Goal: Task Accomplishment & Management: Manage account settings

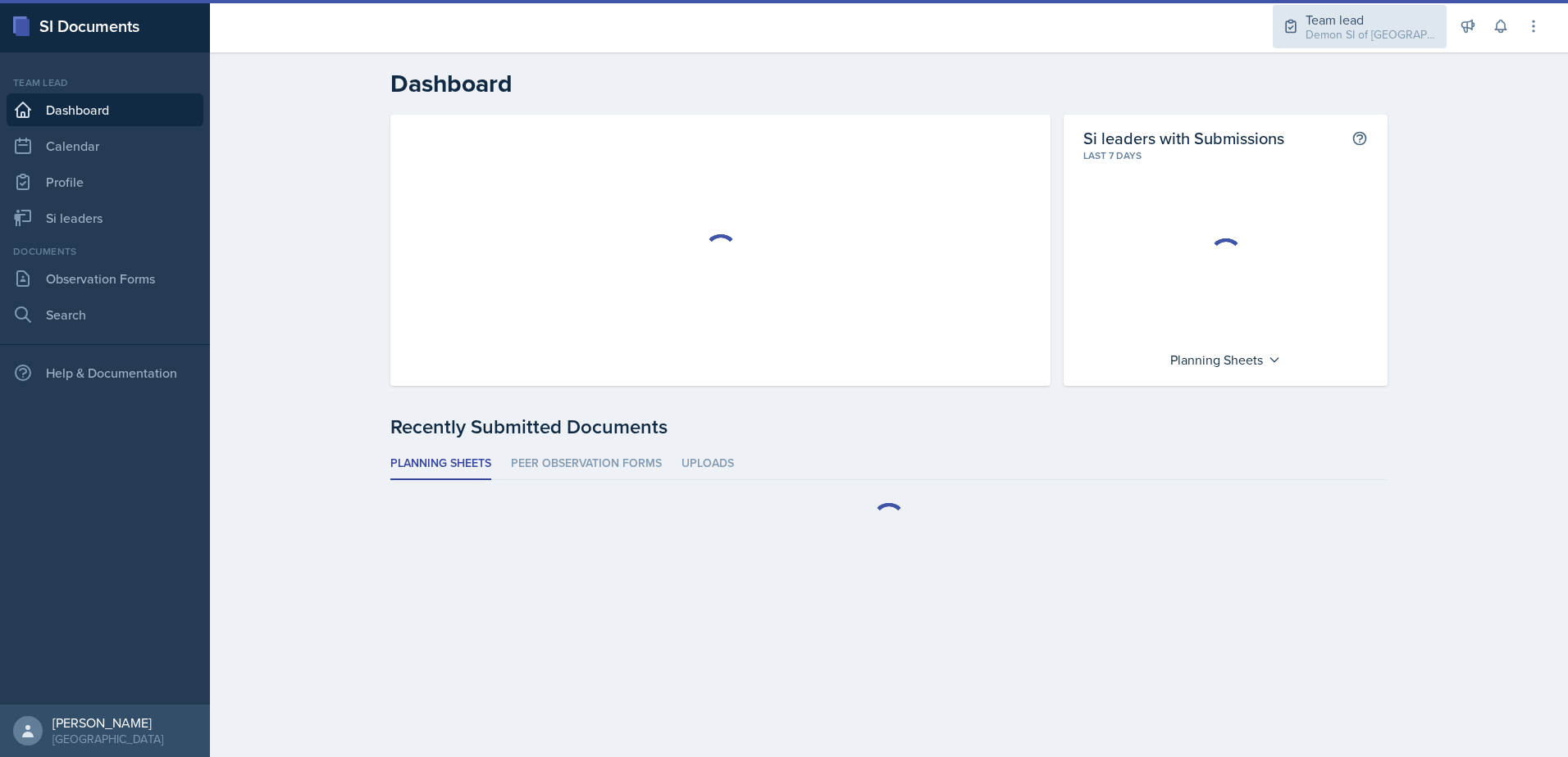
click at [1356, 17] on div "Team lead" at bounding box center [1370, 19] width 131 height 19
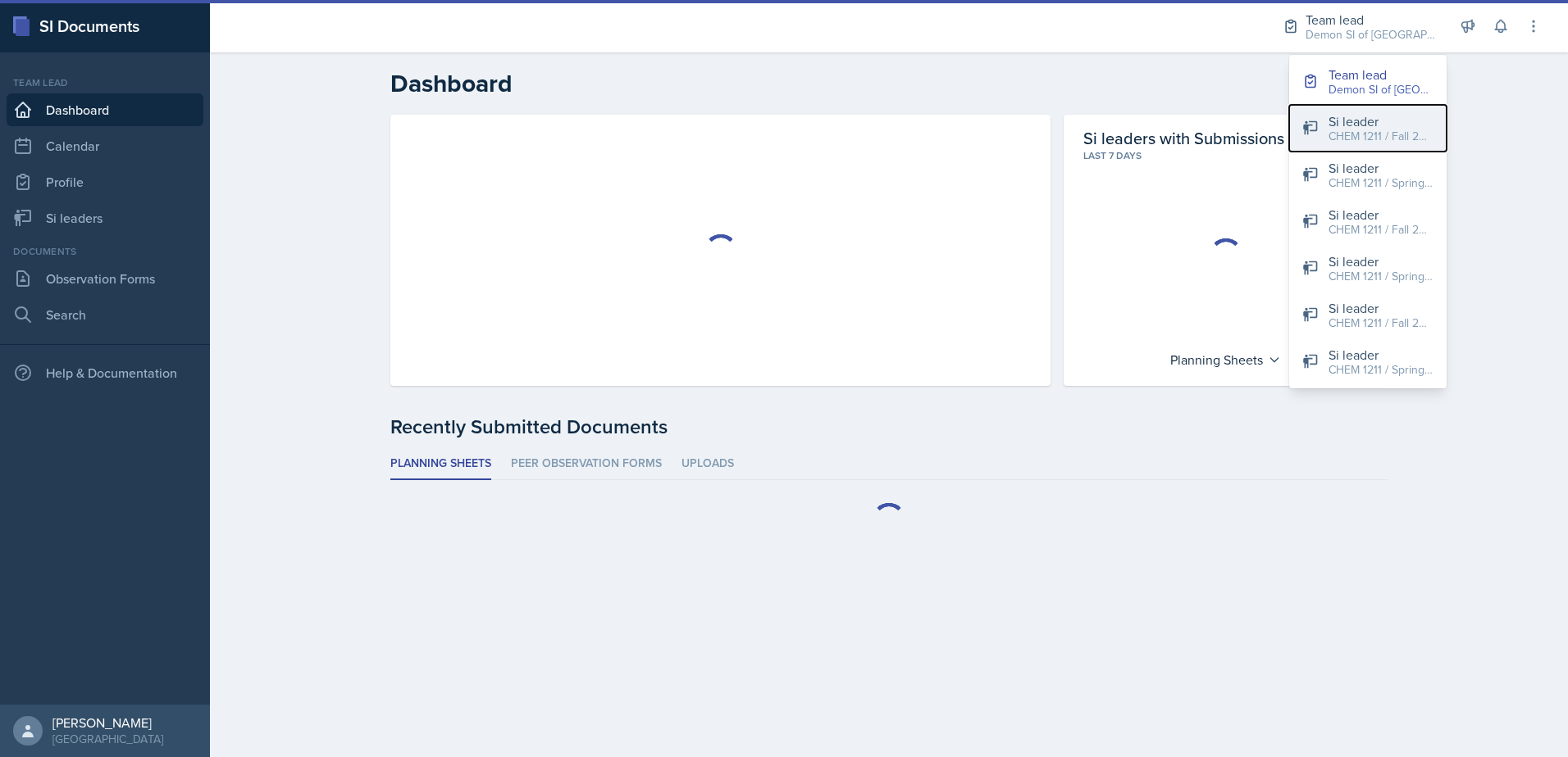
click at [1370, 140] on div "CHEM 1211 / Fall 2025" at bounding box center [1381, 137] width 105 height 17
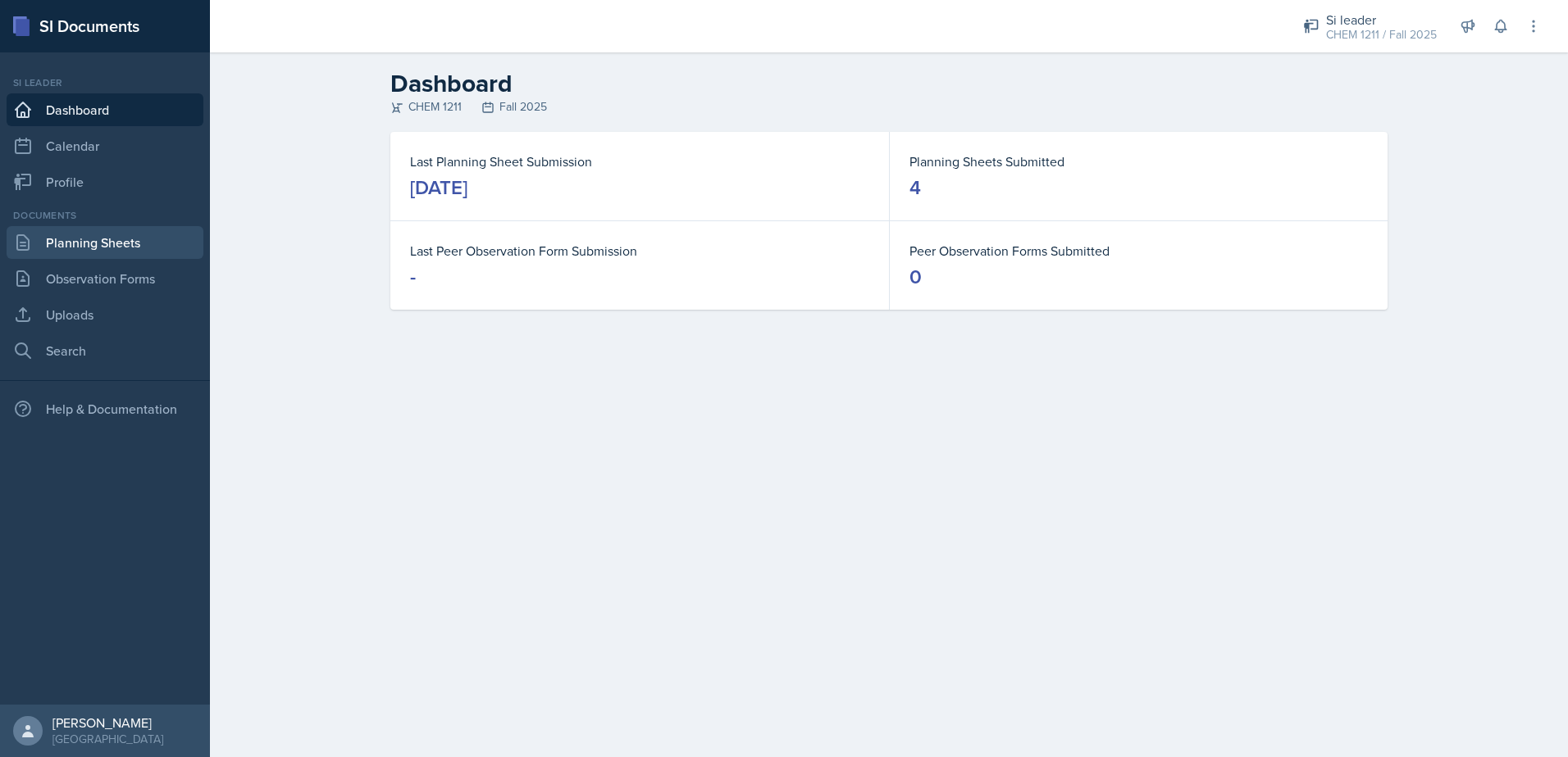
click at [71, 248] on link "Planning Sheets" at bounding box center [105, 243] width 197 height 33
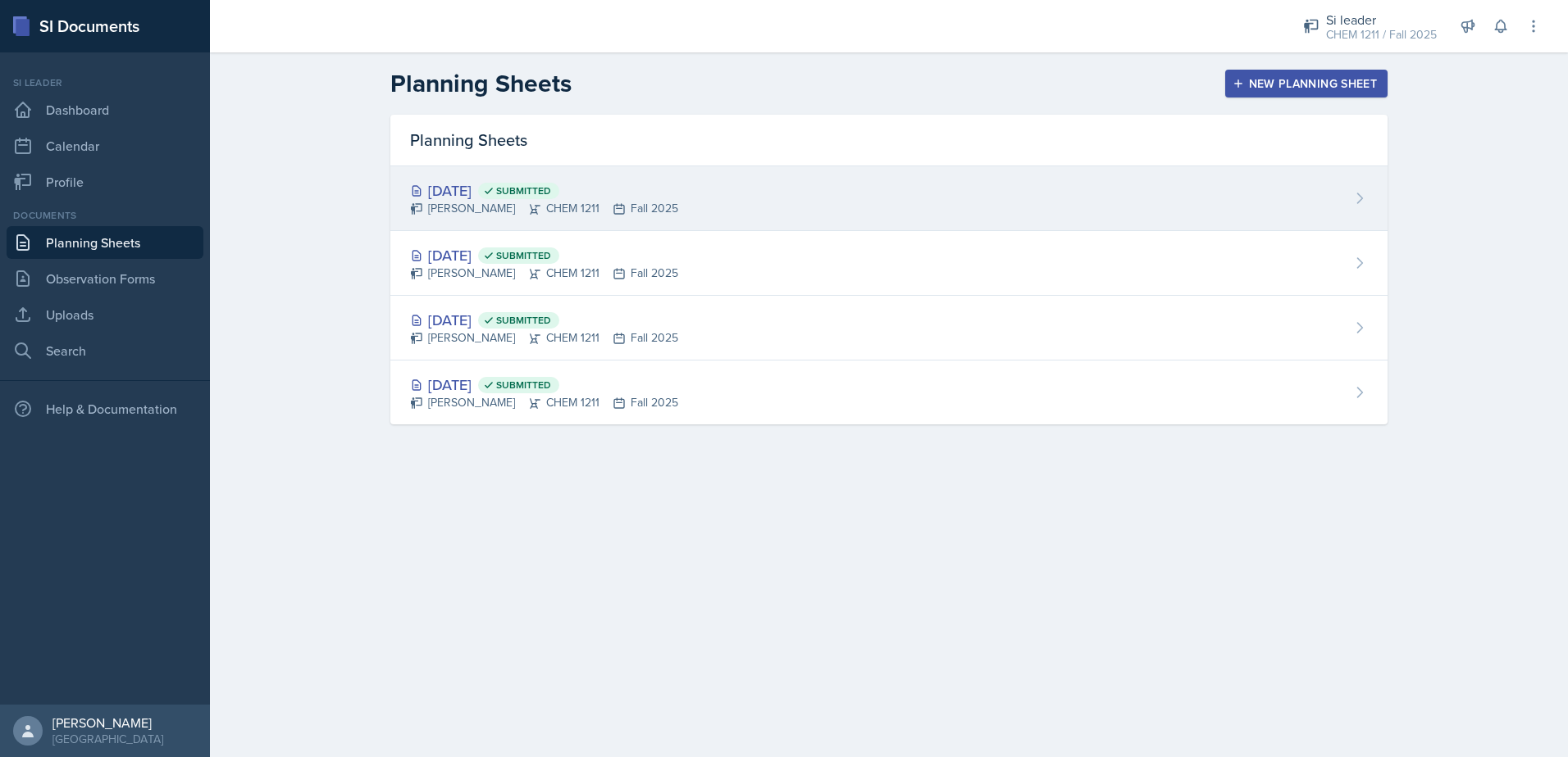
click at [438, 213] on div "[PERSON_NAME] CHEM 1211 Fall 2025" at bounding box center [544, 209] width 268 height 17
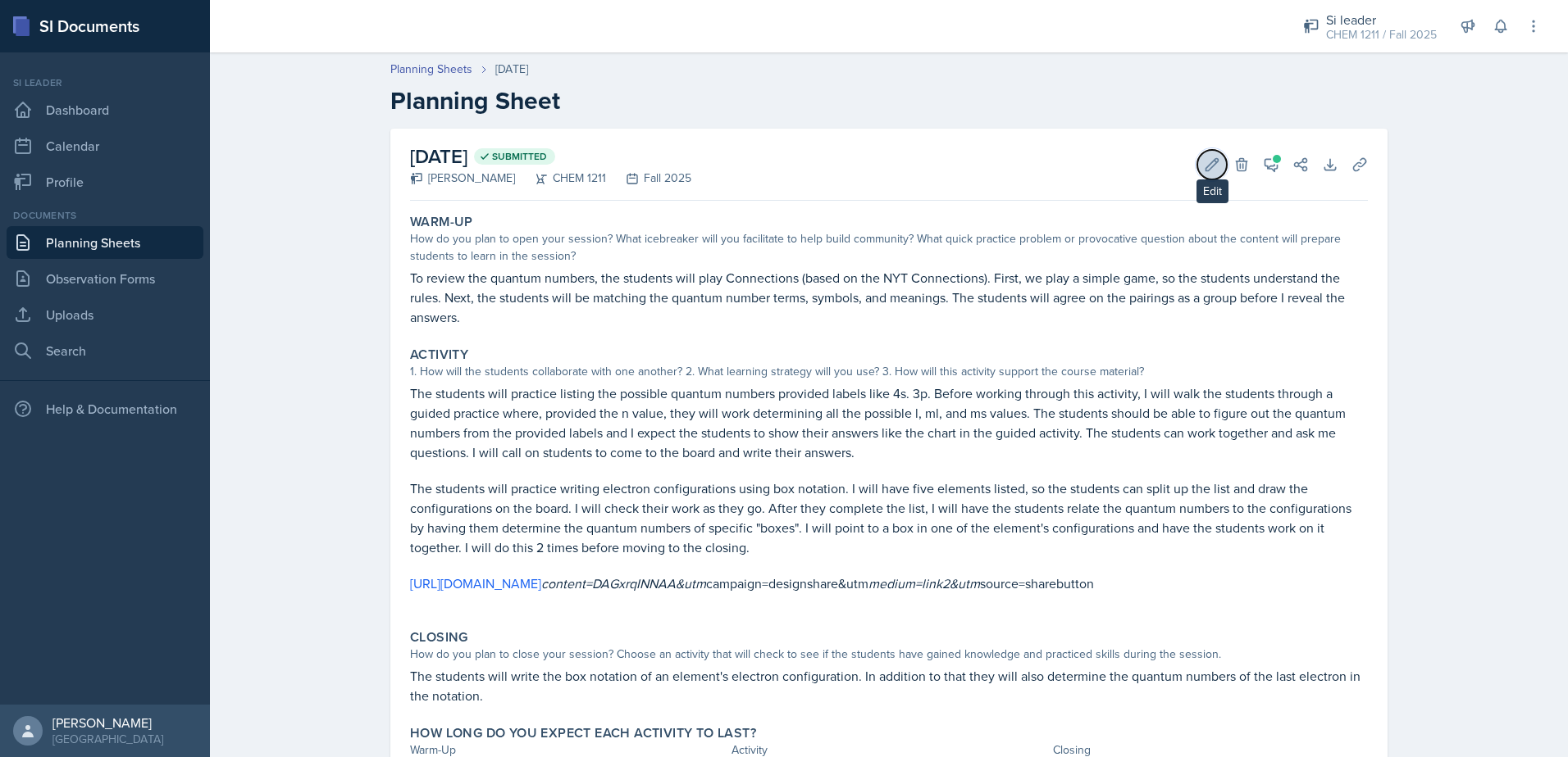
click at [1217, 172] on button "Edit" at bounding box center [1212, 165] width 29 height 29
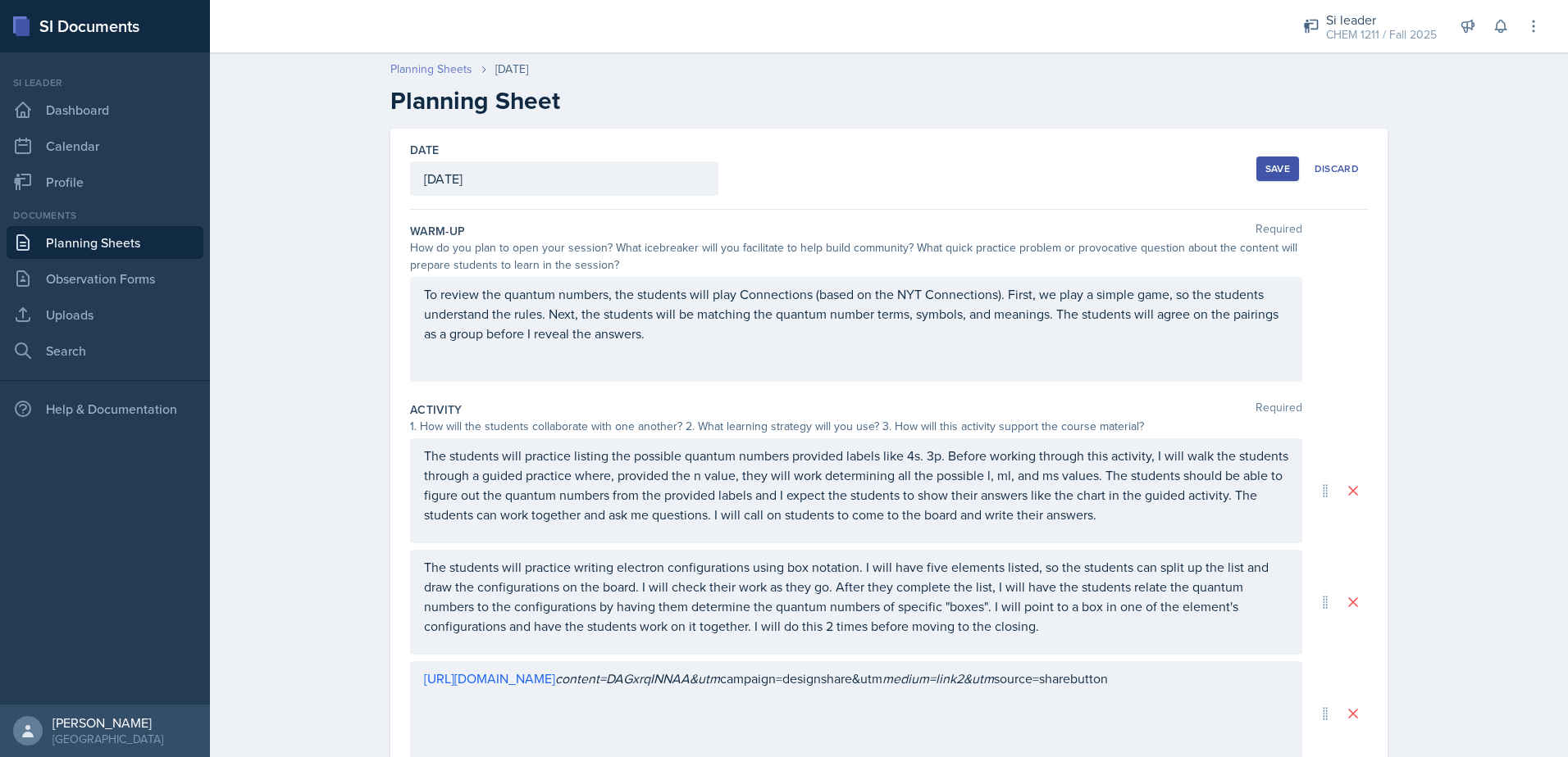
click at [405, 66] on link "Planning Sheets" at bounding box center [431, 69] width 82 height 17
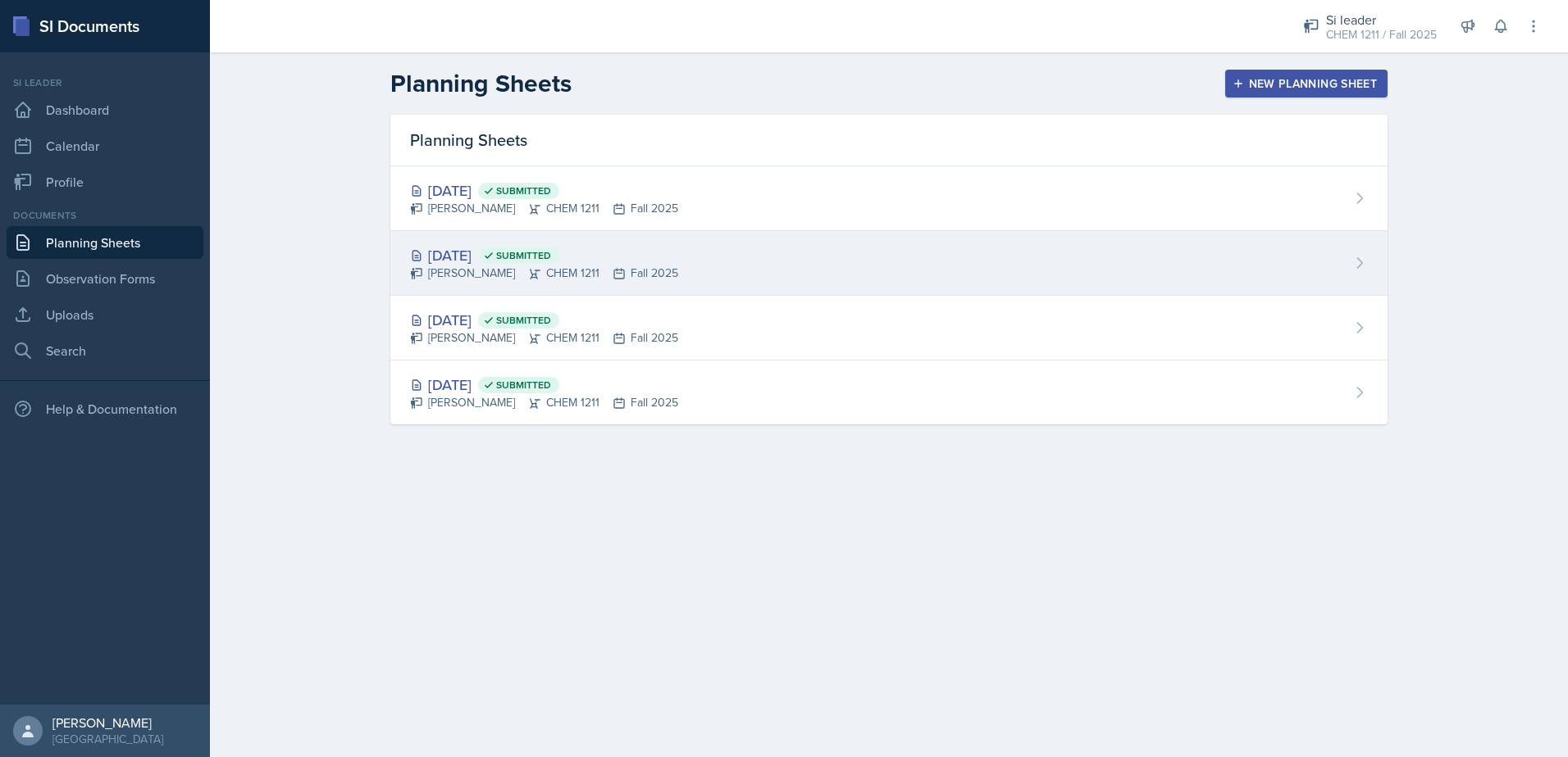
click at [493, 253] on div "[DATE] Submitted" at bounding box center [544, 255] width 268 height 22
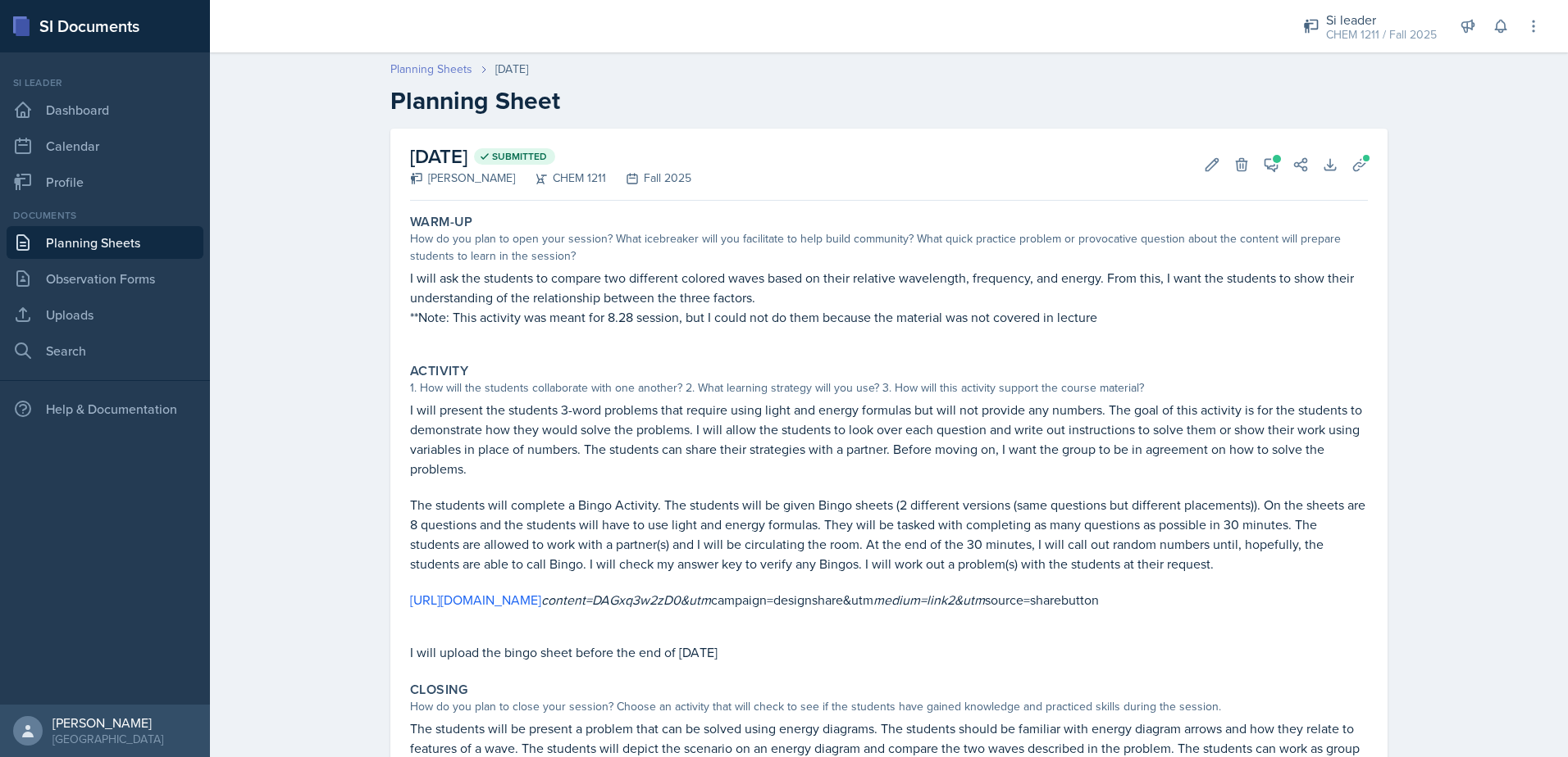
click at [450, 69] on link "Planning Sheets" at bounding box center [431, 69] width 82 height 17
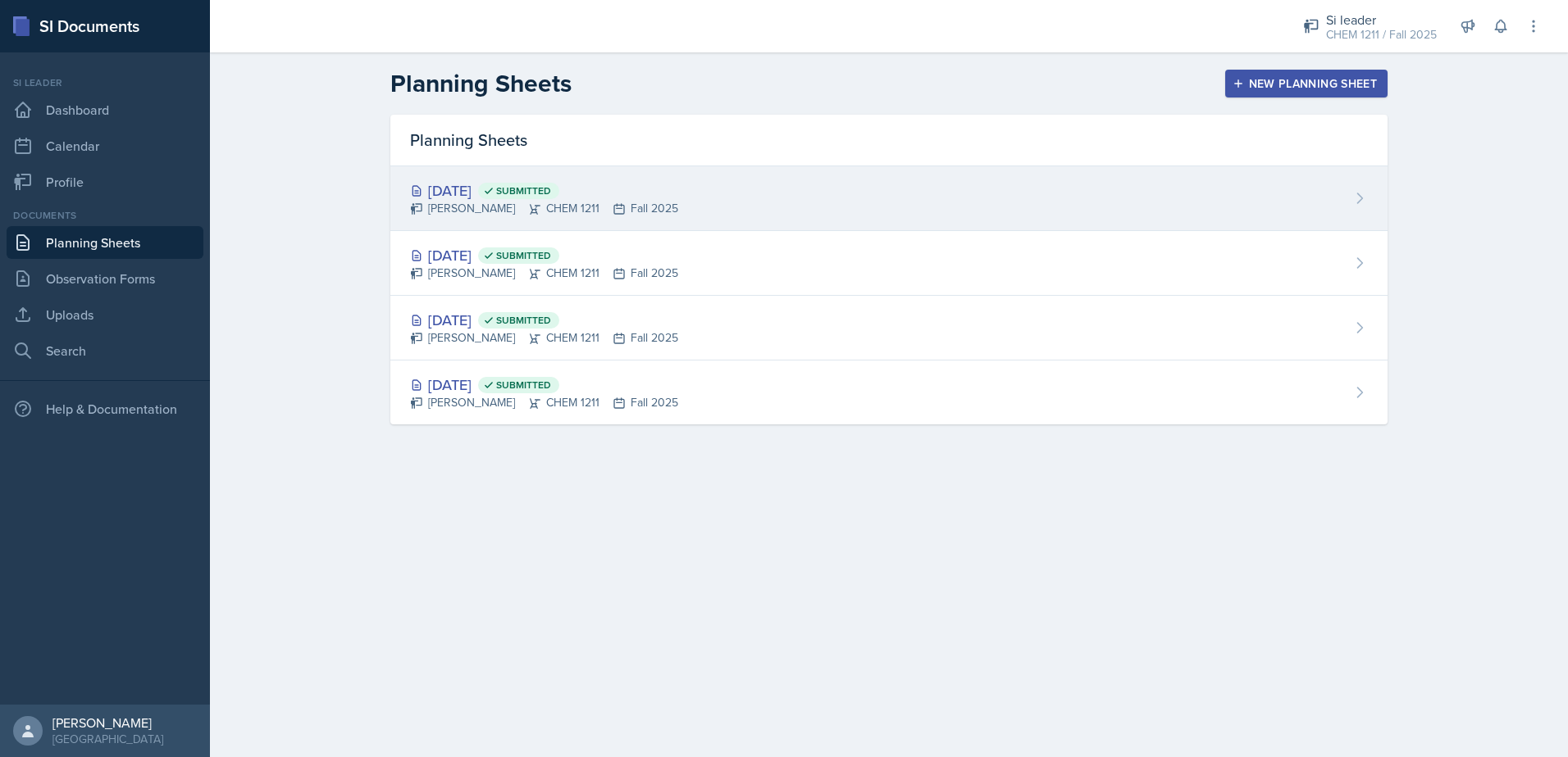
click at [530, 188] on span "Submitted" at bounding box center [518, 190] width 82 height 16
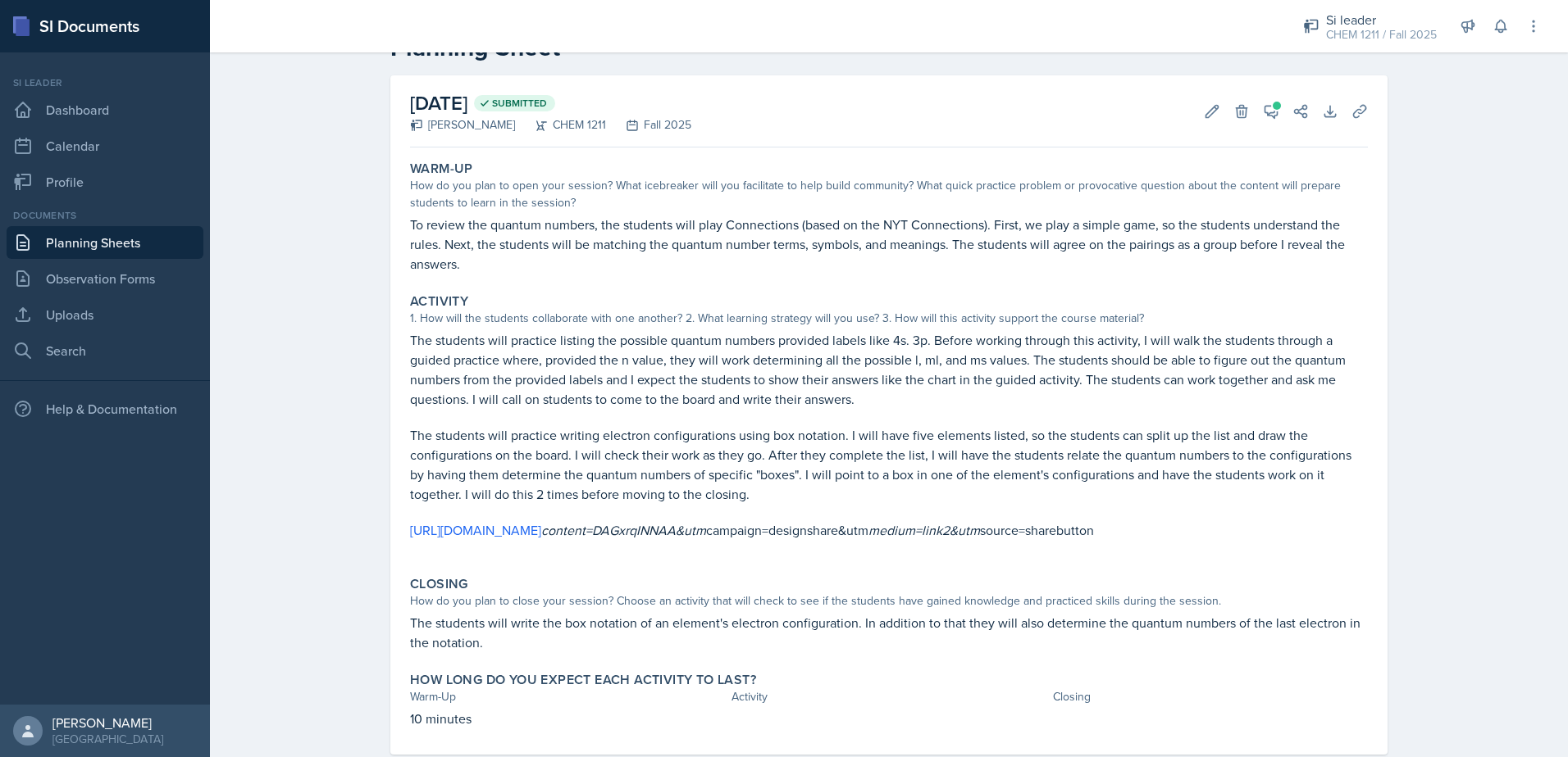
scroll to position [82, 0]
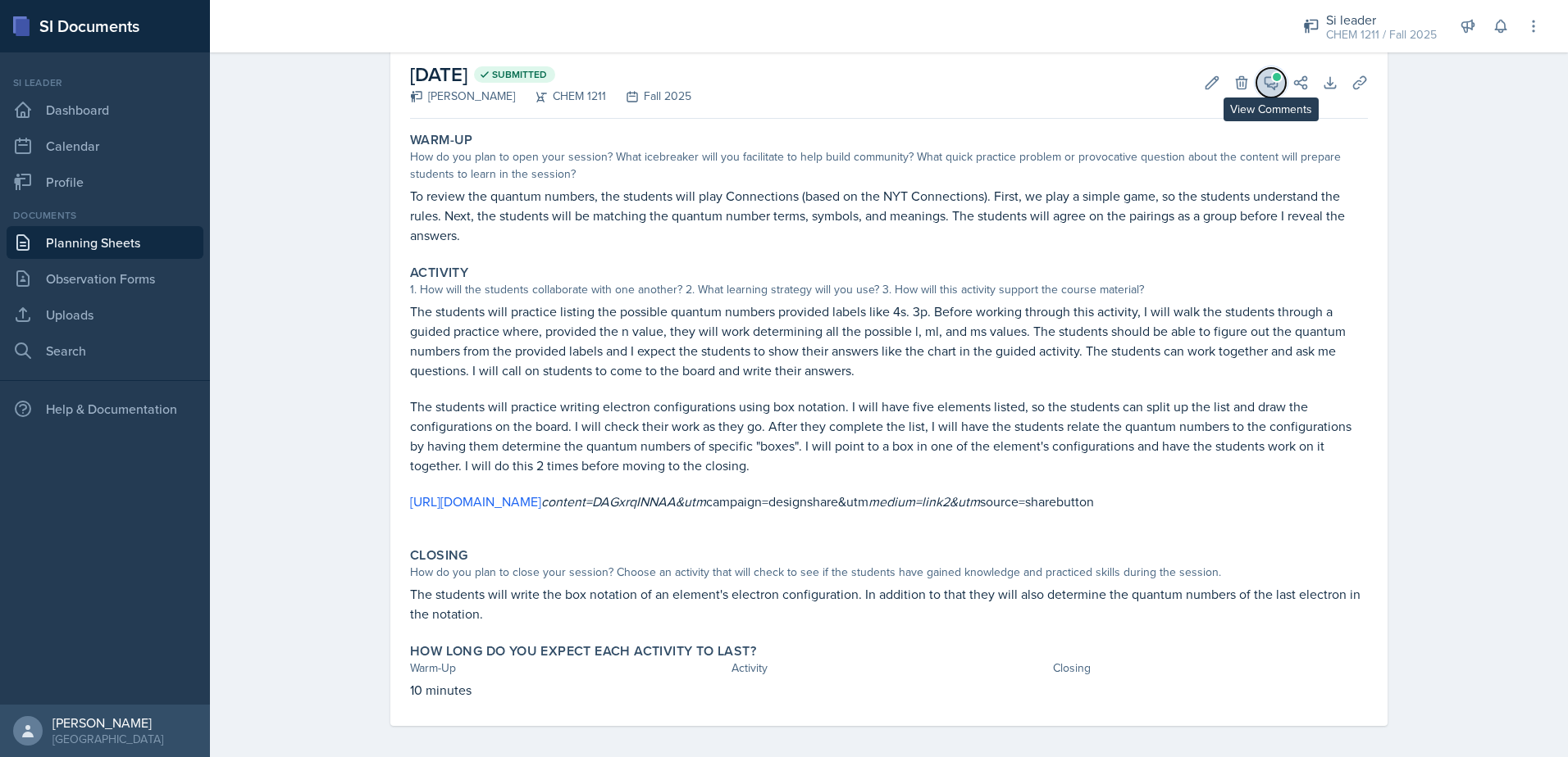
click at [1263, 78] on icon at bounding box center [1271, 82] width 17 height 16
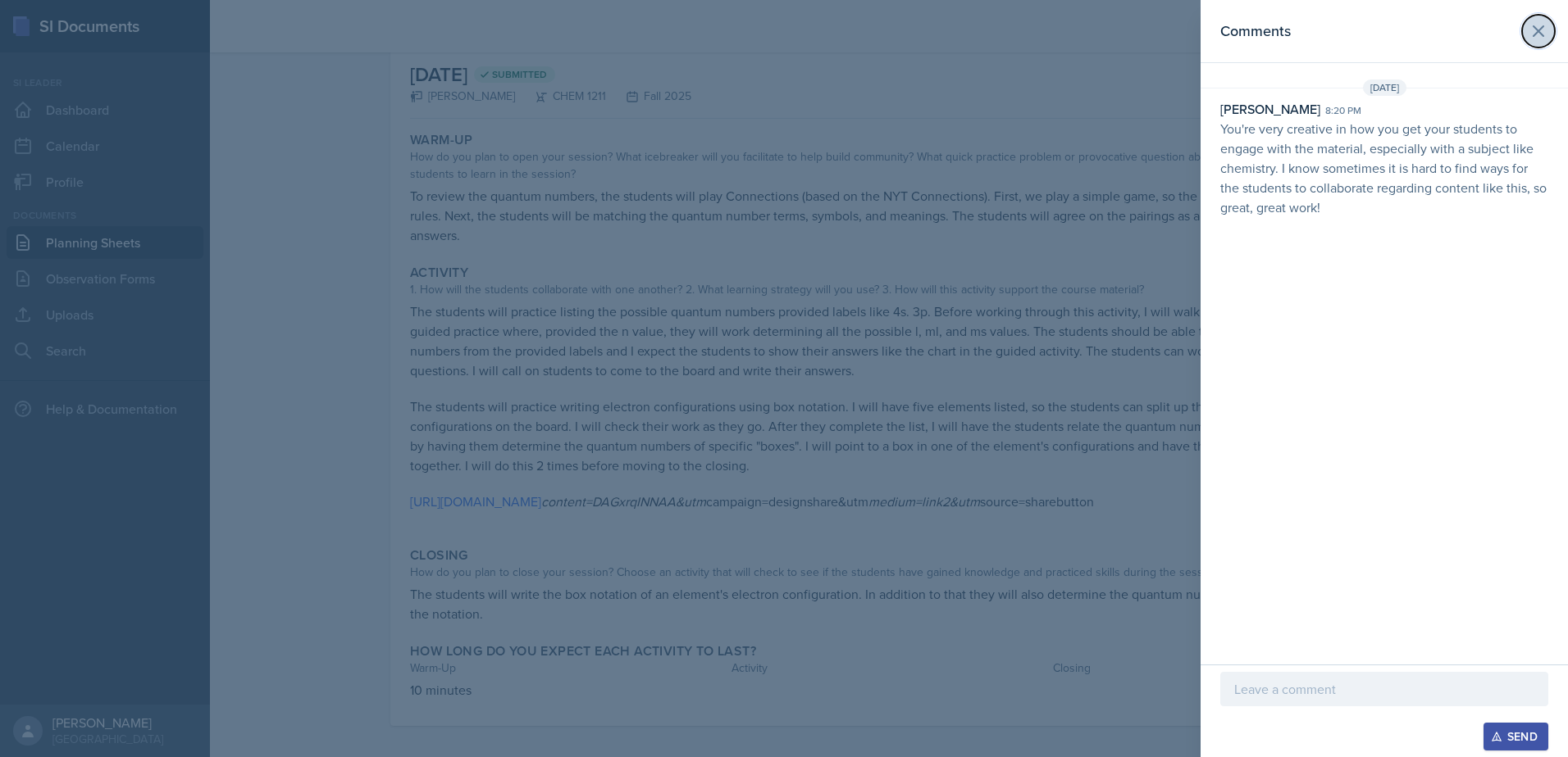
click at [1536, 40] on icon at bounding box center [1538, 31] width 19 height 19
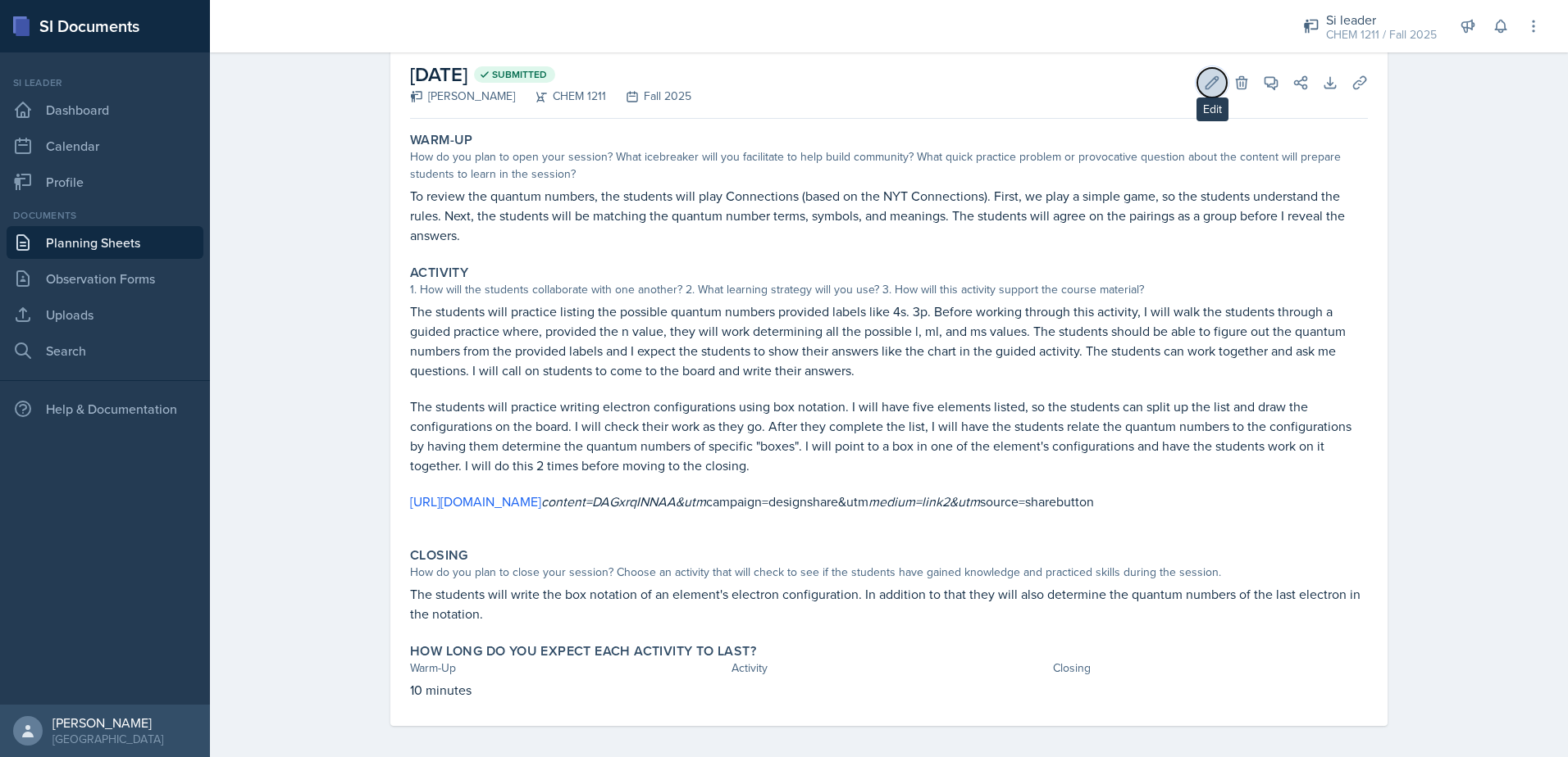
click at [1204, 76] on icon at bounding box center [1212, 82] width 17 height 16
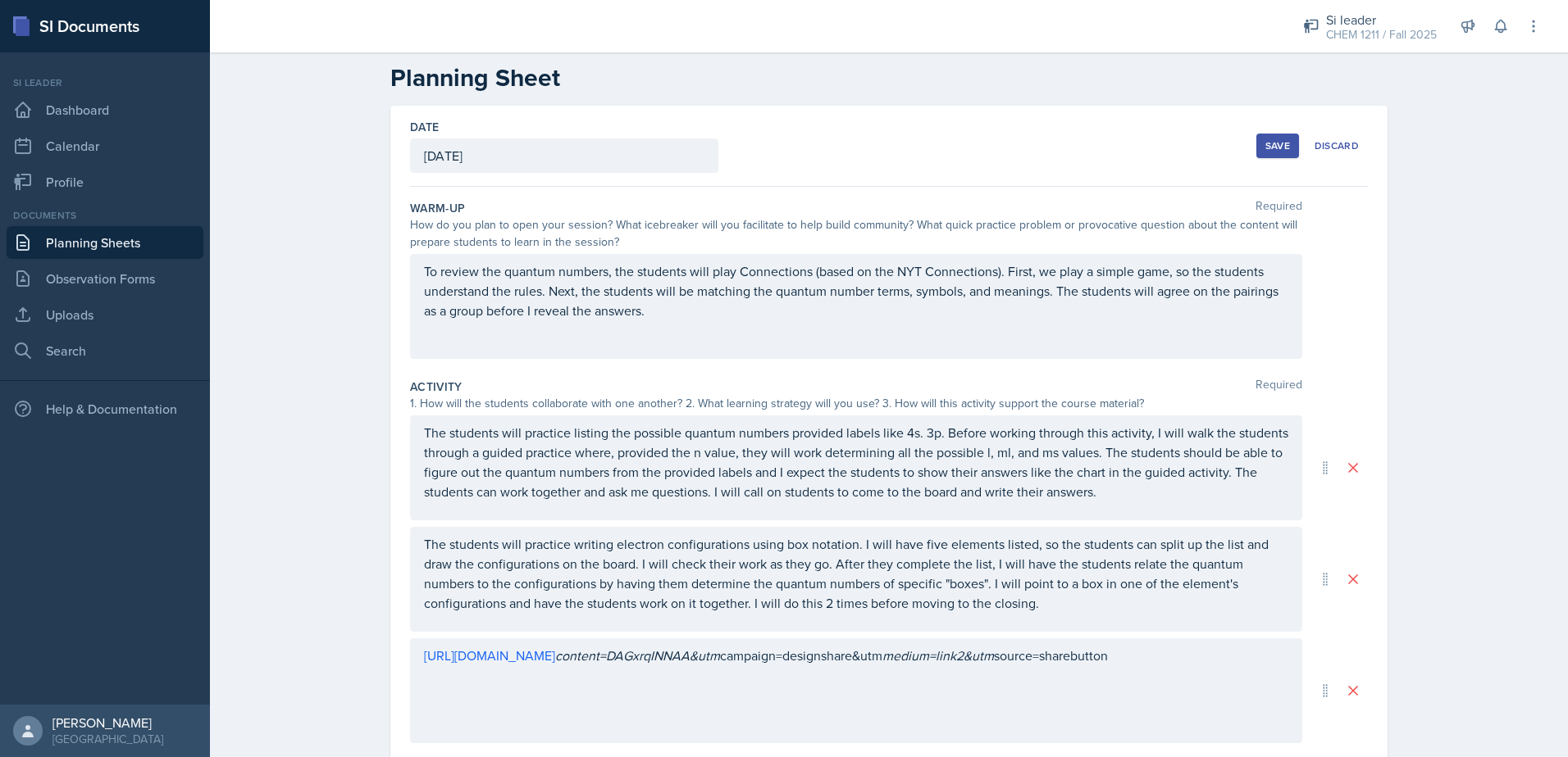
scroll to position [0, 0]
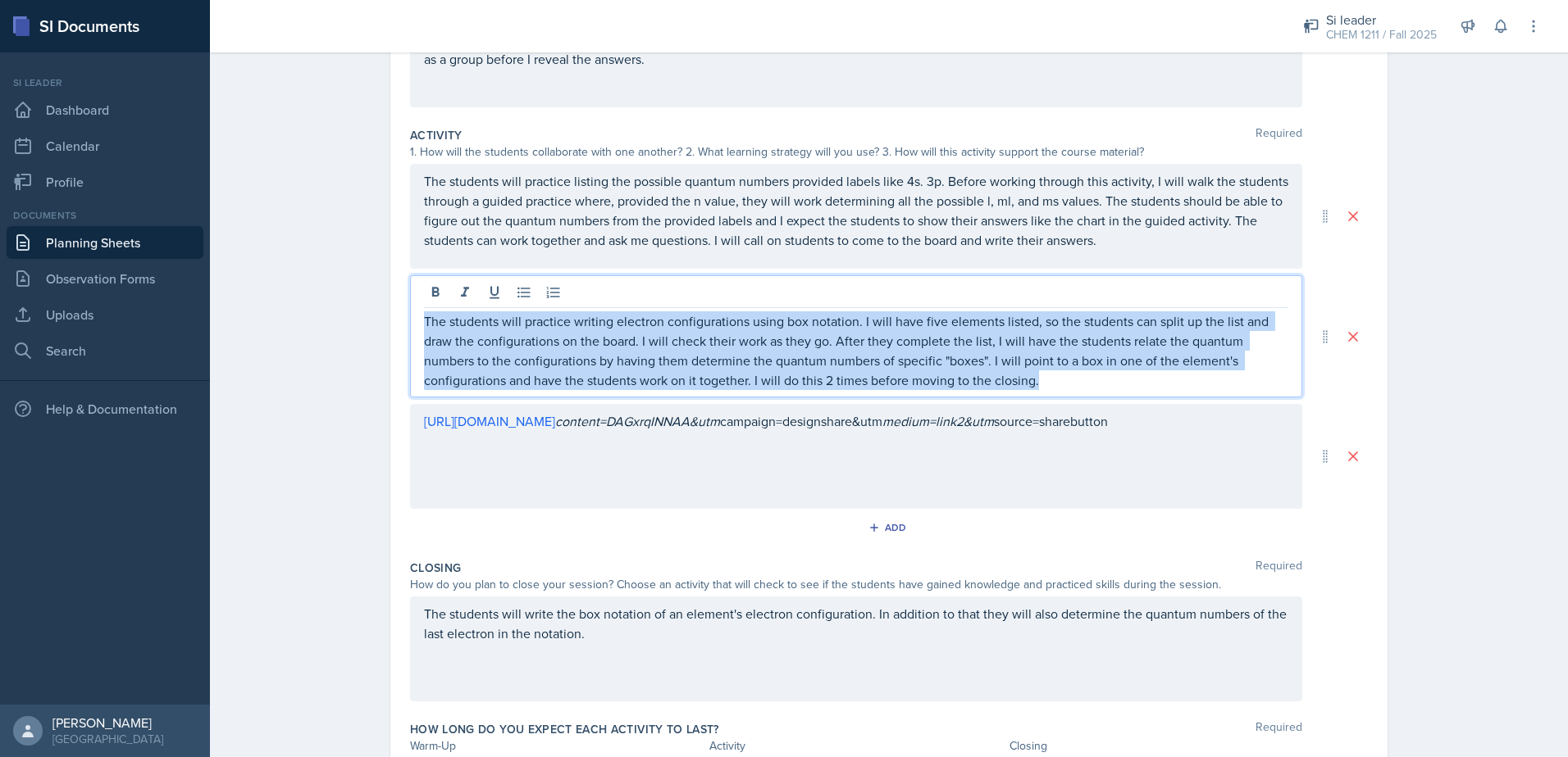
drag, startPoint x: 1012, startPoint y: 384, endPoint x: 385, endPoint y: 324, distance: 629.9
click at [390, 324] on div "Date [DATE] [DATE] 31 1 2 3 4 5 6 7 8 9 10 11 12 13 14 15 16 17 18 19 20 21 22 …" at bounding box center [888, 337] width 997 height 965
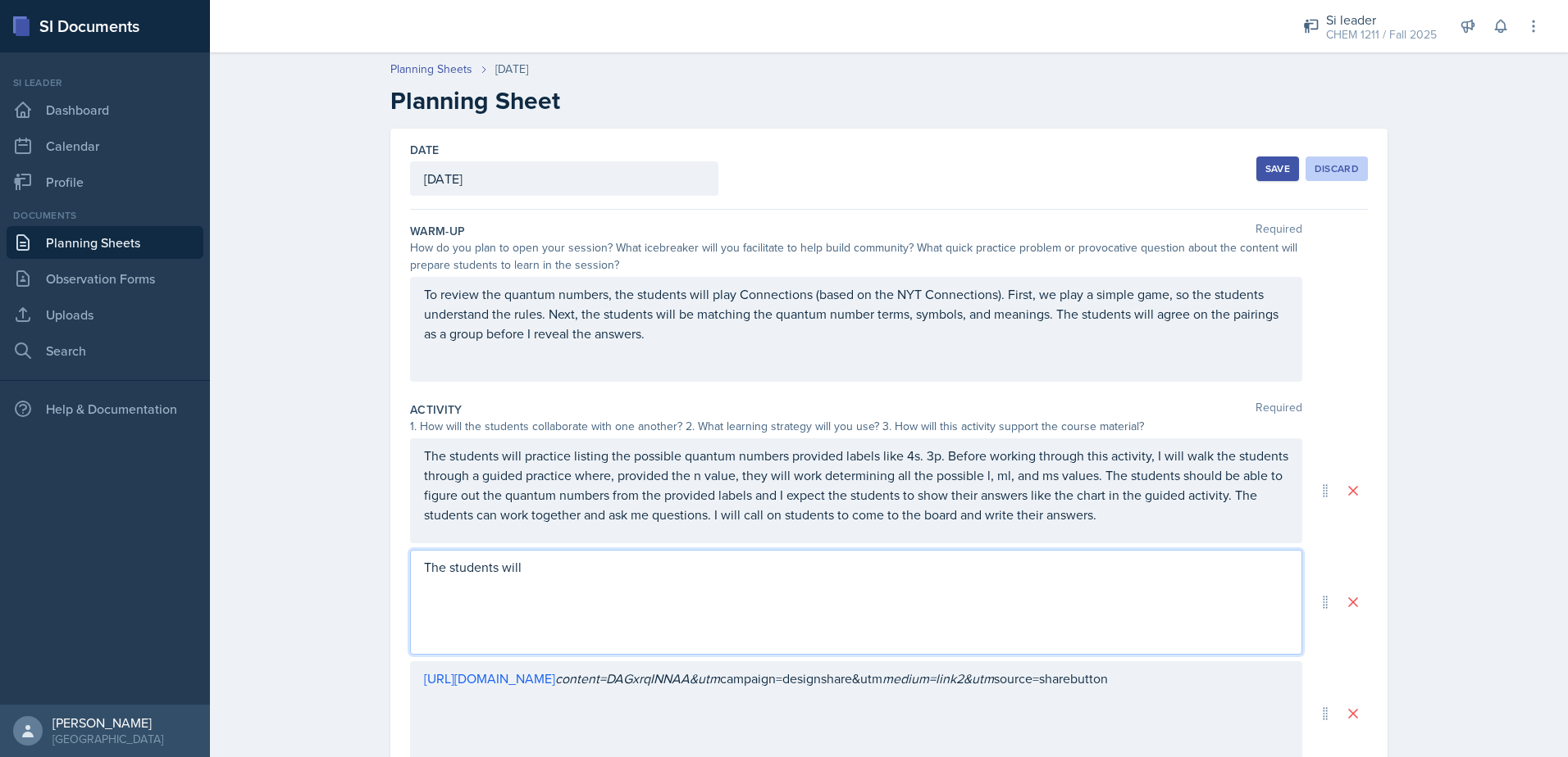
click at [1331, 160] on button "Discard" at bounding box center [1336, 168] width 62 height 24
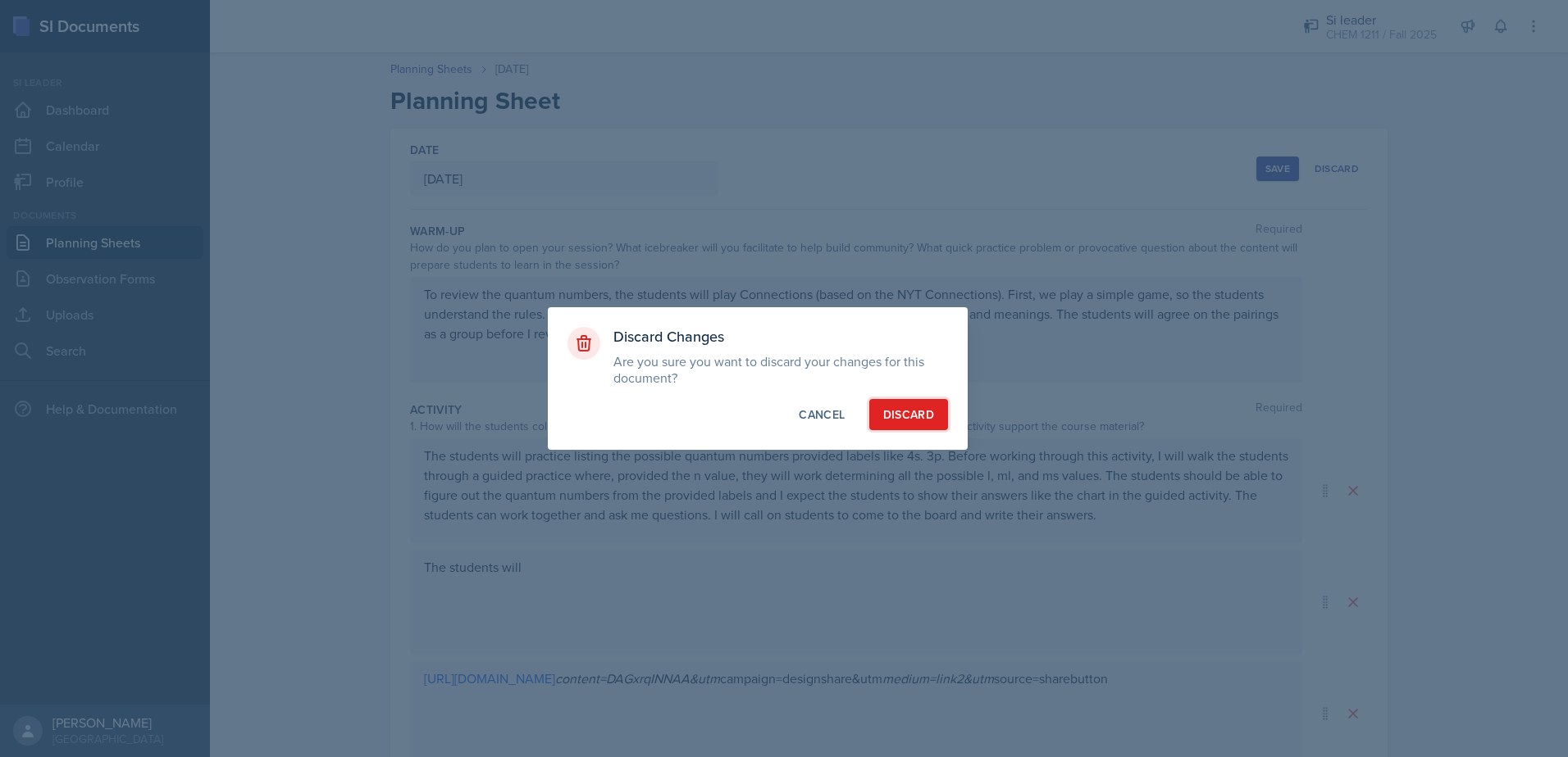
click at [914, 411] on div "Discard" at bounding box center [909, 414] width 50 height 16
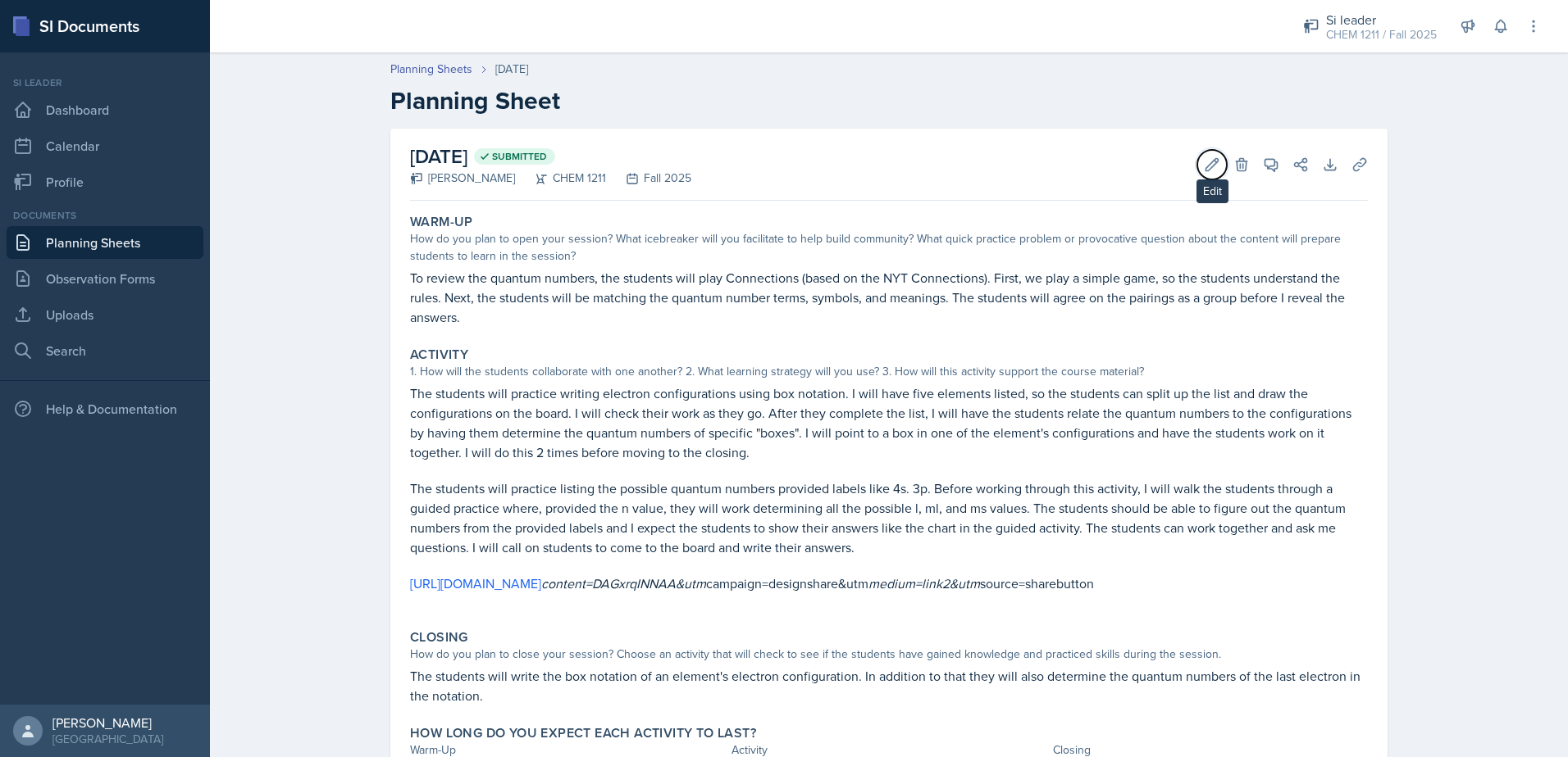
click at [1217, 169] on button "Edit" at bounding box center [1212, 165] width 29 height 29
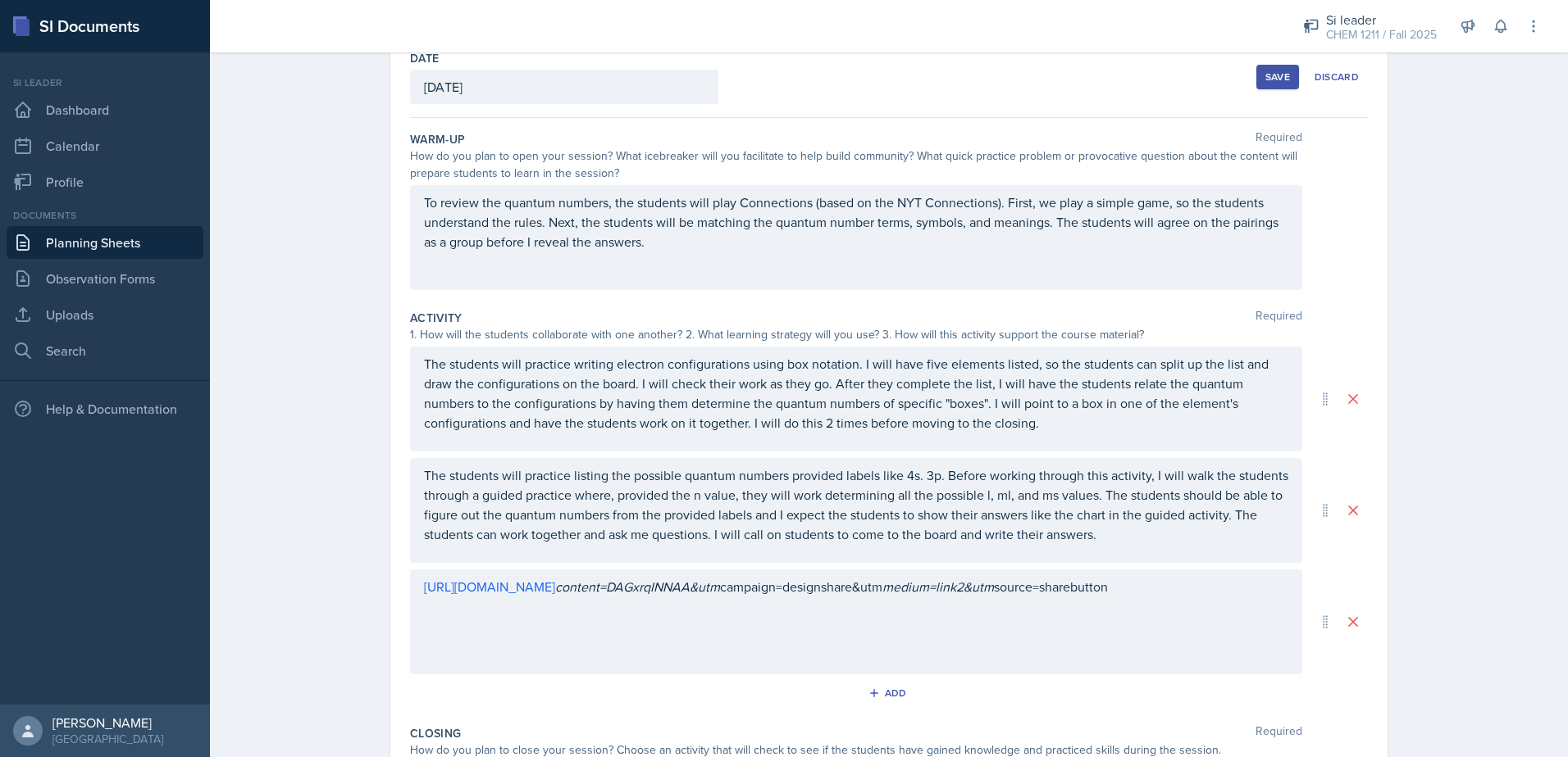
scroll to position [246, 0]
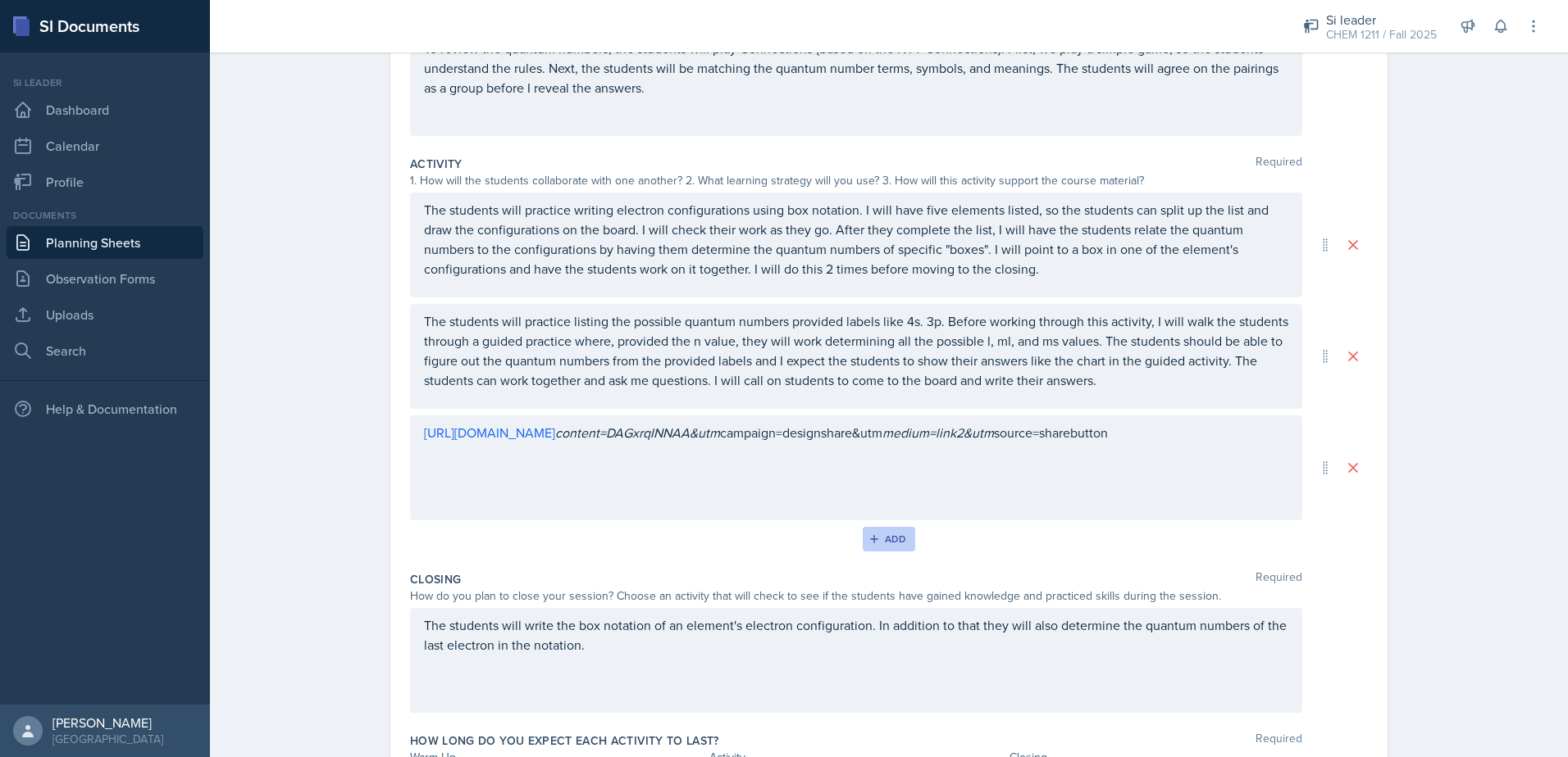
click at [891, 545] on div "Add" at bounding box center [889, 540] width 35 height 14
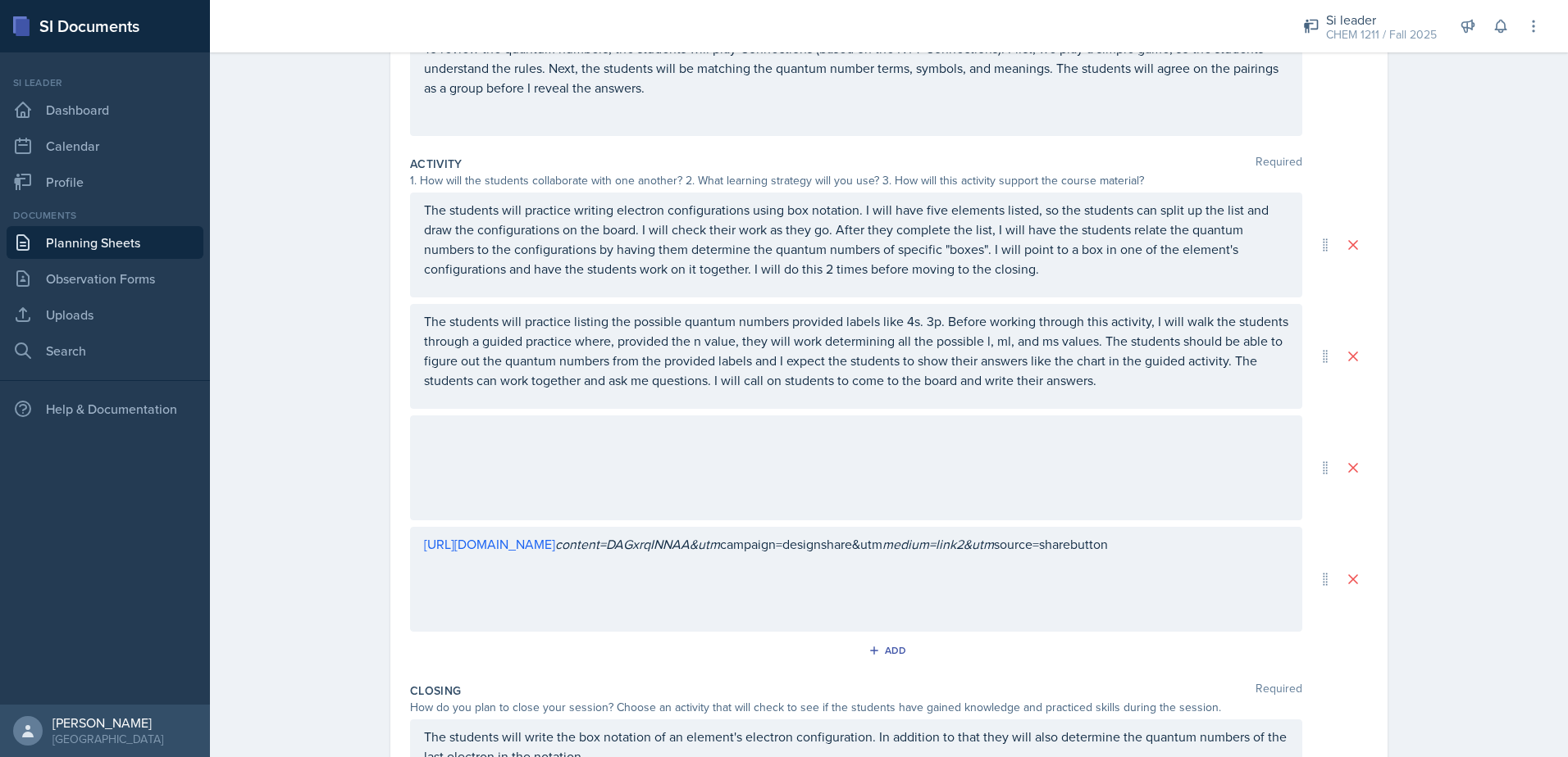
click at [1141, 480] on div at bounding box center [855, 468] width 892 height 105
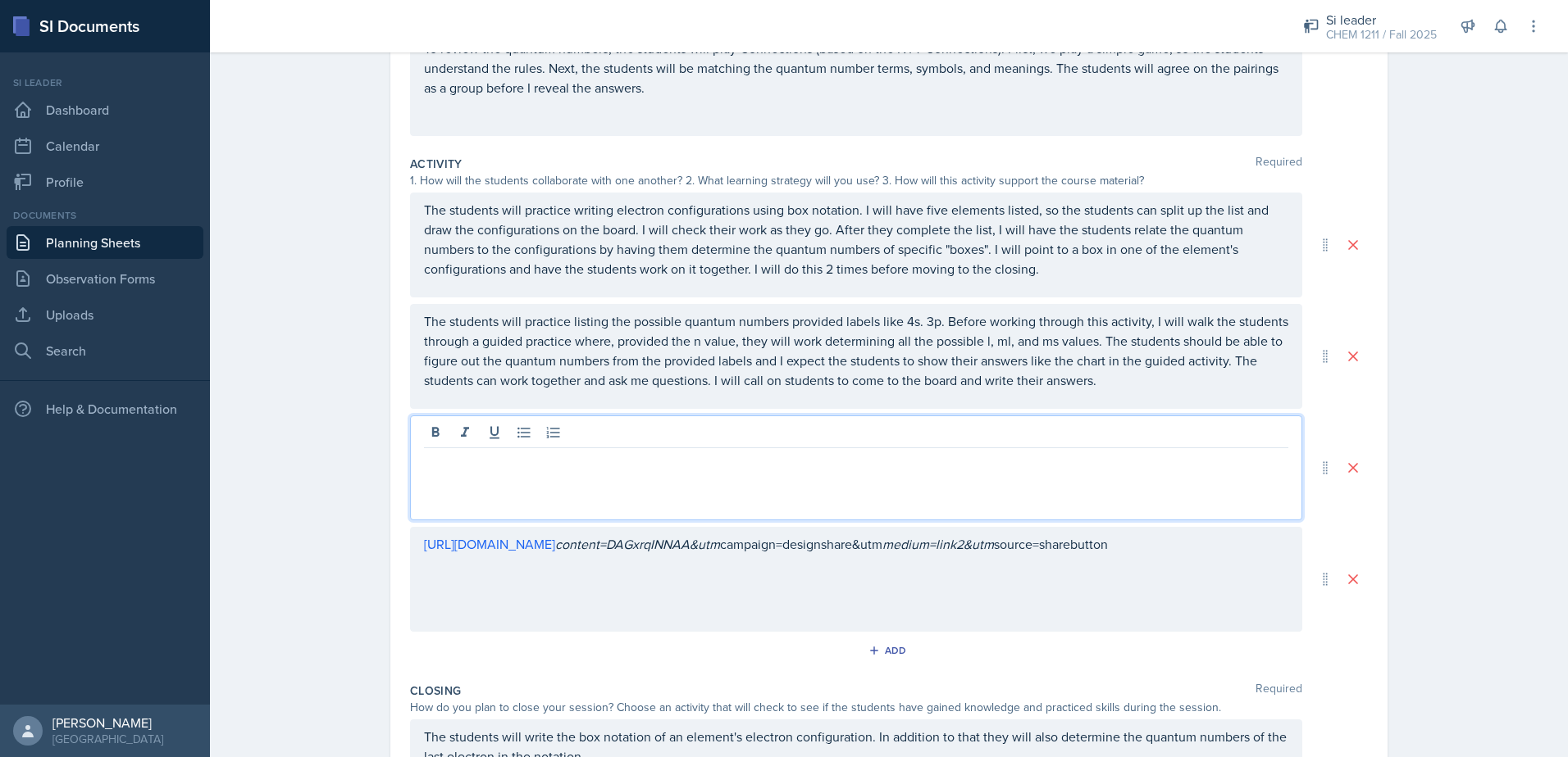
scroll to position [275, 0]
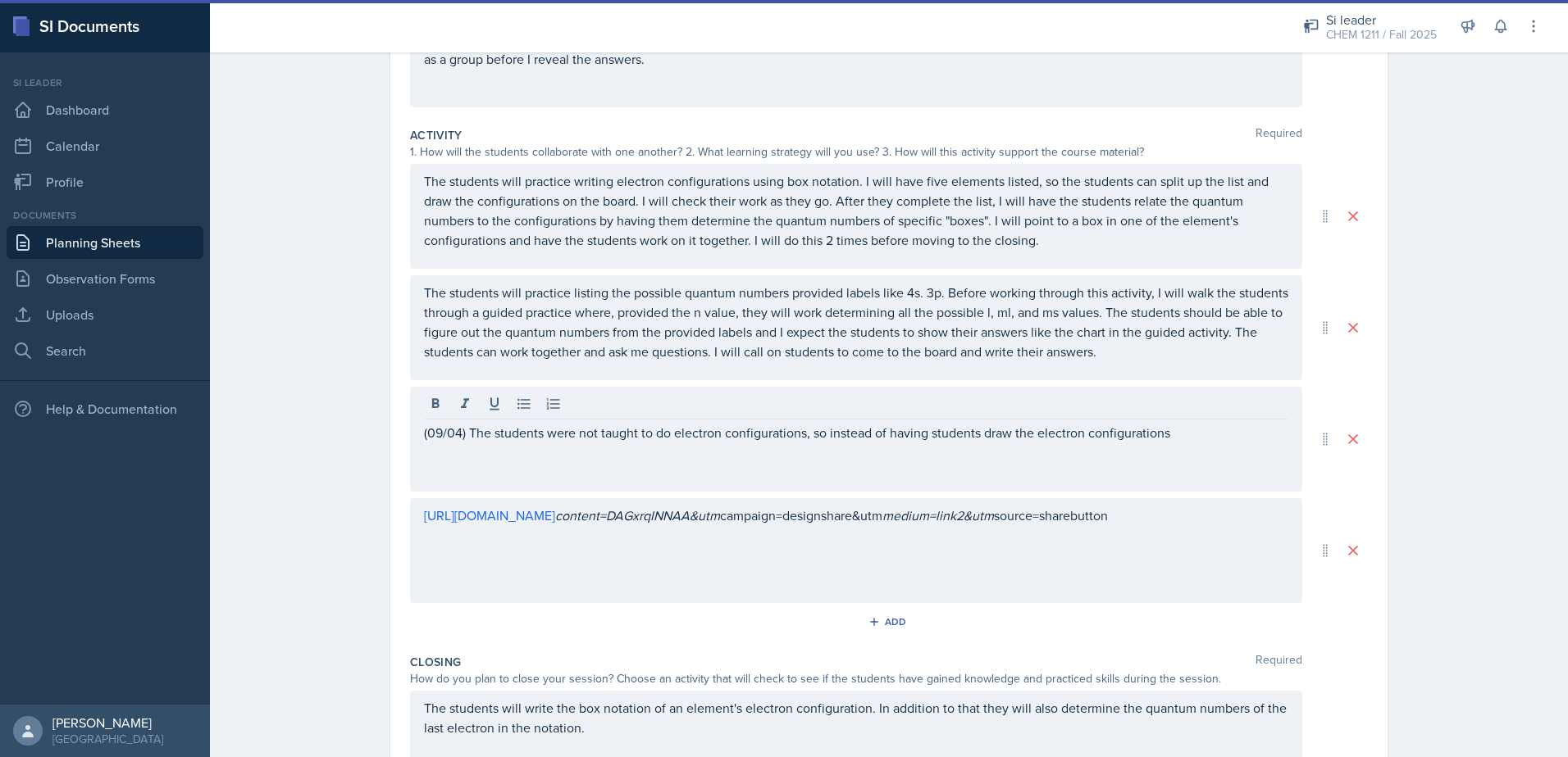
click at [1201, 448] on div "(09/04) The students were not taught to do electron configurations, so instead …" at bounding box center [855, 440] width 892 height 105
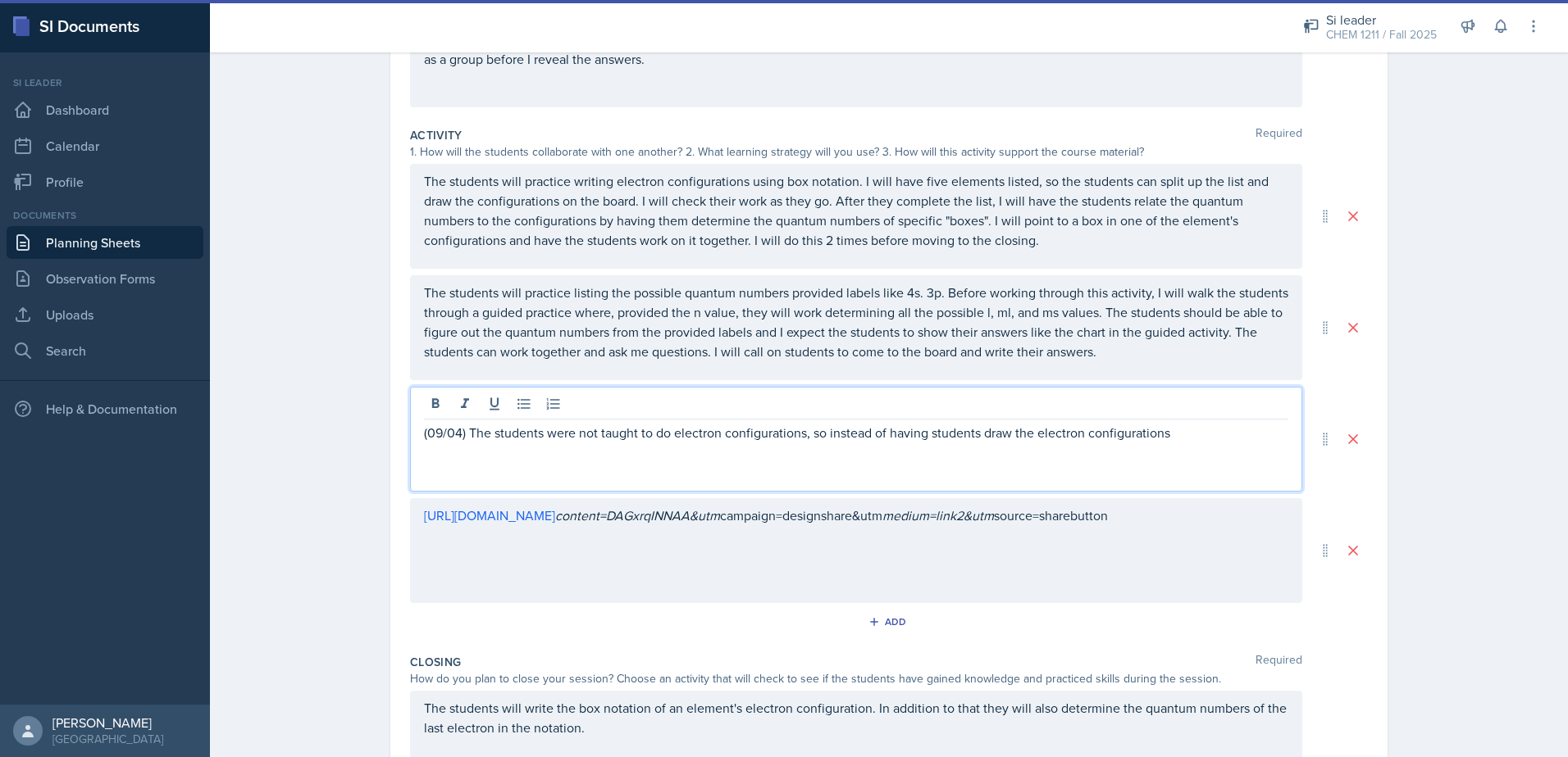
click at [1200, 430] on p "(09/04) The students were not taught to do electron configurations, so instead …" at bounding box center [856, 433] width 864 height 19
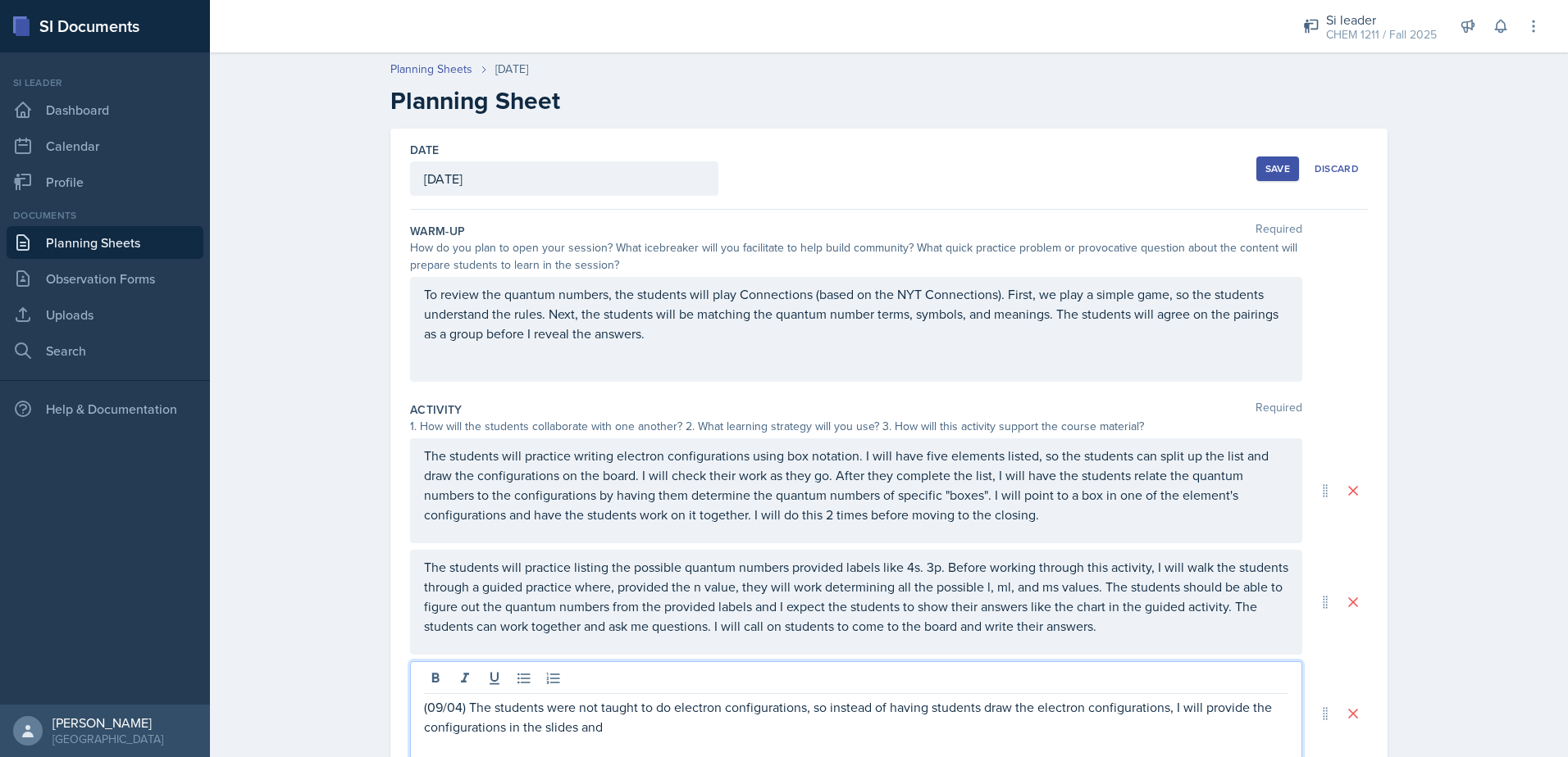
scroll to position [410, 0]
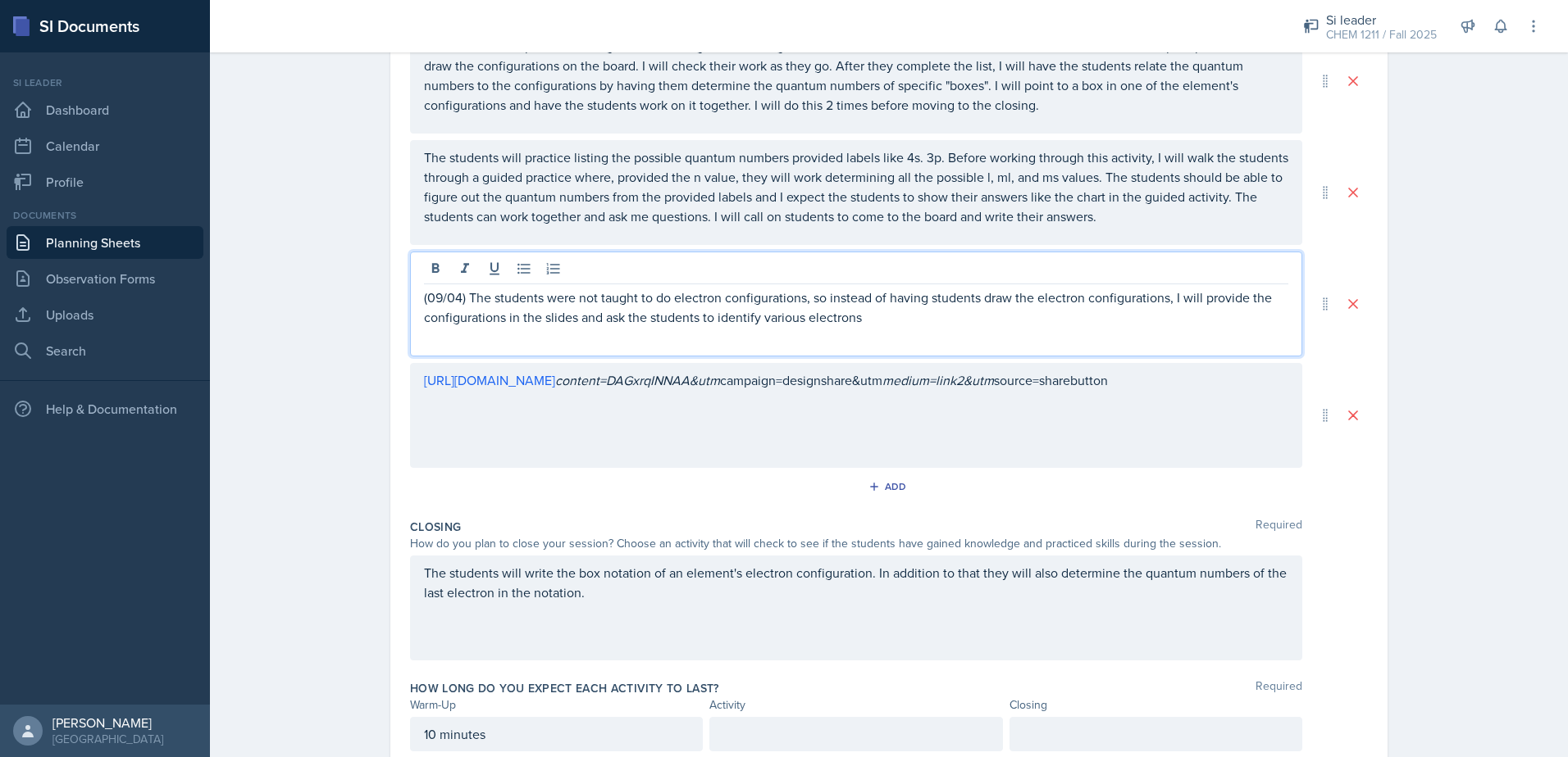
click at [800, 303] on p "(09/04) The students were not taught to do electron configurations, so instead …" at bounding box center [856, 307] width 864 height 40
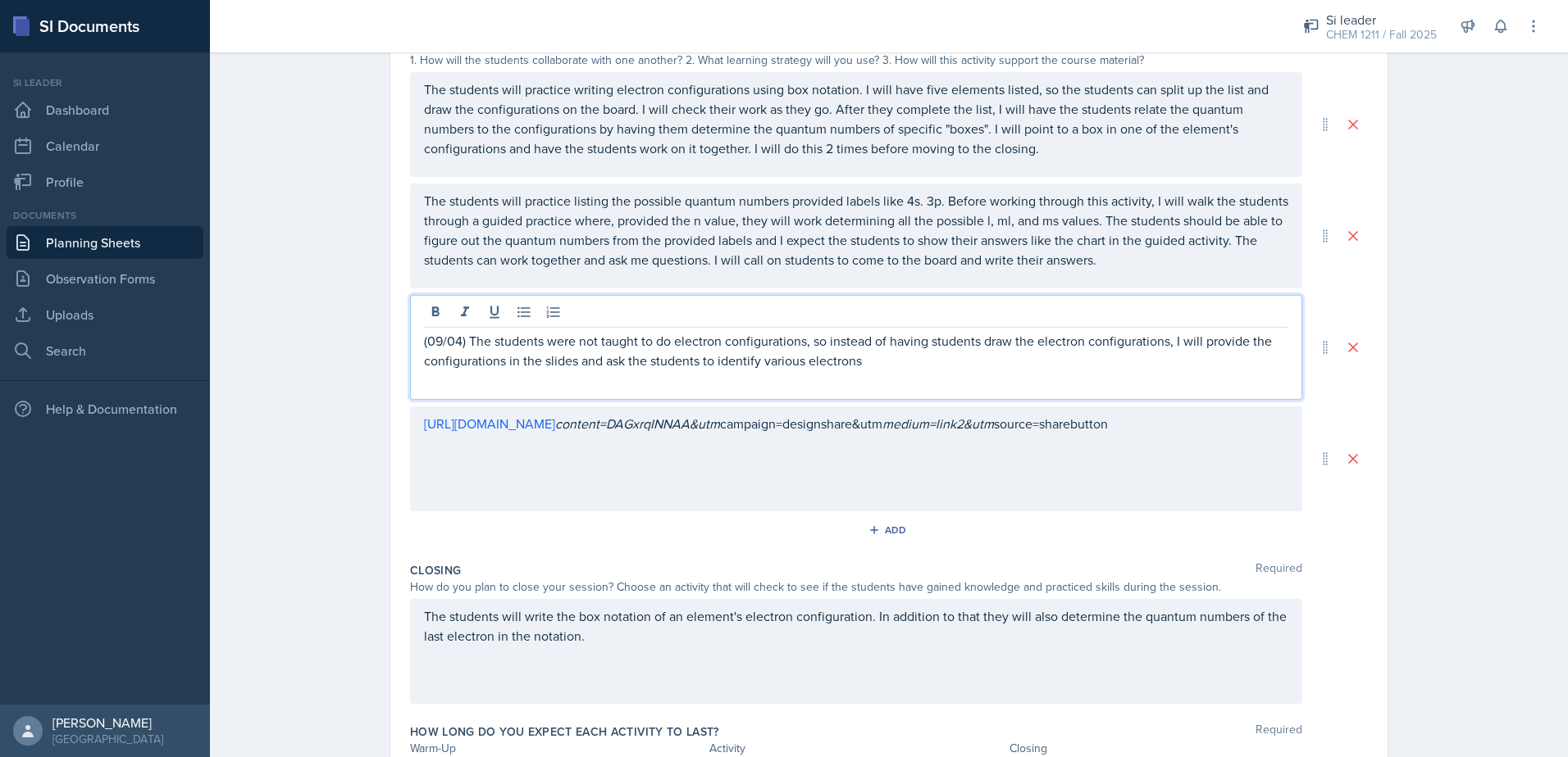
scroll to position [328, 0]
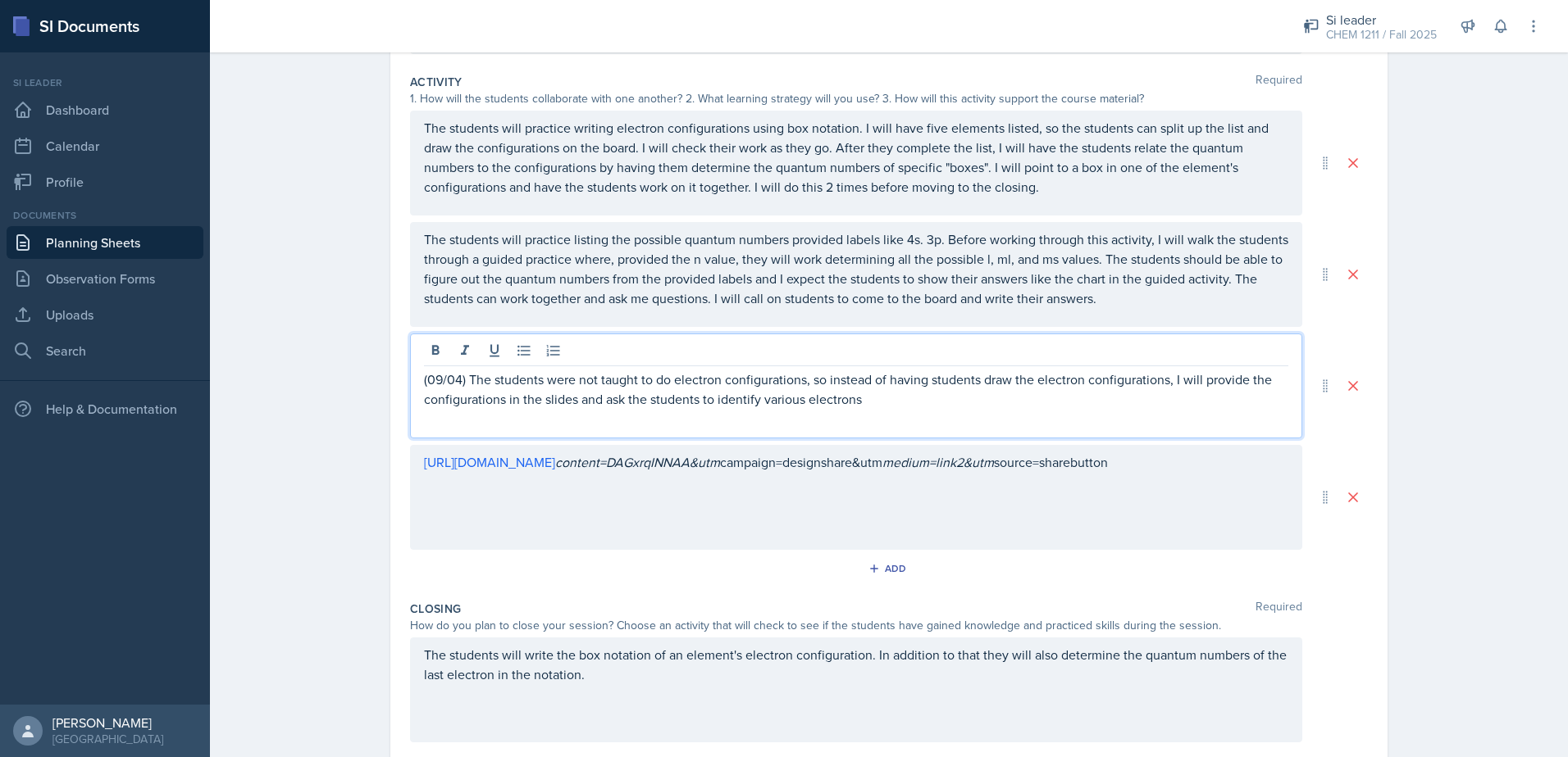
click at [867, 409] on p "(09/04) The students were not taught to do electron configurations, so instead …" at bounding box center [856, 389] width 864 height 40
drag, startPoint x: 726, startPoint y: 405, endPoint x: 825, endPoint y: 407, distance: 99.0
click at [825, 407] on p "(09/04) The students were not taught to do electron configurations, so instead …" at bounding box center [856, 389] width 864 height 40
click at [1023, 403] on p "(09/04) The students were not taught to do electron configurations, so instead …" at bounding box center [856, 389] width 864 height 40
click at [1025, 403] on p "(09/04) The students were not taught to do electron configurations, so instead …" at bounding box center [856, 389] width 864 height 40
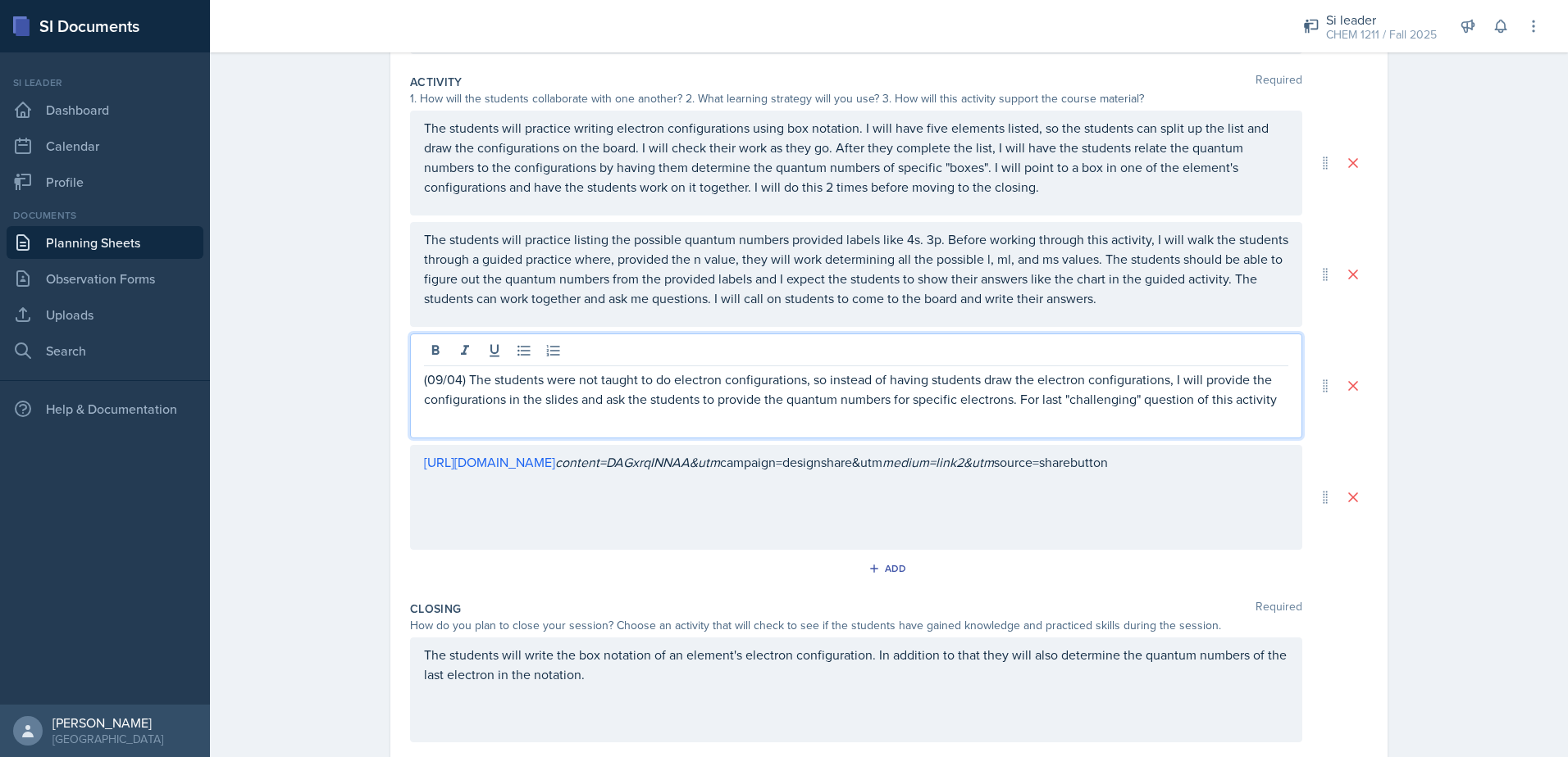
drag, startPoint x: 1267, startPoint y: 403, endPoint x: 1279, endPoint y: 433, distance: 32.3
click at [1268, 403] on p "(09/04) The students were not taught to do electron configurations, so instead …" at bounding box center [856, 389] width 864 height 40
click at [642, 416] on p "(09/04) The students were not taught to do electron configurations, so instead …" at bounding box center [856, 399] width 864 height 59
click at [715, 428] on p "(09/04) The students were not taught to do electron configurations, so instead …" at bounding box center [856, 399] width 864 height 59
drag, startPoint x: 630, startPoint y: 424, endPoint x: 792, endPoint y: 423, distance: 162.0
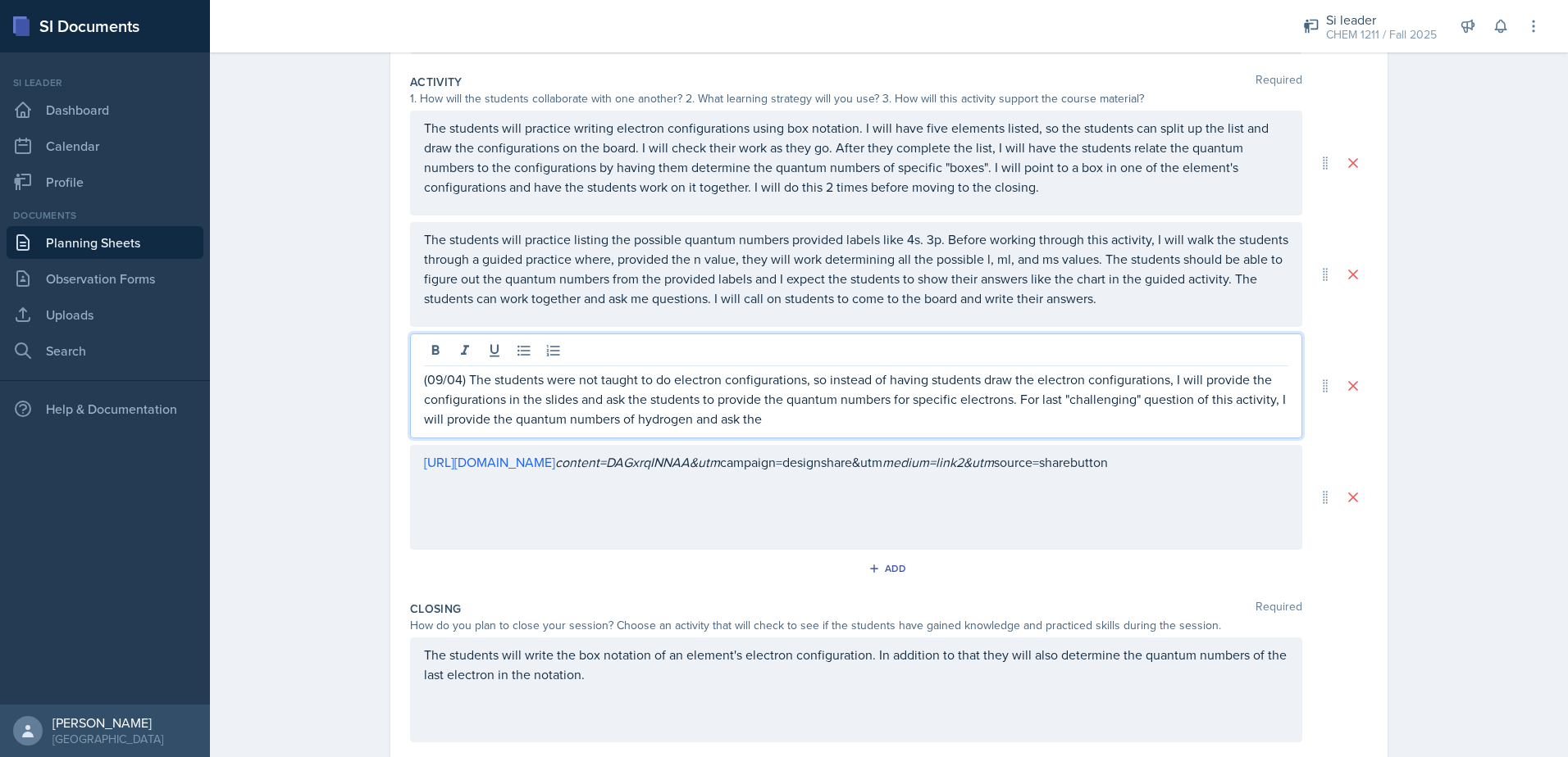
click at [792, 423] on p "(09/04) The students were not taught to do electron configurations, so instead …" at bounding box center [856, 399] width 864 height 59
click at [945, 424] on p "(09/04) The students were not taught to do electron configurations, so instead …" at bounding box center [856, 399] width 864 height 59
click at [972, 409] on p "(09/04) The students were not taught to do electron configurations, so instead …" at bounding box center [856, 399] width 864 height 59
click at [973, 418] on p "(09/04) The students were not taught to do electron configurations, so instead …" at bounding box center [856, 399] width 864 height 59
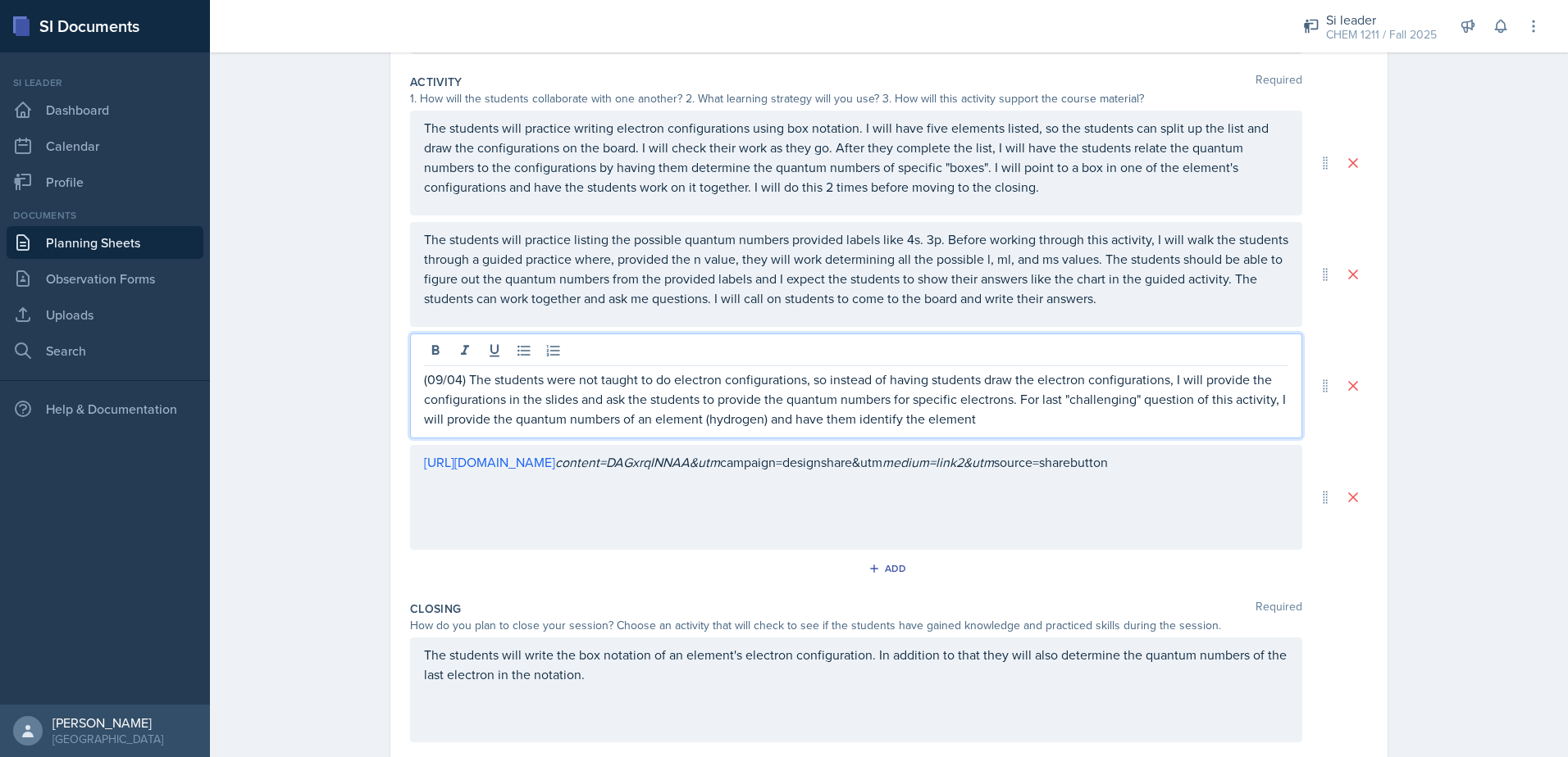
click at [646, 421] on p "(09/04) The students were not taught to do electron configurations, so instead …" at bounding box center [856, 399] width 864 height 59
drag, startPoint x: 746, startPoint y: 421, endPoint x: 637, endPoint y: 418, distance: 109.0
click at [637, 418] on p "(09/04) The students were not taught to do electron configurations, so instead …" at bounding box center [856, 399] width 864 height 59
click at [961, 428] on div "(09/04) The students were not taught to do electron configurations, so instead …" at bounding box center [855, 386] width 892 height 105
click at [957, 419] on p "(09/04) The students were not taught to do electron configurations, so instead …" at bounding box center [856, 399] width 864 height 59
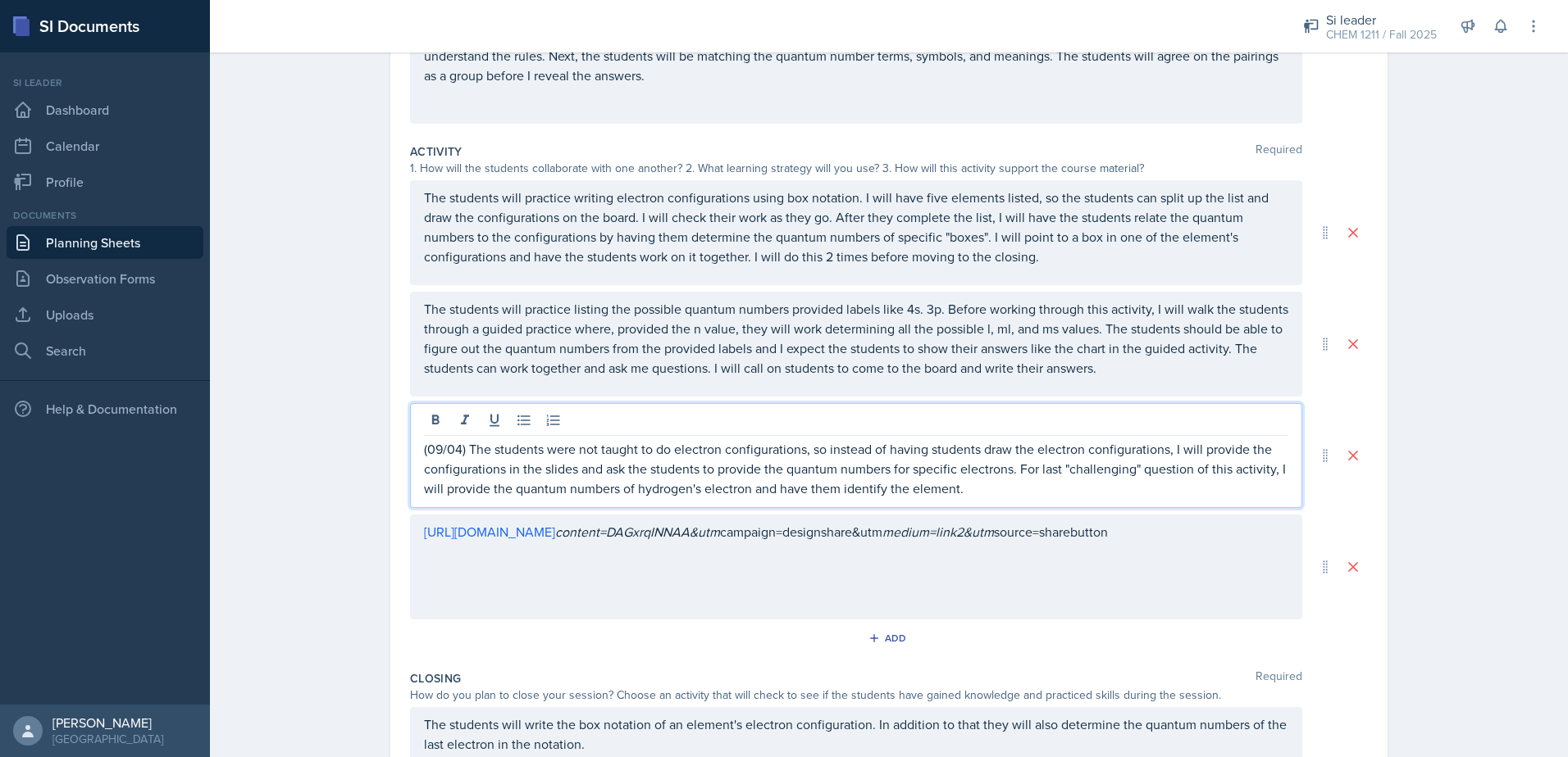
scroll to position [164, 0]
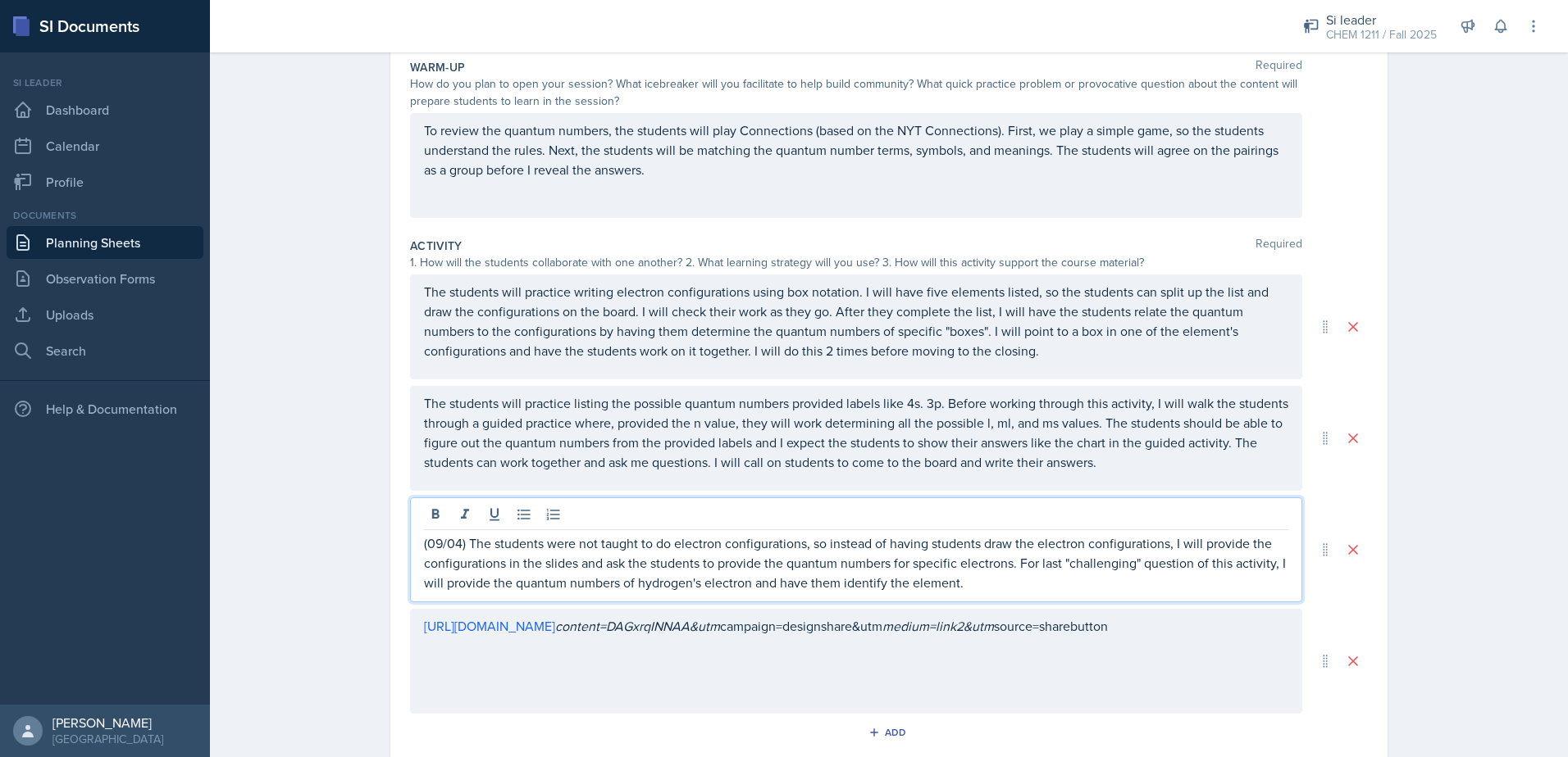
click at [1028, 586] on p "(09/04) The students were not taught to do electron configurations, so instead …" at bounding box center [856, 563] width 864 height 59
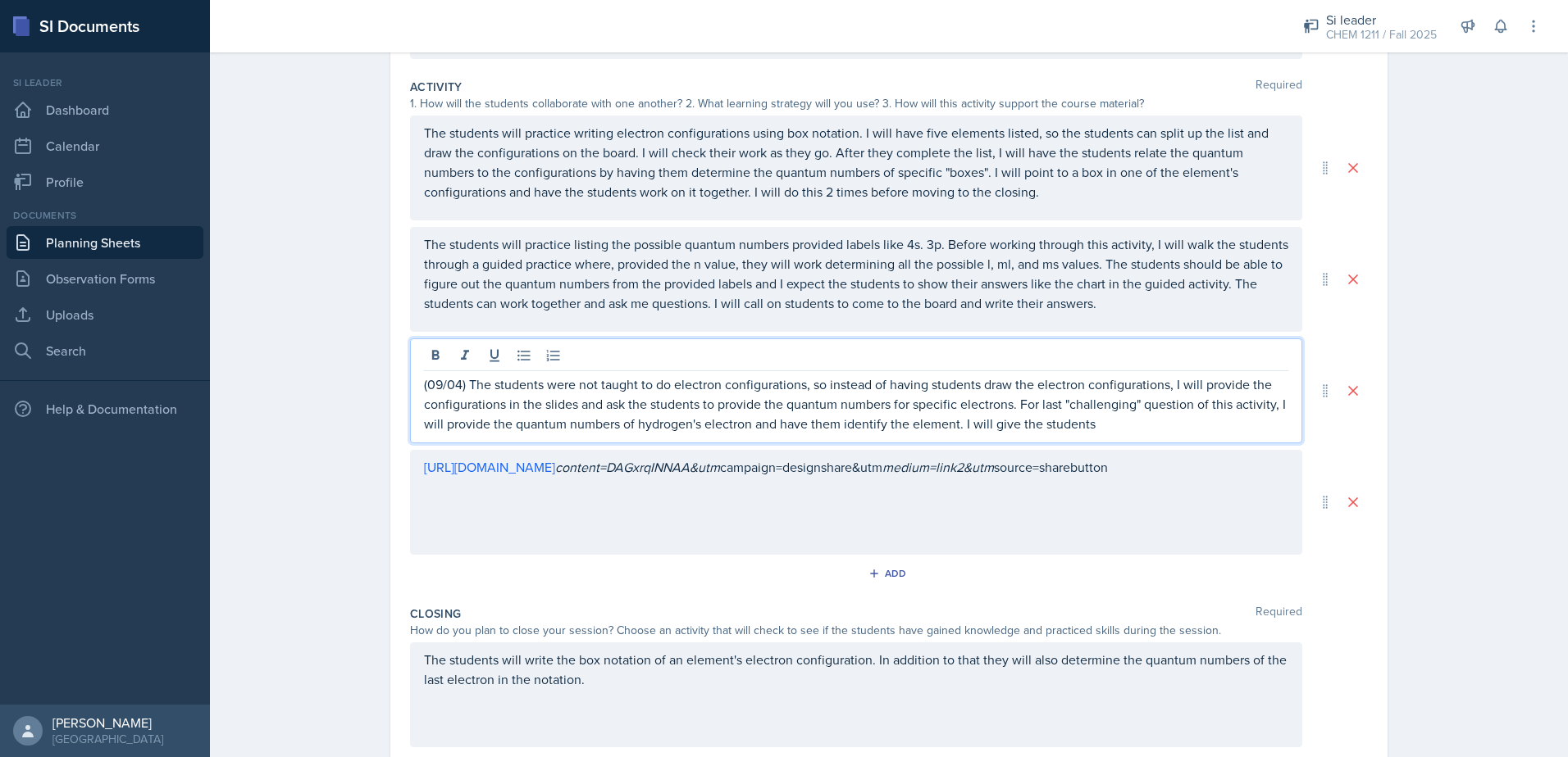
scroll to position [328, 0]
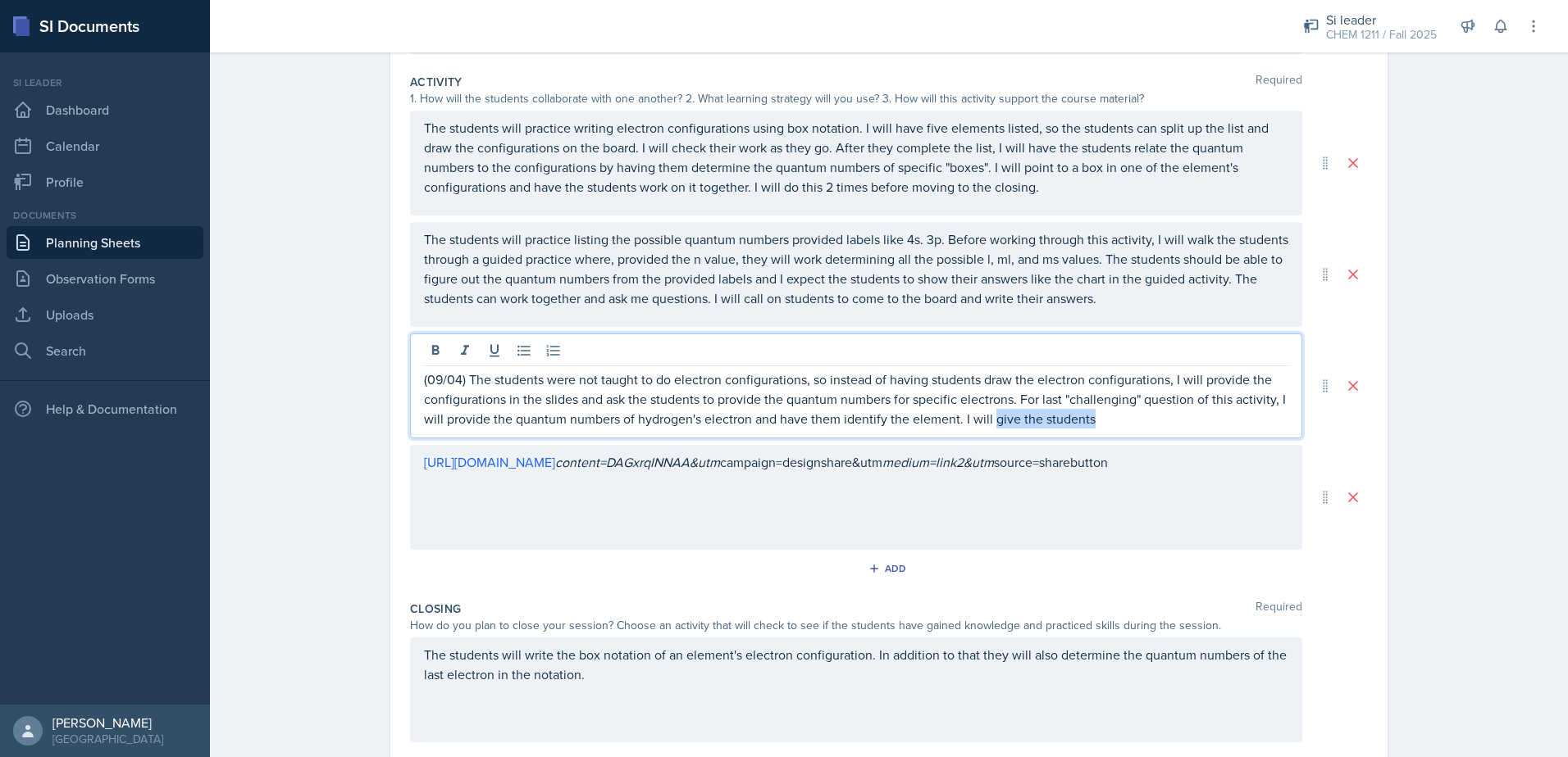
drag, startPoint x: 989, startPoint y: 426, endPoint x: 1094, endPoint y: 418, distance: 105.3
click at [1094, 418] on p "(09/04) The students were not taught to do electron configurations, so instead …" at bounding box center [856, 399] width 864 height 59
click at [1031, 418] on p "(09/04) The students were not taught to do electron configurations, so instead …" at bounding box center [856, 399] width 864 height 59
click at [1027, 422] on p "(09/04) The students were not taught to do electron configurations, so instead …" at bounding box center [856, 399] width 864 height 59
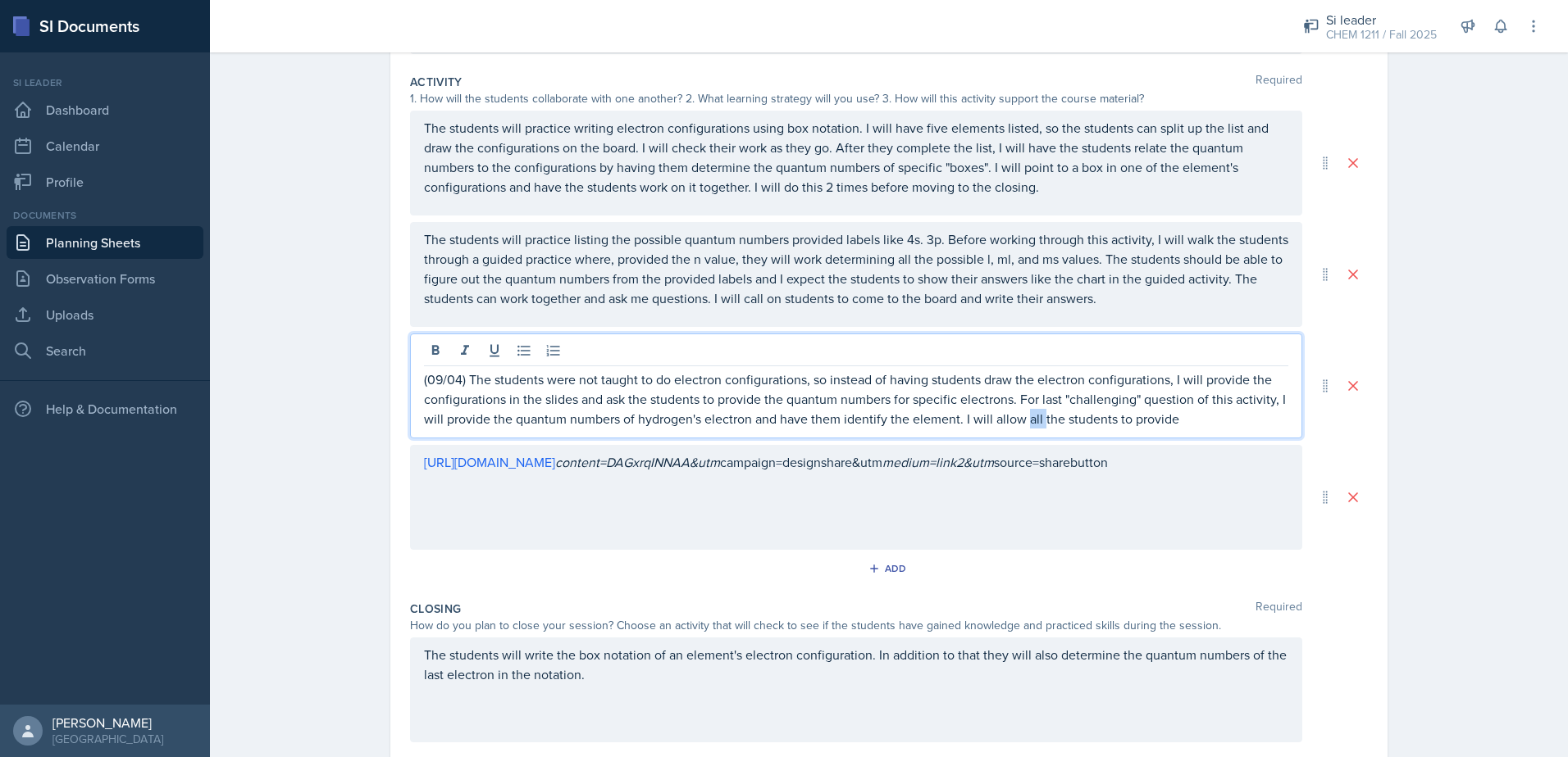
click at [1027, 422] on p "(09/04) The students were not taught to do electron configurations, so instead …" at bounding box center [856, 399] width 864 height 59
drag, startPoint x: 957, startPoint y: 419, endPoint x: 1158, endPoint y: 418, distance: 201.0
click at [1158, 418] on p "(09/04) The students were not taught to do electron configurations, so instead …" at bounding box center [856, 399] width 864 height 59
drag, startPoint x: 1175, startPoint y: 418, endPoint x: 962, endPoint y: 417, distance: 213.0
click at [962, 417] on p "(09/04) The students were not taught to do electron configurations, so instead …" at bounding box center [856, 399] width 864 height 59
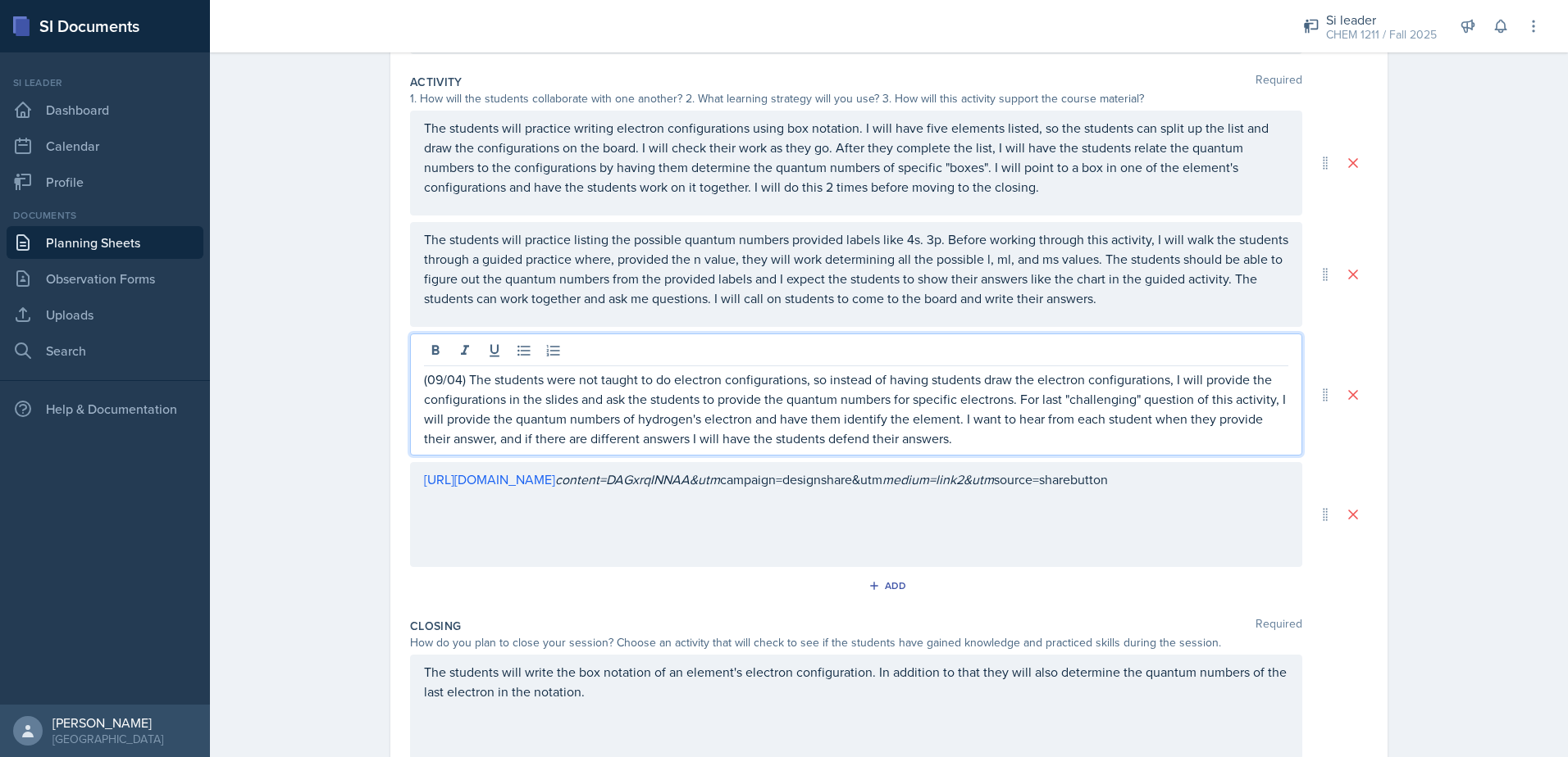
click at [943, 440] on p "(09/04) The students were not taught to do electron configurations, so instead …" at bounding box center [856, 409] width 864 height 79
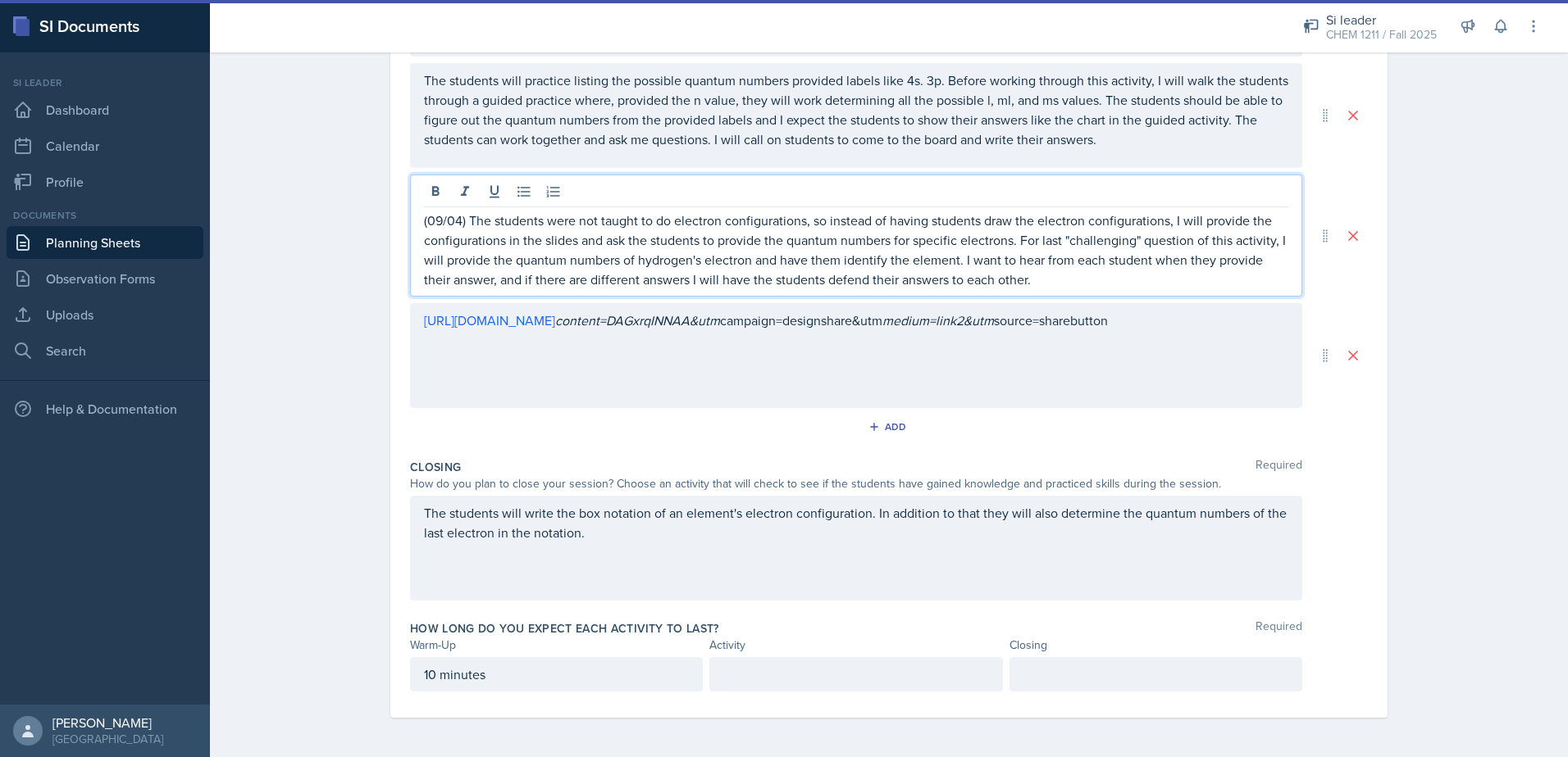
click at [889, 546] on div "The students will write the box notation of an element's electron configuration…" at bounding box center [855, 548] width 892 height 105
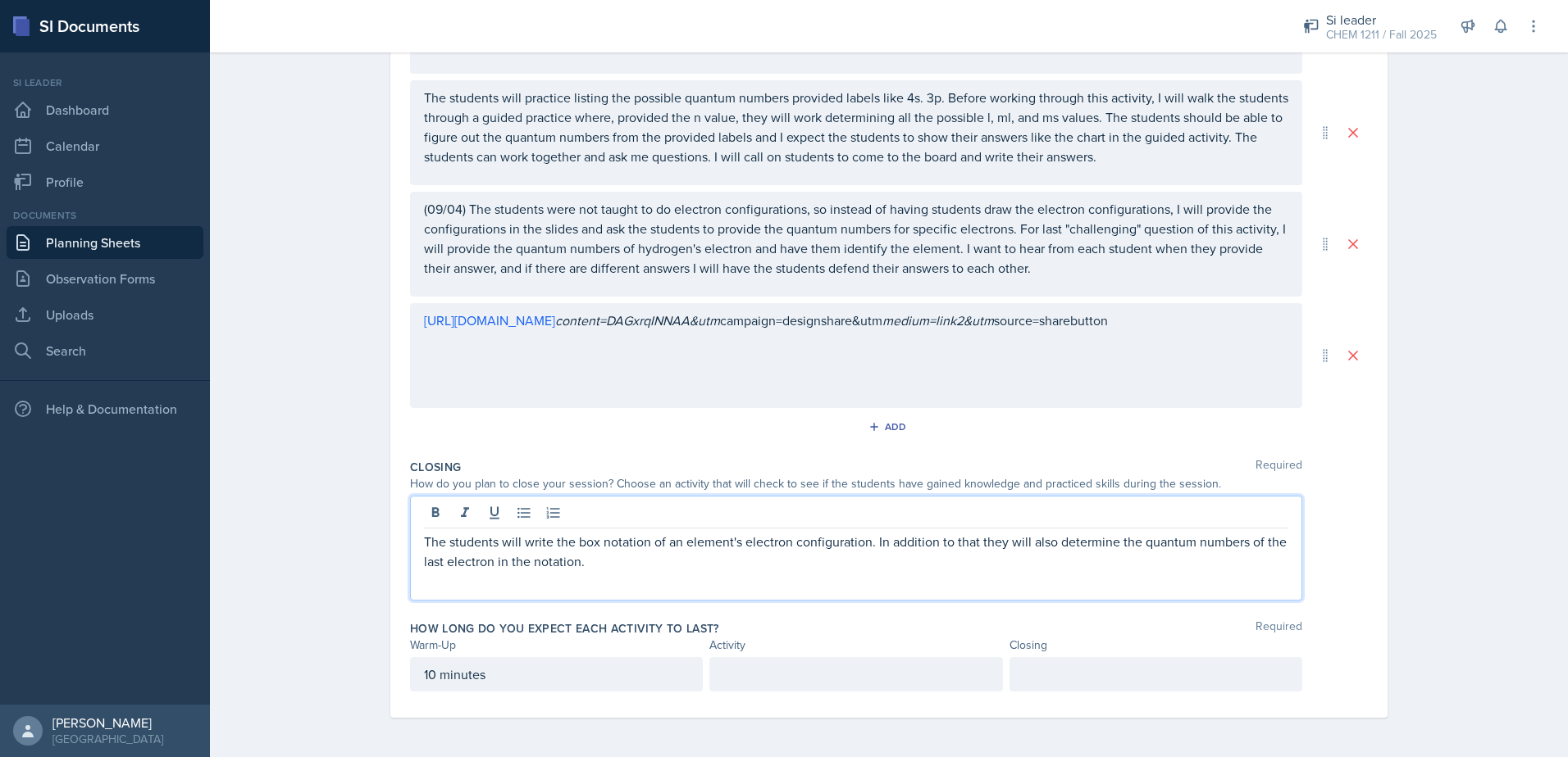
scroll to position [498, 0]
click at [778, 665] on p at bounding box center [855, 675] width 265 height 19
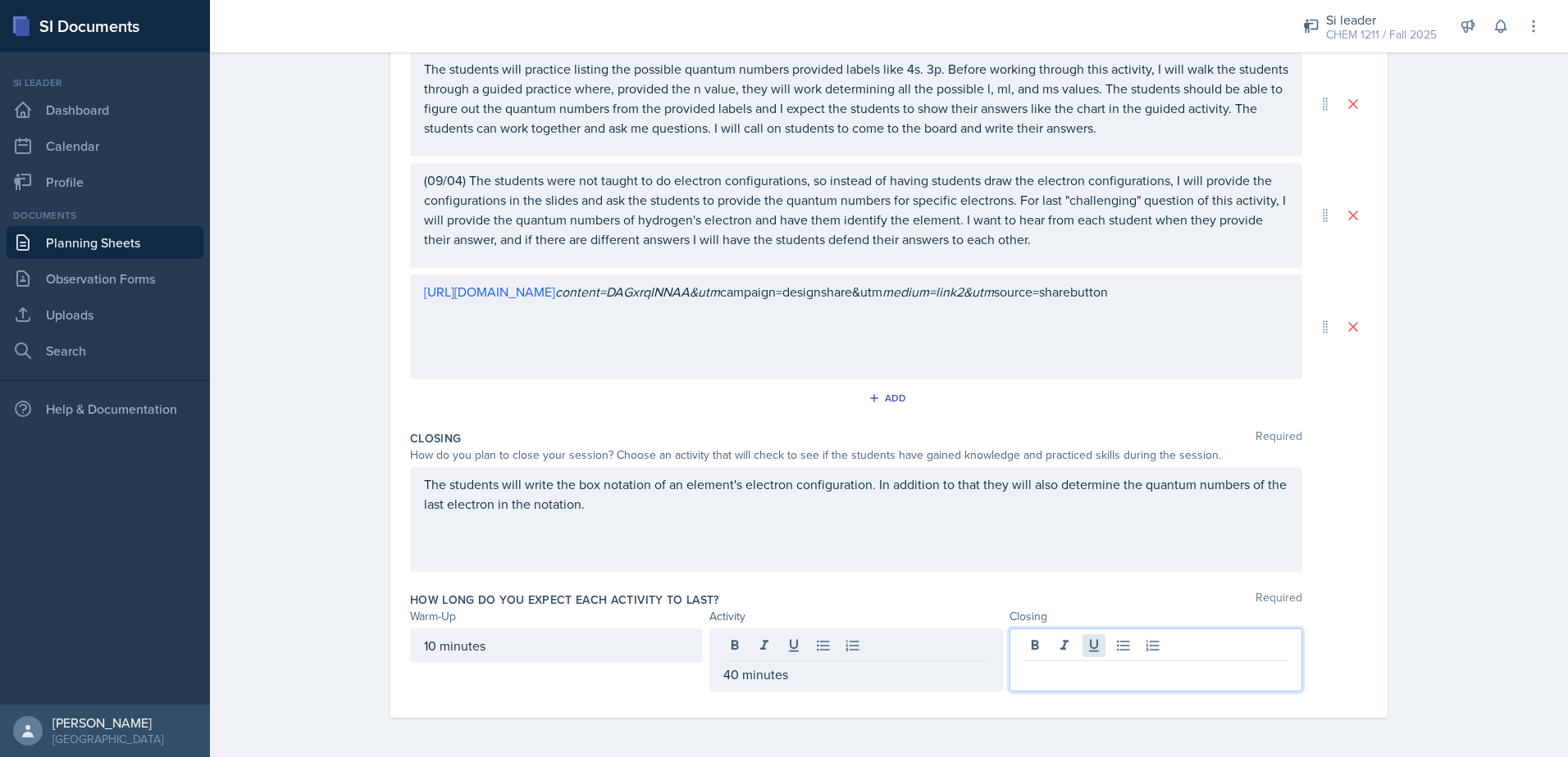
click at [1087, 644] on div at bounding box center [1155, 660] width 292 height 63
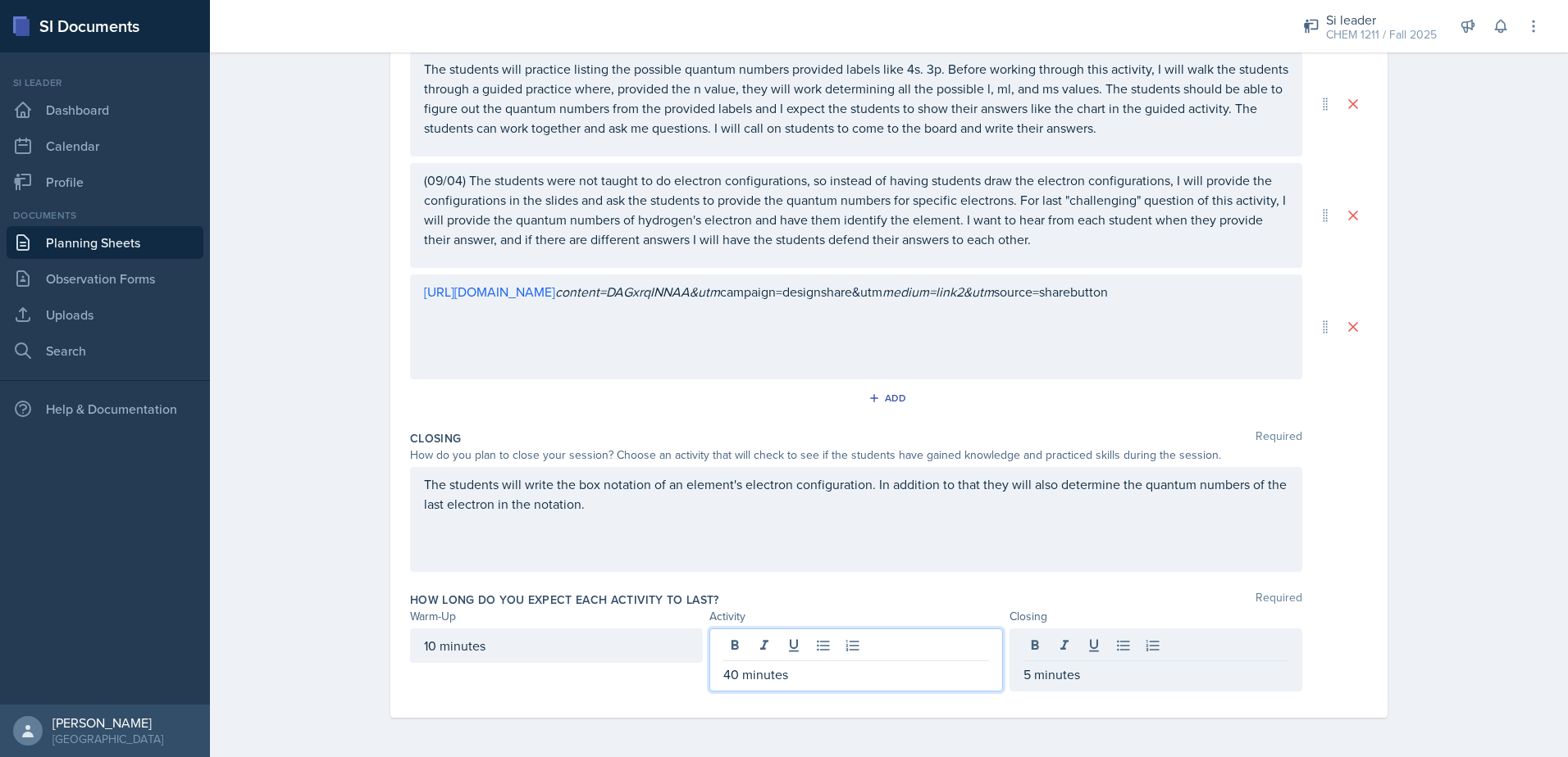
click at [733, 643] on div "40 minutes" at bounding box center [855, 660] width 292 height 63
click at [1092, 656] on div "5 minutes" at bounding box center [1155, 645] width 292 height 34
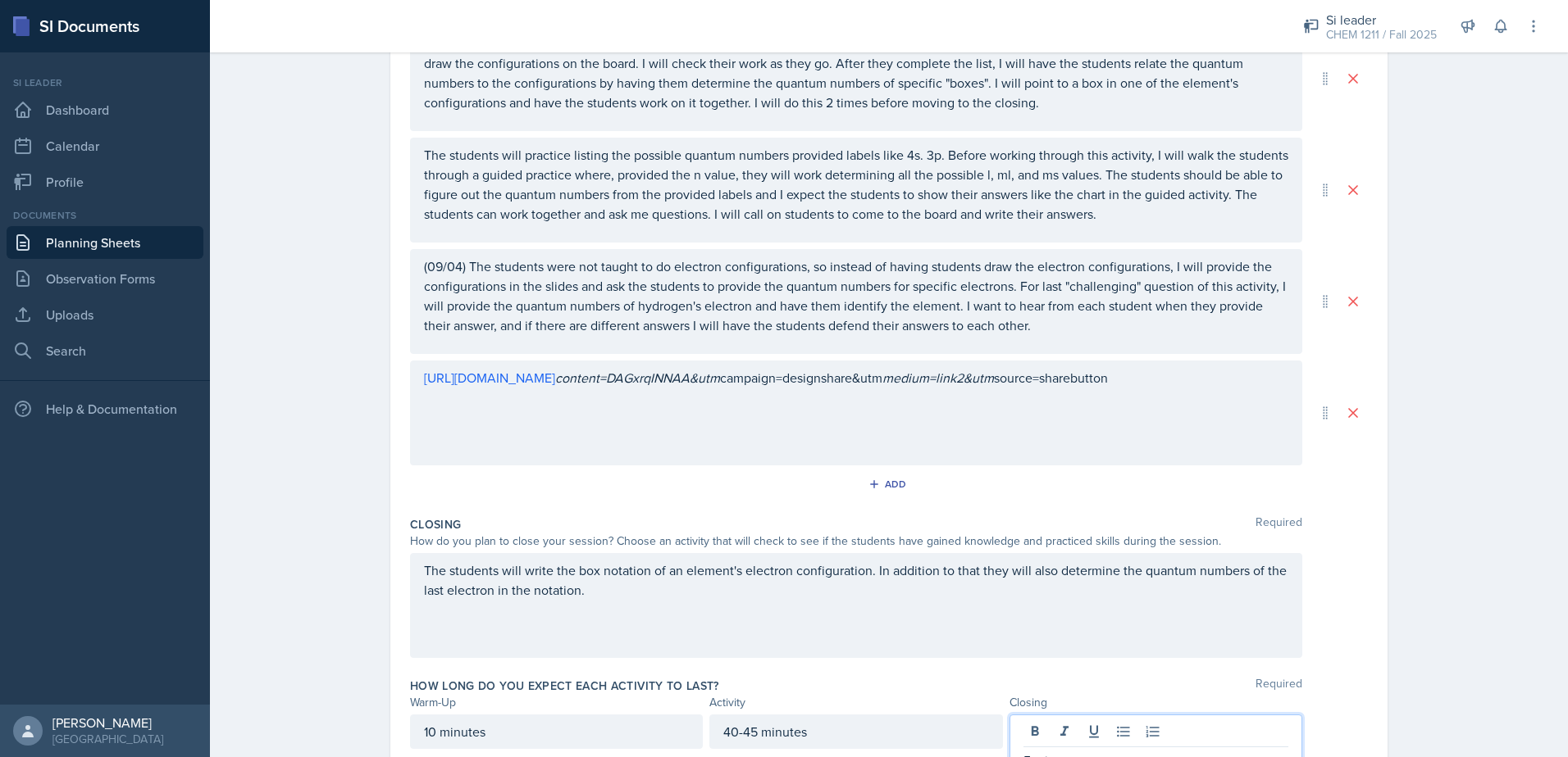
scroll to position [252, 0]
click at [914, 445] on div "[URL][DOMAIN_NAME] content=DAGxrqINNAA&utm campaign=designshare&utm medium=link…" at bounding box center [855, 409] width 892 height 105
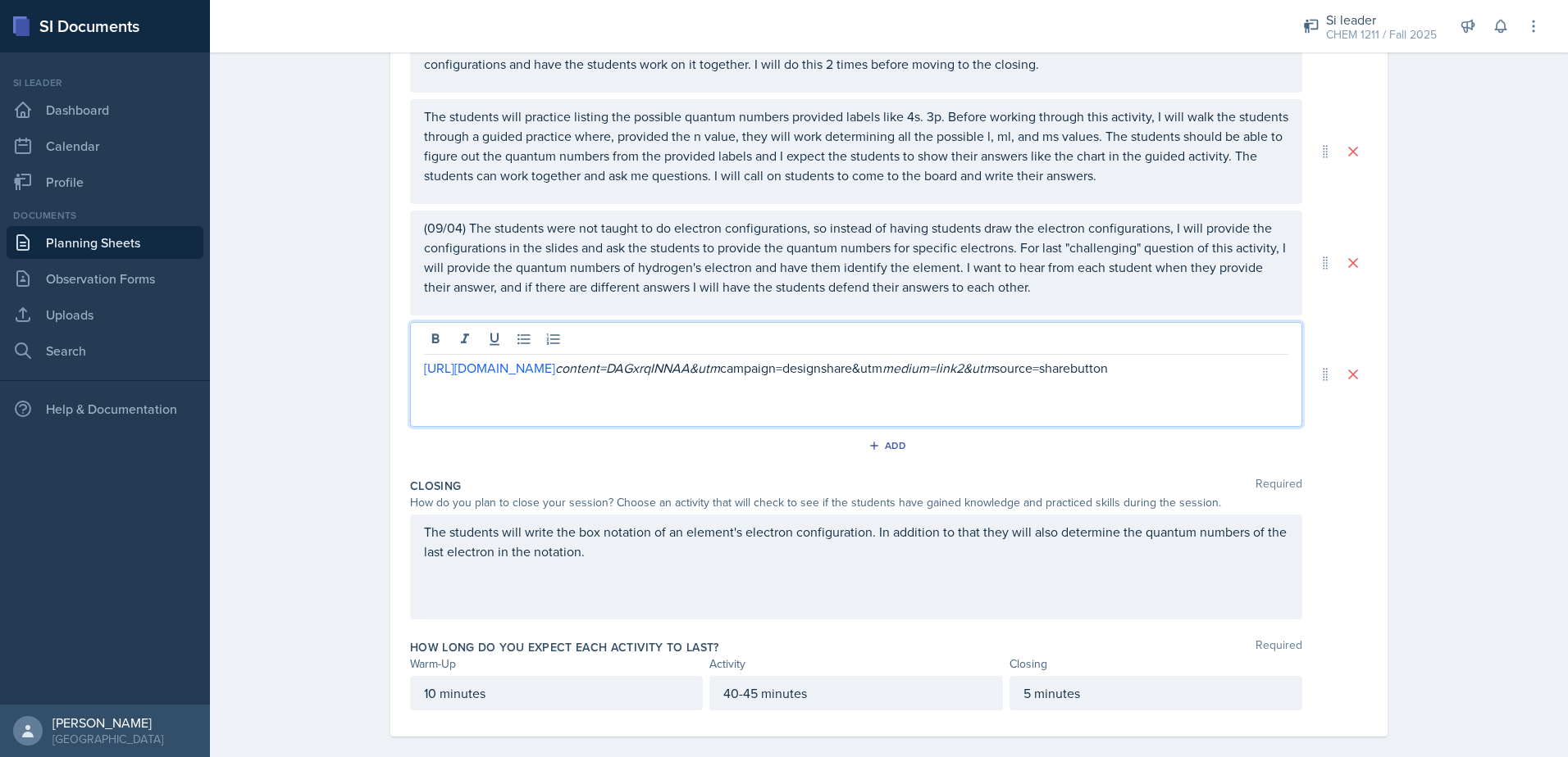
scroll to position [470, 0]
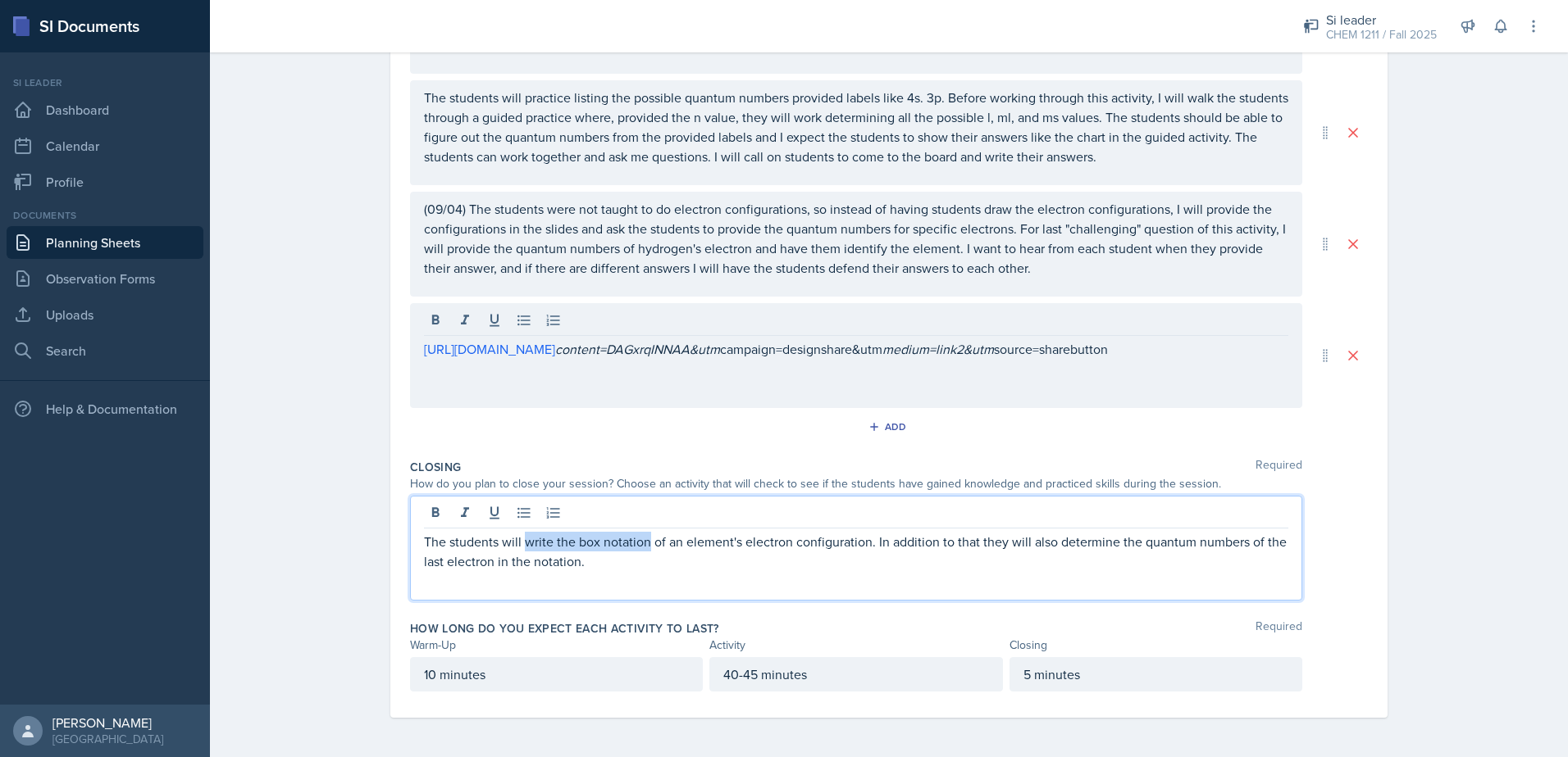
drag, startPoint x: 518, startPoint y: 514, endPoint x: 642, endPoint y: 540, distance: 126.7
click at [642, 540] on p "The students will write the box notation of an element's electron configuration…" at bounding box center [856, 551] width 864 height 40
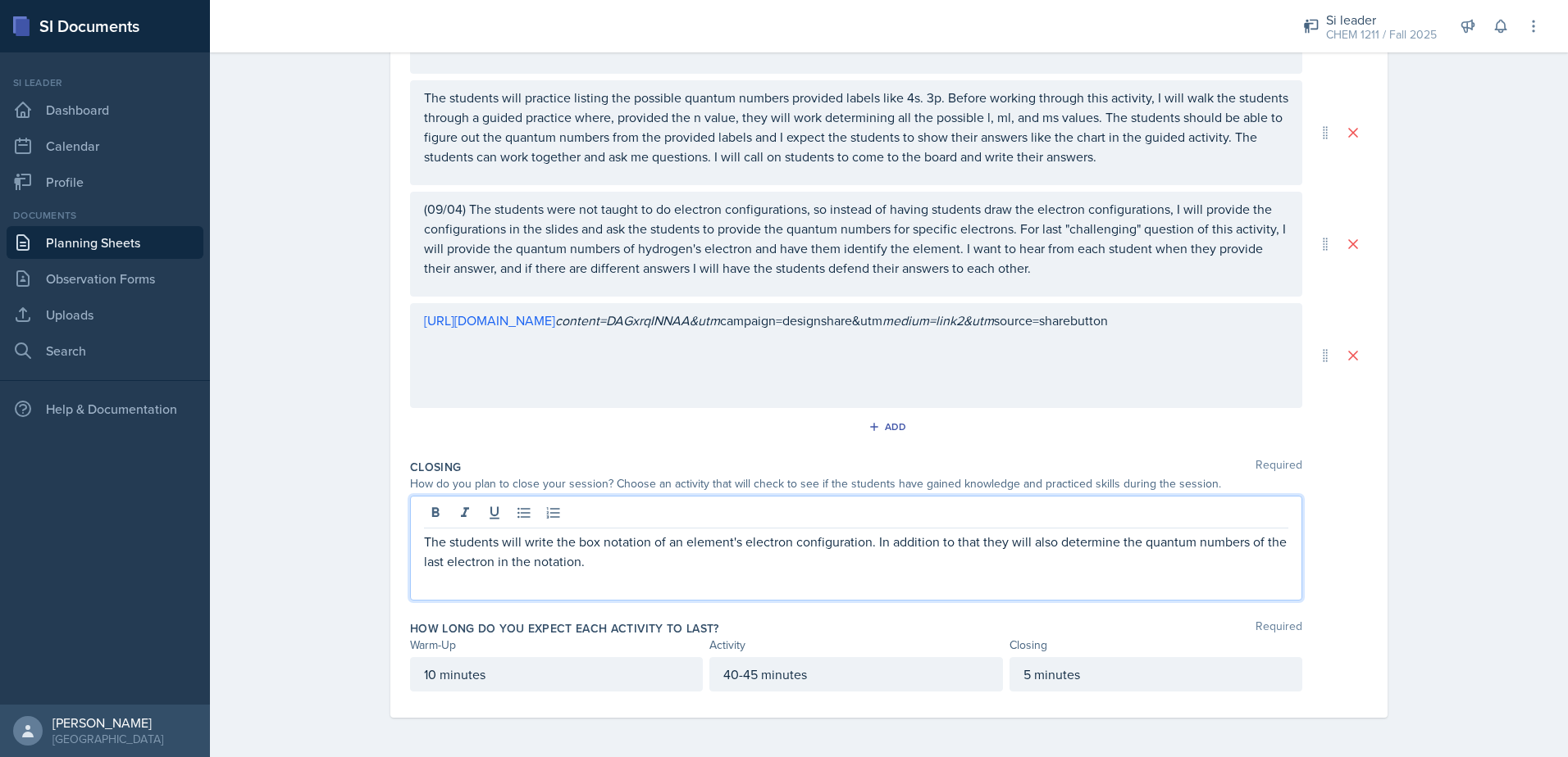
click at [643, 554] on p "The students will write the box notation of an element's electron configuration…" at bounding box center [856, 551] width 864 height 40
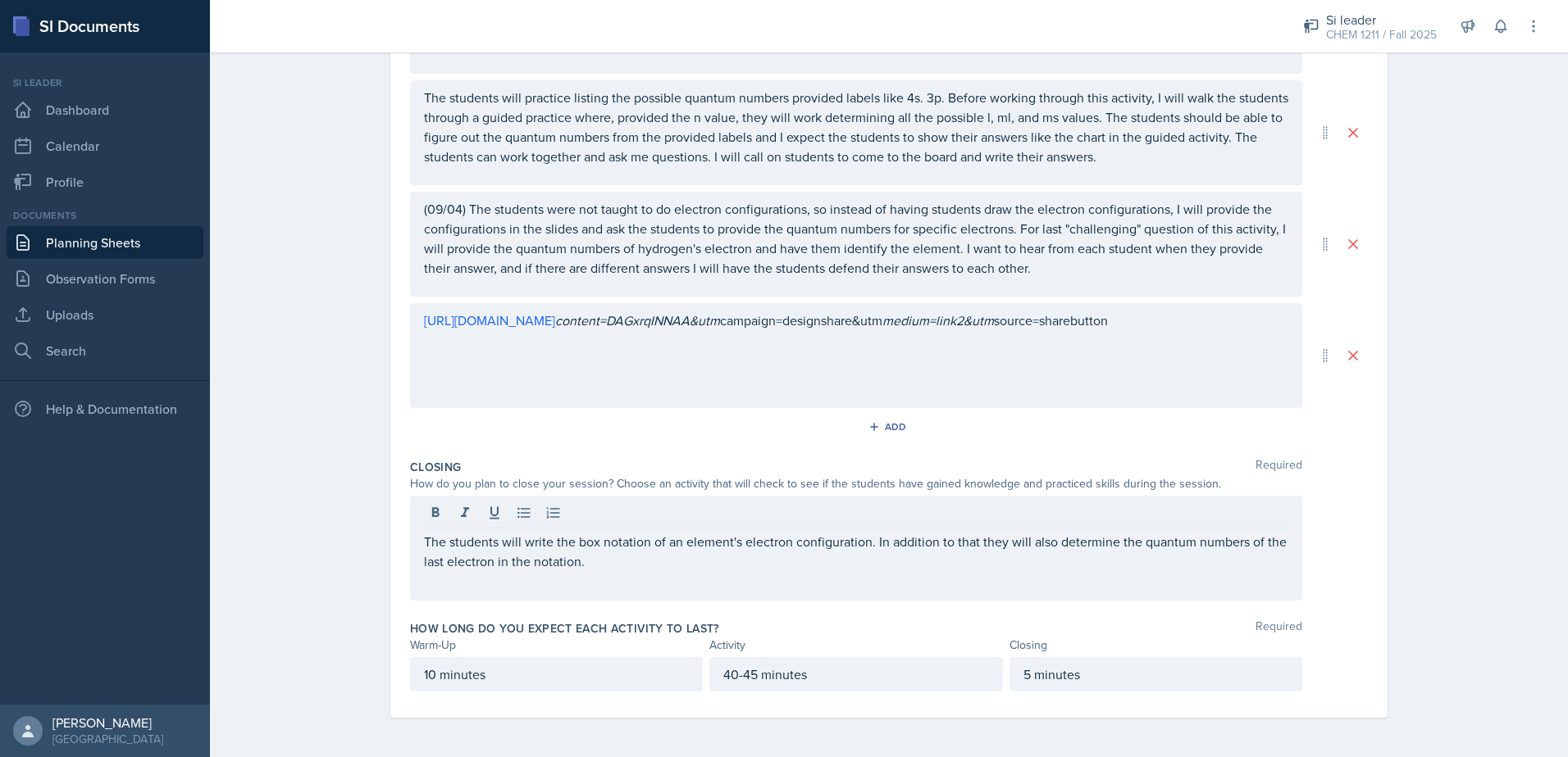
drag, startPoint x: 565, startPoint y: 572, endPoint x: 516, endPoint y: 543, distance: 56.9
click at [516, 543] on div "The students will write the box notation of an element's electron configuration…" at bounding box center [855, 548] width 892 height 105
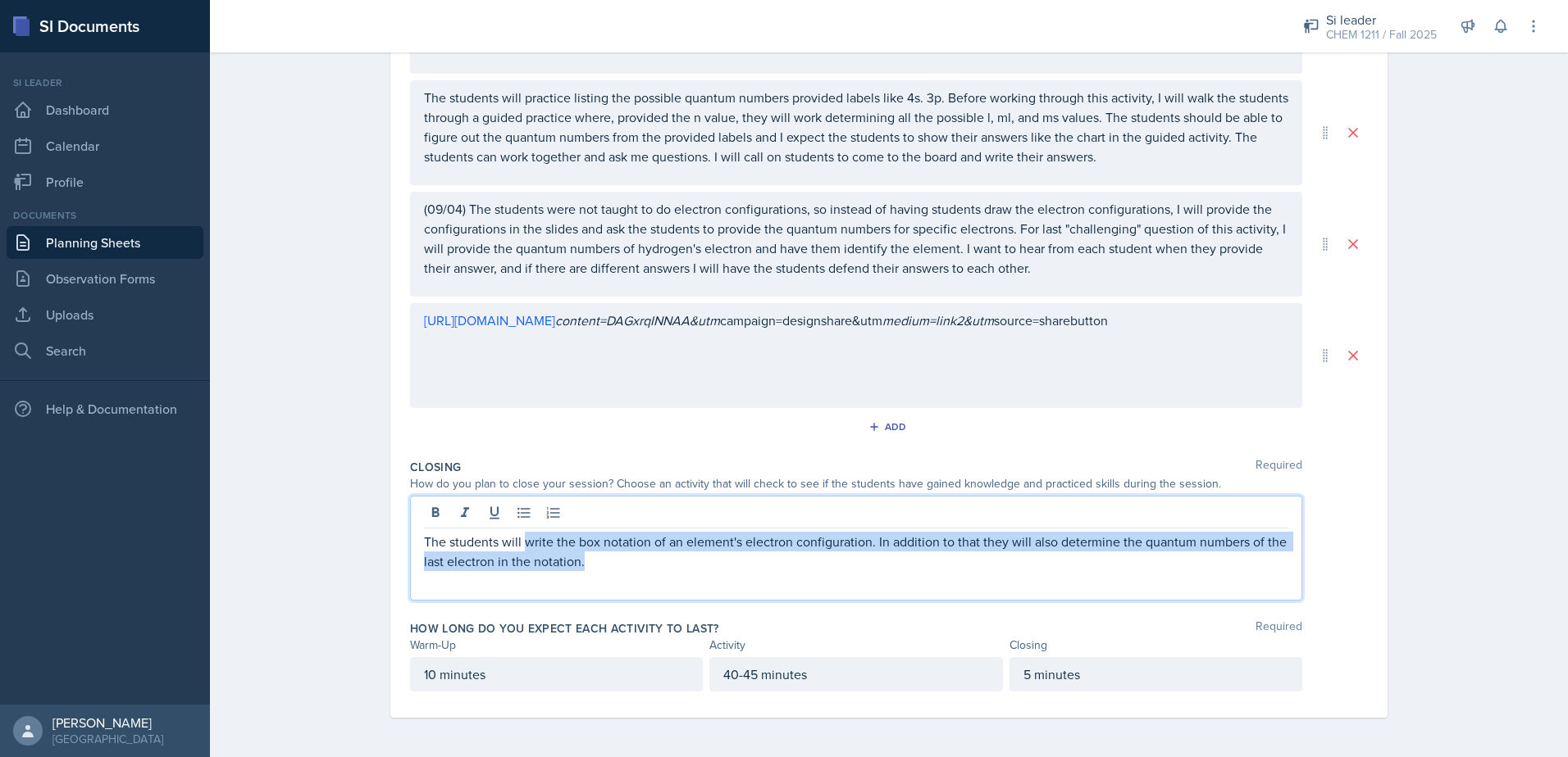
drag, startPoint x: 519, startPoint y: 545, endPoint x: 608, endPoint y: 571, distance: 92.7
click at [608, 571] on p "The students will write the box notation of an element's electron configuration…" at bounding box center [856, 551] width 864 height 40
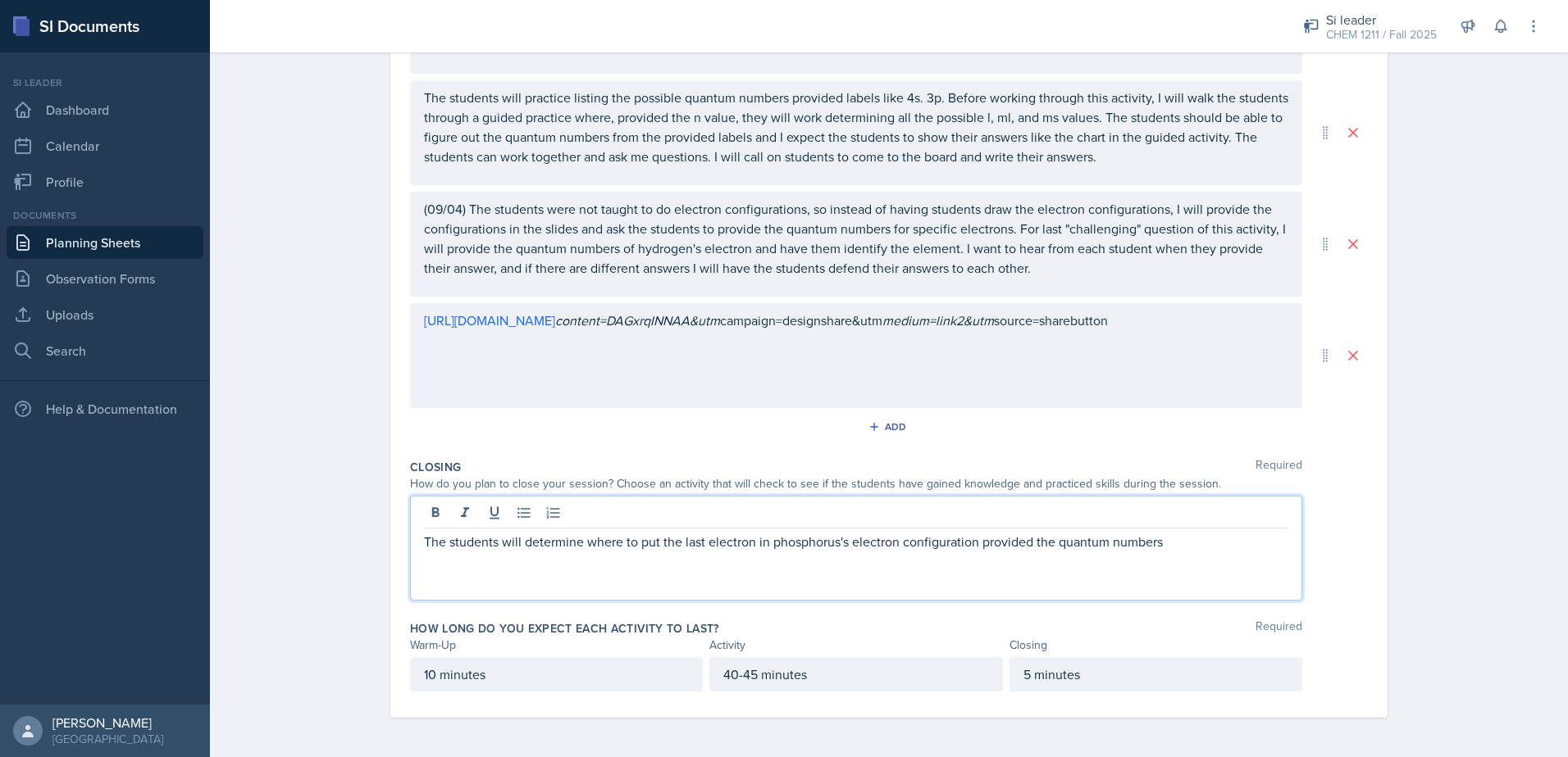
click at [1045, 539] on p "The students will determine where to put the last electron in phosphorus's elec…" at bounding box center [856, 542] width 864 height 19
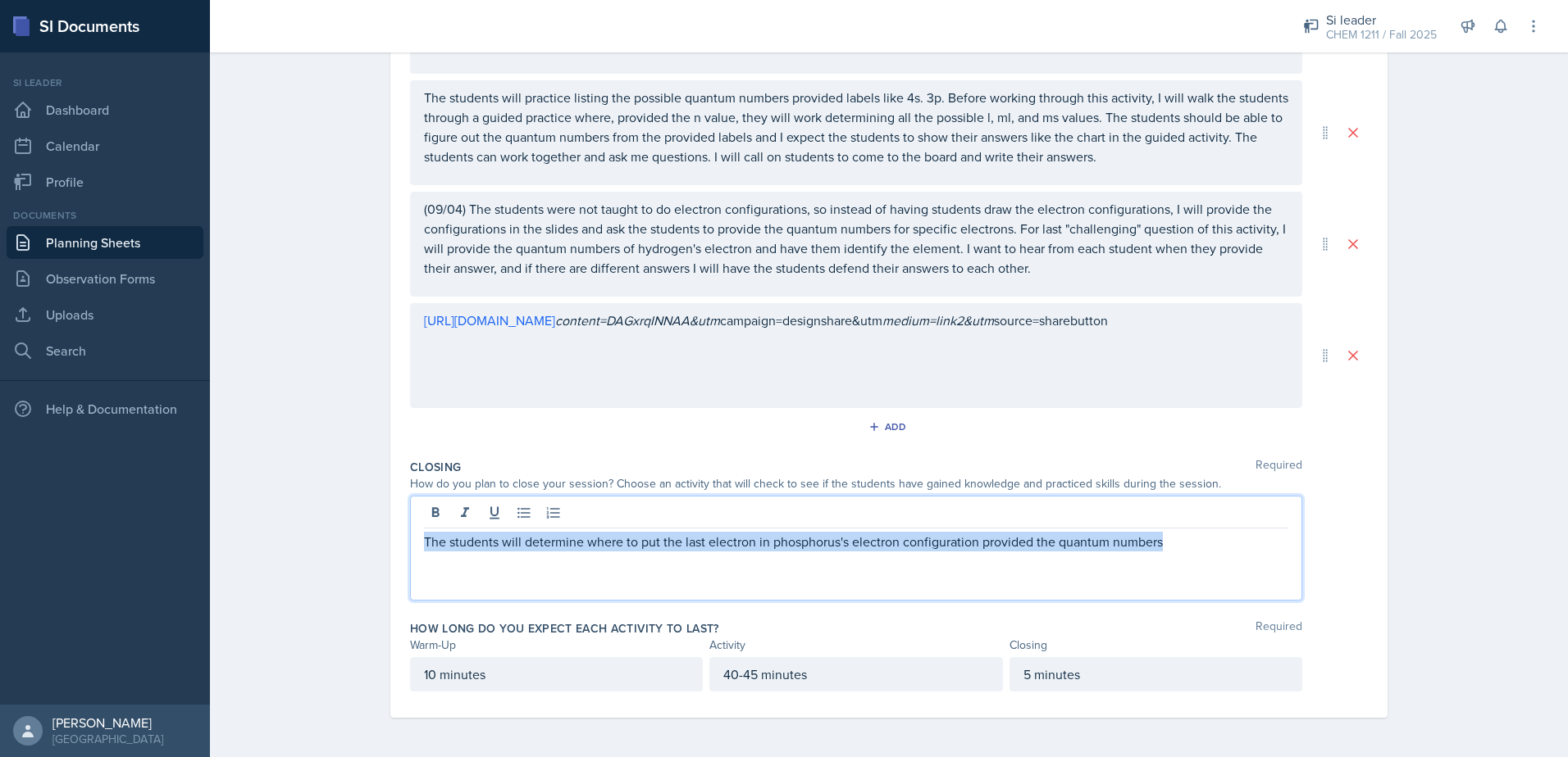
click at [1045, 539] on p "The students will determine where to put the last electron in phosphorus's elec…" at bounding box center [856, 542] width 864 height 19
click at [1038, 543] on p "The students will determine where to put the last electron in phosphorus's elec…" at bounding box center [856, 542] width 864 height 19
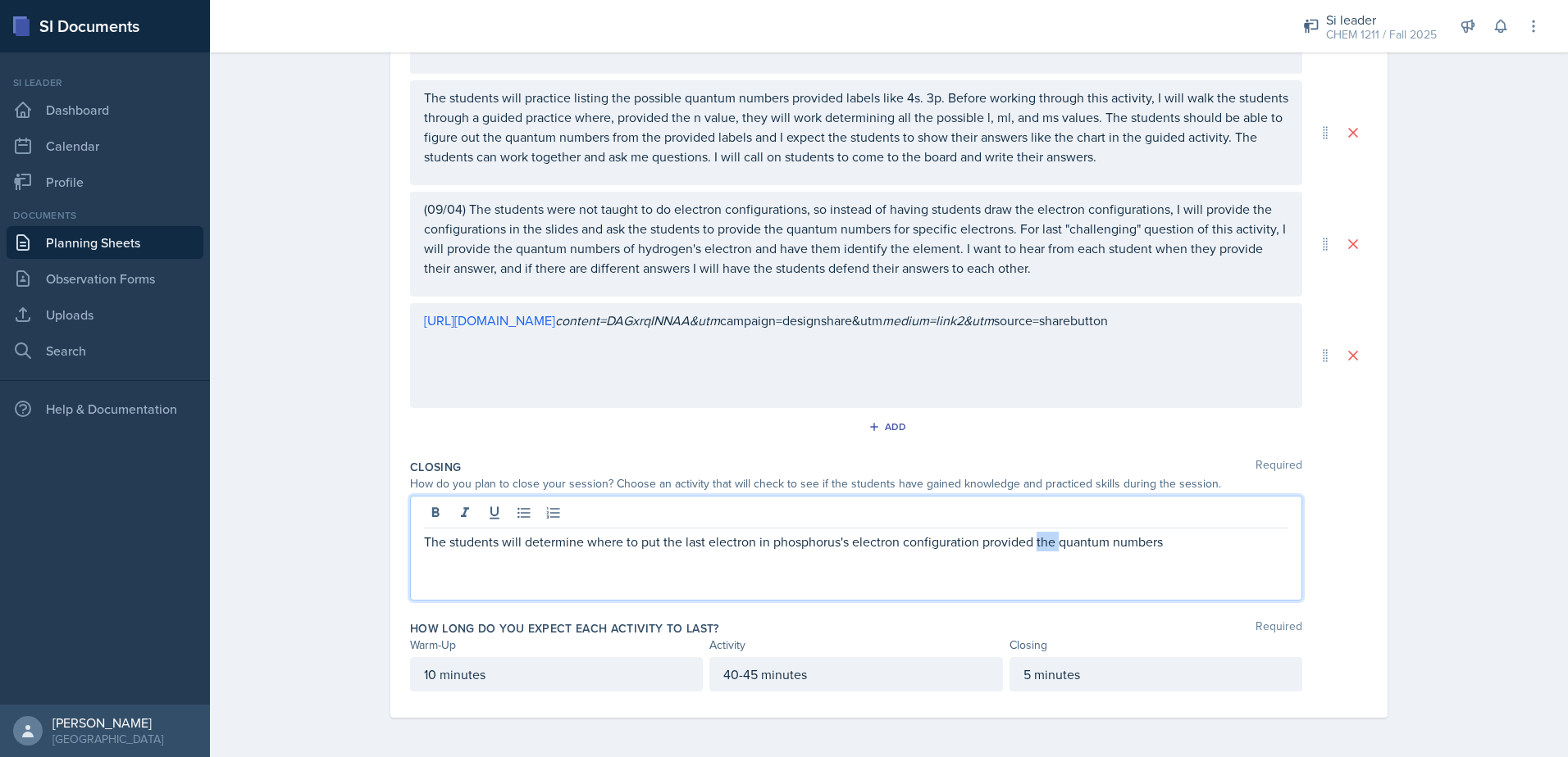
click at [1040, 544] on p "The students will determine where to put the last electron in phosphorus's elec…" at bounding box center [856, 542] width 864 height 19
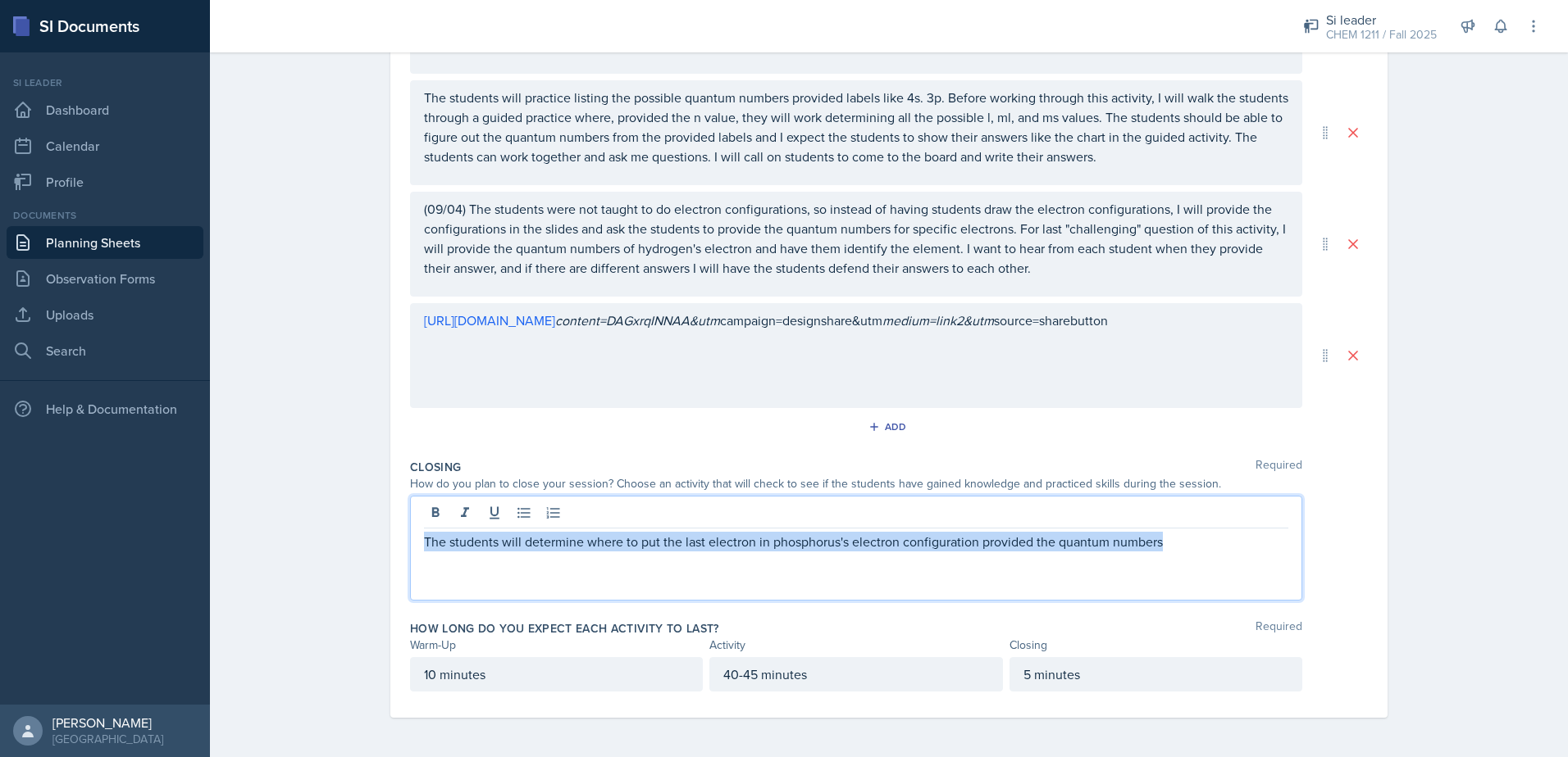
click at [1040, 544] on p "The students will determine where to put the last electron in phosphorus's elec…" at bounding box center [856, 542] width 864 height 19
click at [1040, 543] on p "The students will determine where to put the last electron in phosphorus's elec…" at bounding box center [856, 542] width 864 height 19
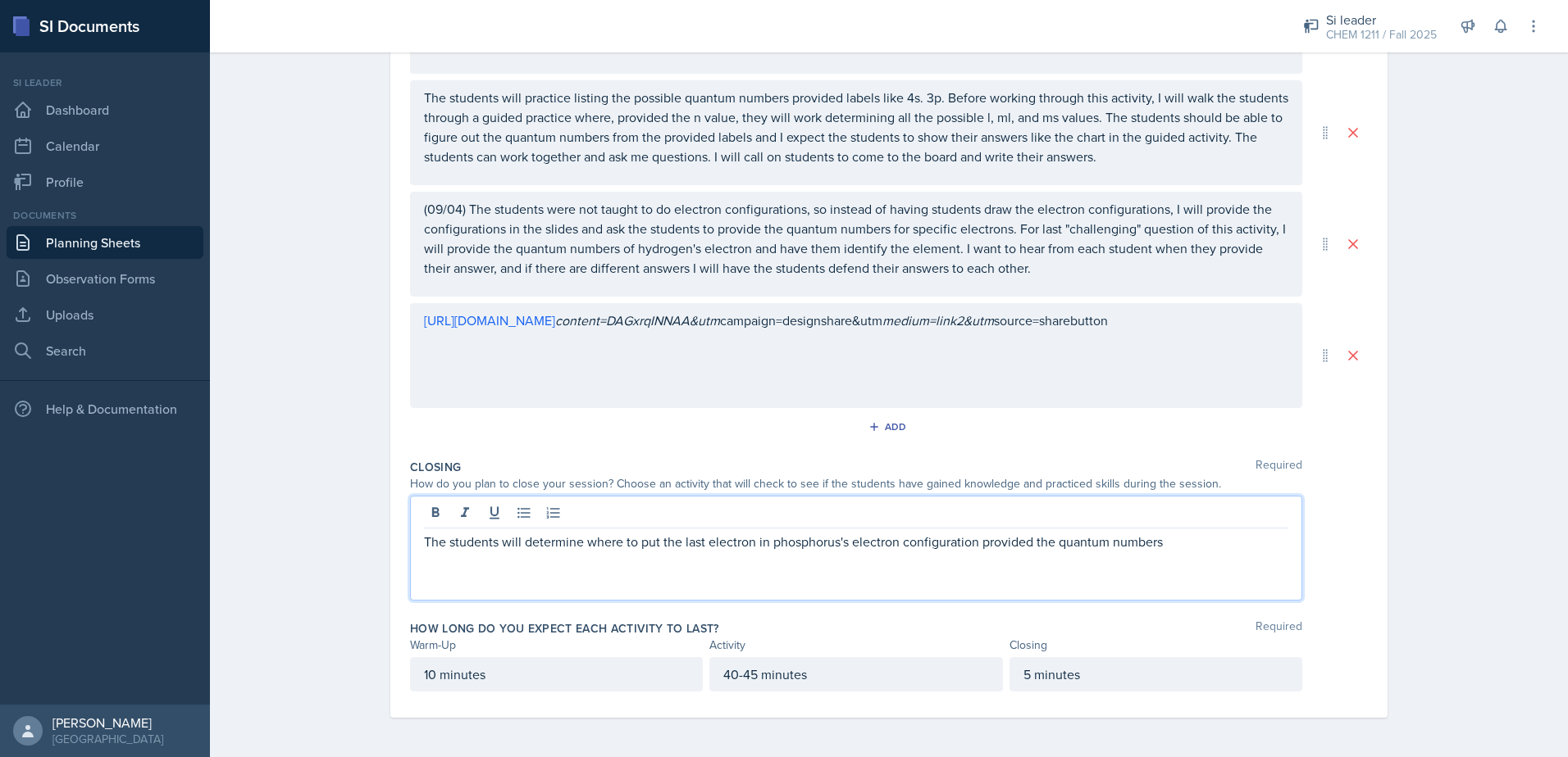
click at [1043, 561] on div "The students will determine where to put the last electron in phosphorus's elec…" at bounding box center [855, 548] width 892 height 105
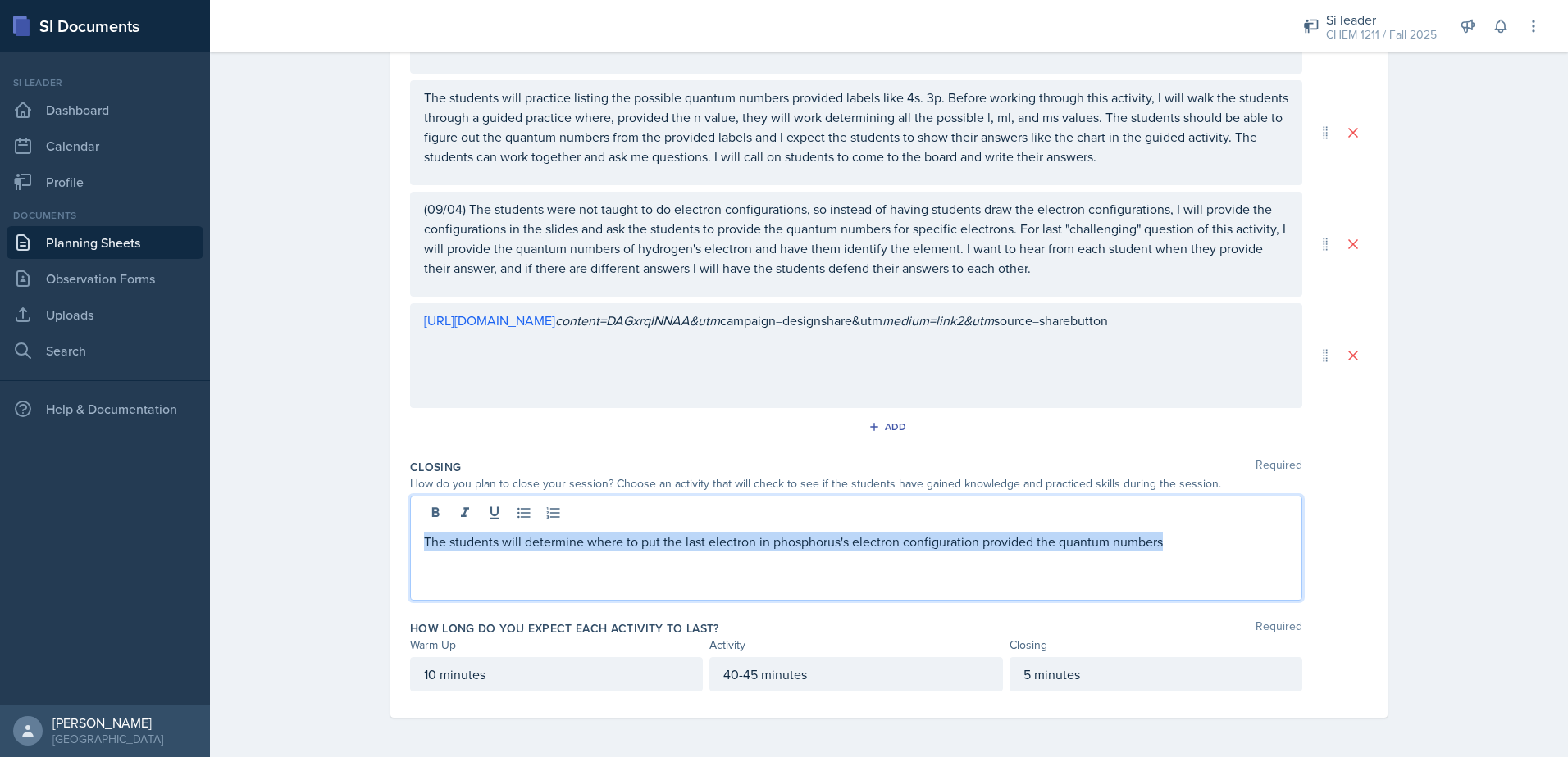
click at [1041, 541] on p "The students will determine where to put the last electron in phosphorus's elec…" at bounding box center [856, 542] width 864 height 19
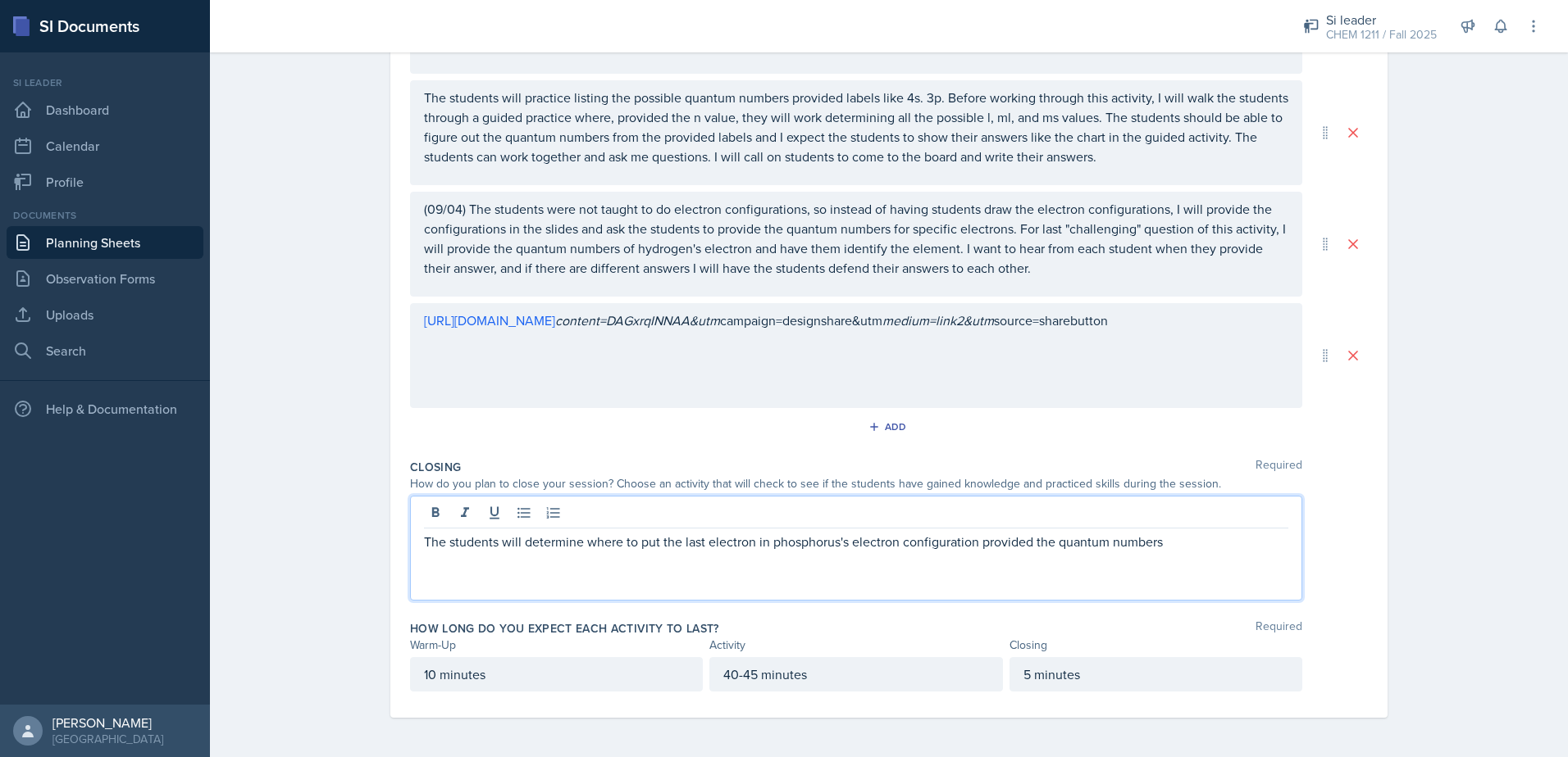
click at [1040, 576] on div "The students will determine where to put the last electron in phosphorus's elec…" at bounding box center [855, 548] width 892 height 105
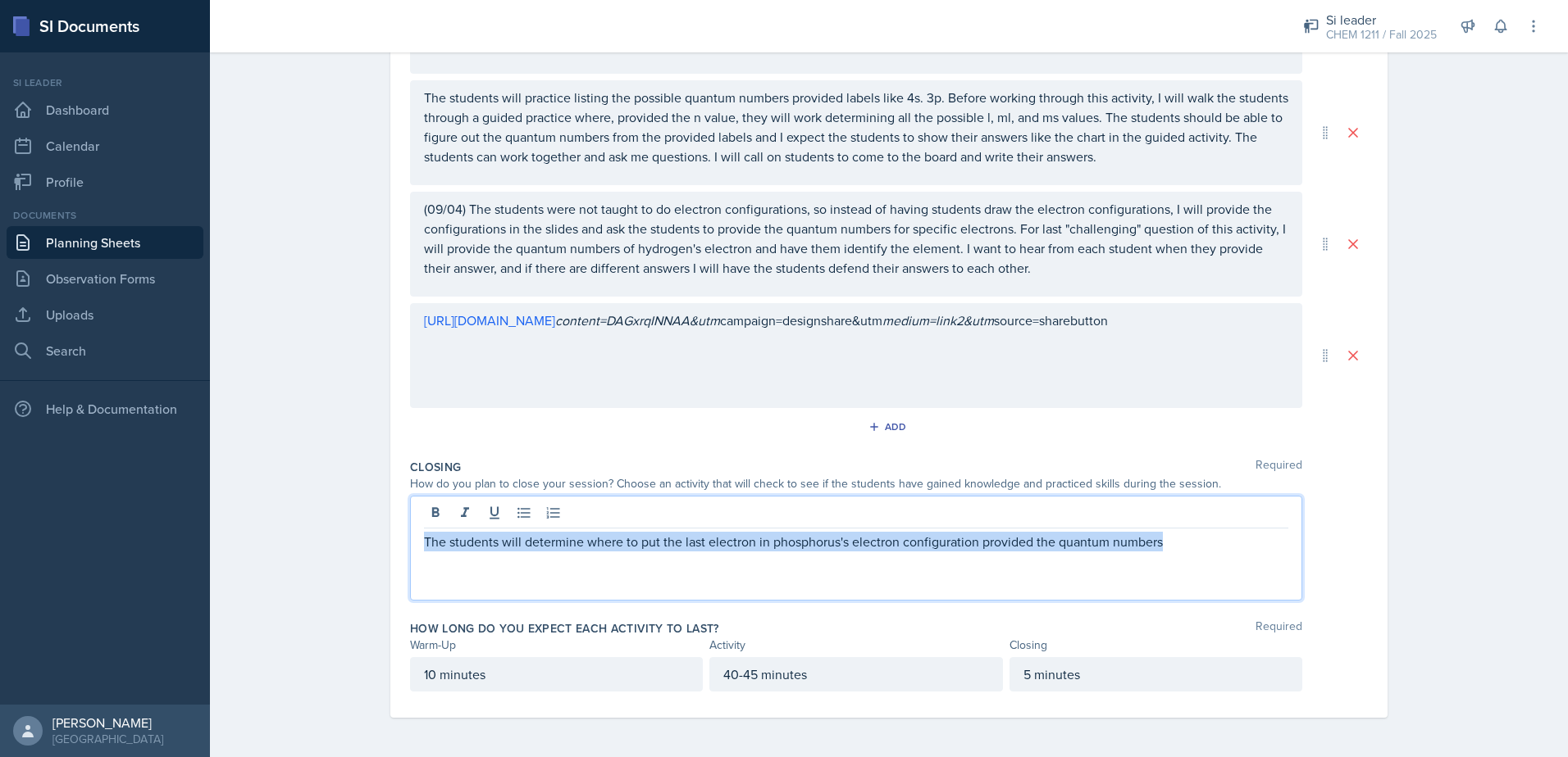
click at [1038, 547] on p "The students will determine where to put the last electron in phosphorus's elec…" at bounding box center [856, 542] width 864 height 19
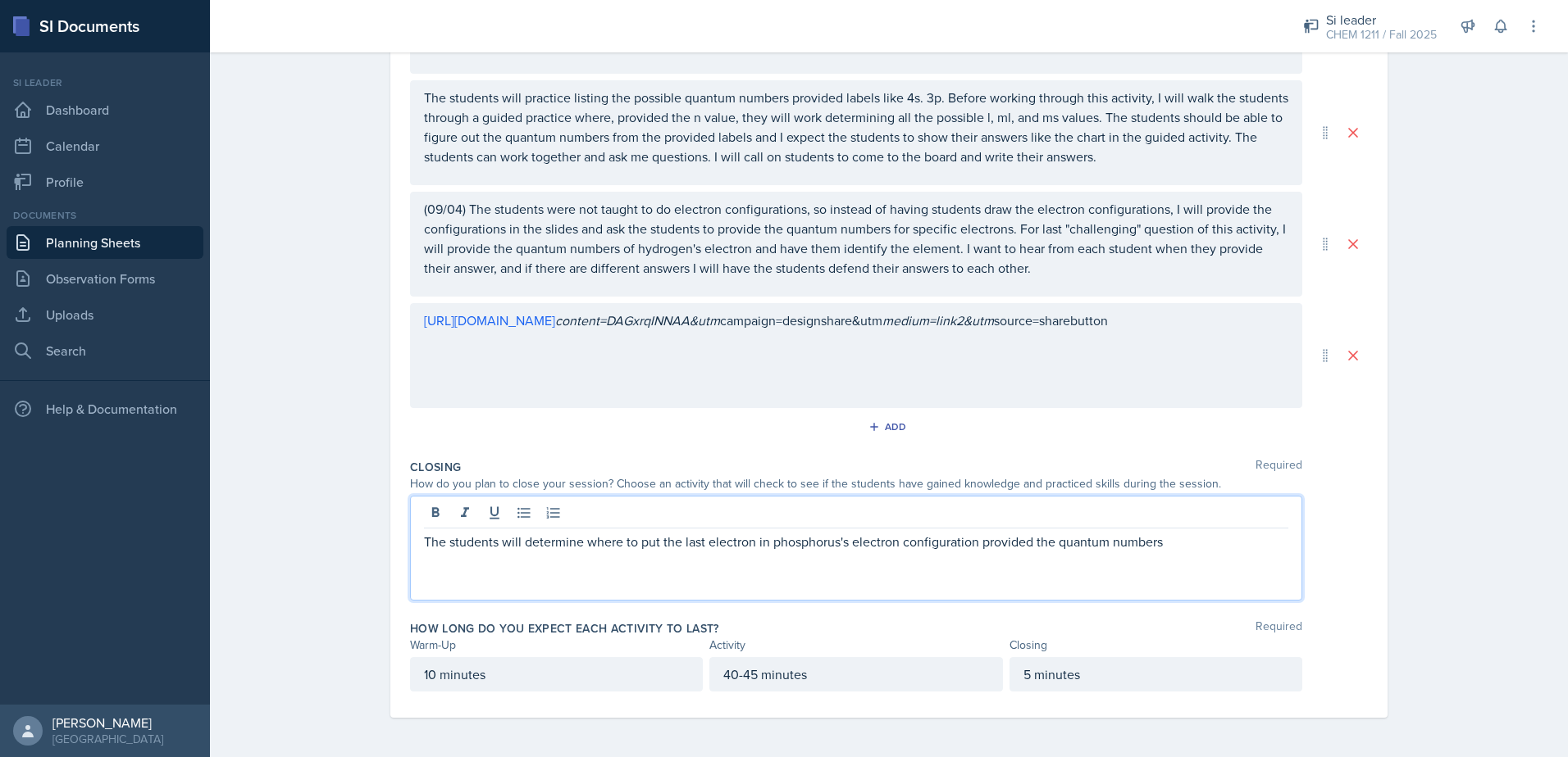
click at [1038, 548] on p "The students will determine where to put the last electron in phosphorus's elec…" at bounding box center [856, 542] width 864 height 19
click at [1154, 540] on p "The students will determine where to put the last electron in phosphorus's elec…" at bounding box center [856, 542] width 864 height 19
click at [1179, 546] on p "The students will determine where to put the last electron in phosphorus's elec…" at bounding box center [856, 542] width 864 height 19
drag, startPoint x: 1154, startPoint y: 536, endPoint x: 1205, endPoint y: 563, distance: 57.7
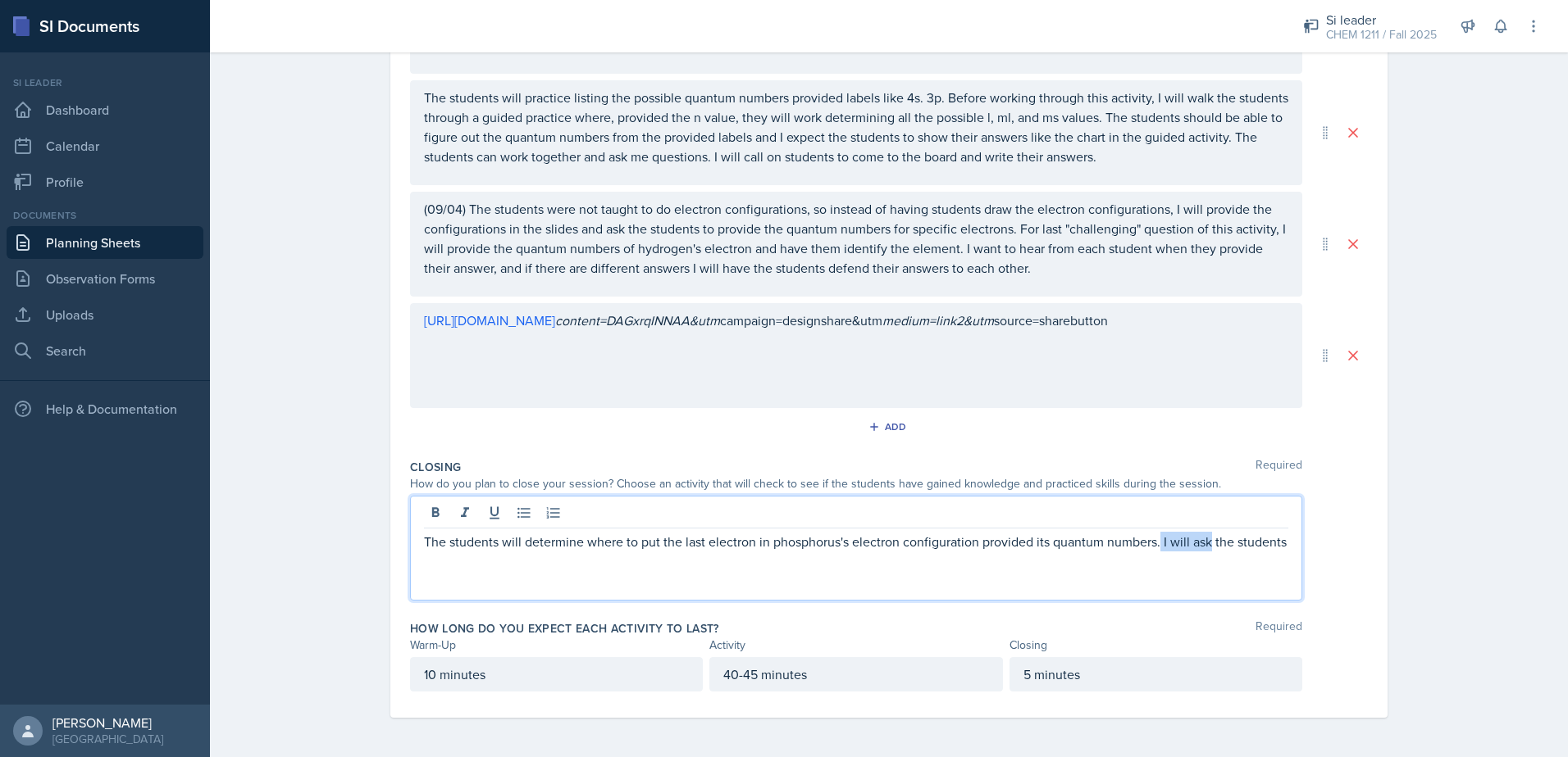
click at [1205, 563] on div "The students will determine where to put the last electron in phosphorus's elec…" at bounding box center [855, 548] width 892 height 105
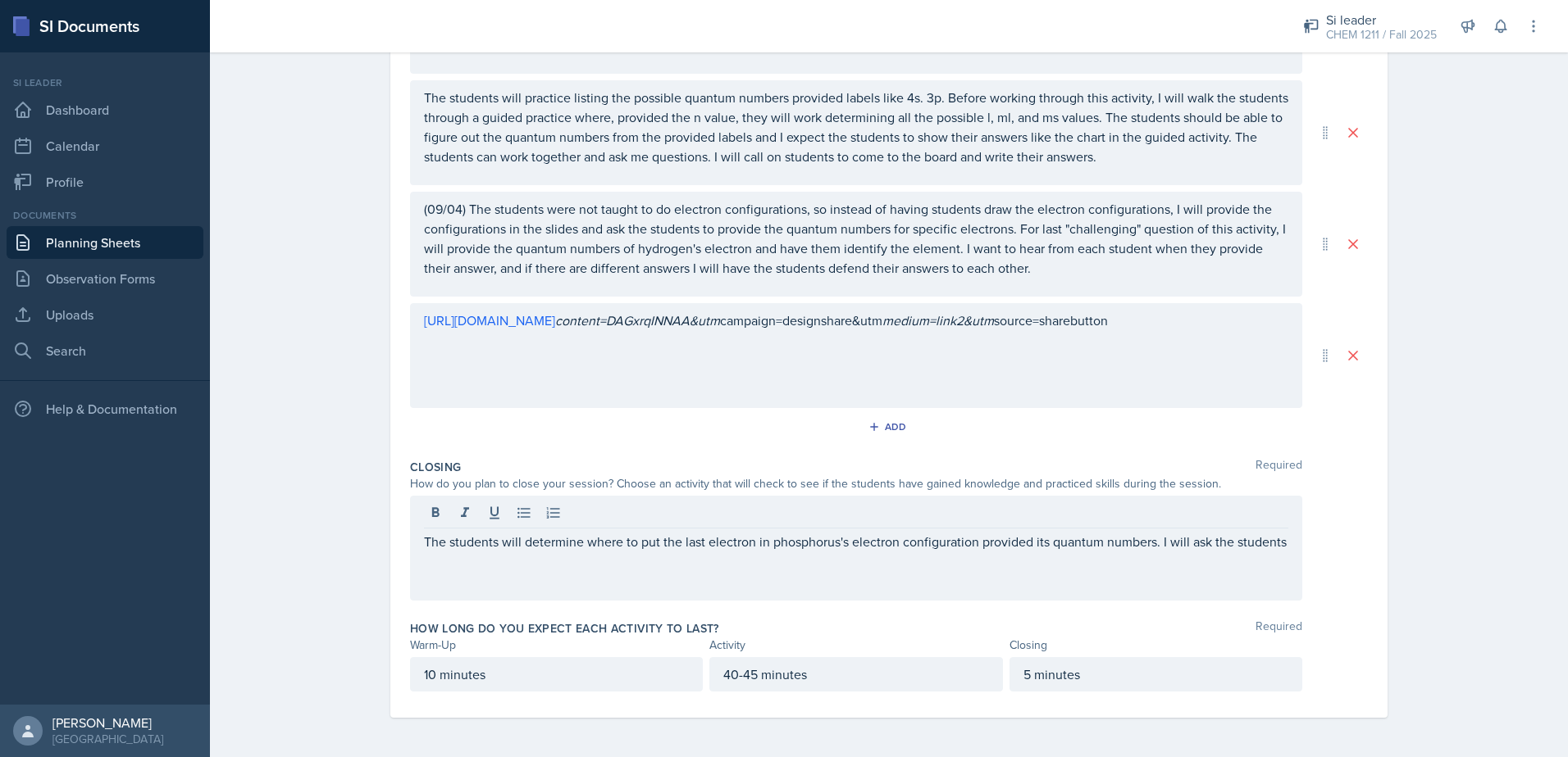
click at [1208, 569] on div "The students will determine where to put the last electron in phosphorus's elec…" at bounding box center [855, 548] width 892 height 105
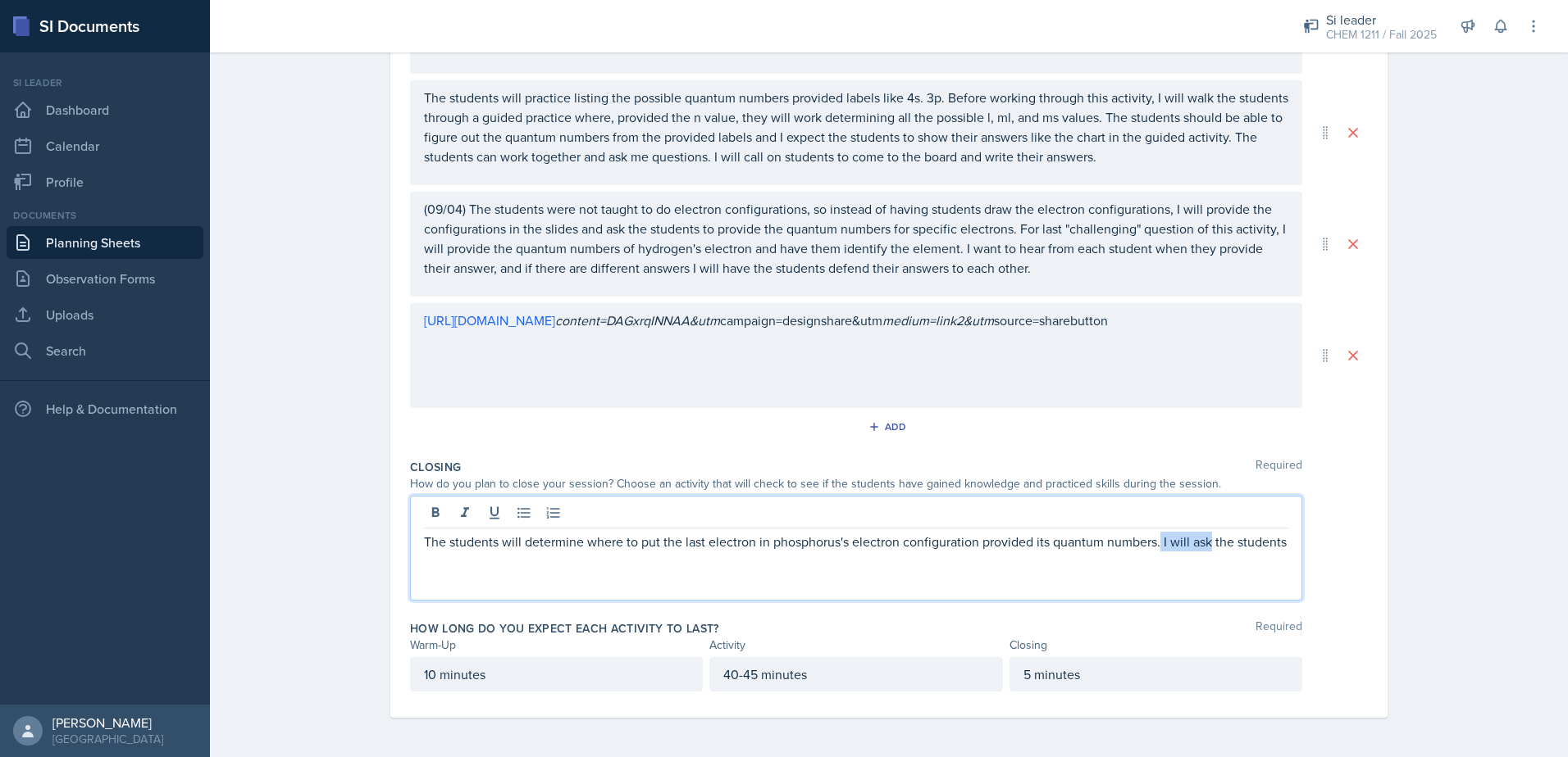
click at [1161, 546] on p "The students will determine where to put the last electron in phosphorus's elec…" at bounding box center [856, 542] width 864 height 19
click at [1168, 567] on div "The students will determine where to put the last electron in phosphorus's elec…" at bounding box center [855, 548] width 892 height 105
drag, startPoint x: 1157, startPoint y: 544, endPoint x: 1242, endPoint y: 575, distance: 90.5
click at [1242, 575] on div "The students will determine where to put the last electron in phosphorus's elec…" at bounding box center [855, 548] width 892 height 105
click at [1256, 570] on div "The students will determine where to put the last electron in phosphorus's elec…" at bounding box center [855, 548] width 892 height 105
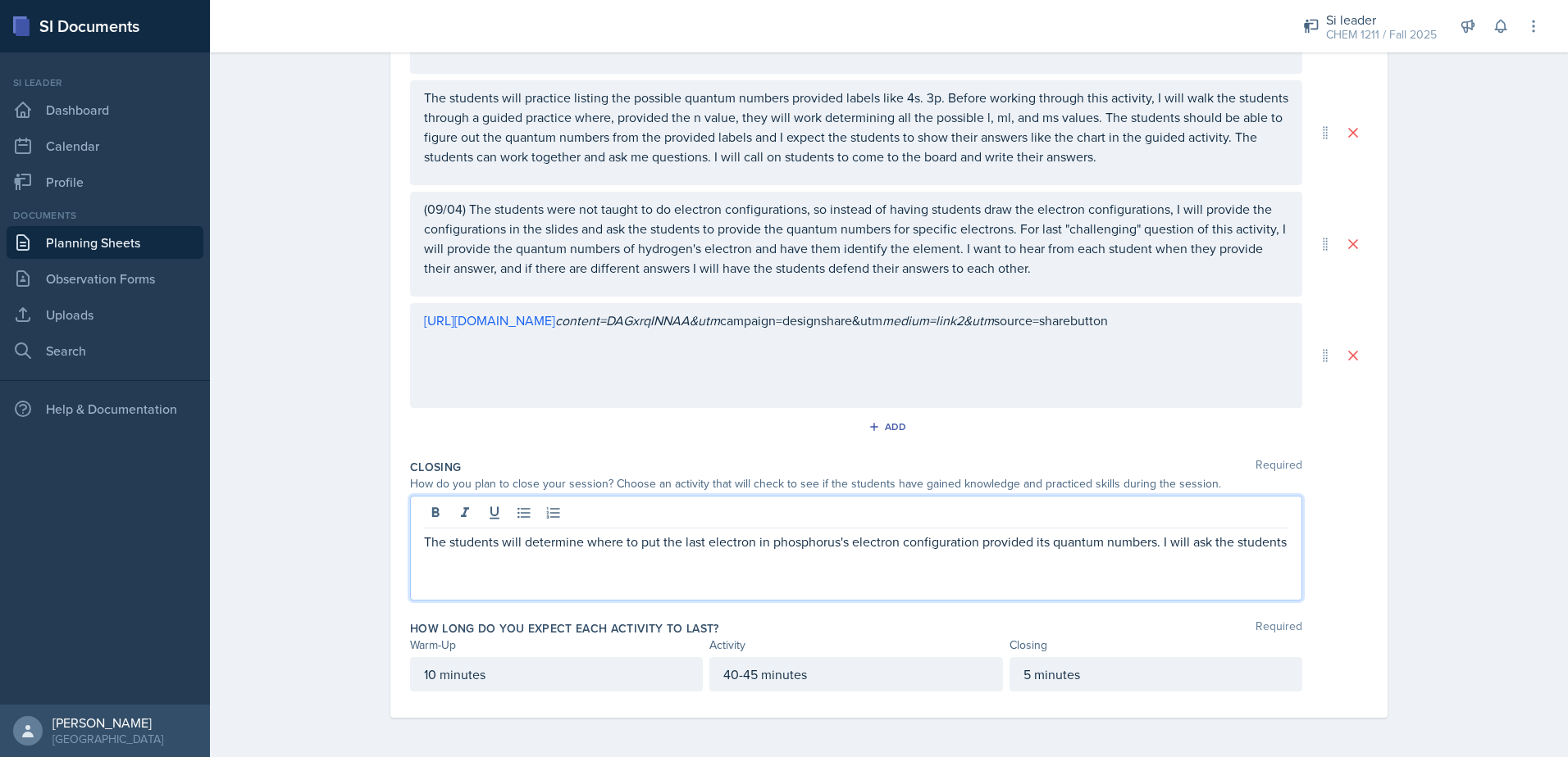
drag, startPoint x: 1285, startPoint y: 542, endPoint x: 1328, endPoint y: 549, distance: 43.6
click at [1303, 547] on div "The students will determine where to put the last electron in phosphorus's elec…" at bounding box center [888, 548] width 957 height 105
click at [825, 561] on p "The students will determine where to put the last electron in phosphorus's elec…" at bounding box center [856, 551] width 864 height 40
drag, startPoint x: 973, startPoint y: 564, endPoint x: 948, endPoint y: 572, distance: 26.2
click at [972, 564] on p "The students will determine where to put the last electron in phosphorus's elec…" at bounding box center [856, 551] width 864 height 40
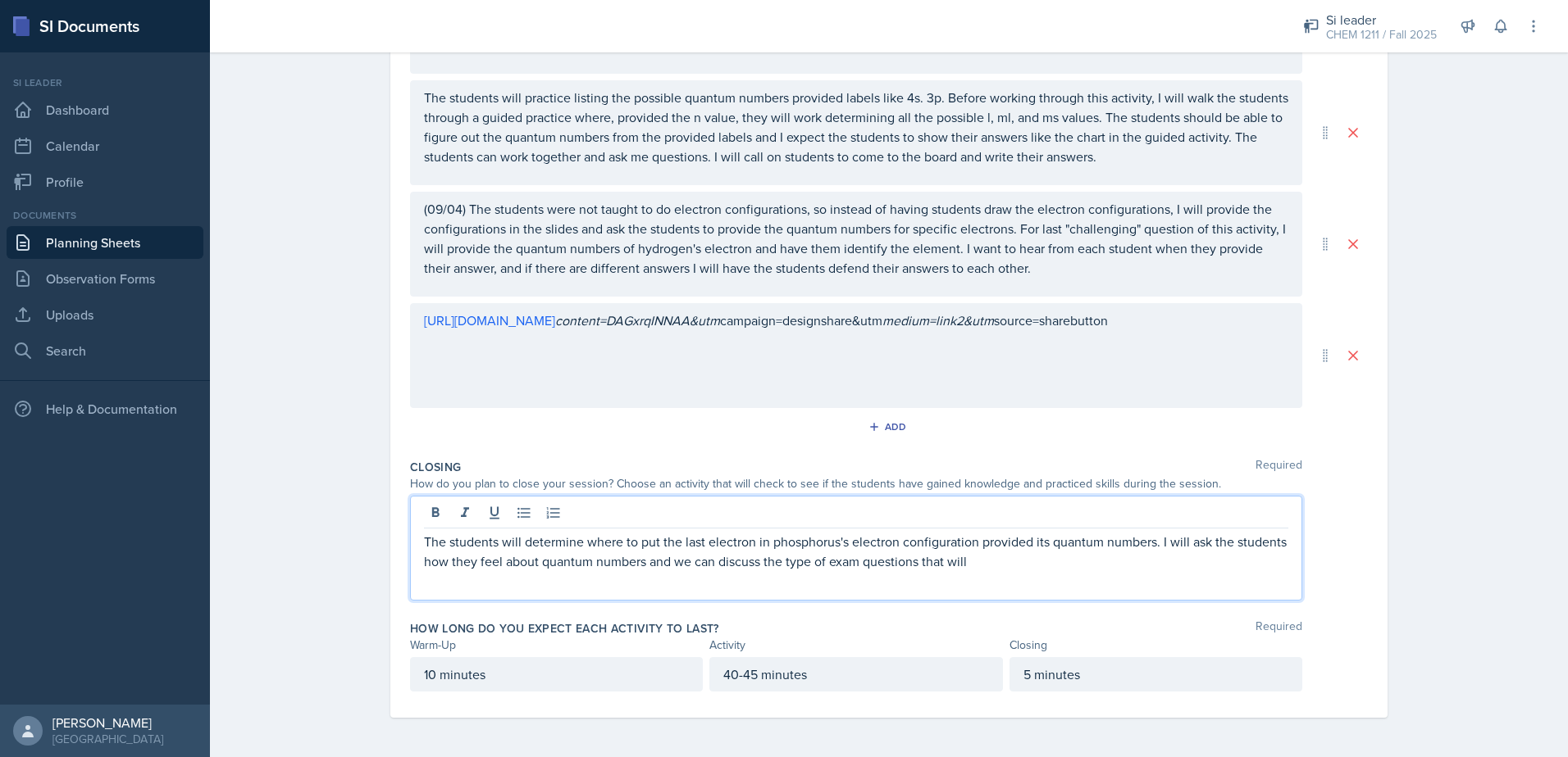
drag, startPoint x: 1006, startPoint y: 561, endPoint x: 1060, endPoint y: 560, distance: 54.0
click at [1060, 560] on p "The students will determine where to put the last electron in phosphorus's elec…" at bounding box center [856, 551] width 864 height 40
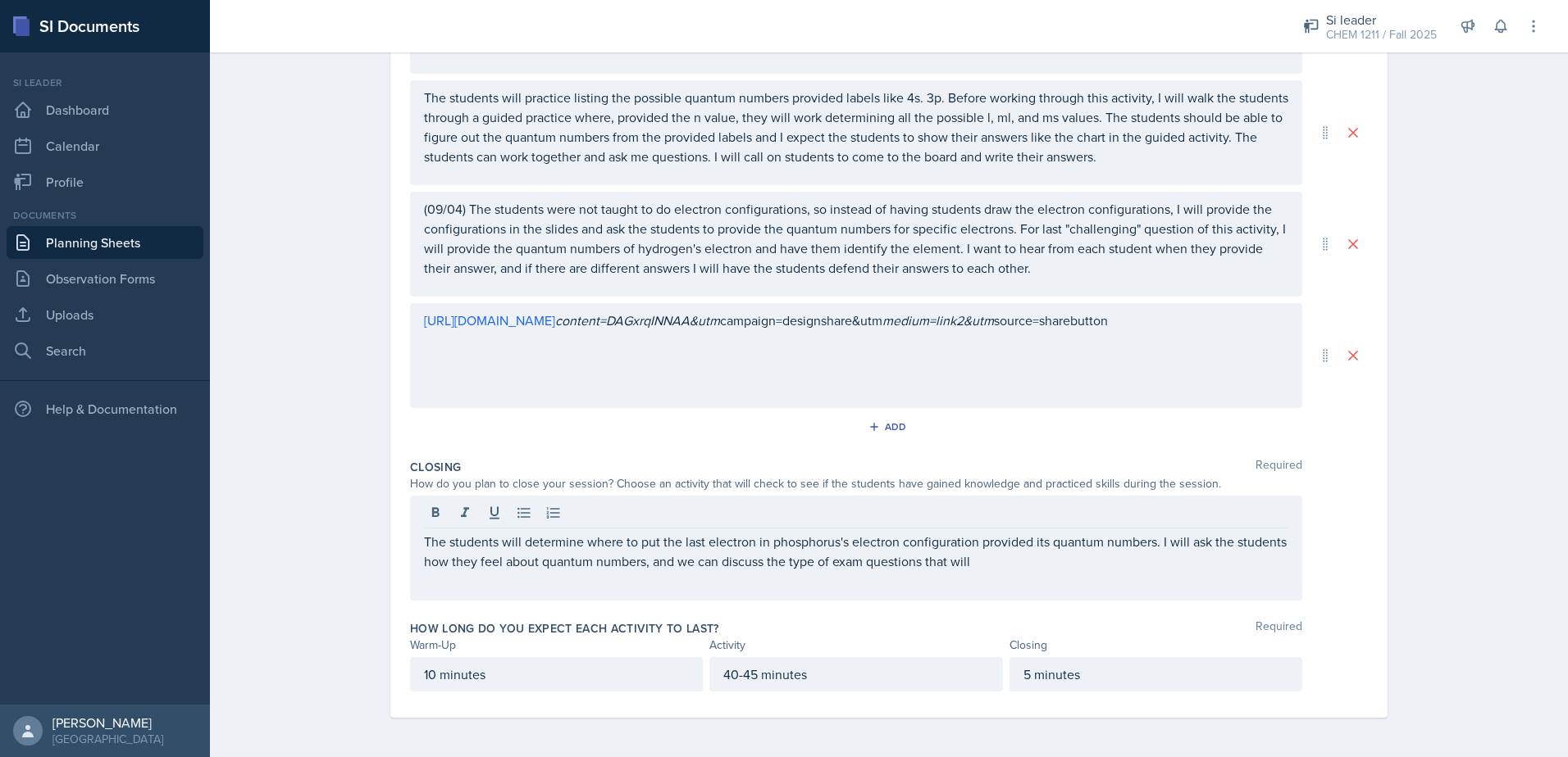
click at [995, 577] on div "The students will determine where to put the last electron in phosphorus's elec…" at bounding box center [855, 548] width 892 height 105
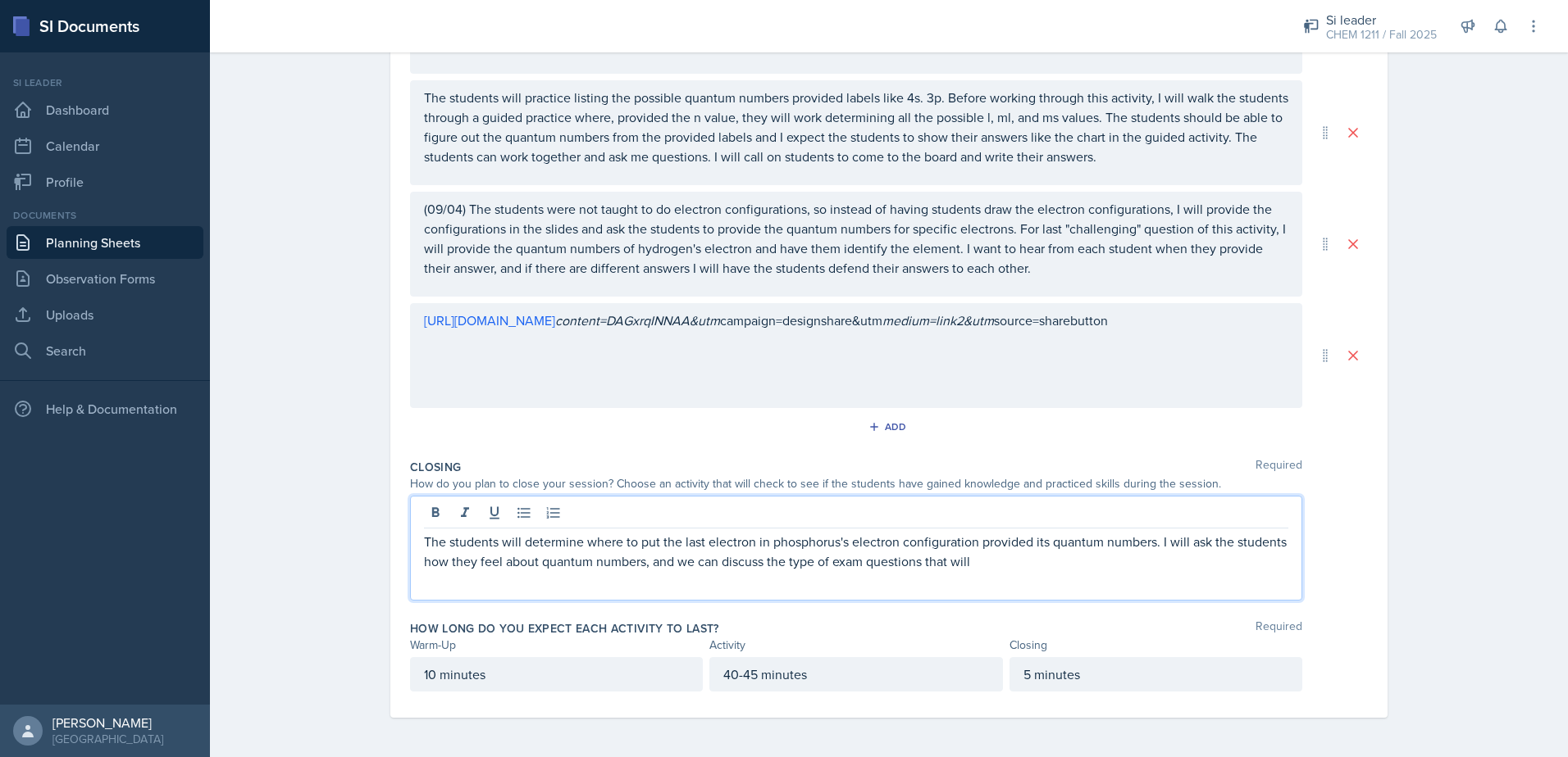
click at [995, 556] on p "The students will determine where to put the last electron in phosphorus's elec…" at bounding box center [856, 551] width 864 height 40
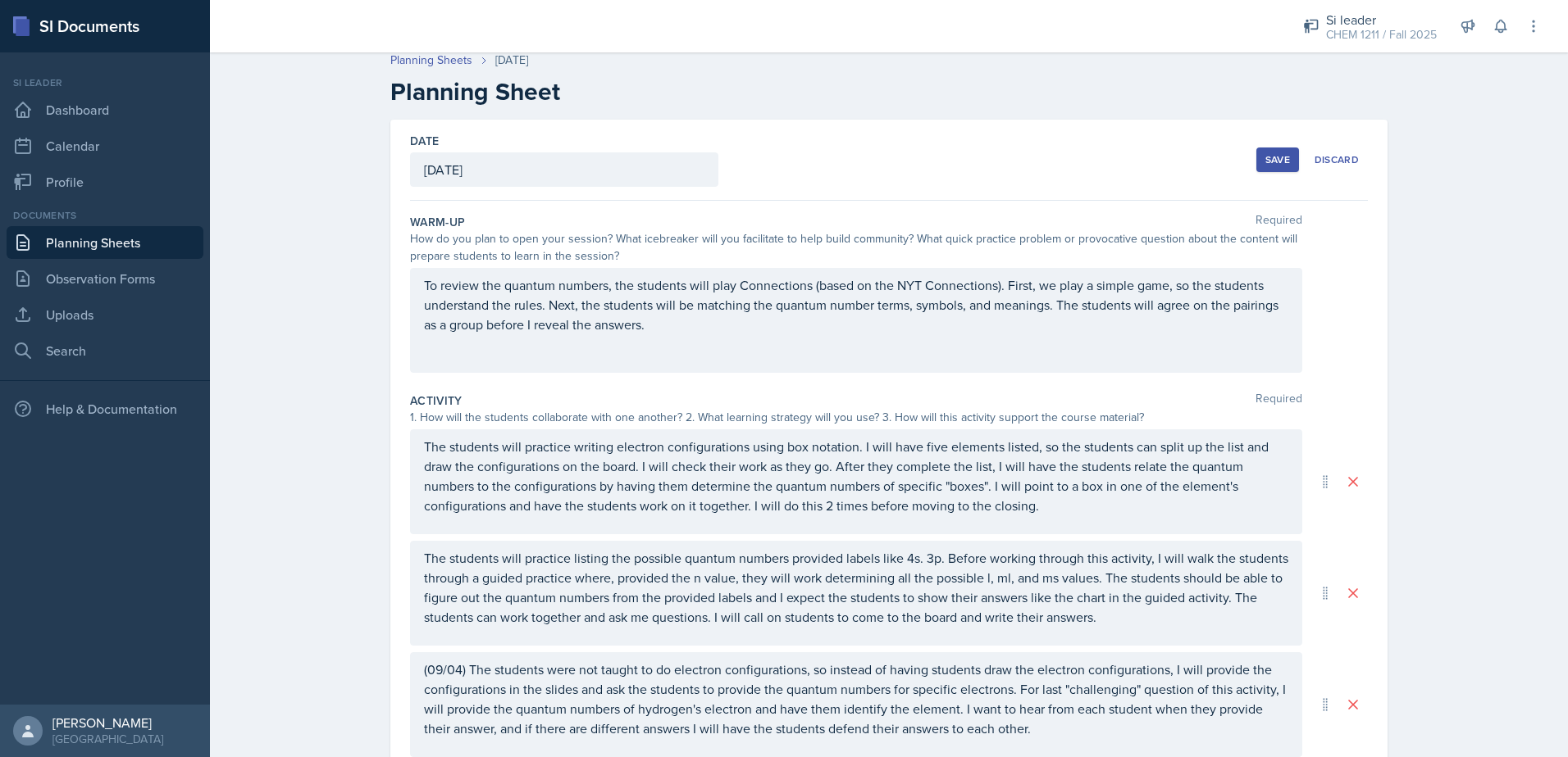
scroll to position [0, 0]
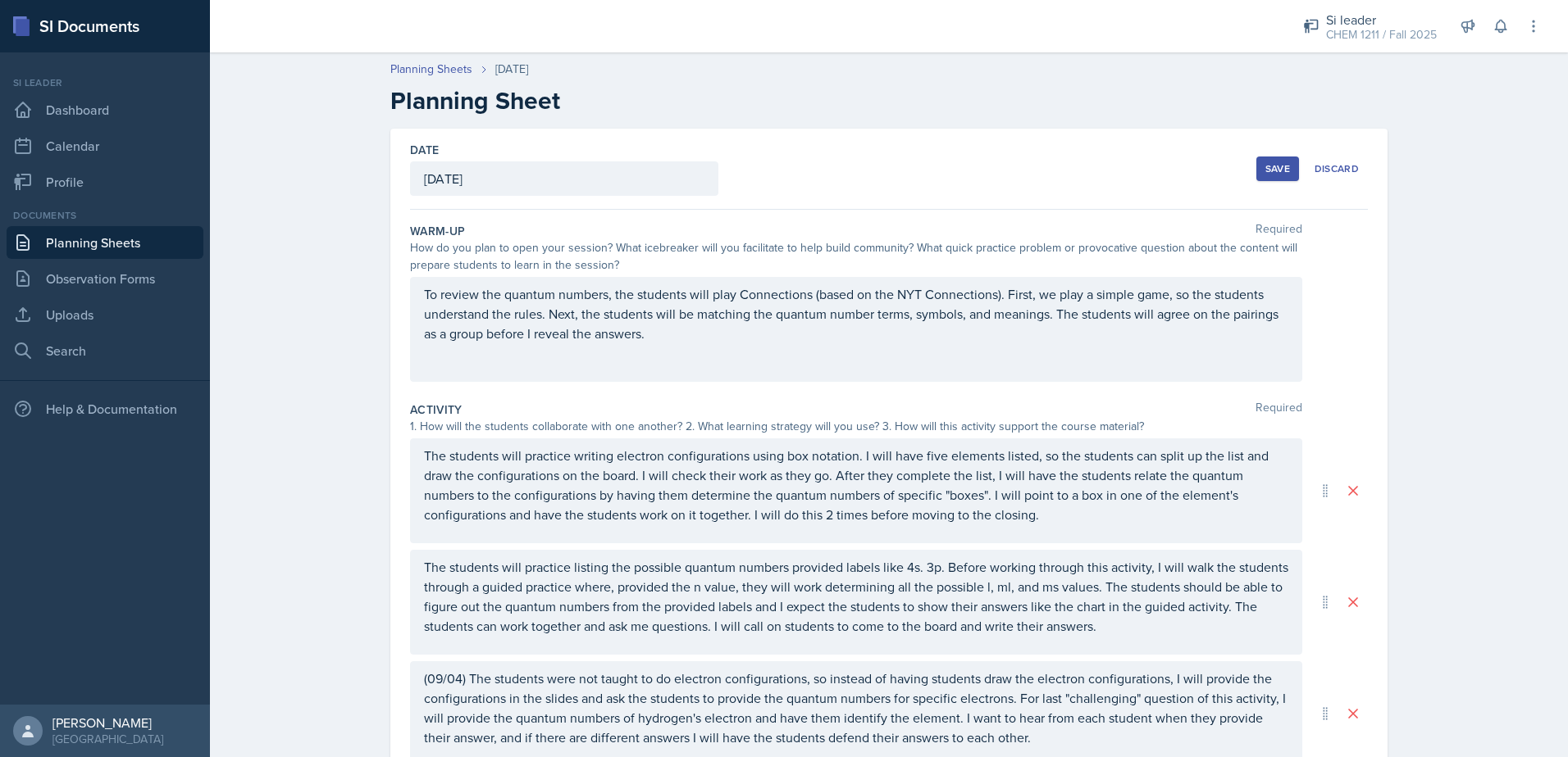
click at [1280, 177] on button "Save" at bounding box center [1278, 168] width 43 height 24
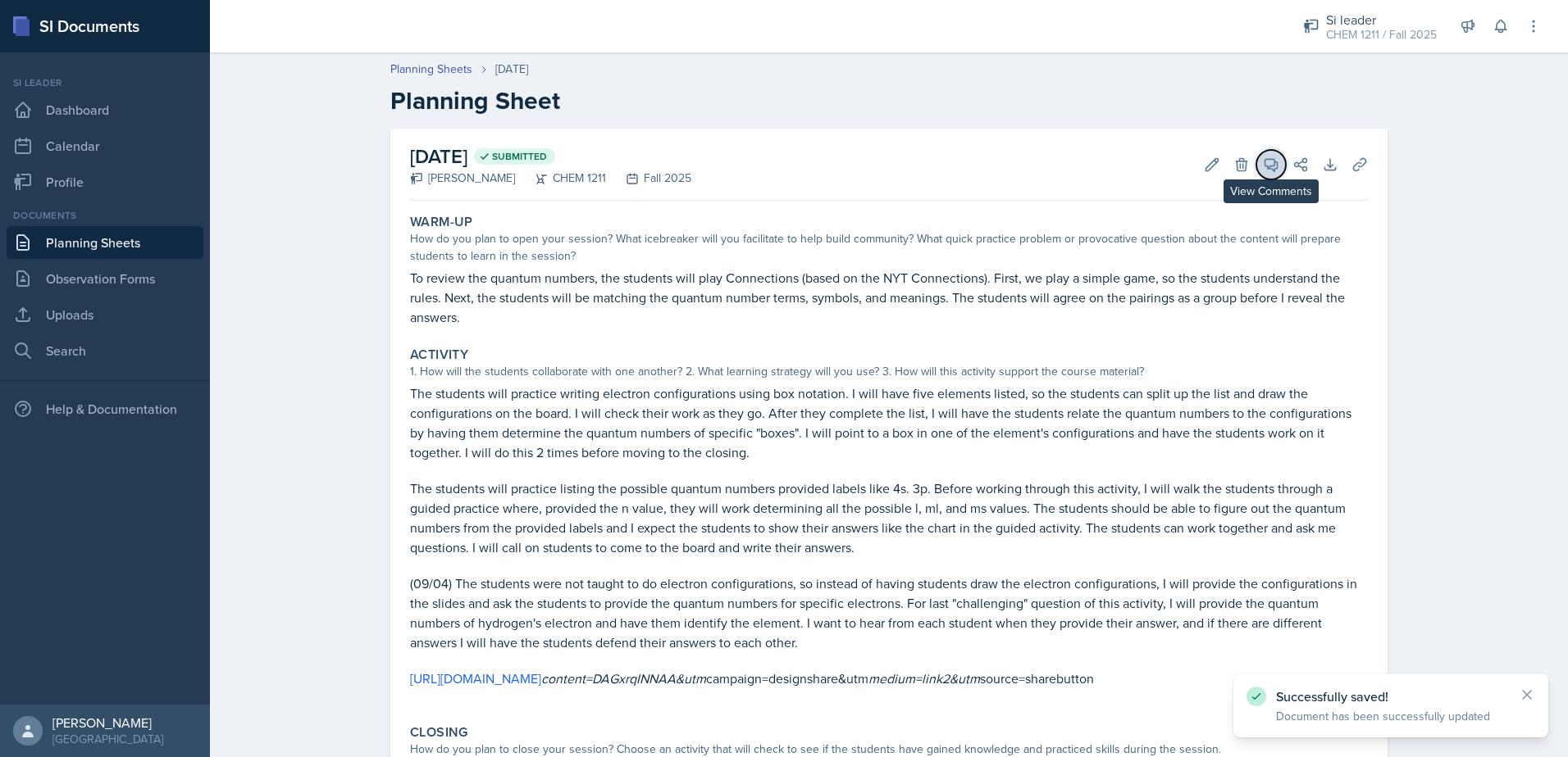
click at [1256, 168] on button "View Comments" at bounding box center [1271, 165] width 29 height 29
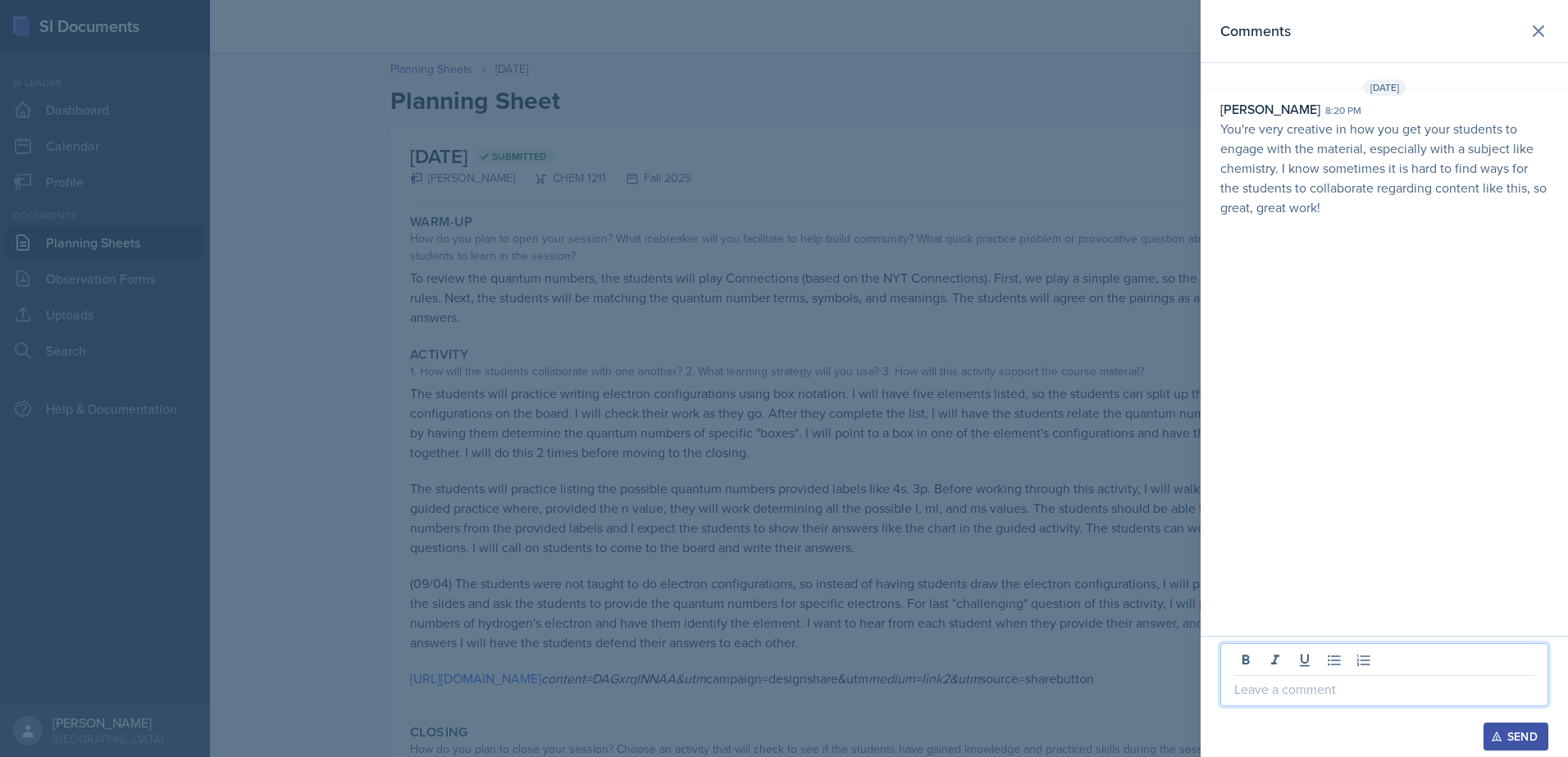
drag, startPoint x: 1337, startPoint y: 684, endPoint x: 1343, endPoint y: 674, distance: 11.7
click at [1338, 684] on p at bounding box center [1384, 689] width 300 height 19
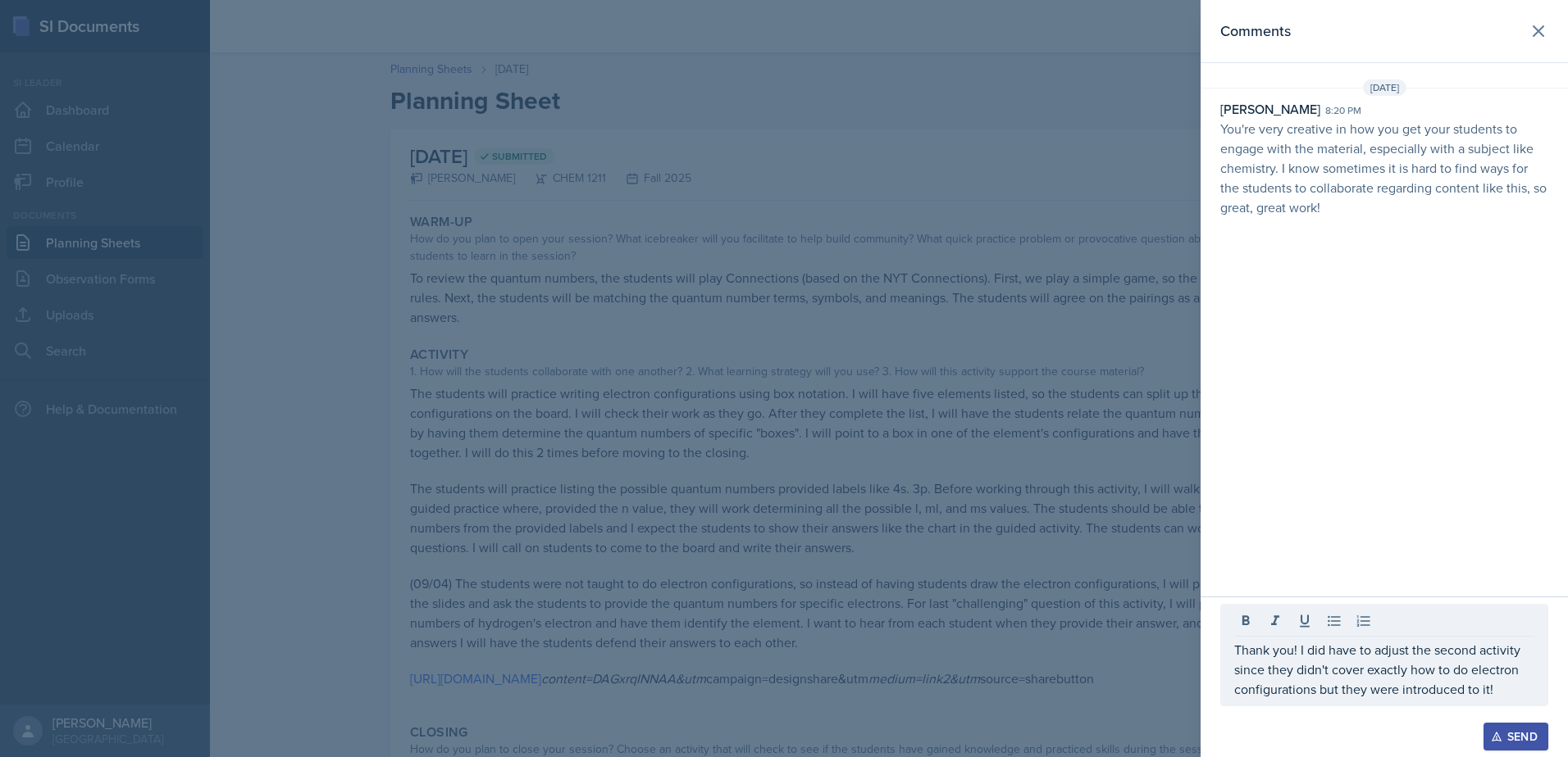
click at [1531, 740] on div "Send" at bounding box center [1516, 737] width 44 height 14
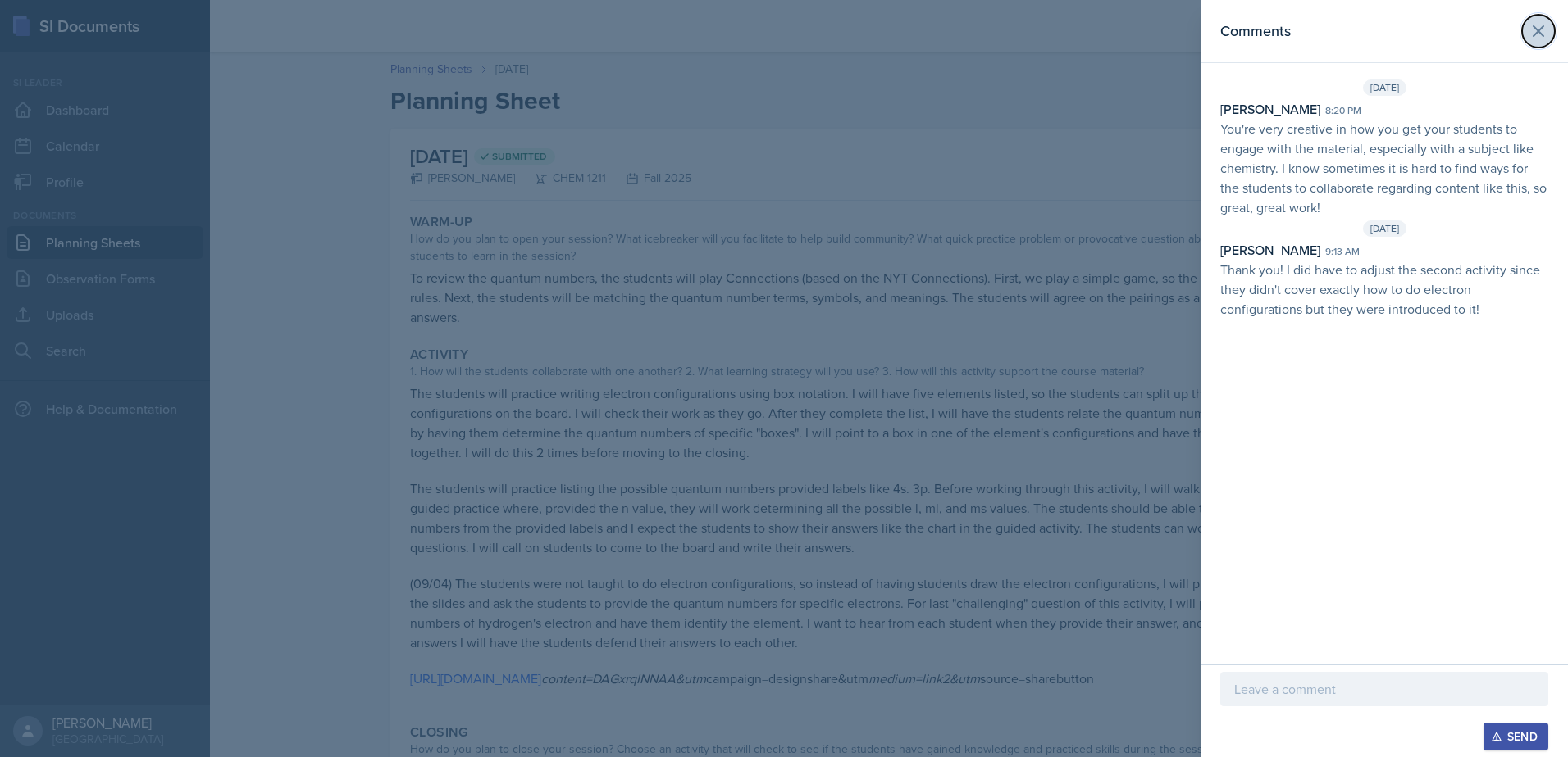
click at [1538, 38] on icon at bounding box center [1538, 31] width 19 height 19
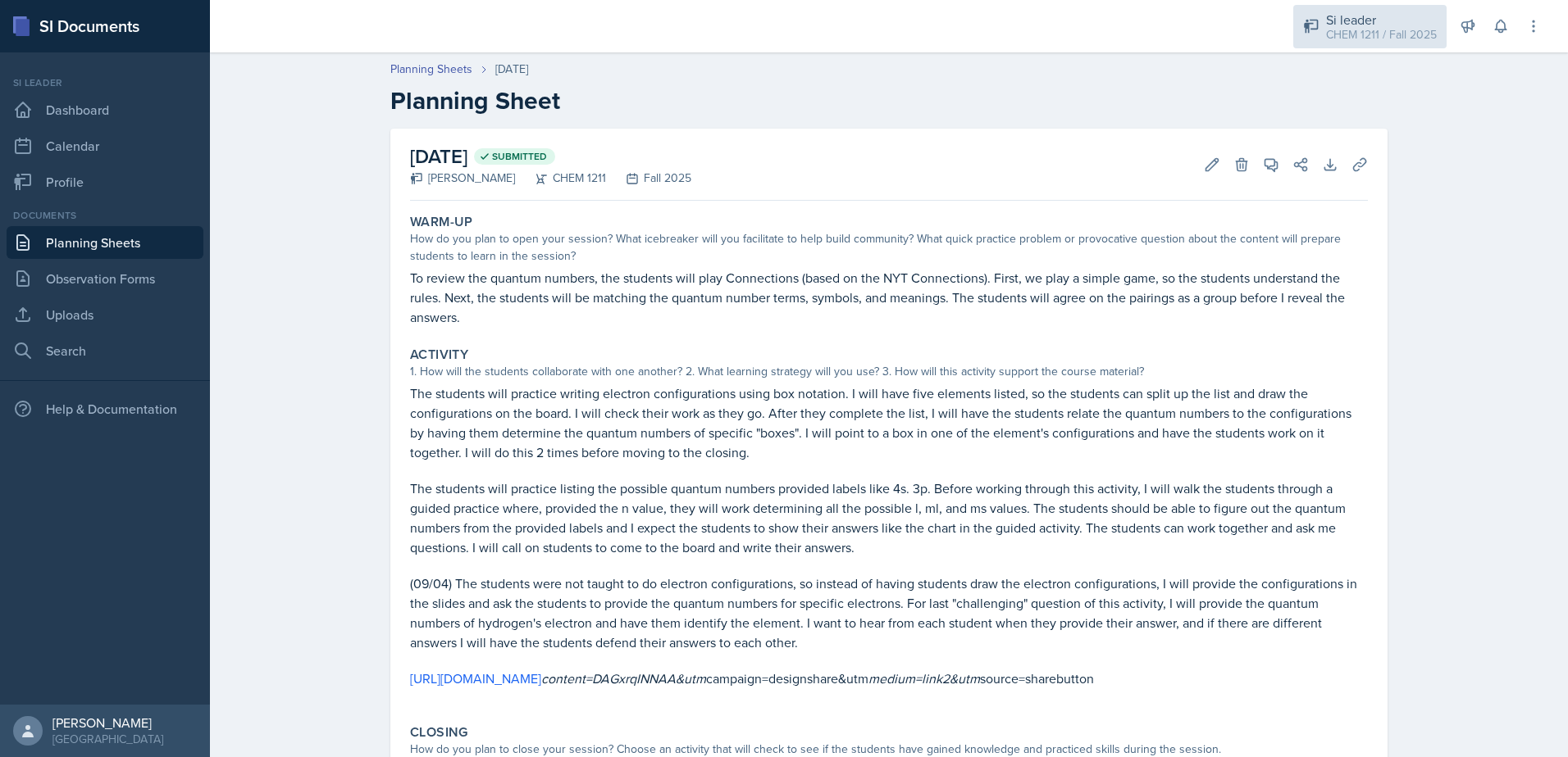
click at [1369, 34] on div "CHEM 1211 / Fall 2025" at bounding box center [1382, 35] width 111 height 17
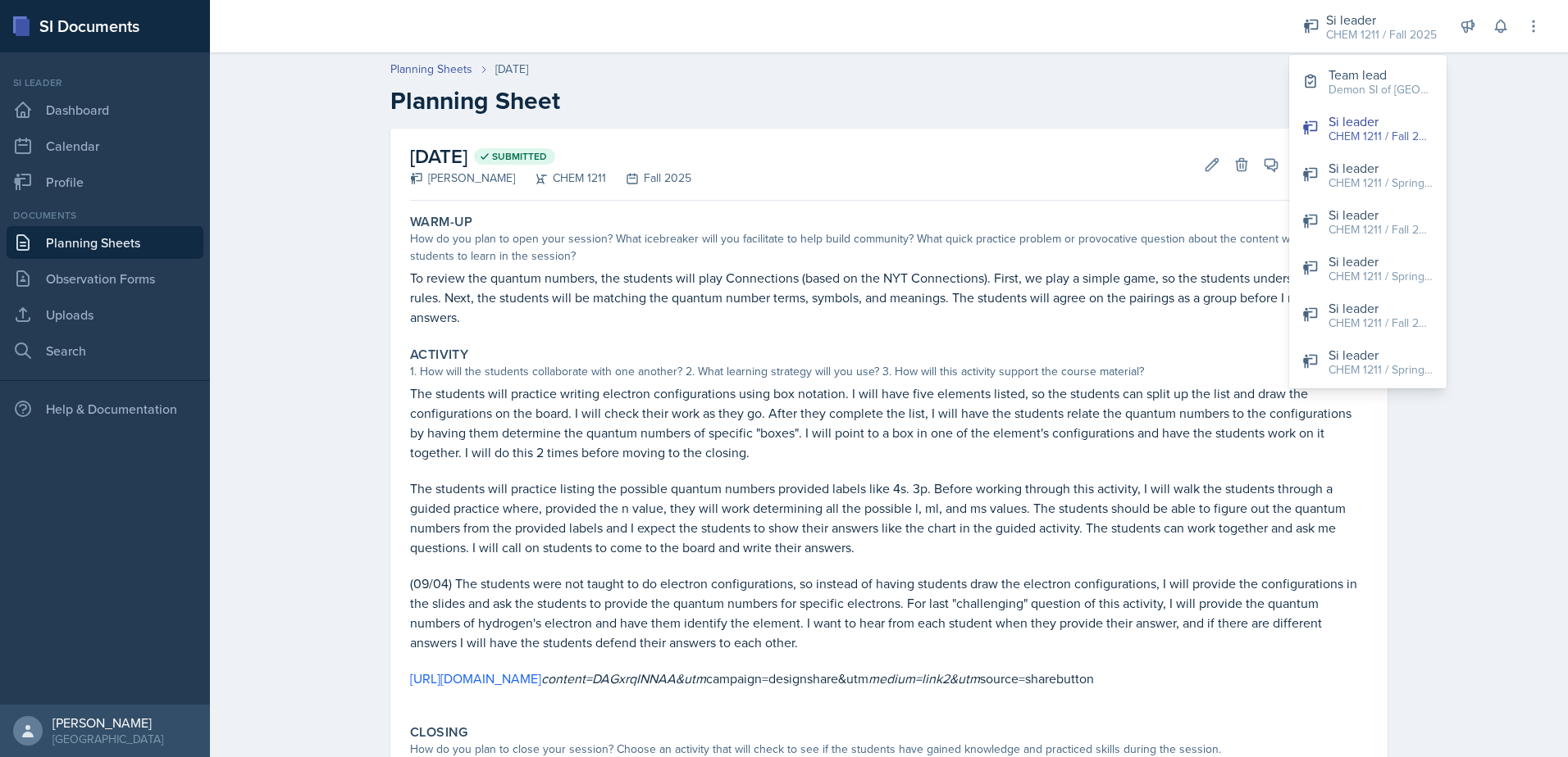
click at [187, 246] on link "Planning Sheets" at bounding box center [105, 243] width 197 height 33
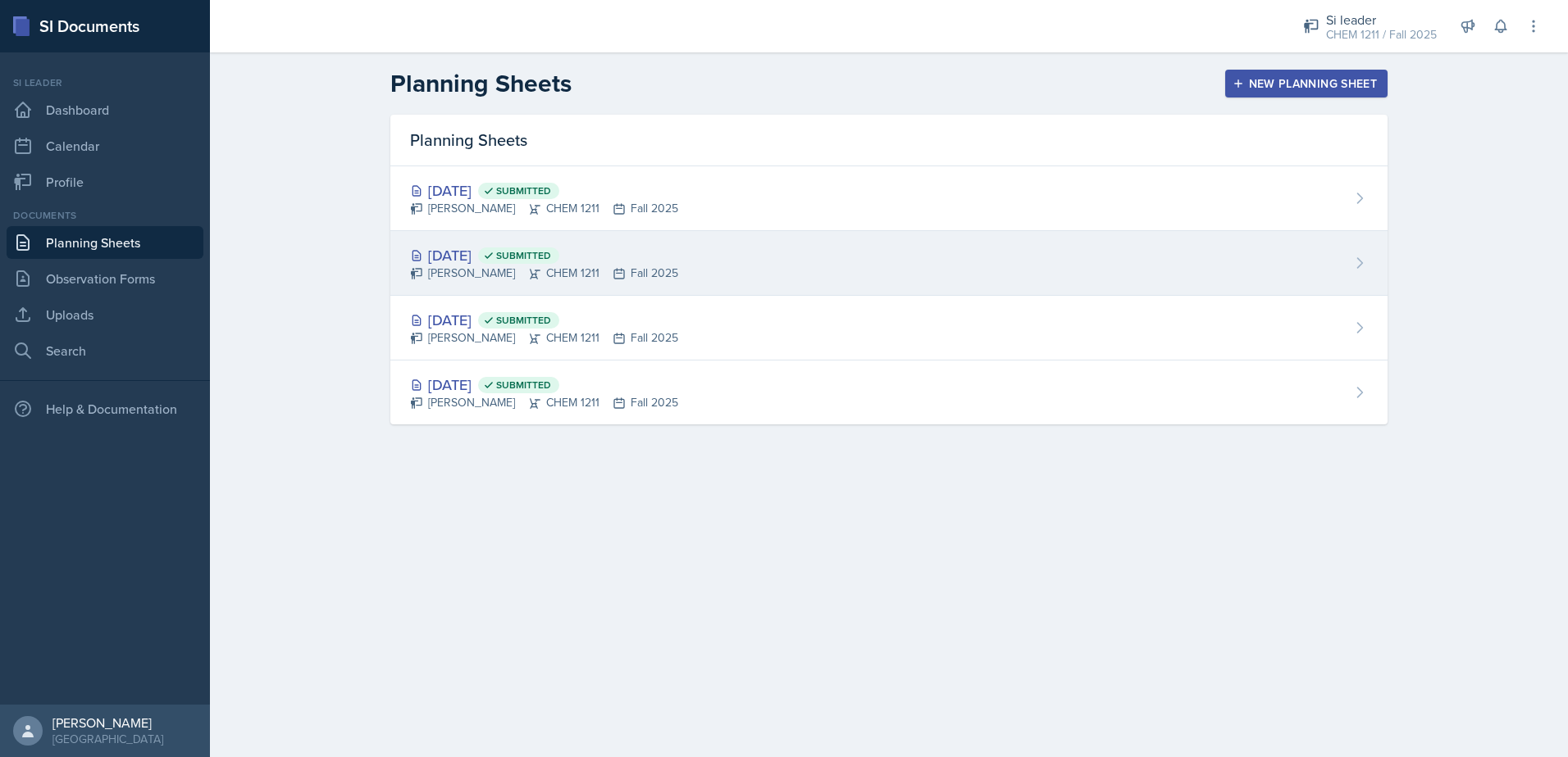
click at [442, 281] on div "[DATE] Submitted [PERSON_NAME] CHEM 1211 Fall 2025" at bounding box center [888, 263] width 997 height 65
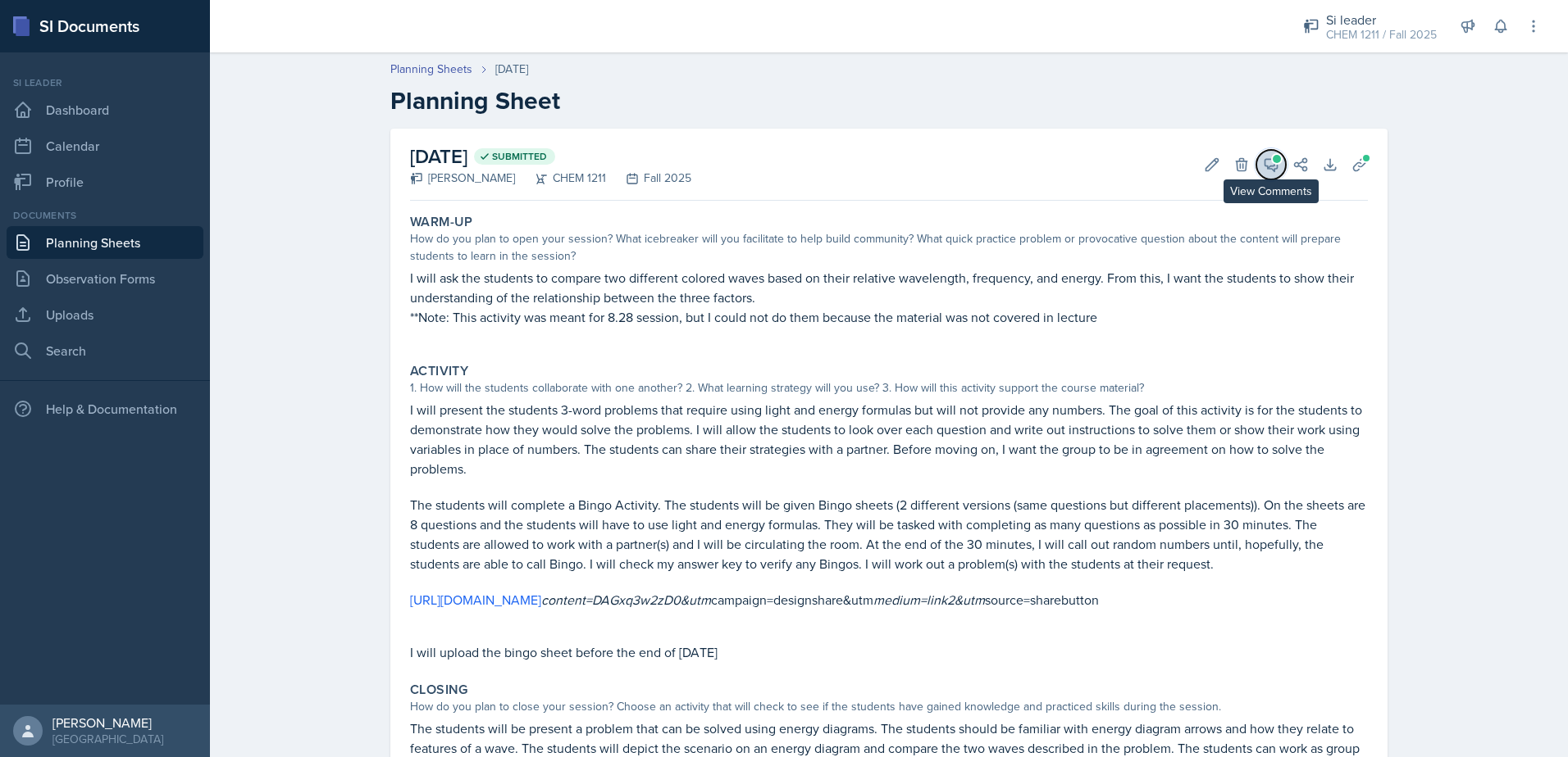
click at [1267, 169] on icon at bounding box center [1271, 165] width 13 height 13
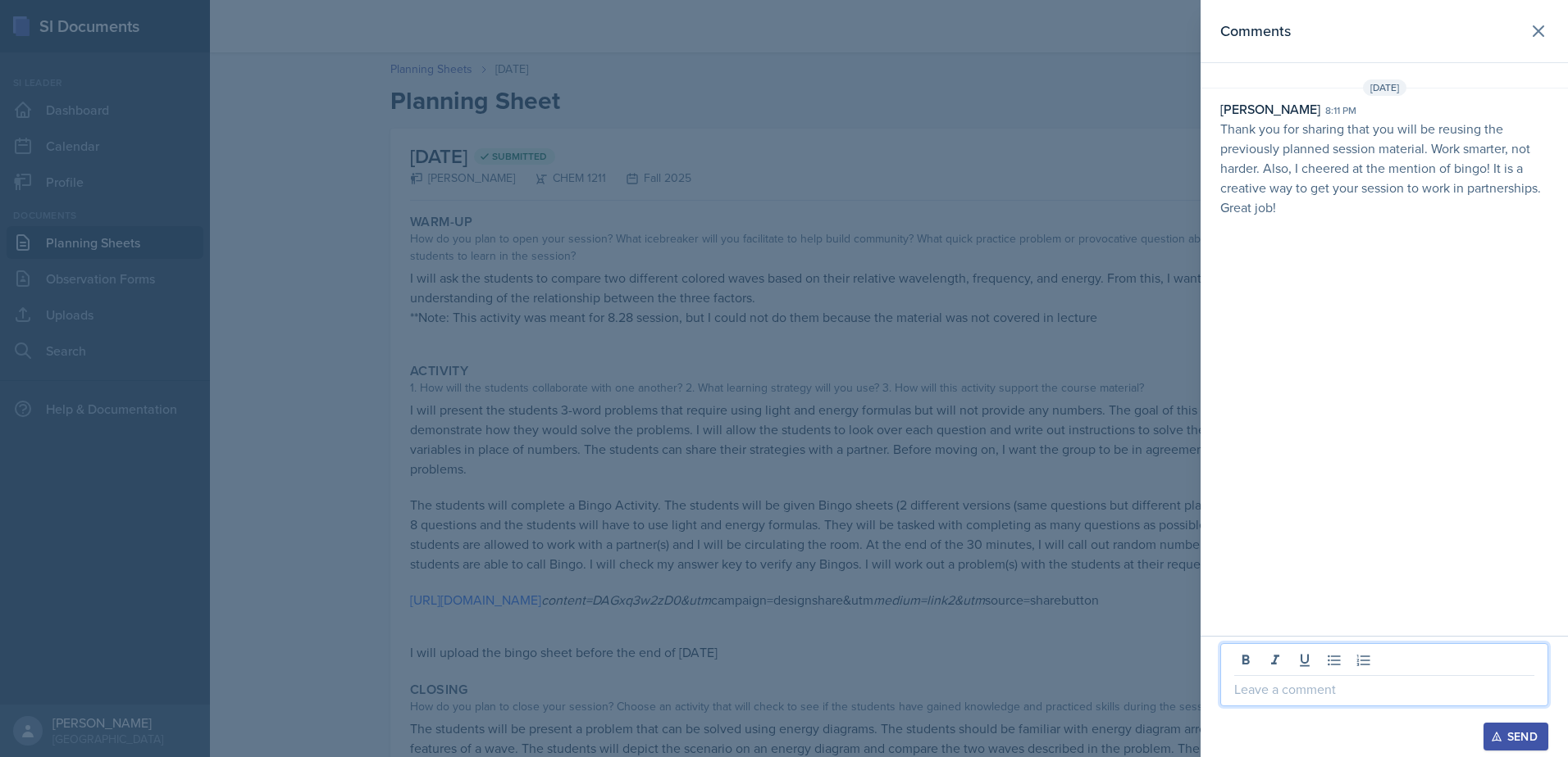
click at [1337, 697] on p at bounding box center [1384, 689] width 300 height 19
click at [1448, 693] on p "Reduce reuse recycle is my motto! I" at bounding box center [1384, 689] width 300 height 19
click at [1443, 690] on p "Reduce reuse recycle is my motto! I" at bounding box center [1384, 689] width 300 height 19
drag, startPoint x: 1364, startPoint y: 691, endPoint x: 1429, endPoint y: 684, distance: 65.4
click at [1429, 684] on p "Reduce reuse recycle is my motto! I" at bounding box center [1384, 689] width 300 height 19
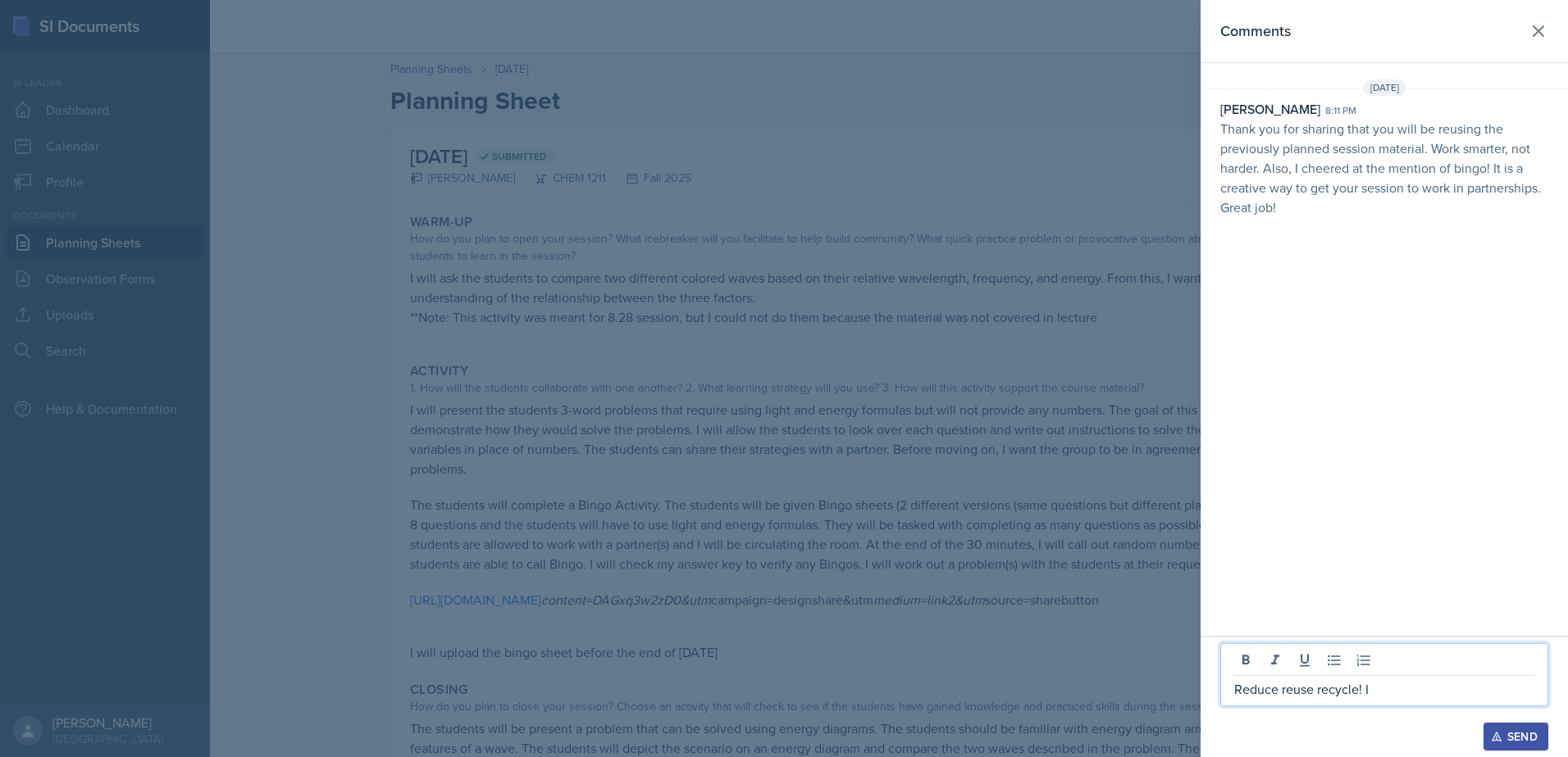
click at [1402, 698] on p "Reduce reuse recycle! I" at bounding box center [1384, 689] width 300 height 19
click at [1427, 675] on p "Reduce reuse recycle! I will definely be doing more bingo in the future!" at bounding box center [1384, 679] width 300 height 40
click at [1363, 688] on p "Reduce reuse recycle! I will definitely be doing more bingo in the future!" at bounding box center [1384, 679] width 300 height 40
click at [1516, 727] on button "Send" at bounding box center [1516, 737] width 65 height 28
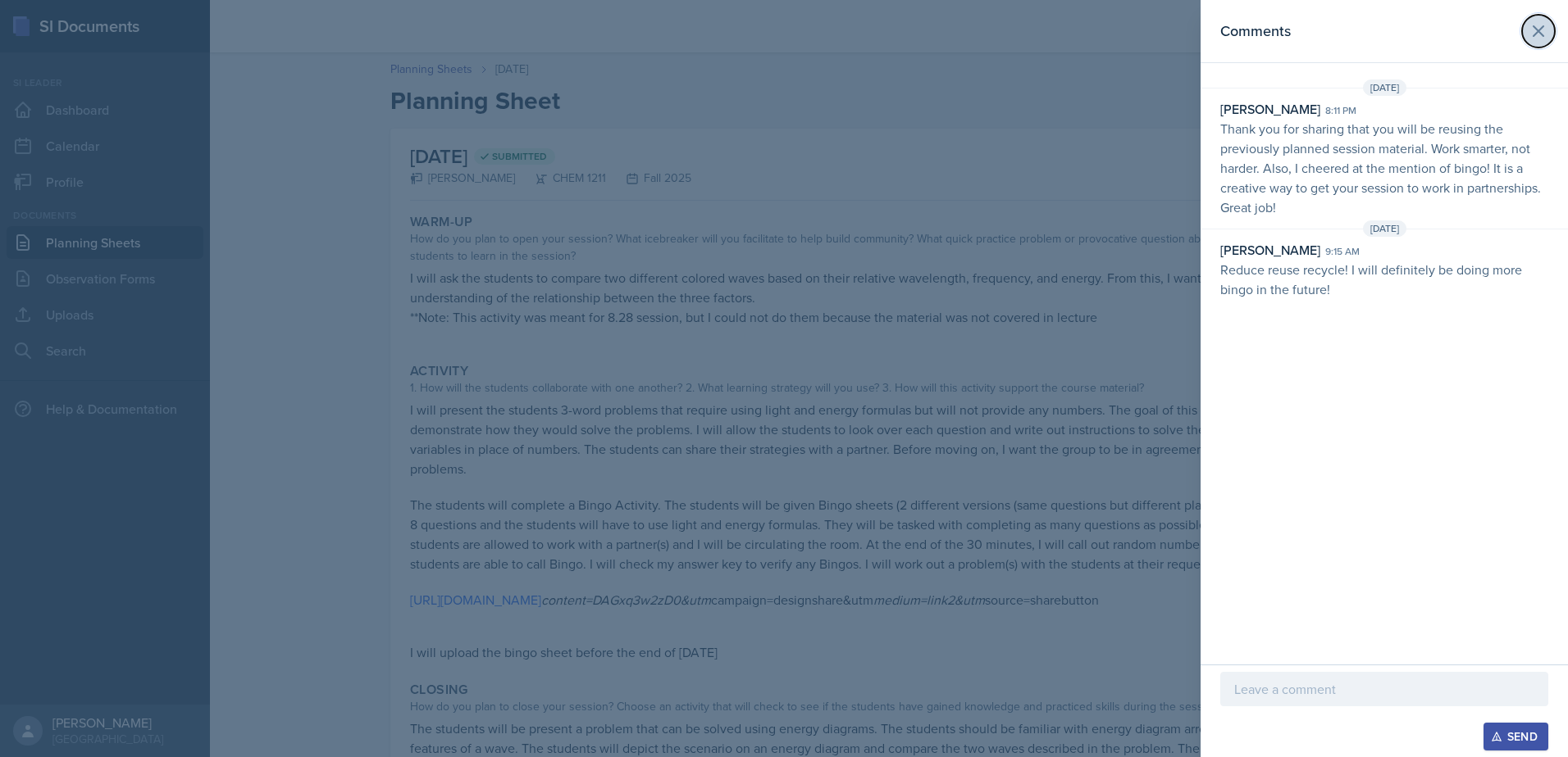
click at [1529, 37] on icon at bounding box center [1538, 31] width 19 height 19
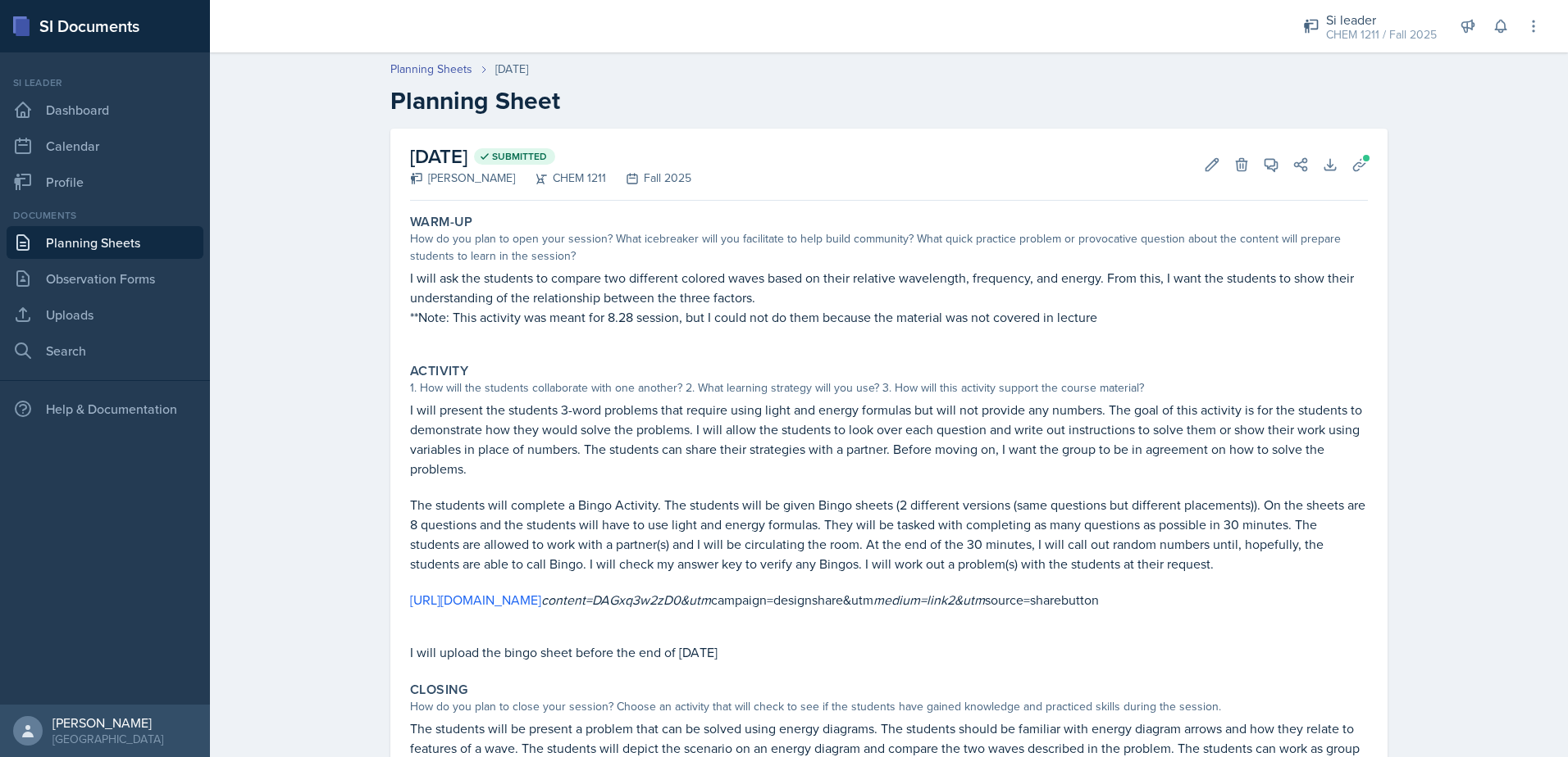
click at [134, 248] on link "Planning Sheets" at bounding box center [105, 243] width 197 height 33
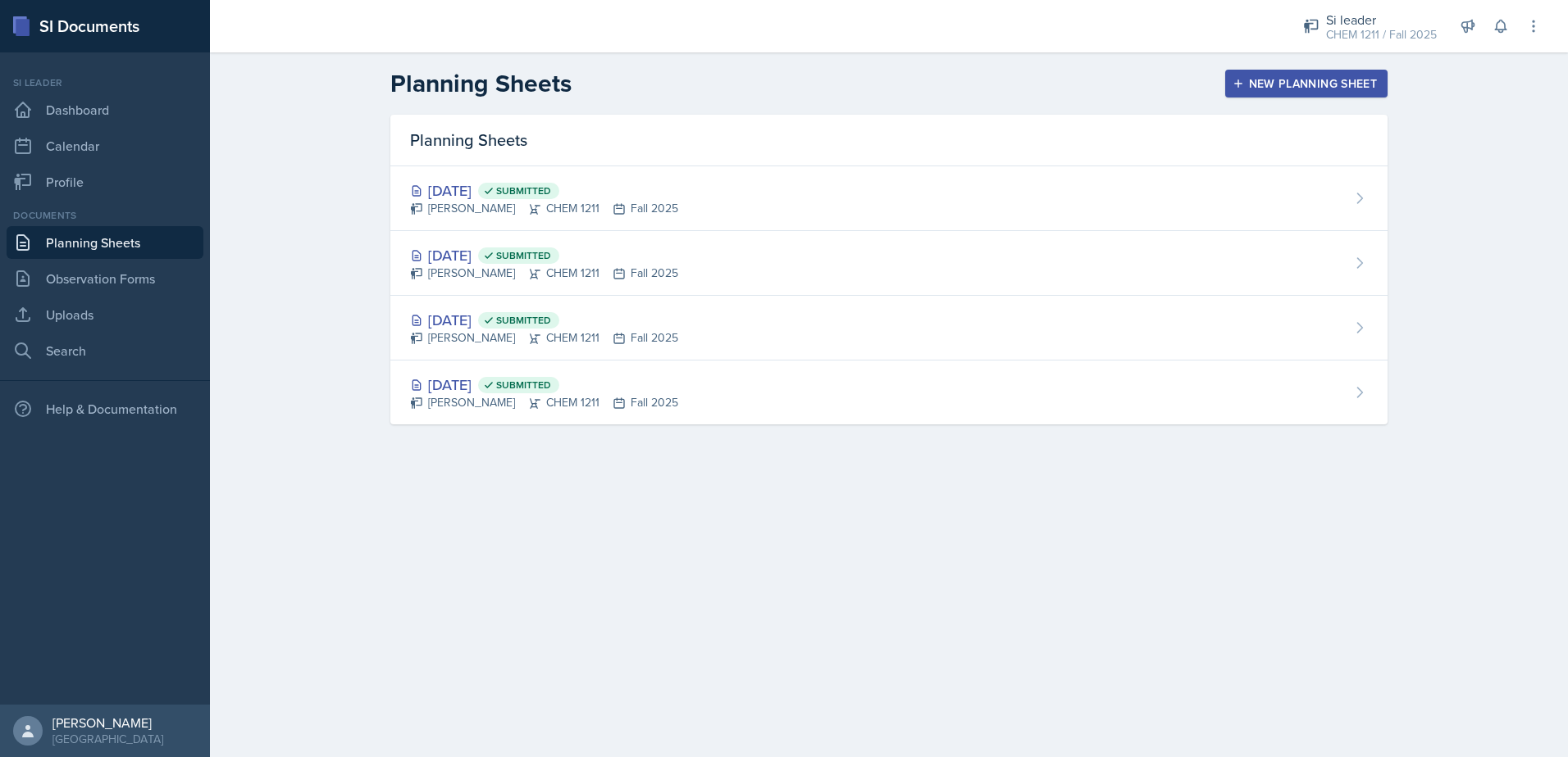
click at [448, 313] on div "[DATE] Submitted" at bounding box center [544, 319] width 268 height 22
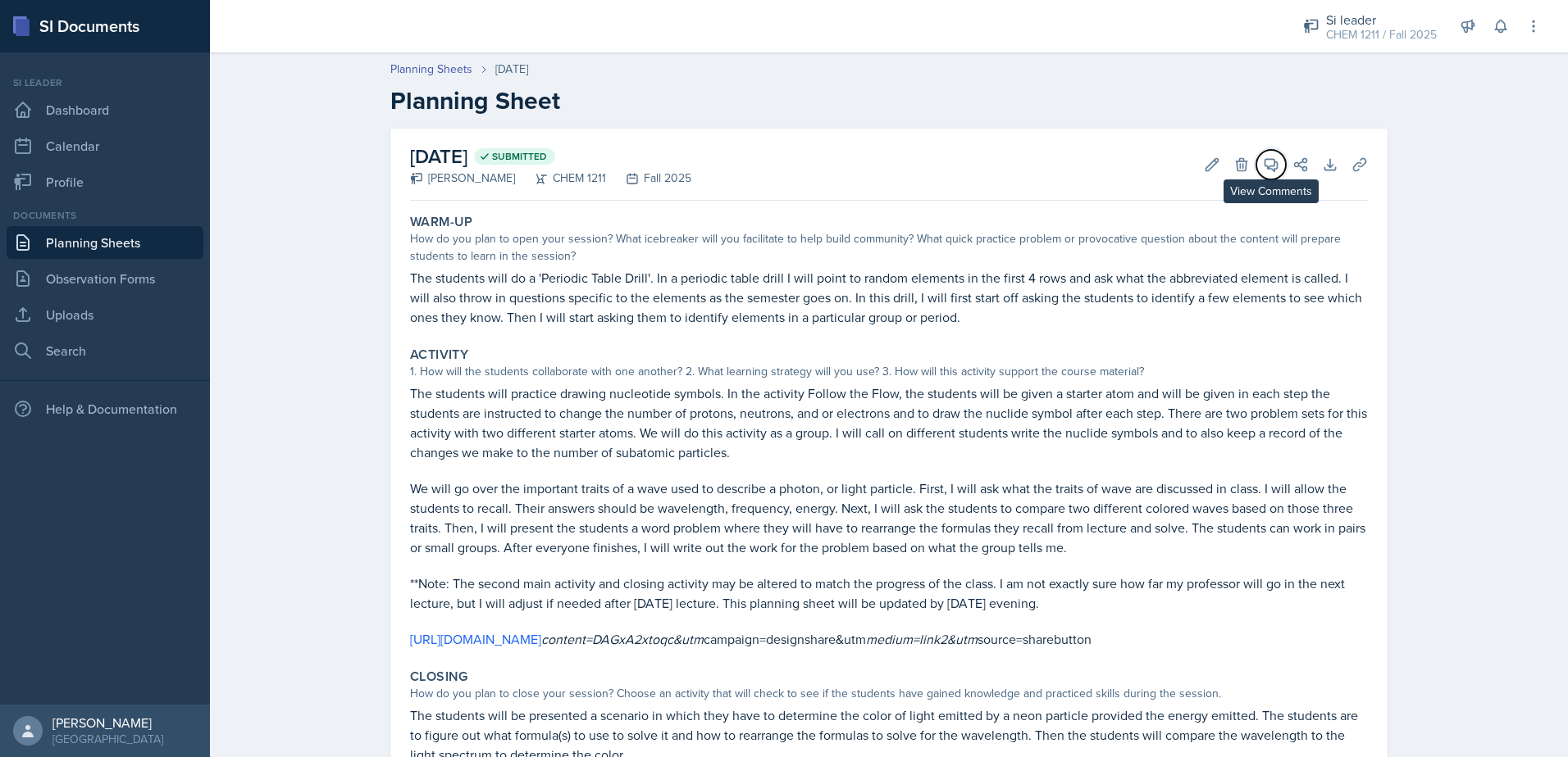
click at [1265, 172] on icon at bounding box center [1271, 164] width 17 height 16
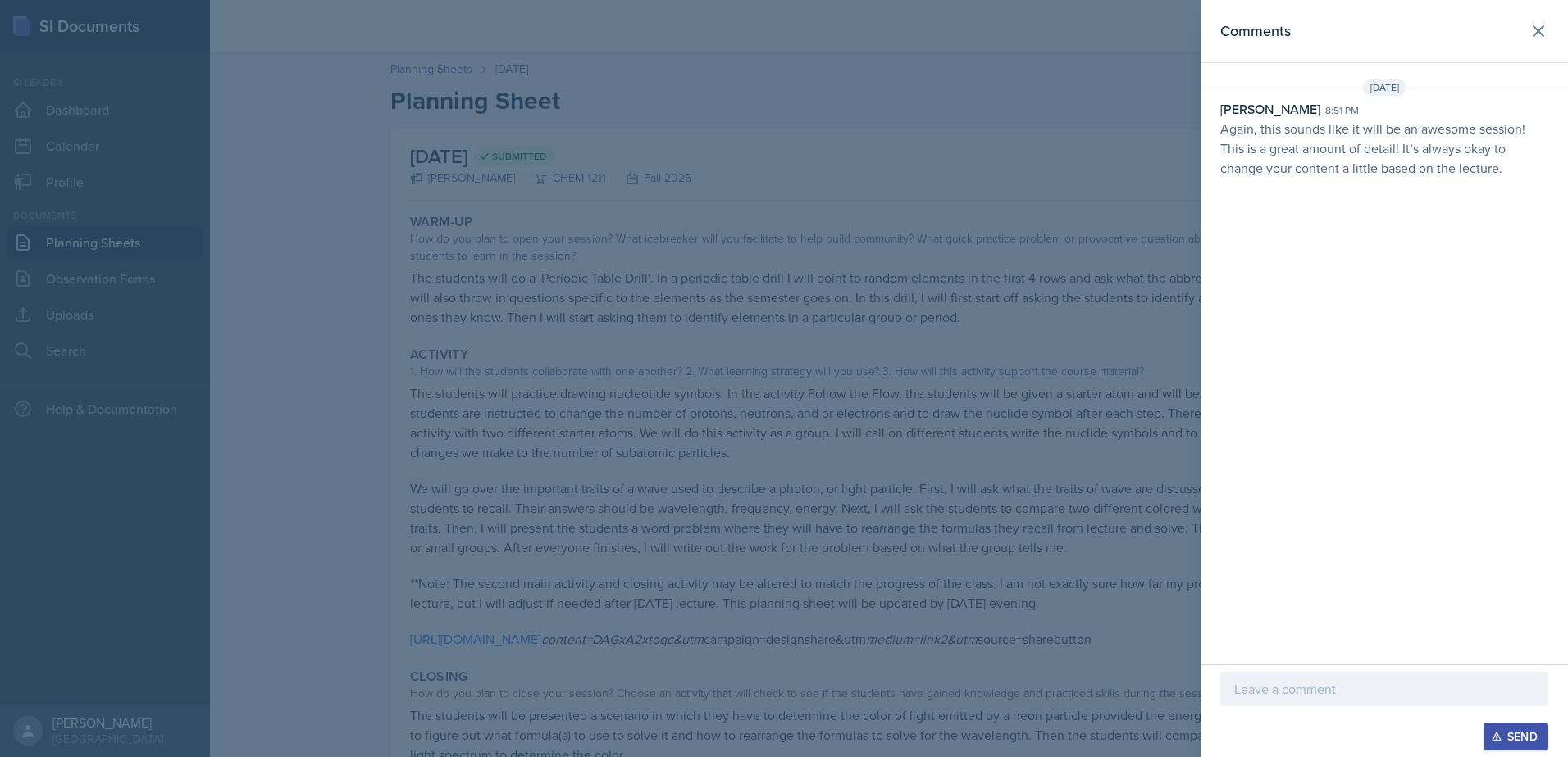
click at [1274, 687] on p at bounding box center [1384, 689] width 300 height 19
click at [1493, 745] on button "Send" at bounding box center [1516, 737] width 65 height 28
click at [1536, 23] on icon at bounding box center [1538, 31] width 19 height 19
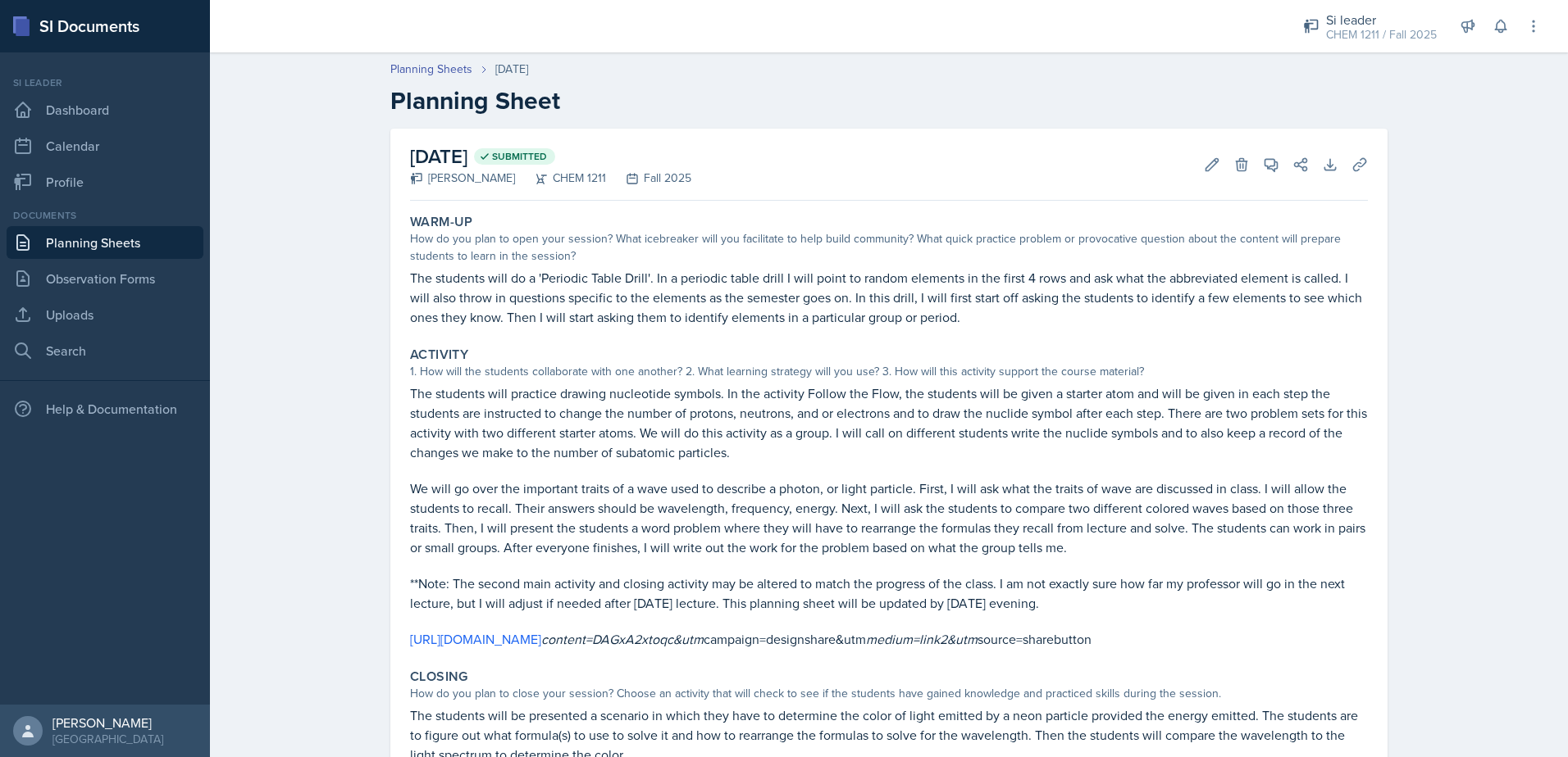
click at [182, 229] on link "Planning Sheets" at bounding box center [105, 243] width 197 height 33
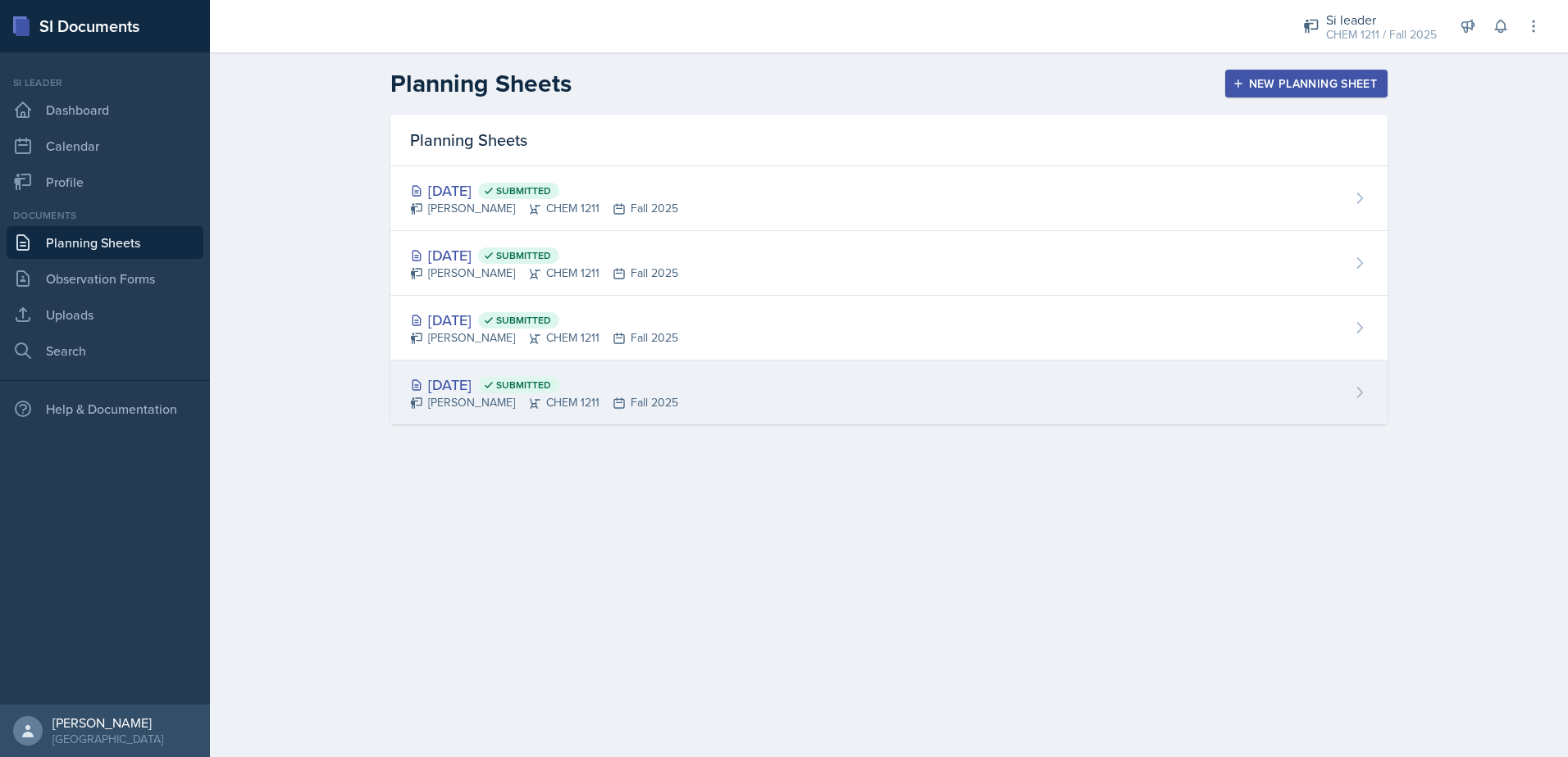
click at [488, 386] on div "[DATE] Submitted" at bounding box center [544, 384] width 268 height 22
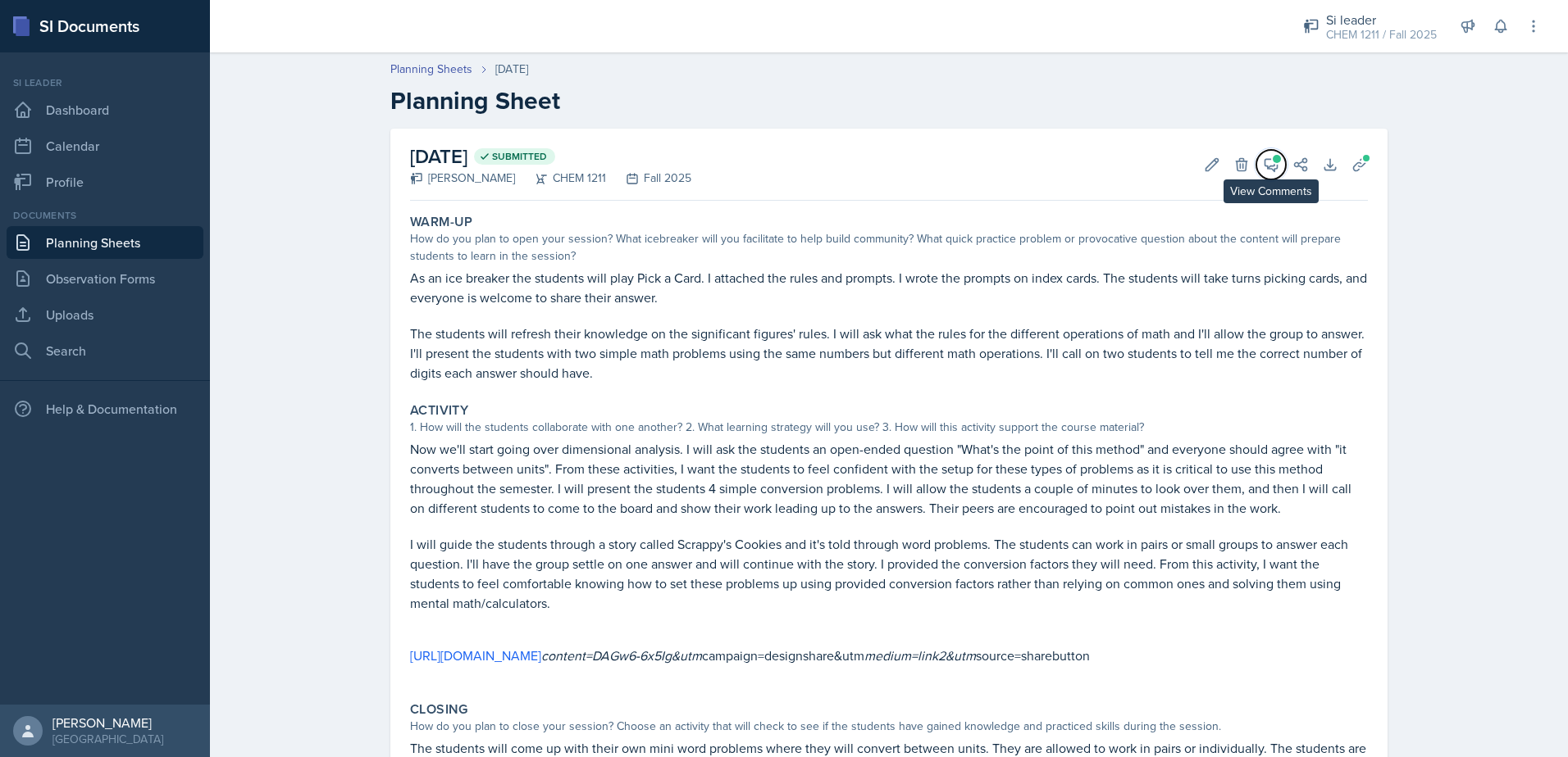
click at [1264, 172] on icon at bounding box center [1271, 164] width 17 height 16
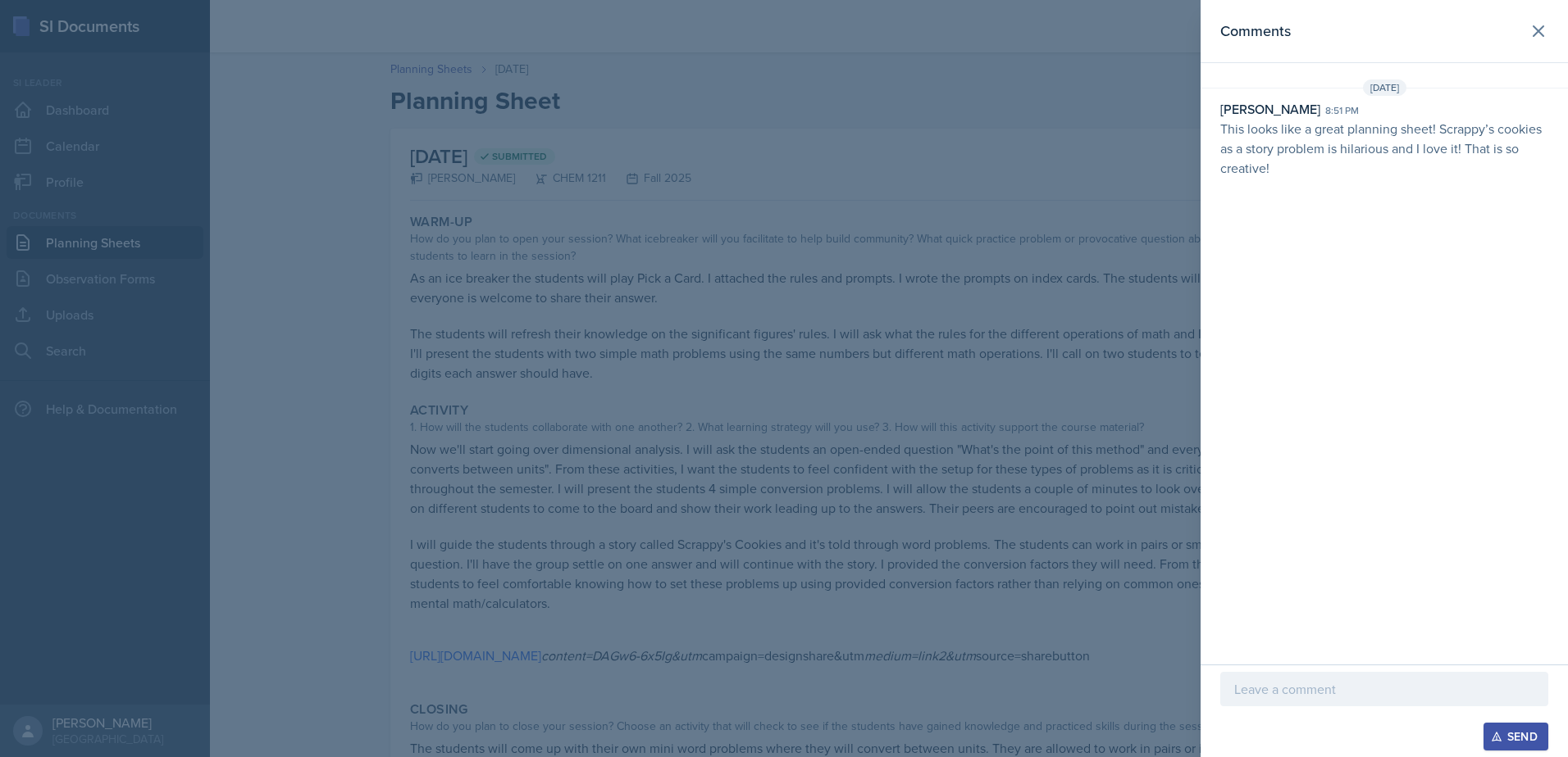
click at [1269, 688] on p at bounding box center [1384, 689] width 300 height 19
click at [1342, 130] on p "This looks like a great planning sheet! Scrappy’s cookies as a story problem is…" at bounding box center [1385, 148] width 328 height 59
click at [1252, 680] on p at bounding box center [1384, 689] width 300 height 19
click at [1494, 733] on icon "button" at bounding box center [1496, 737] width 12 height 12
click at [1545, 36] on icon at bounding box center [1538, 31] width 19 height 19
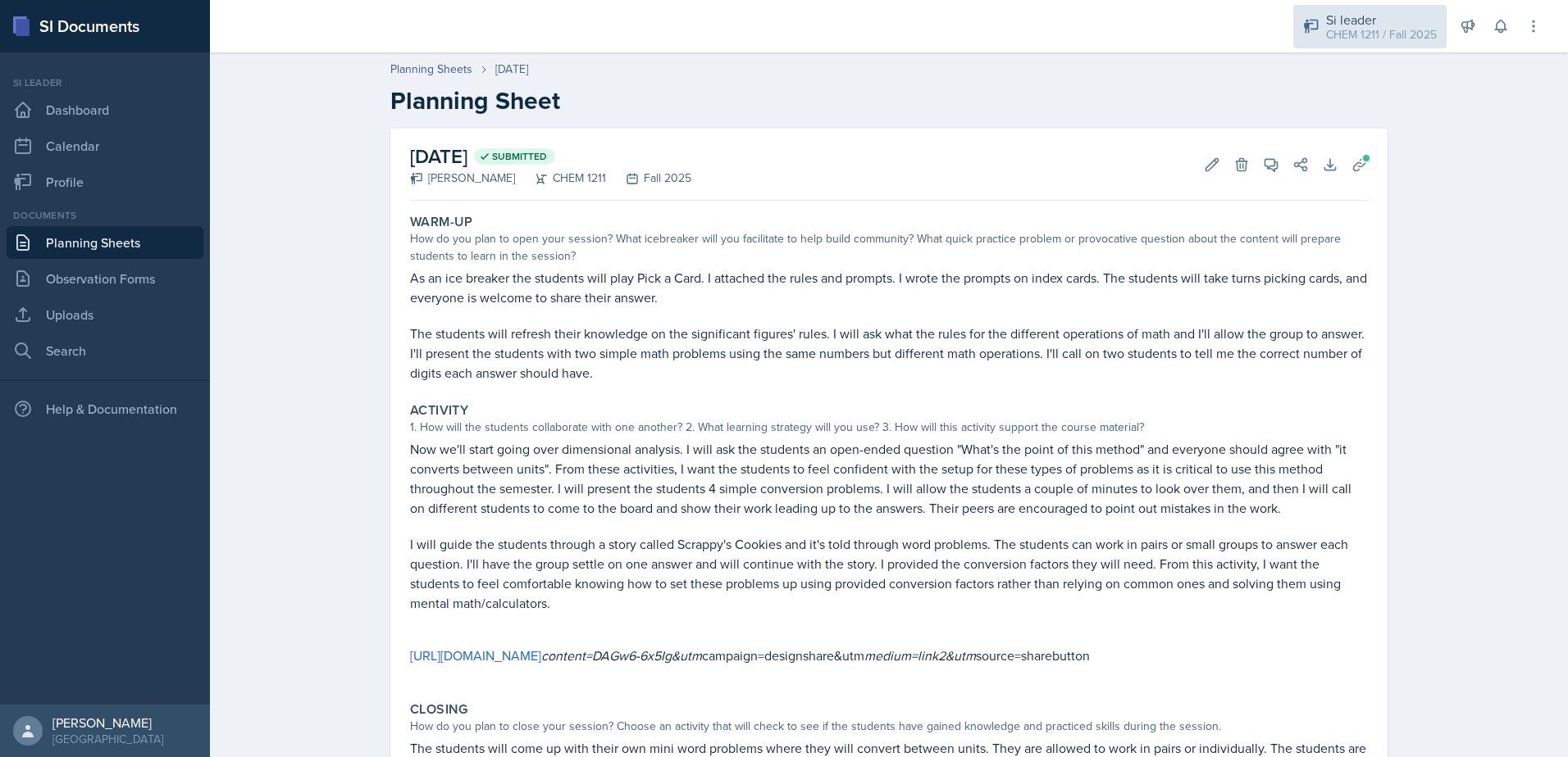
click at [1345, 18] on div "Si leader" at bounding box center [1382, 19] width 111 height 19
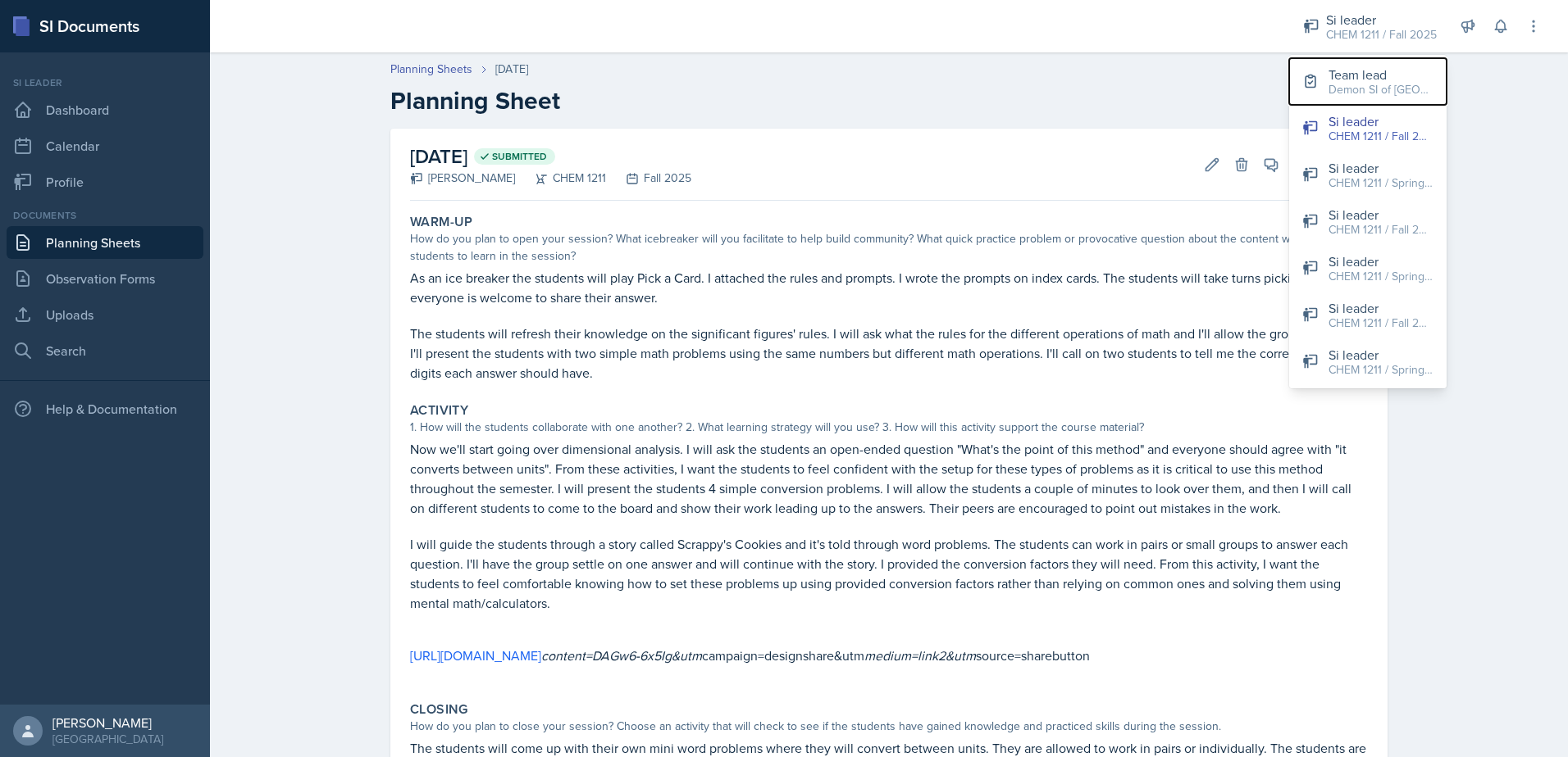
click at [1351, 87] on div "Demon SI of [GEOGRAPHIC_DATA] / Fall 2025" at bounding box center [1381, 90] width 105 height 17
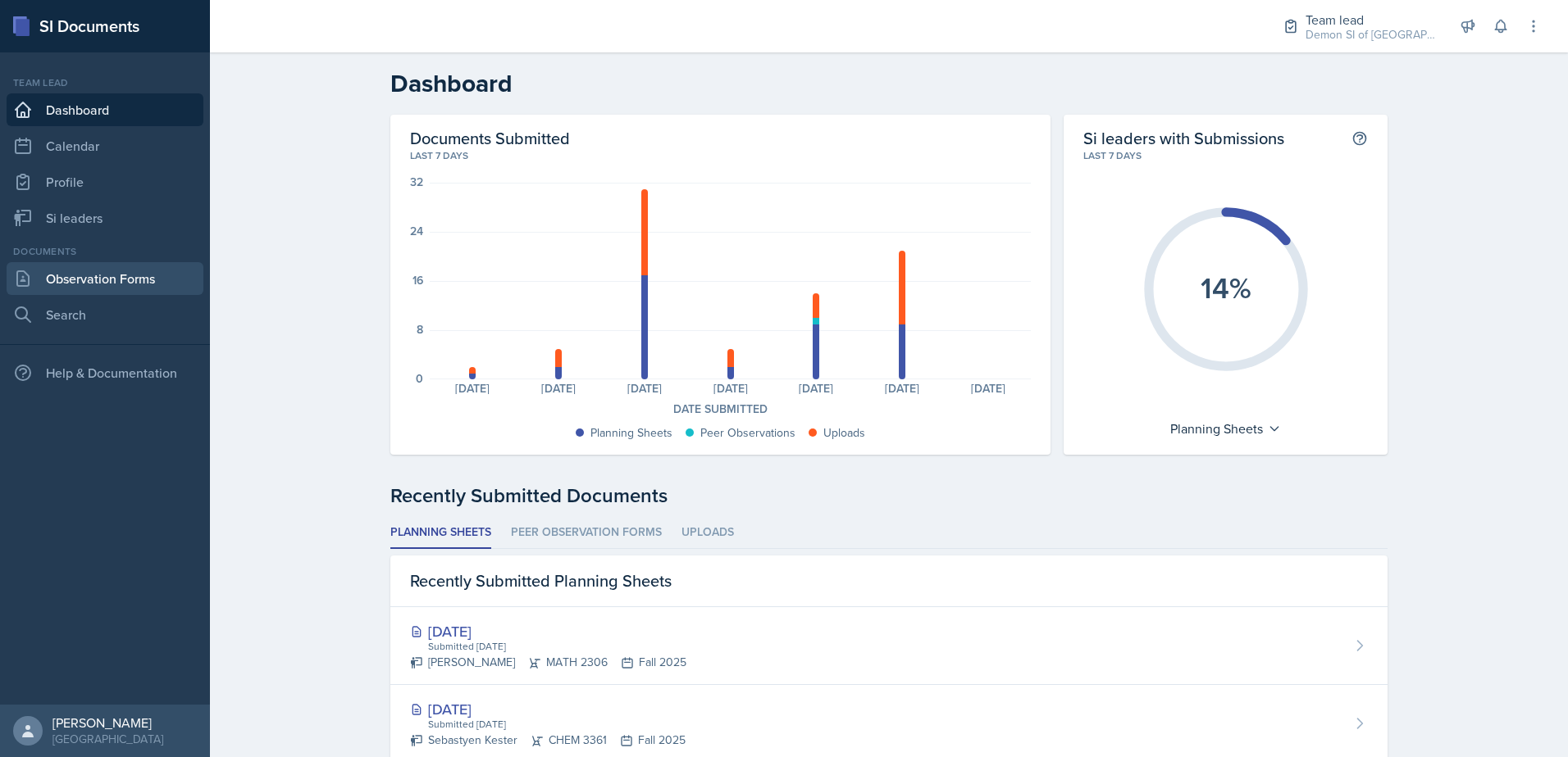
click at [126, 280] on link "Observation Forms" at bounding box center [105, 279] width 197 height 33
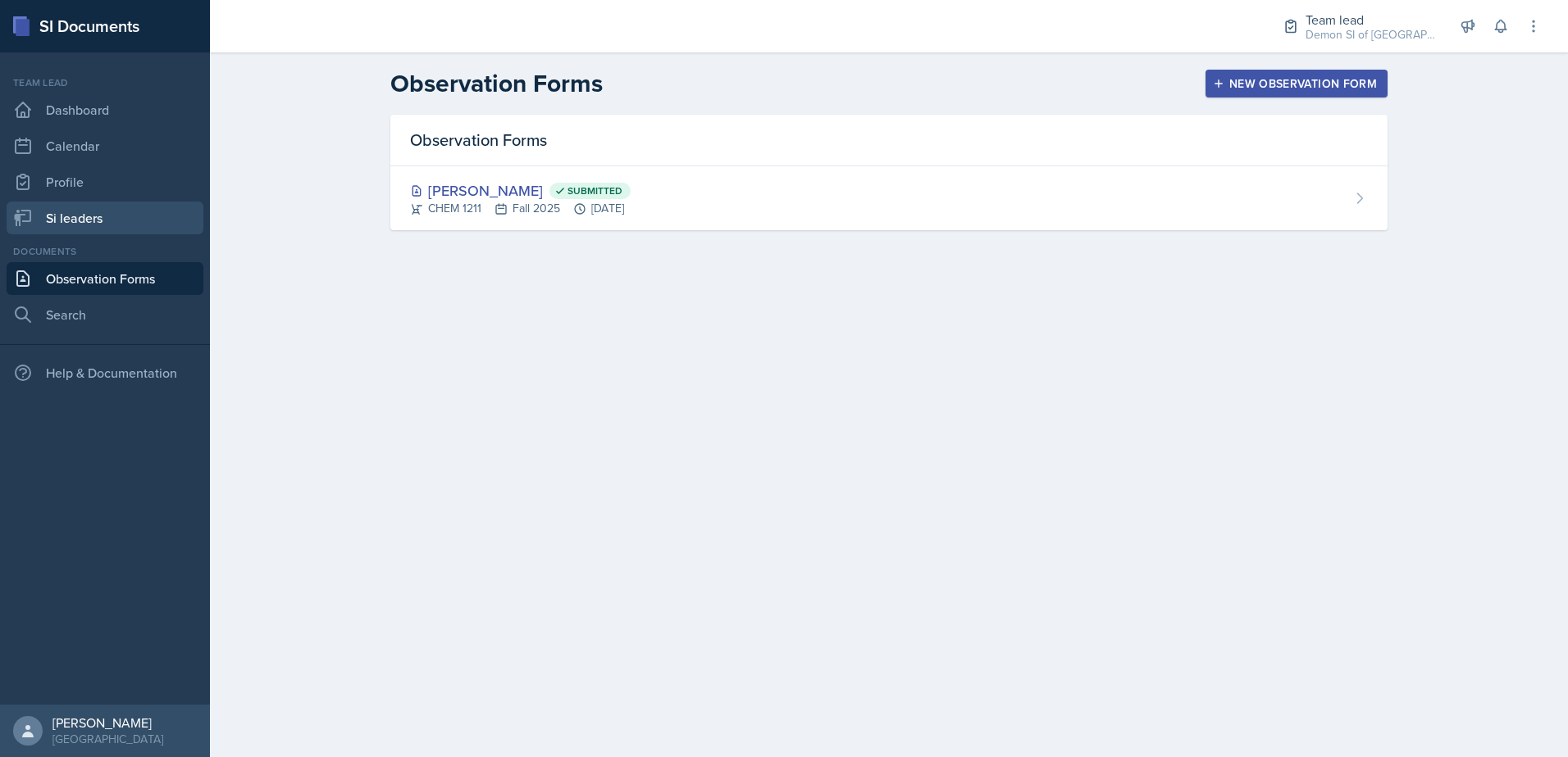
click at [118, 218] on link "Si leaders" at bounding box center [105, 218] width 197 height 33
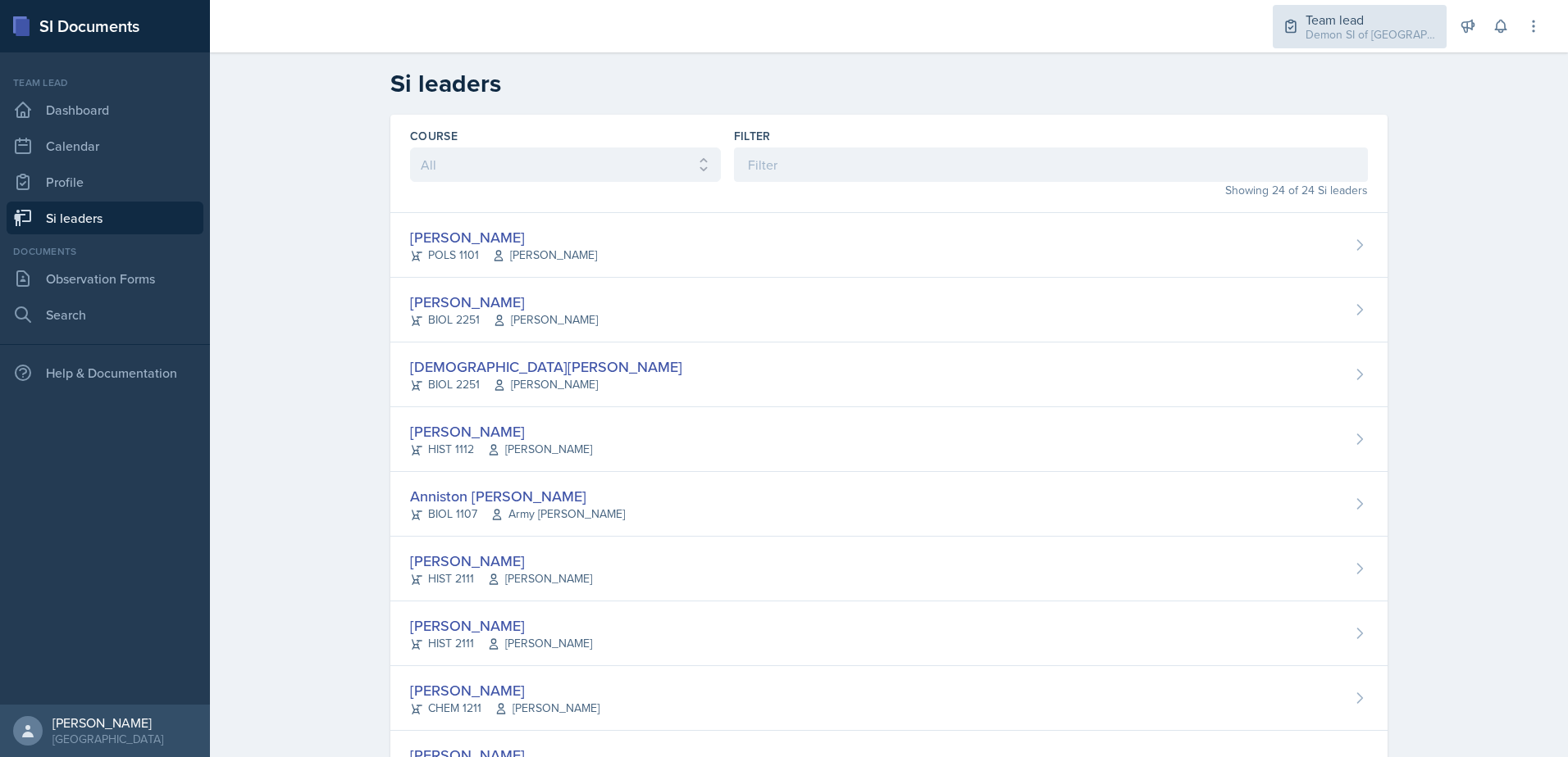
click at [1319, 34] on div "Demon SI of [GEOGRAPHIC_DATA] / Fall 2025" at bounding box center [1370, 35] width 131 height 17
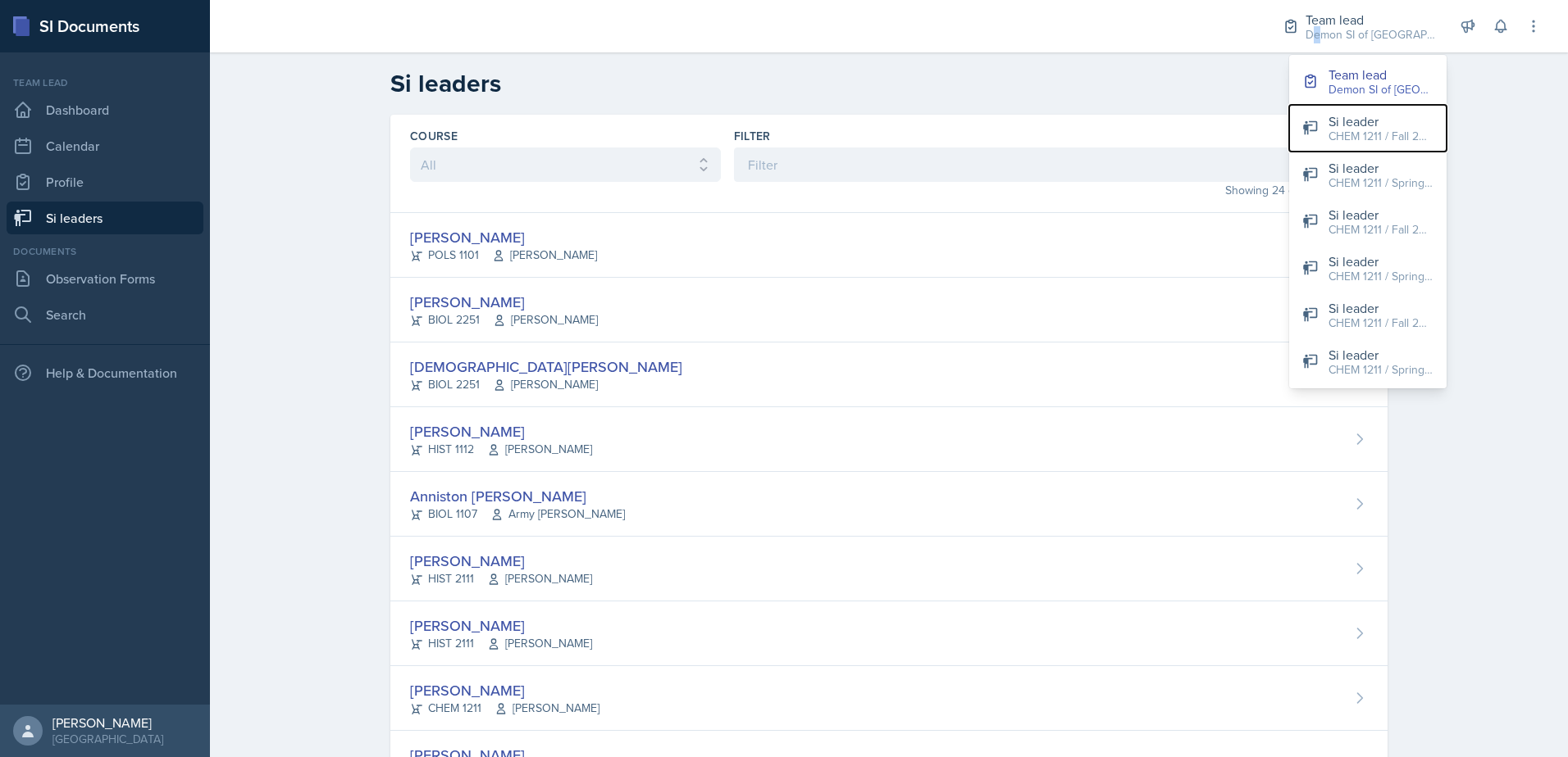
drag, startPoint x: 1319, startPoint y: 34, endPoint x: 1359, endPoint y: 139, distance: 112.4
click at [1359, 139] on div "CHEM 1211 / Fall 2025" at bounding box center [1381, 137] width 105 height 17
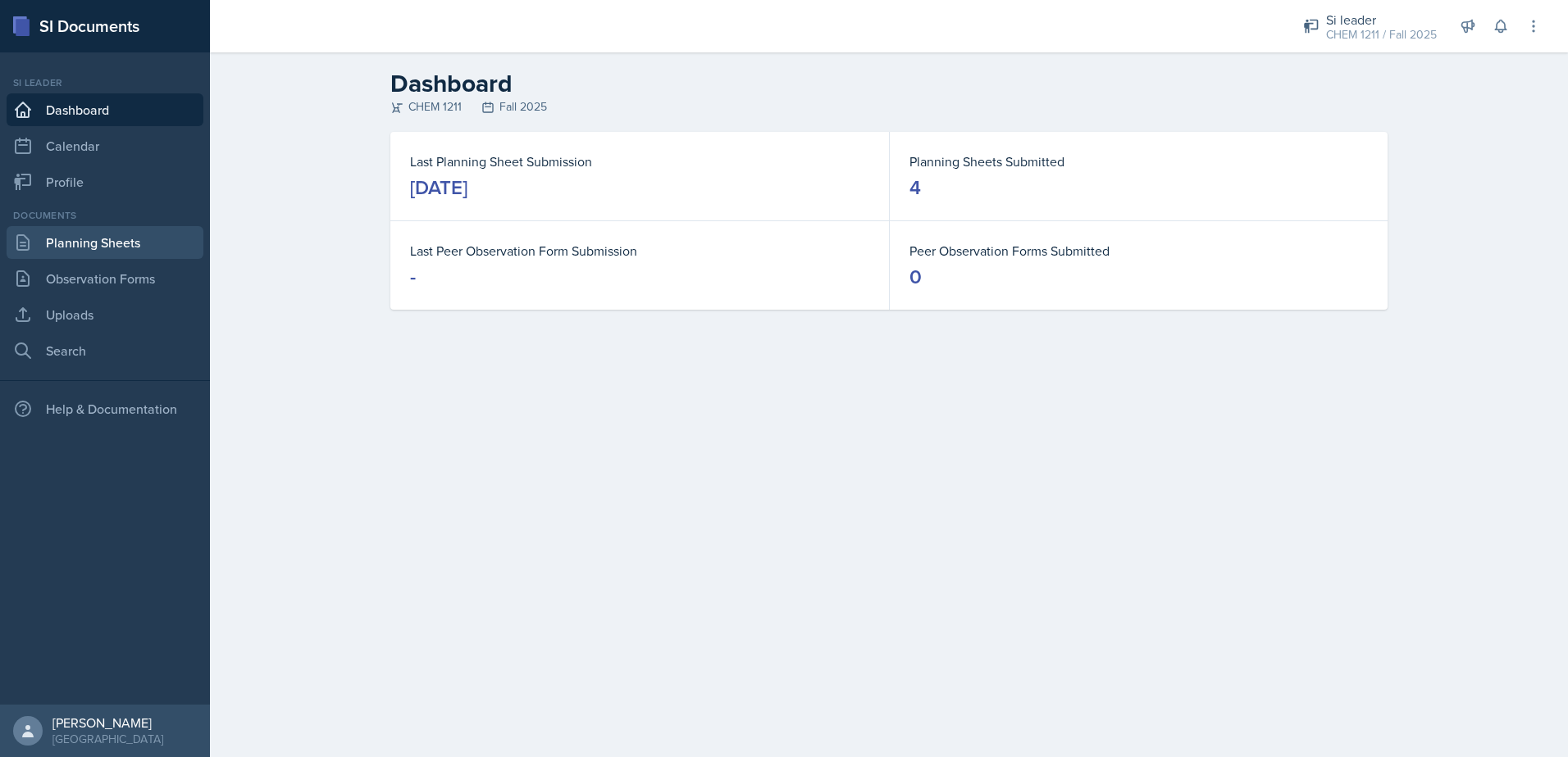
click at [147, 247] on link "Planning Sheets" at bounding box center [105, 243] width 197 height 33
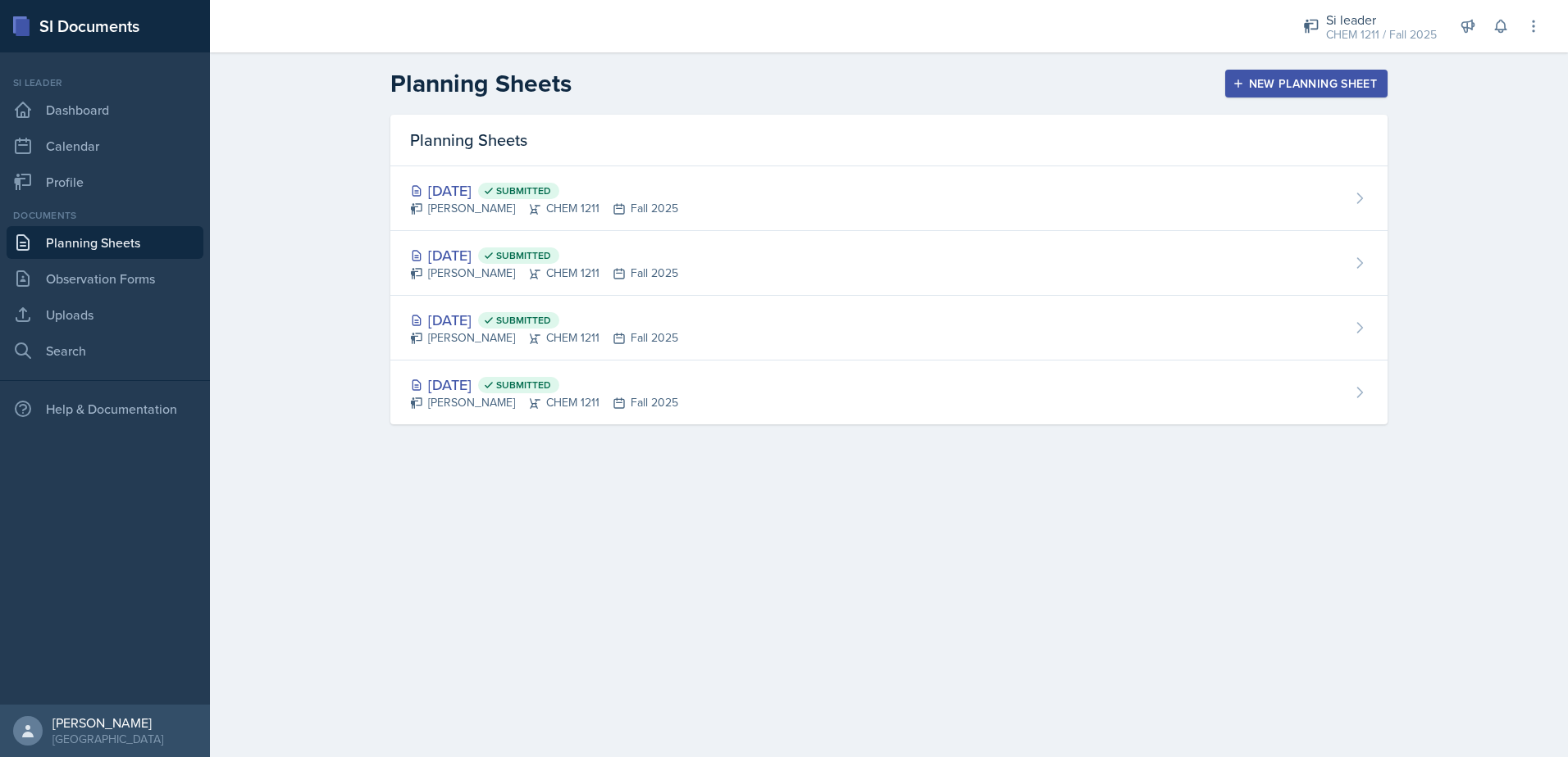
click at [1303, 100] on header "Planning Sheets New Planning Sheet" at bounding box center [888, 83] width 1358 height 62
click at [1297, 81] on div "New Planning Sheet" at bounding box center [1306, 83] width 141 height 14
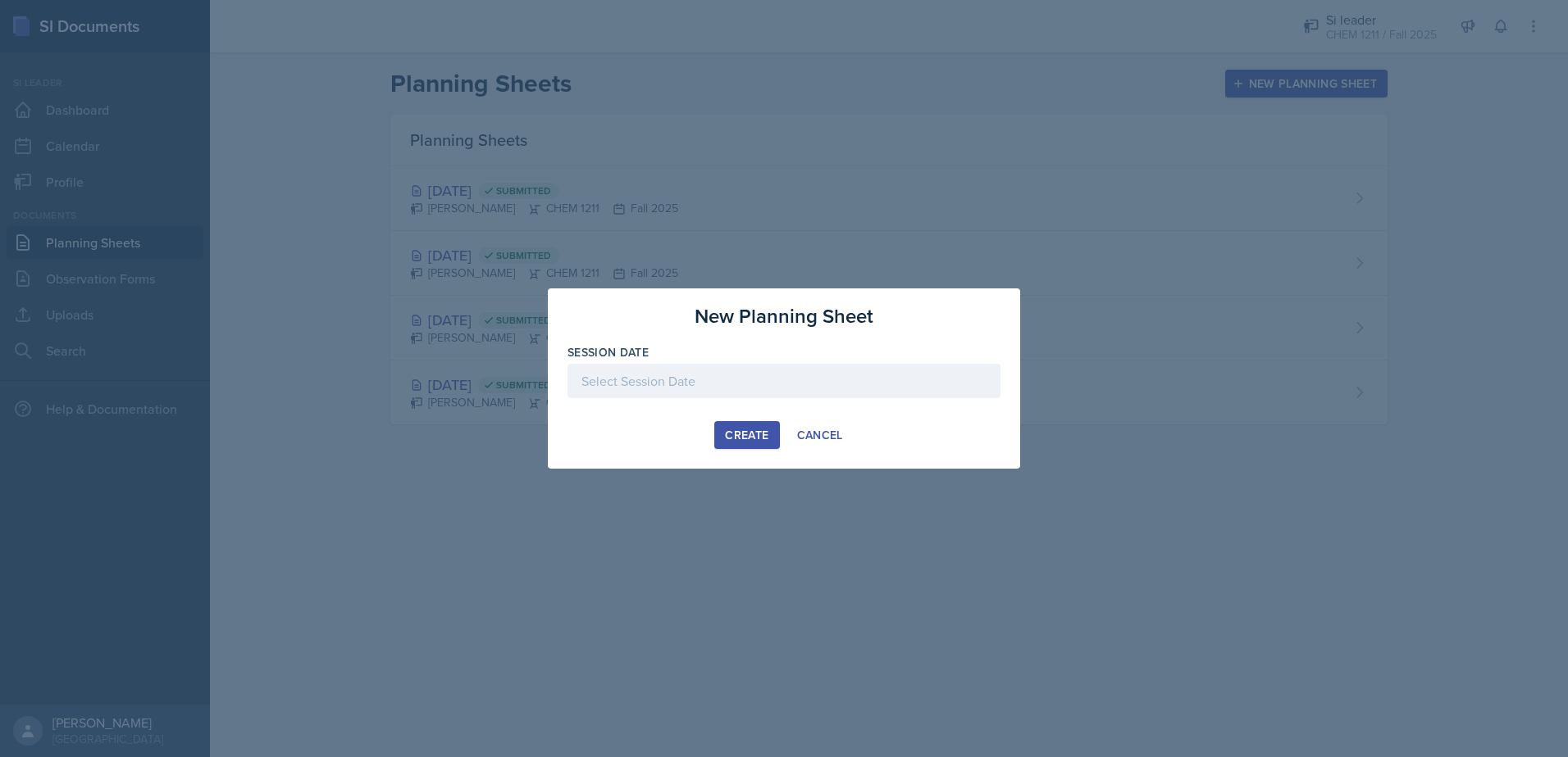
click at [662, 376] on div at bounding box center [784, 380] width 433 height 34
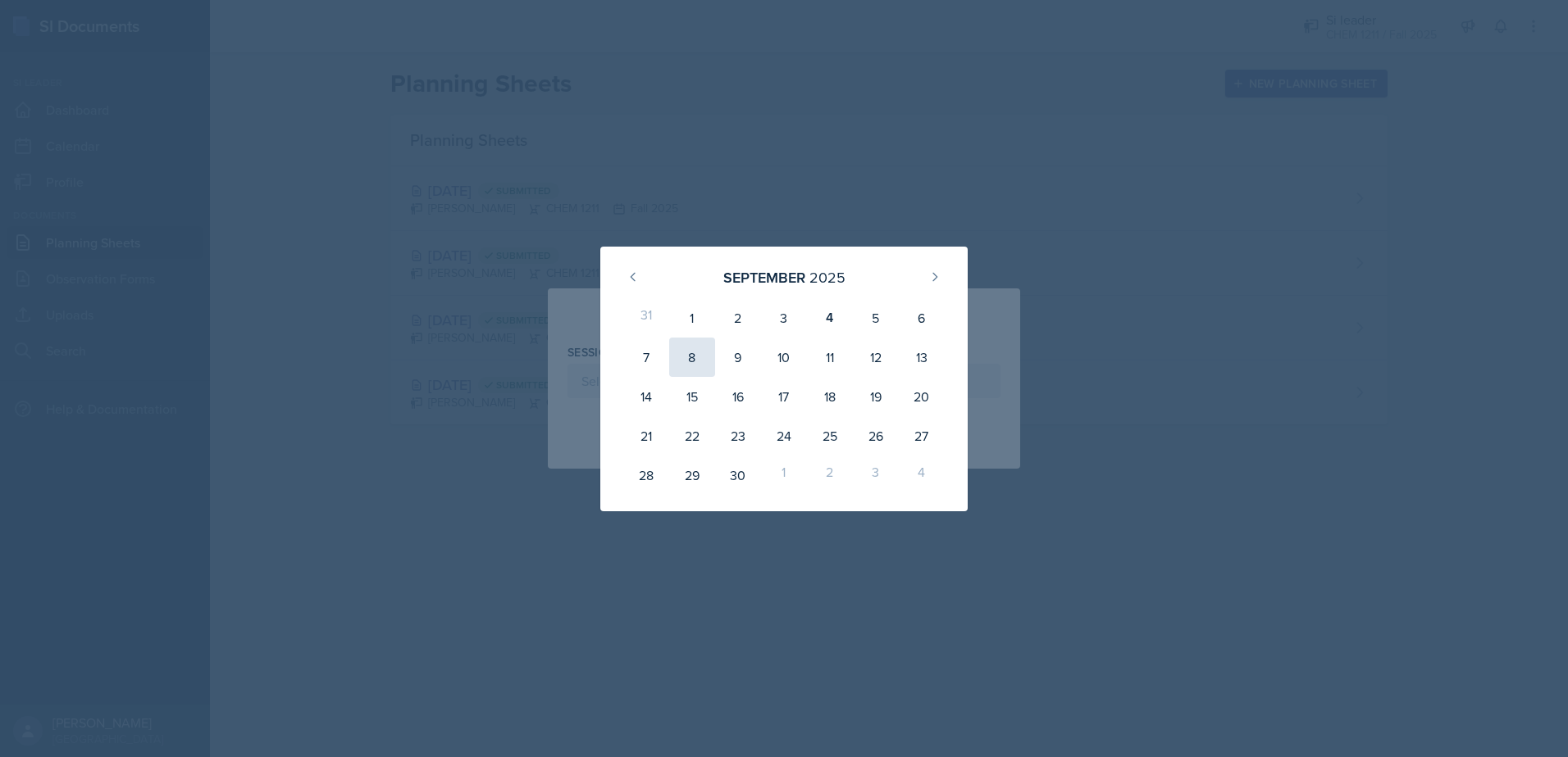
click at [693, 354] on div "8" at bounding box center [691, 357] width 46 height 40
type input "[DATE]"
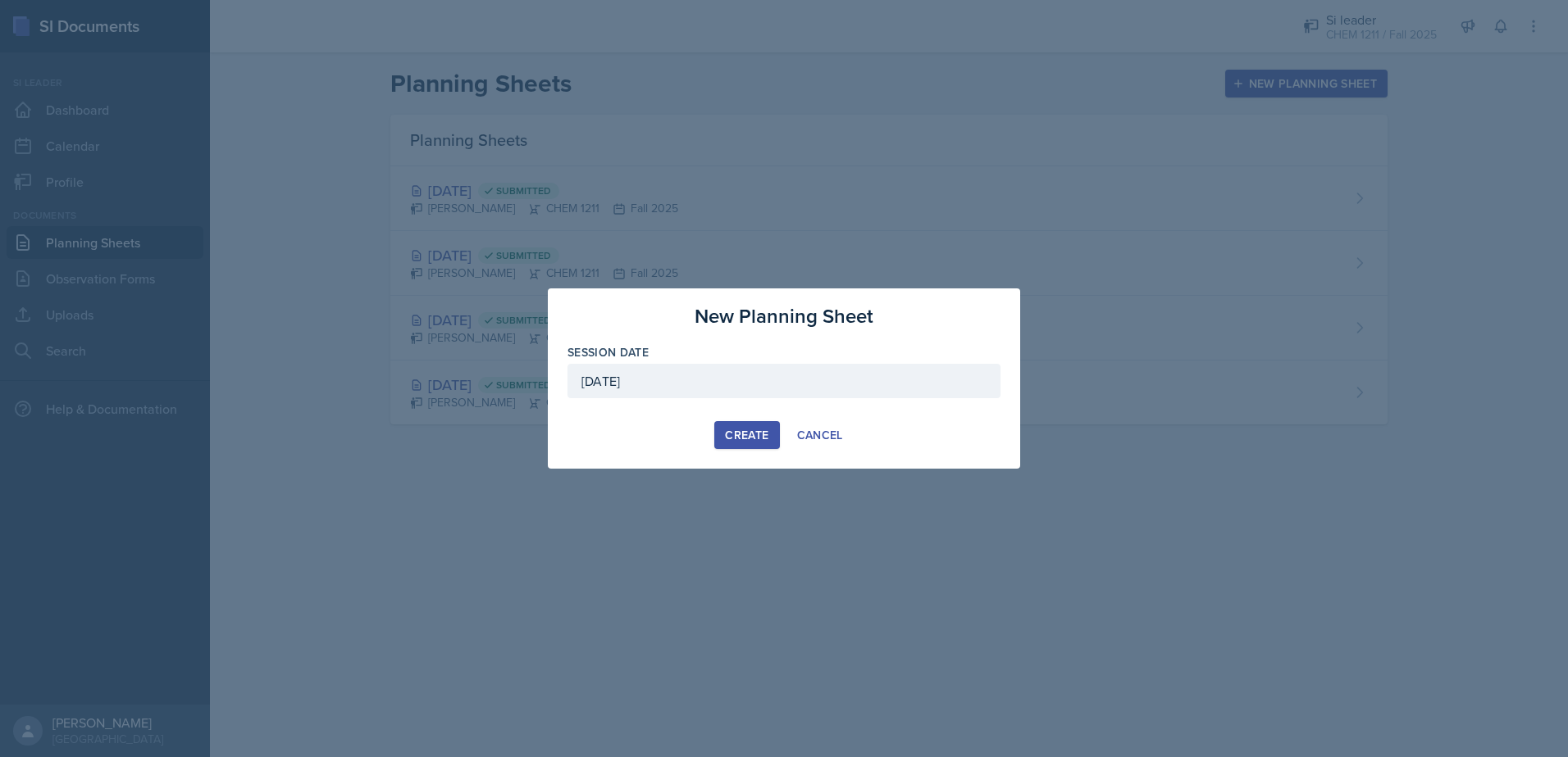
click at [735, 439] on div "Create" at bounding box center [747, 436] width 44 height 14
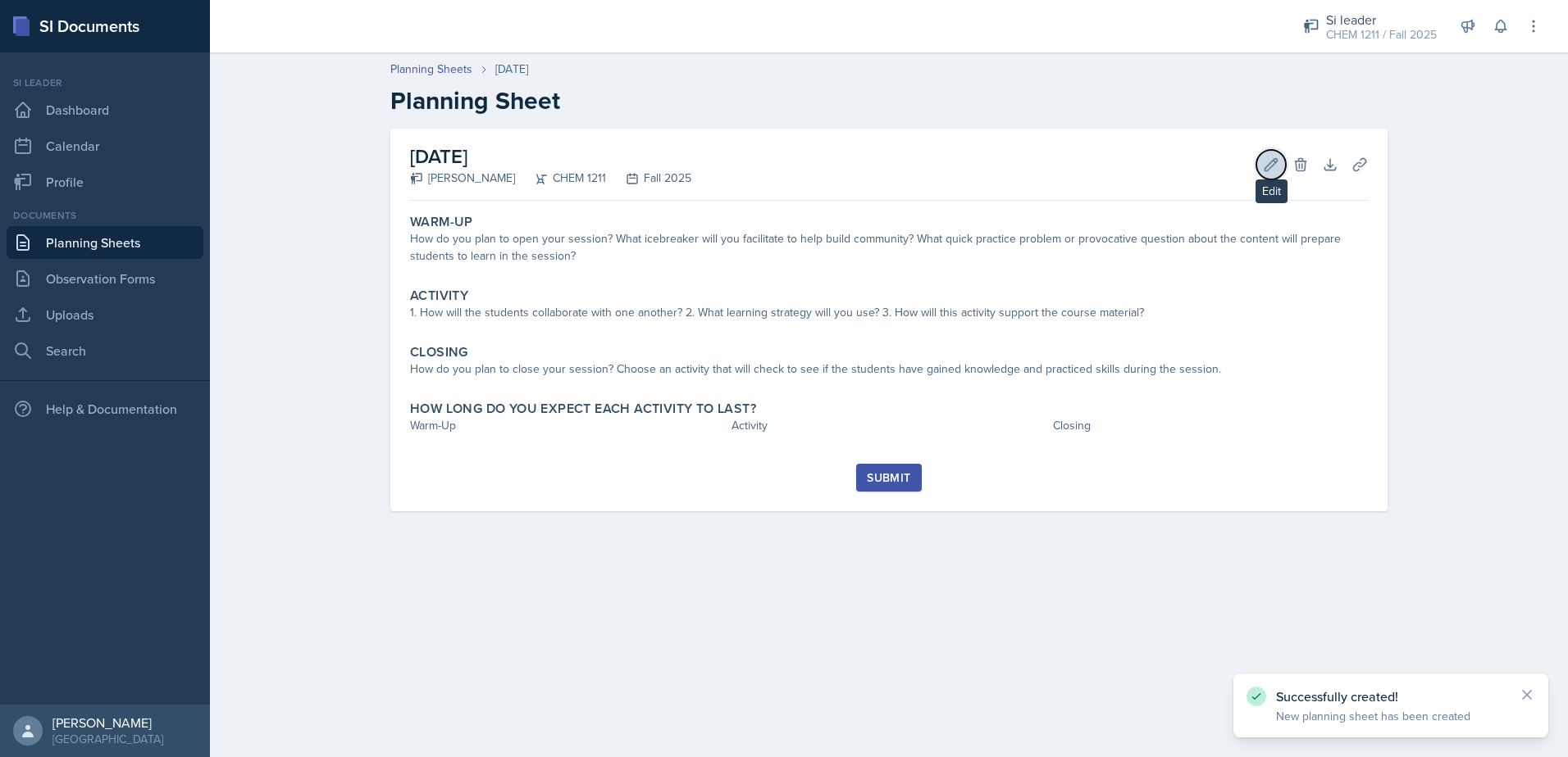
click at [1276, 161] on icon at bounding box center [1271, 164] width 17 height 16
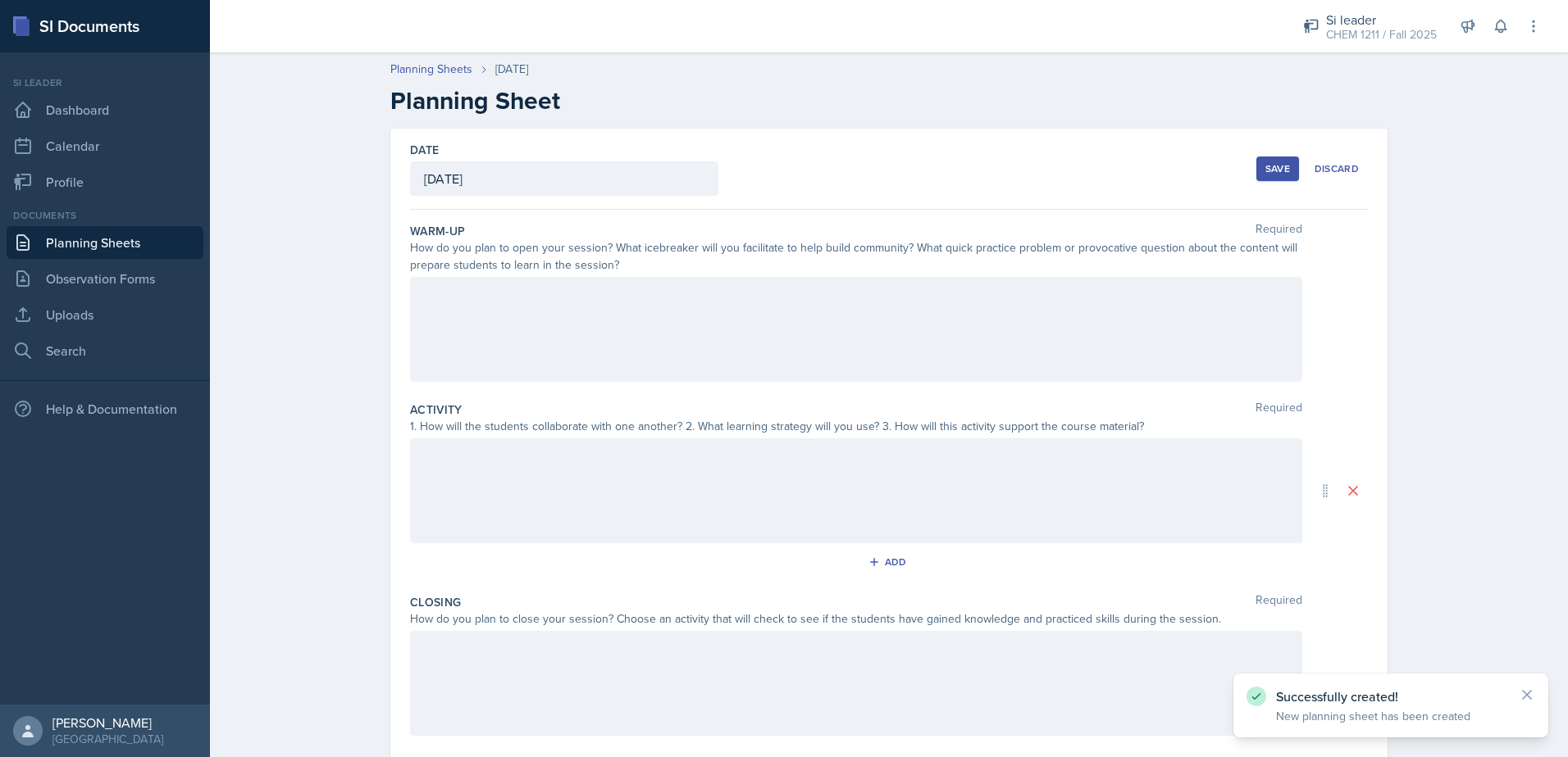
click at [576, 371] on div at bounding box center [855, 329] width 892 height 105
click at [1265, 170] on div "Save" at bounding box center [1277, 169] width 24 height 14
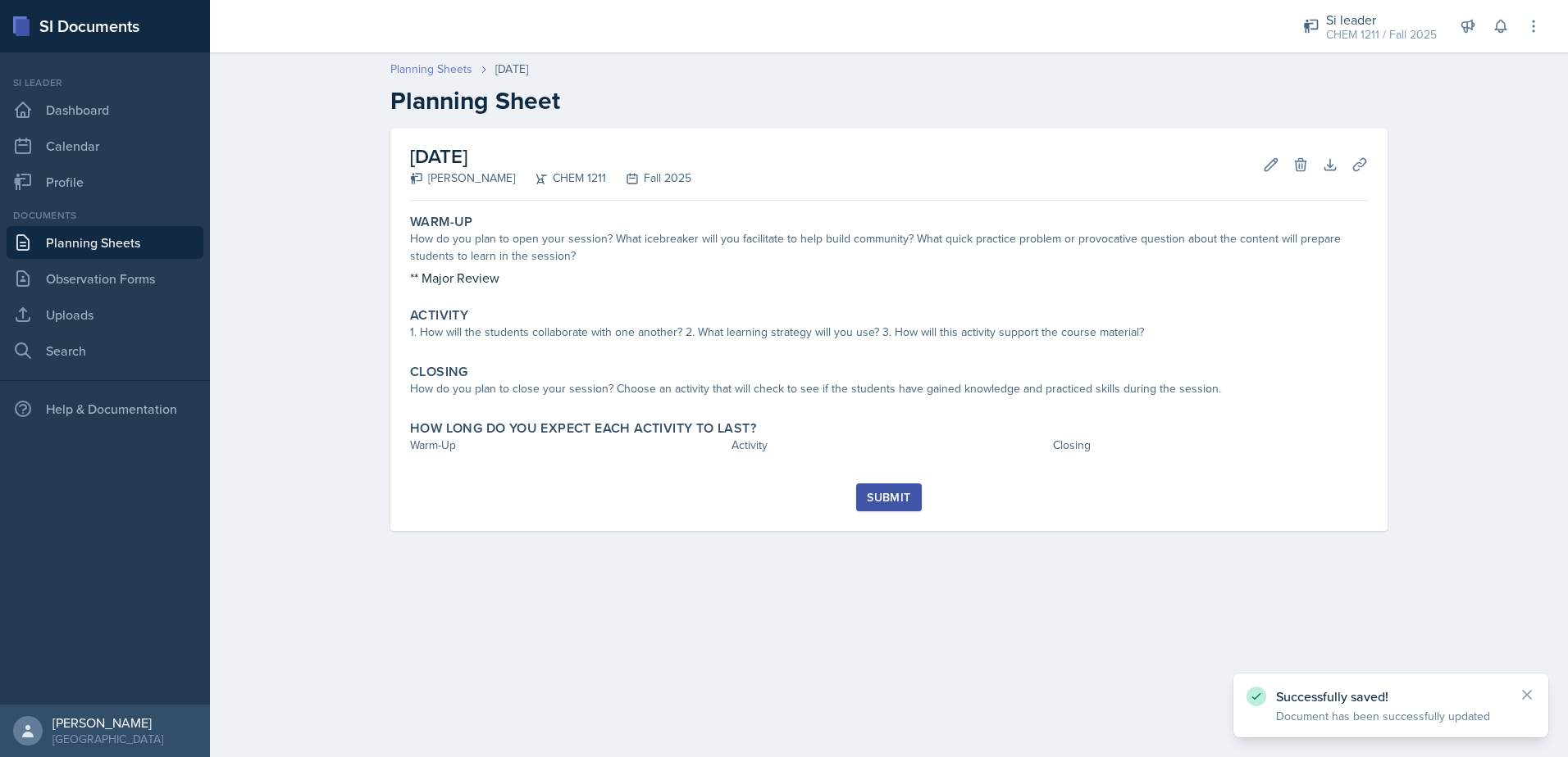
click at [456, 65] on link "Planning Sheets" at bounding box center [431, 69] width 82 height 17
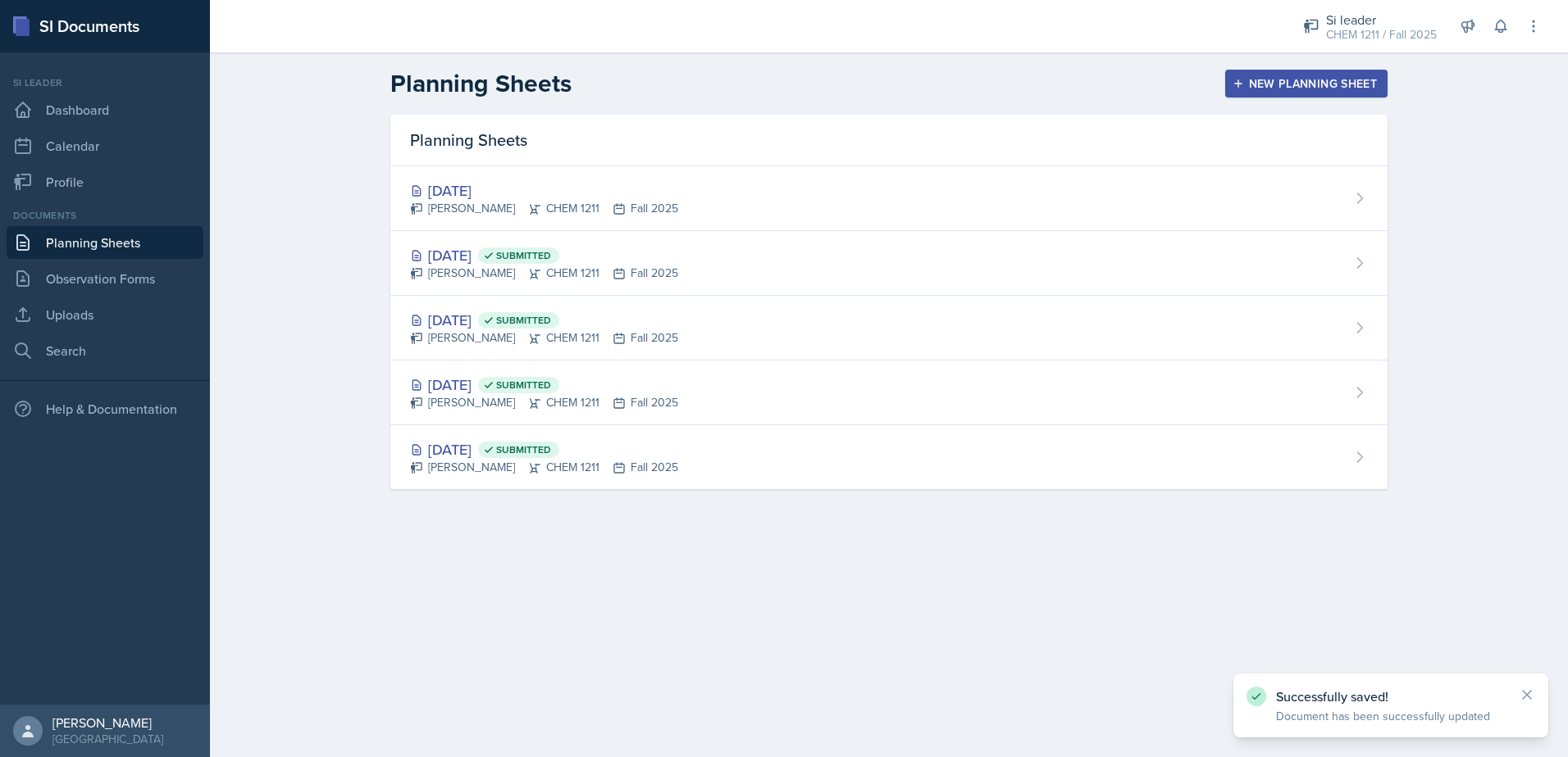
click at [1317, 89] on div "New Planning Sheet" at bounding box center [1306, 83] width 141 height 14
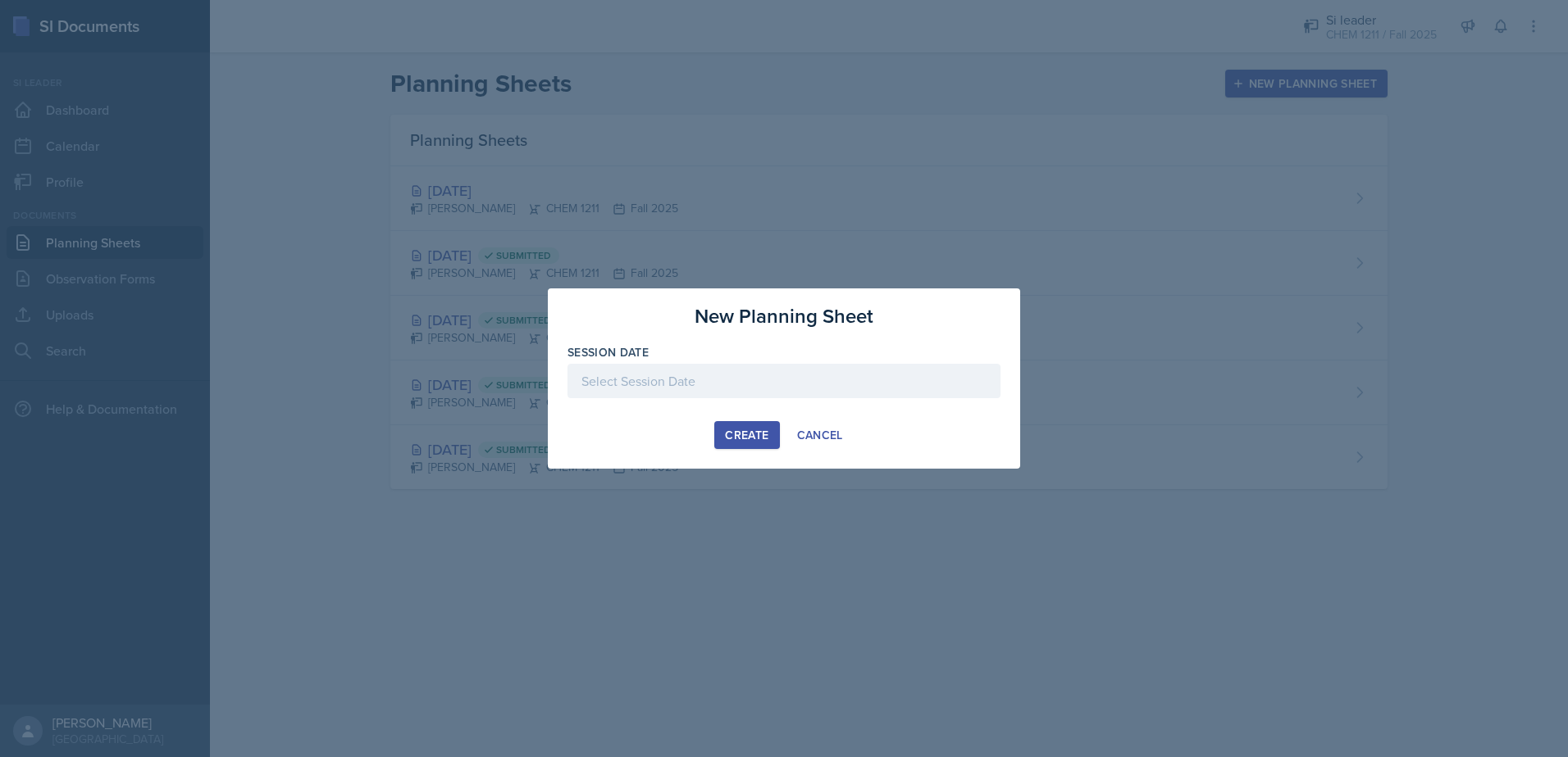
click at [735, 382] on div at bounding box center [784, 380] width 433 height 34
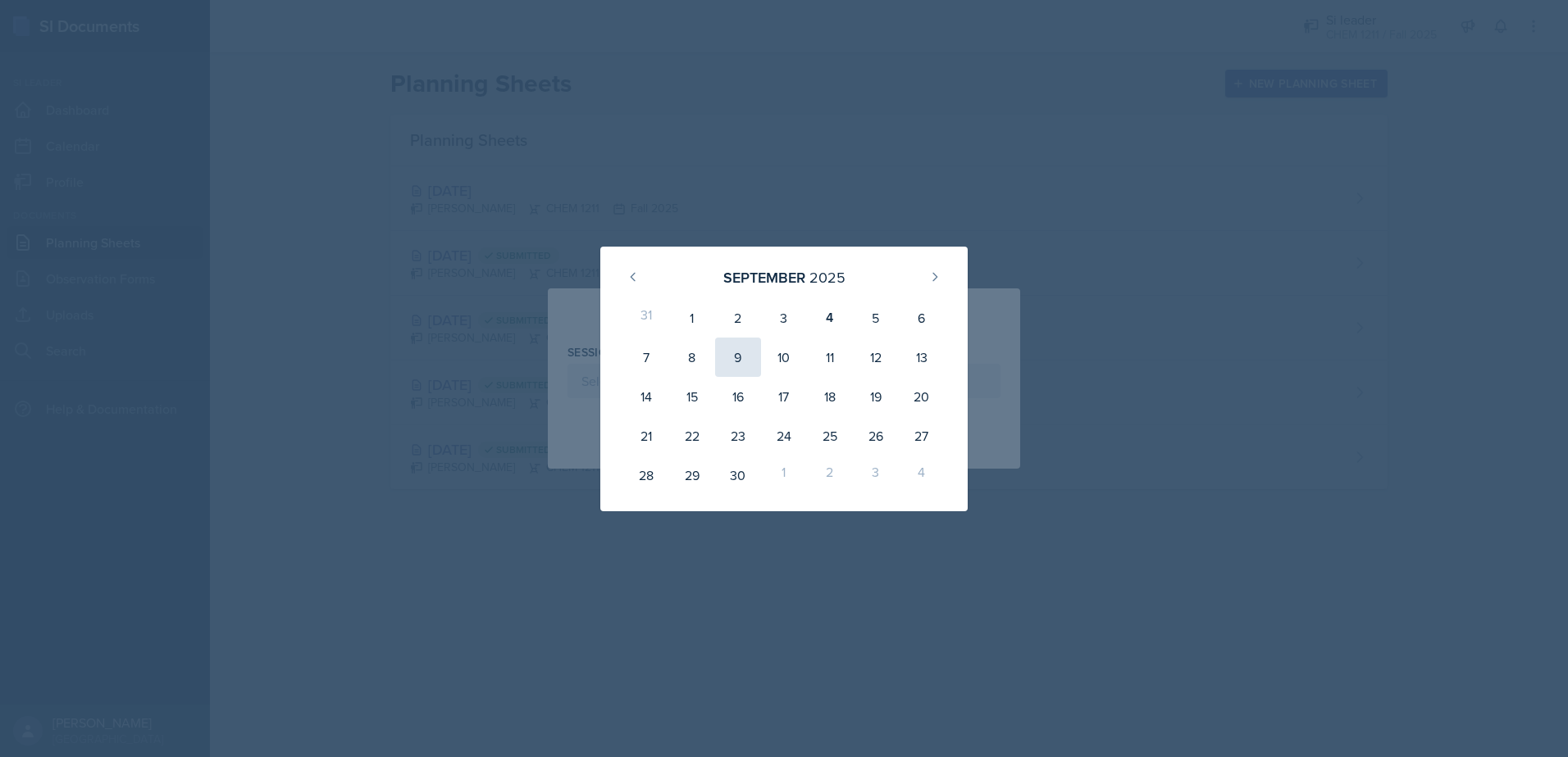
click at [747, 367] on div "9" at bounding box center [737, 357] width 46 height 40
type input "[DATE]"
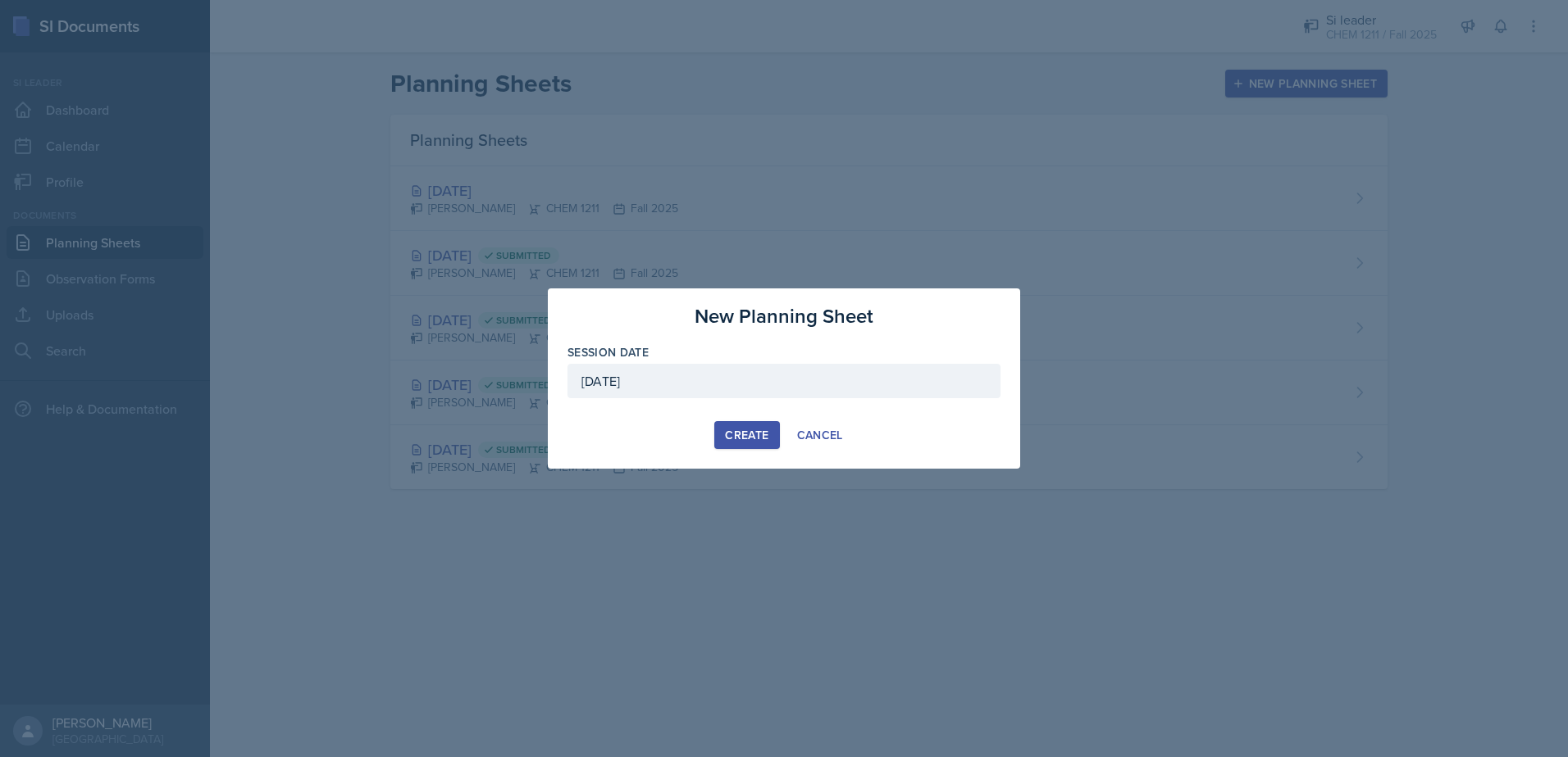
click at [745, 438] on div "Create" at bounding box center [747, 436] width 44 height 14
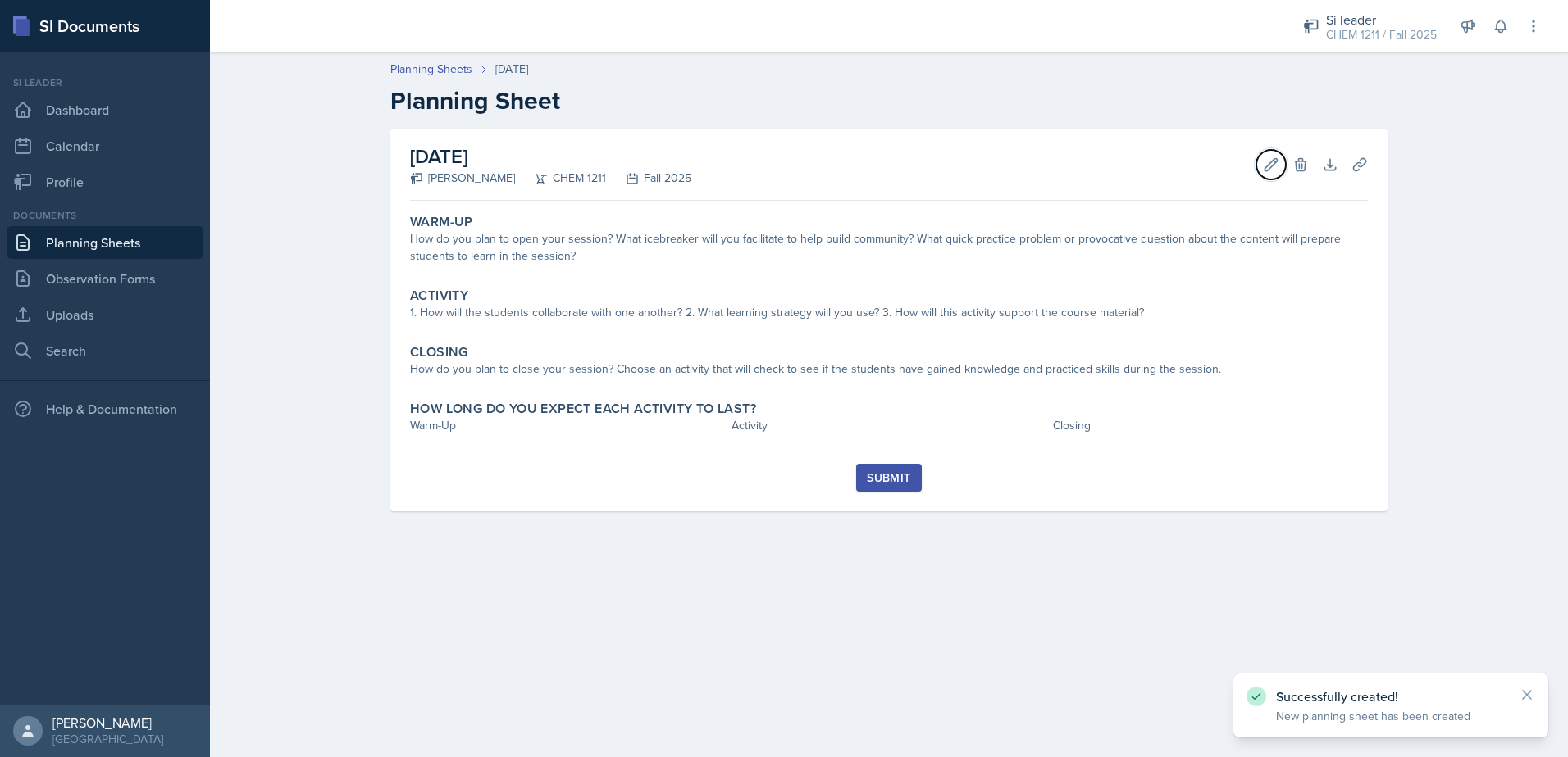
drag, startPoint x: 1268, startPoint y: 172, endPoint x: 1260, endPoint y: 190, distance: 19.7
click at [1268, 172] on icon at bounding box center [1271, 164] width 17 height 16
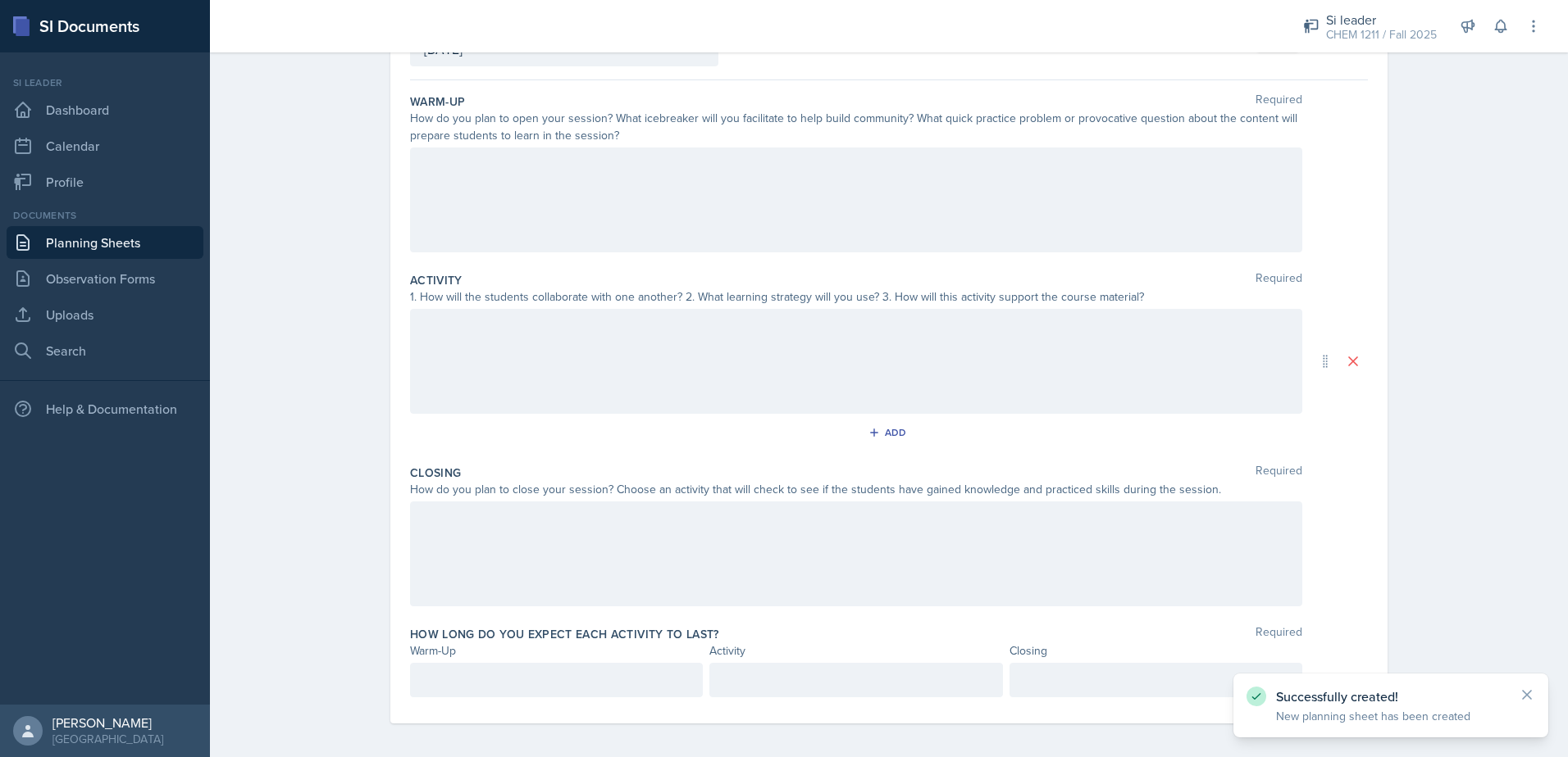
scroll to position [135, 0]
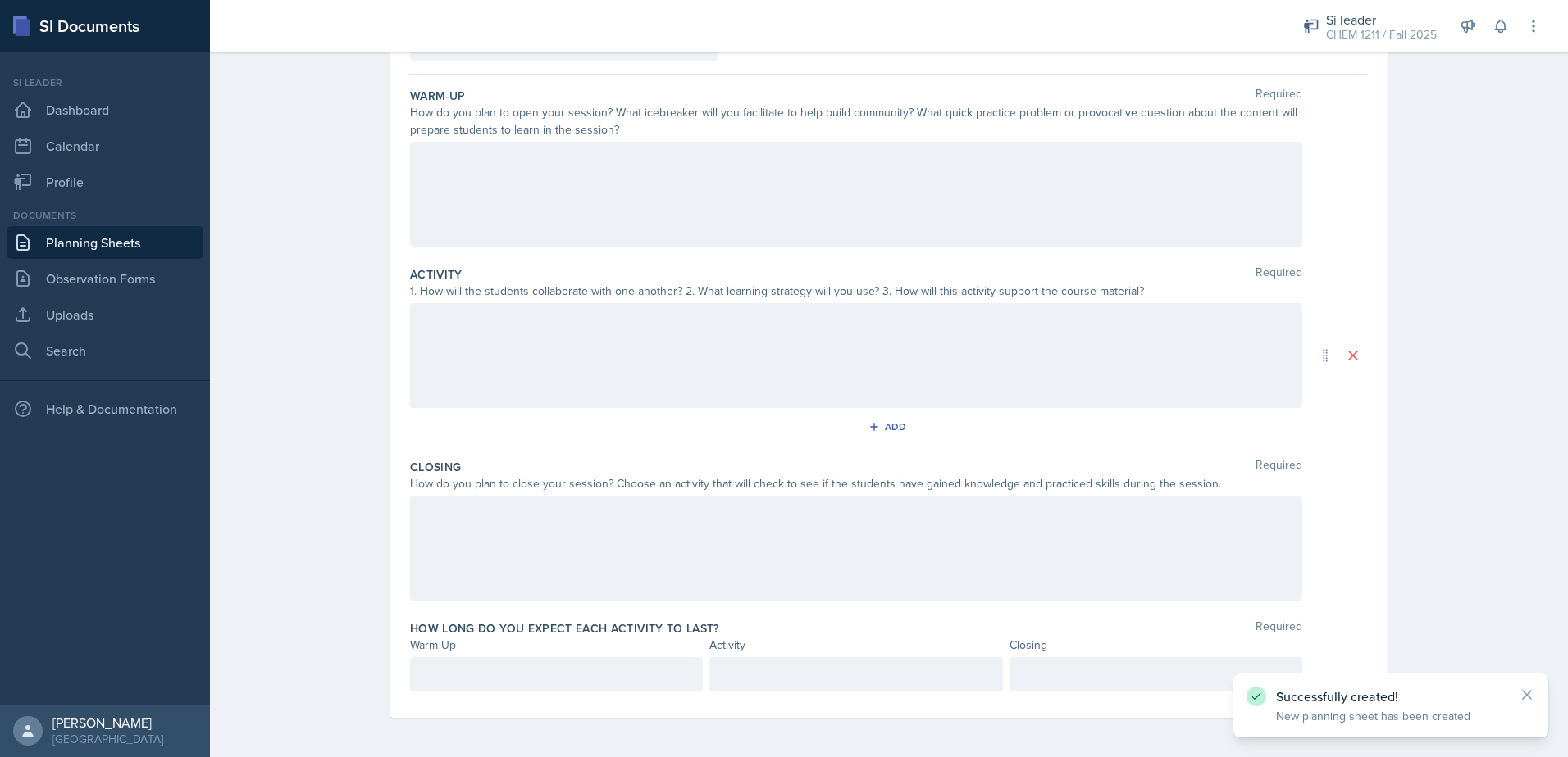
click at [616, 551] on div at bounding box center [855, 548] width 892 height 105
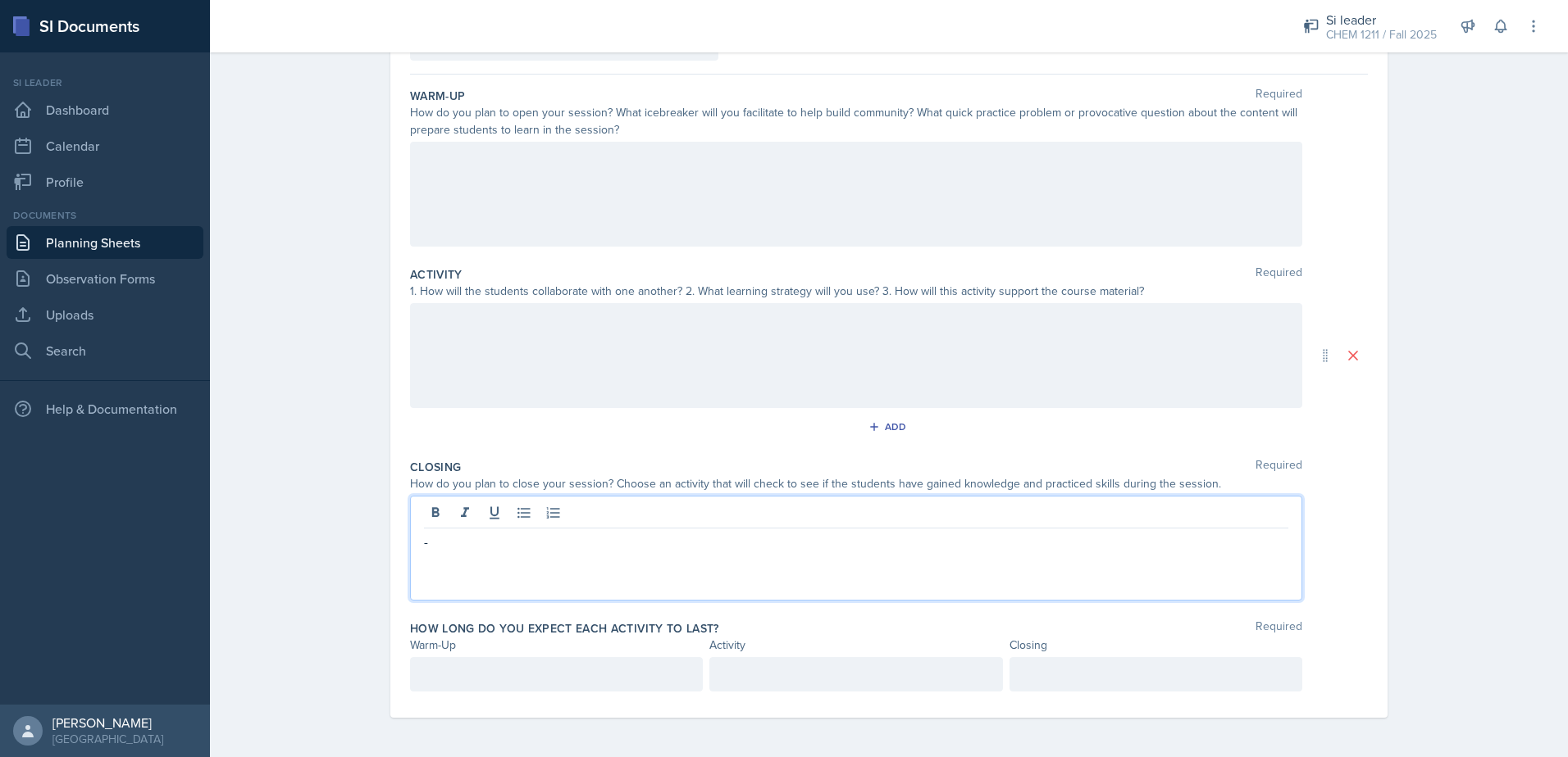
click at [634, 381] on div at bounding box center [855, 355] width 892 height 105
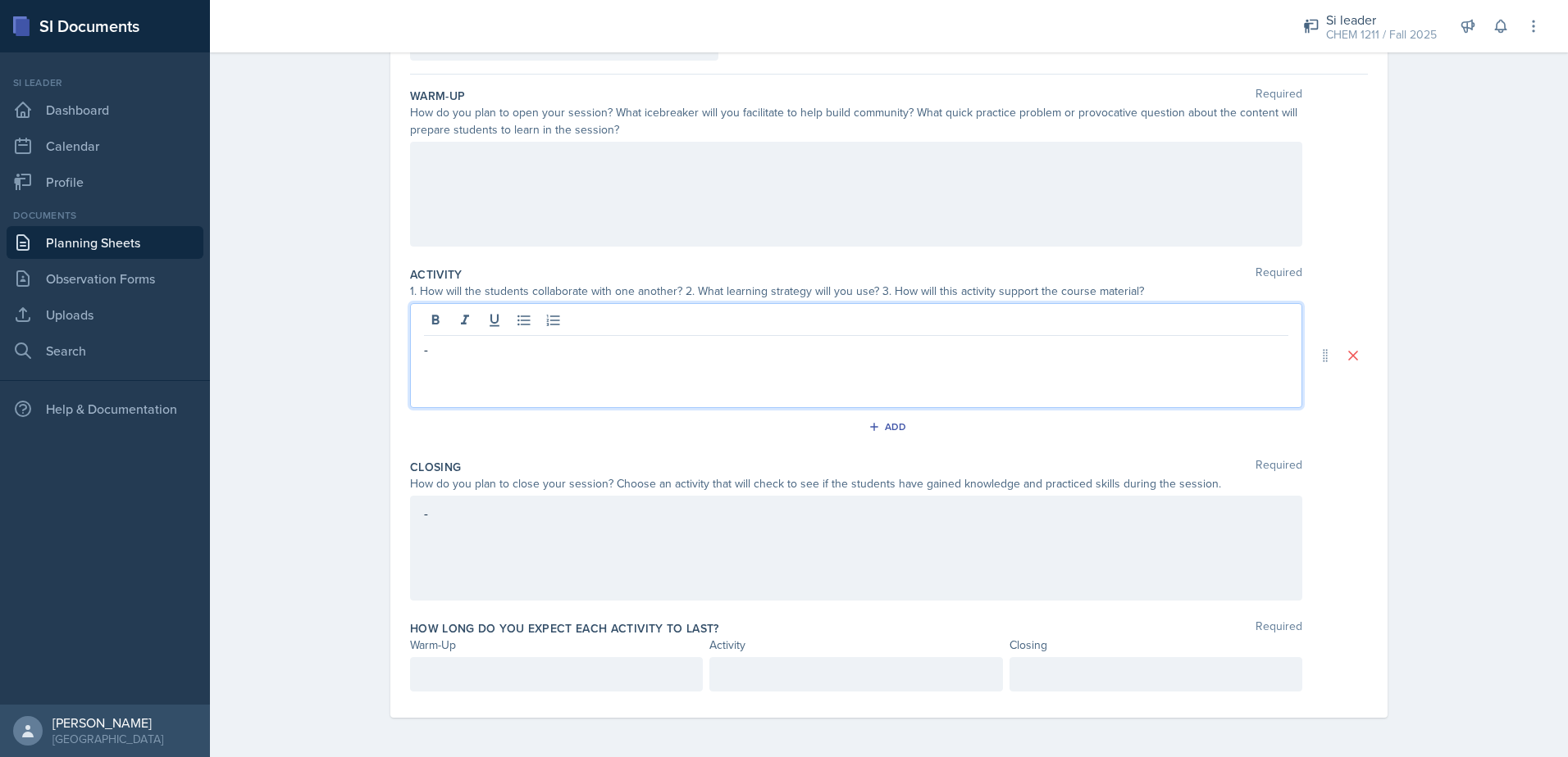
click at [606, 193] on div at bounding box center [855, 194] width 892 height 105
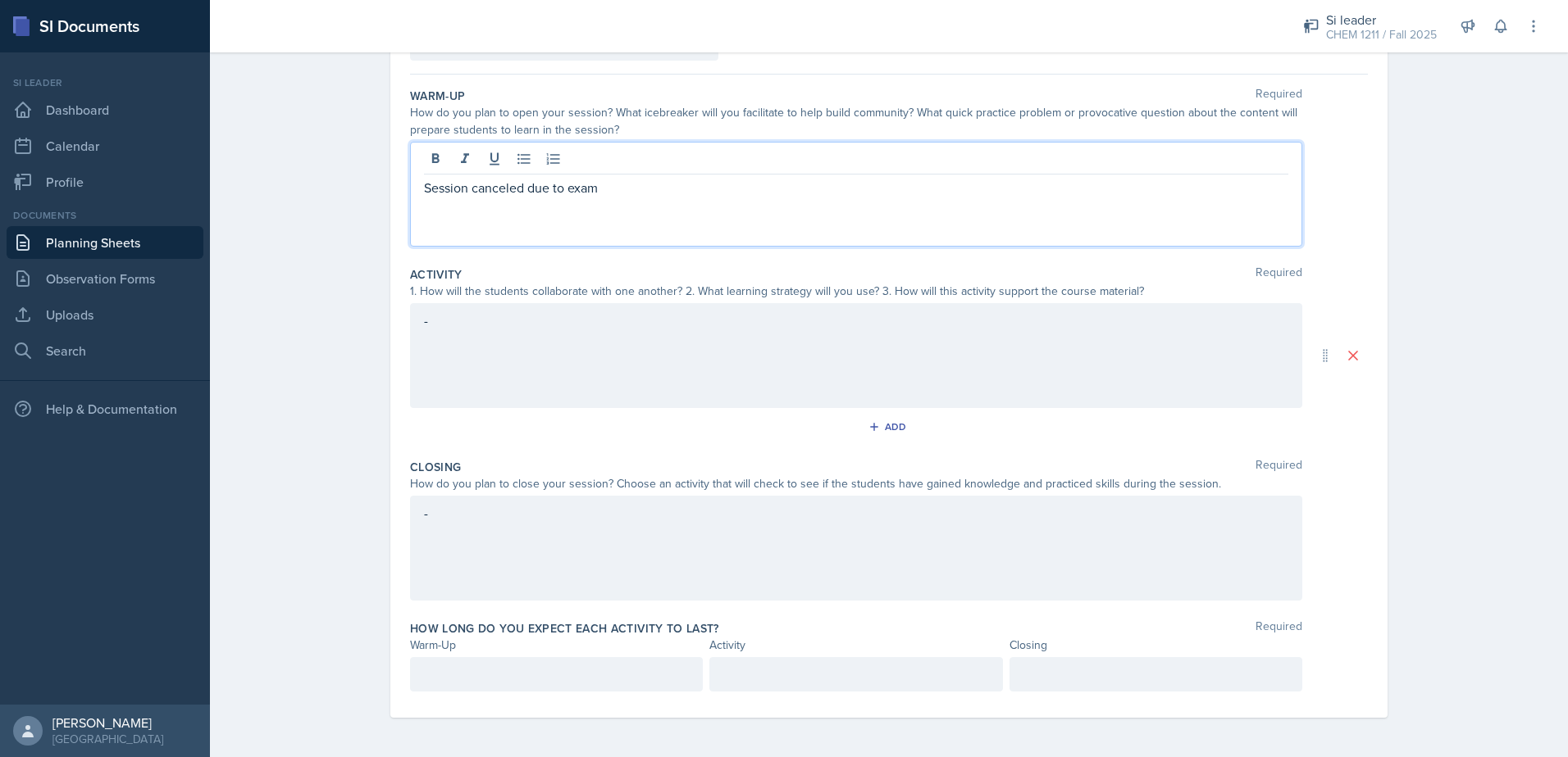
drag, startPoint x: 531, startPoint y: 190, endPoint x: 641, endPoint y: 190, distance: 110.0
click at [641, 190] on p "Session canceled due to exam" at bounding box center [856, 187] width 864 height 19
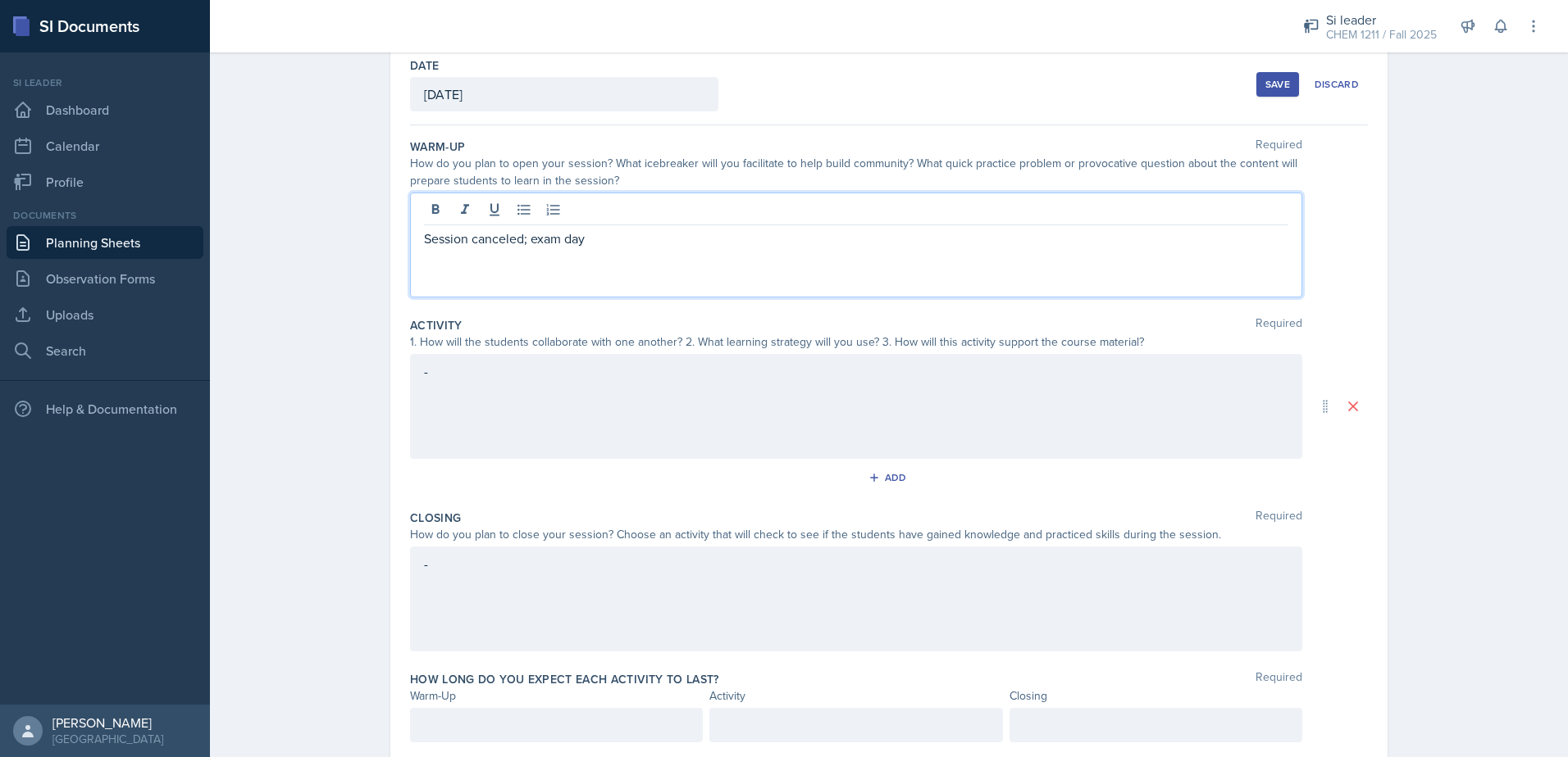
scroll to position [0, 0]
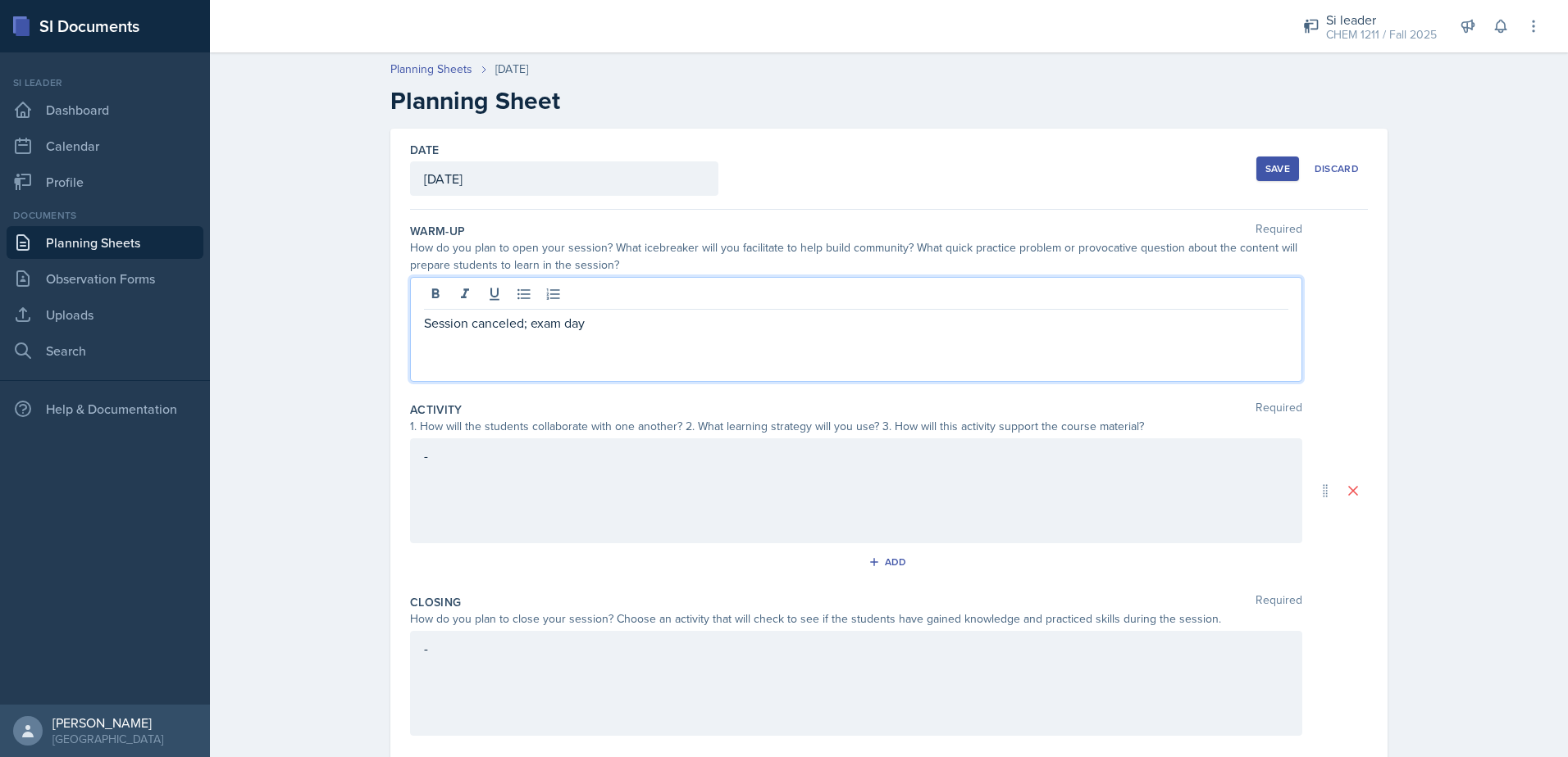
click at [1272, 164] on div "Save" at bounding box center [1277, 169] width 24 height 14
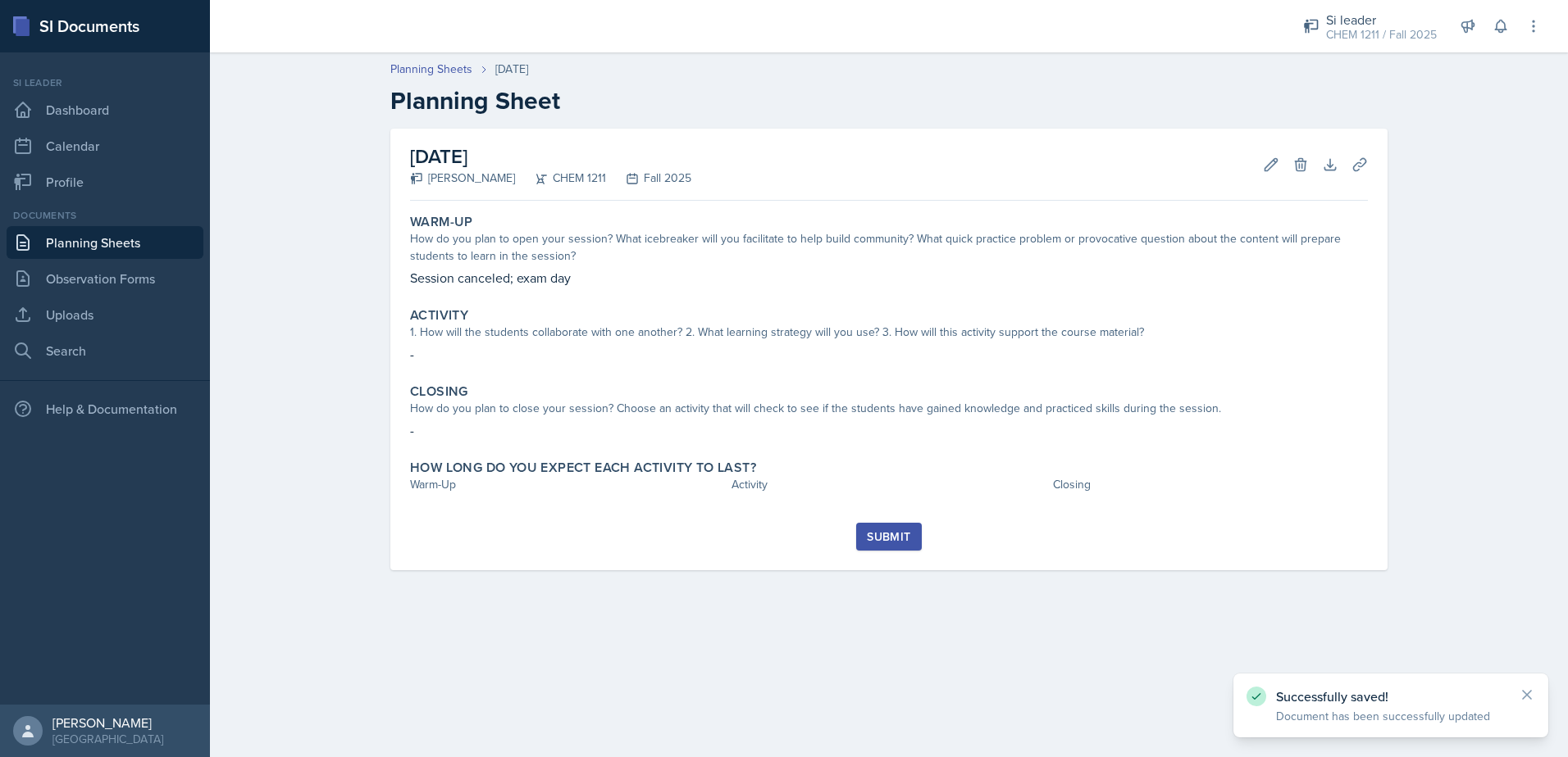
click at [66, 250] on link "Planning Sheets" at bounding box center [105, 243] width 197 height 33
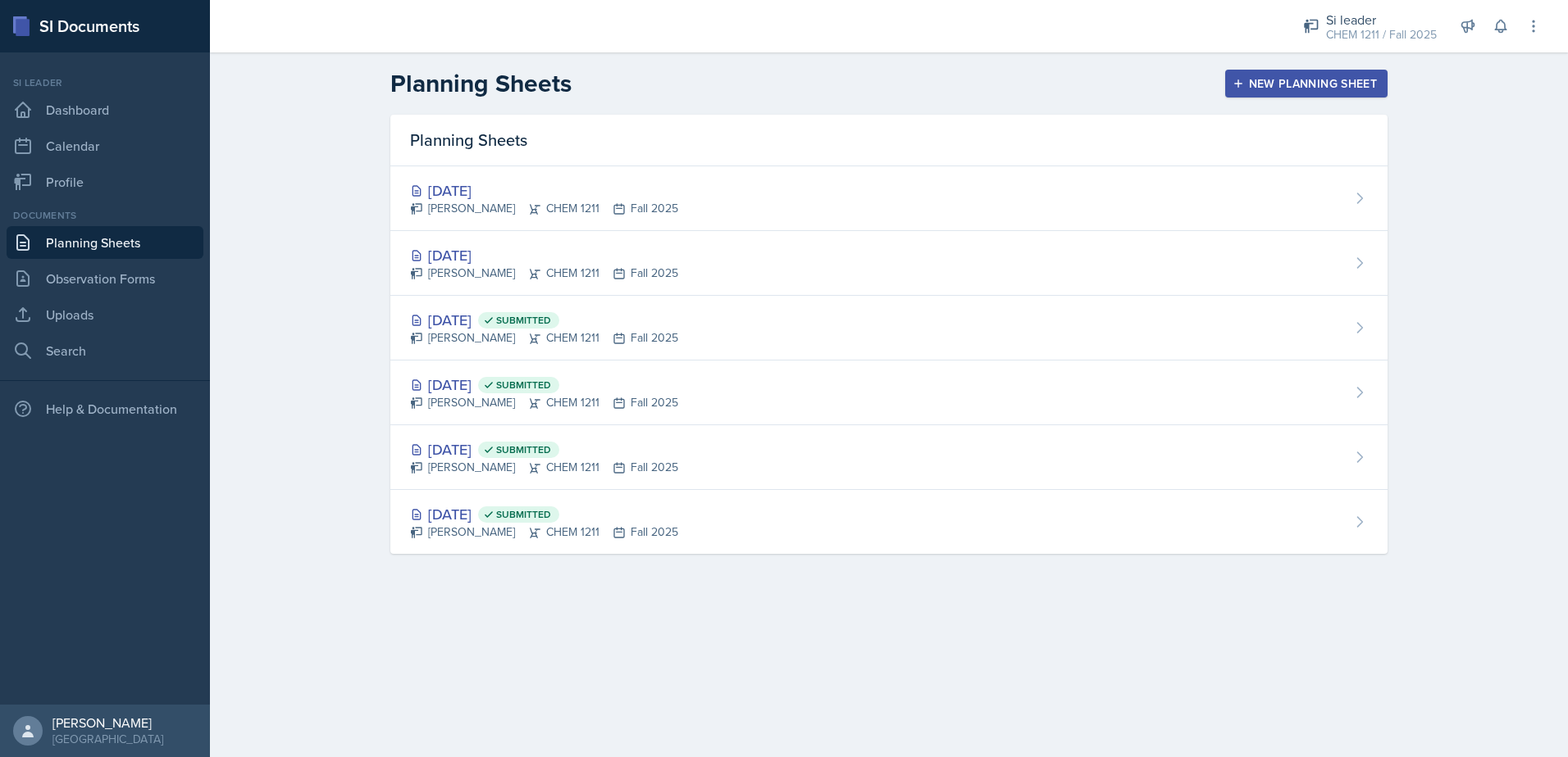
click at [1292, 82] on div "New Planning Sheet" at bounding box center [1306, 83] width 141 height 14
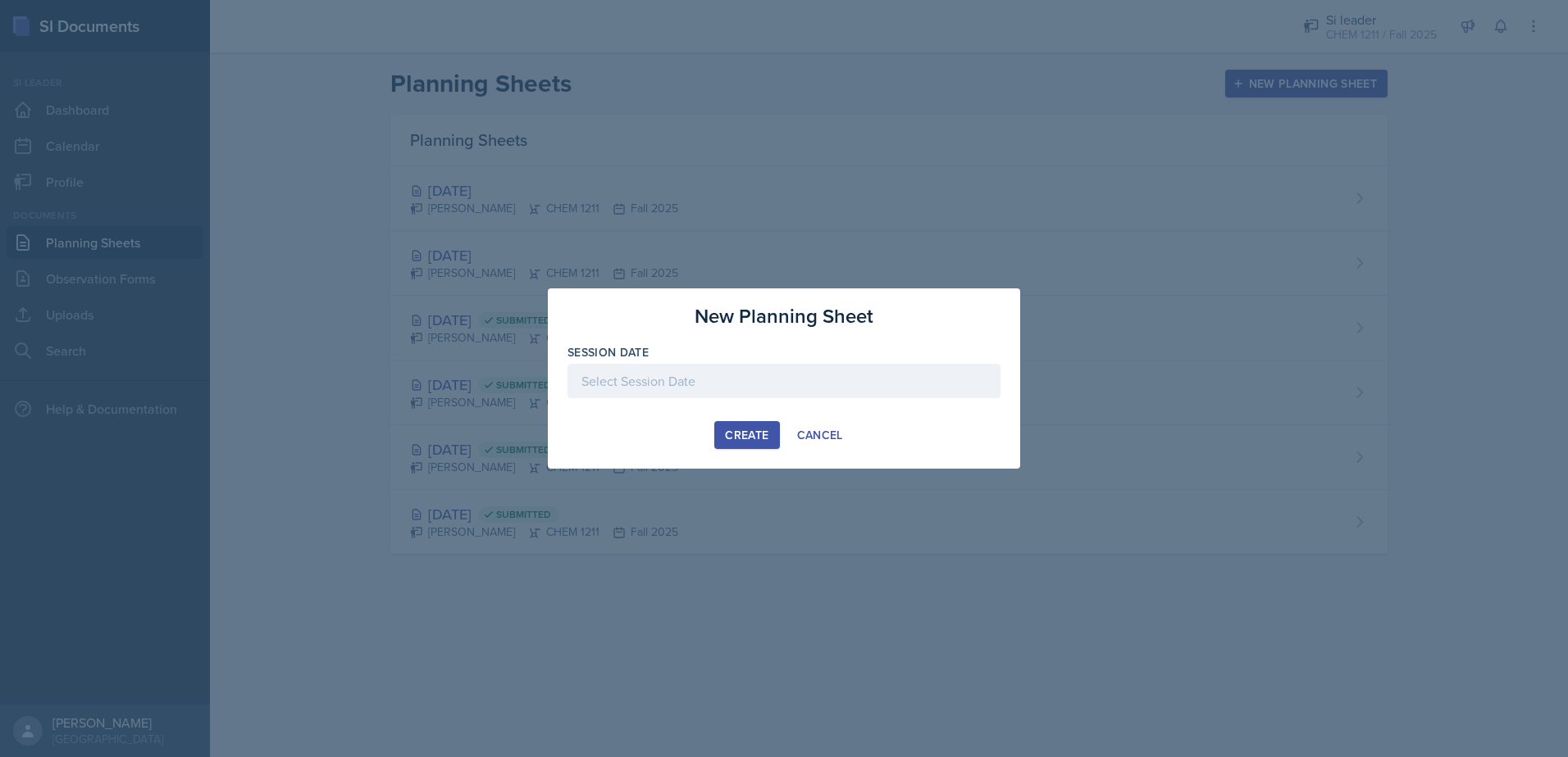
click at [686, 389] on div at bounding box center [784, 380] width 433 height 34
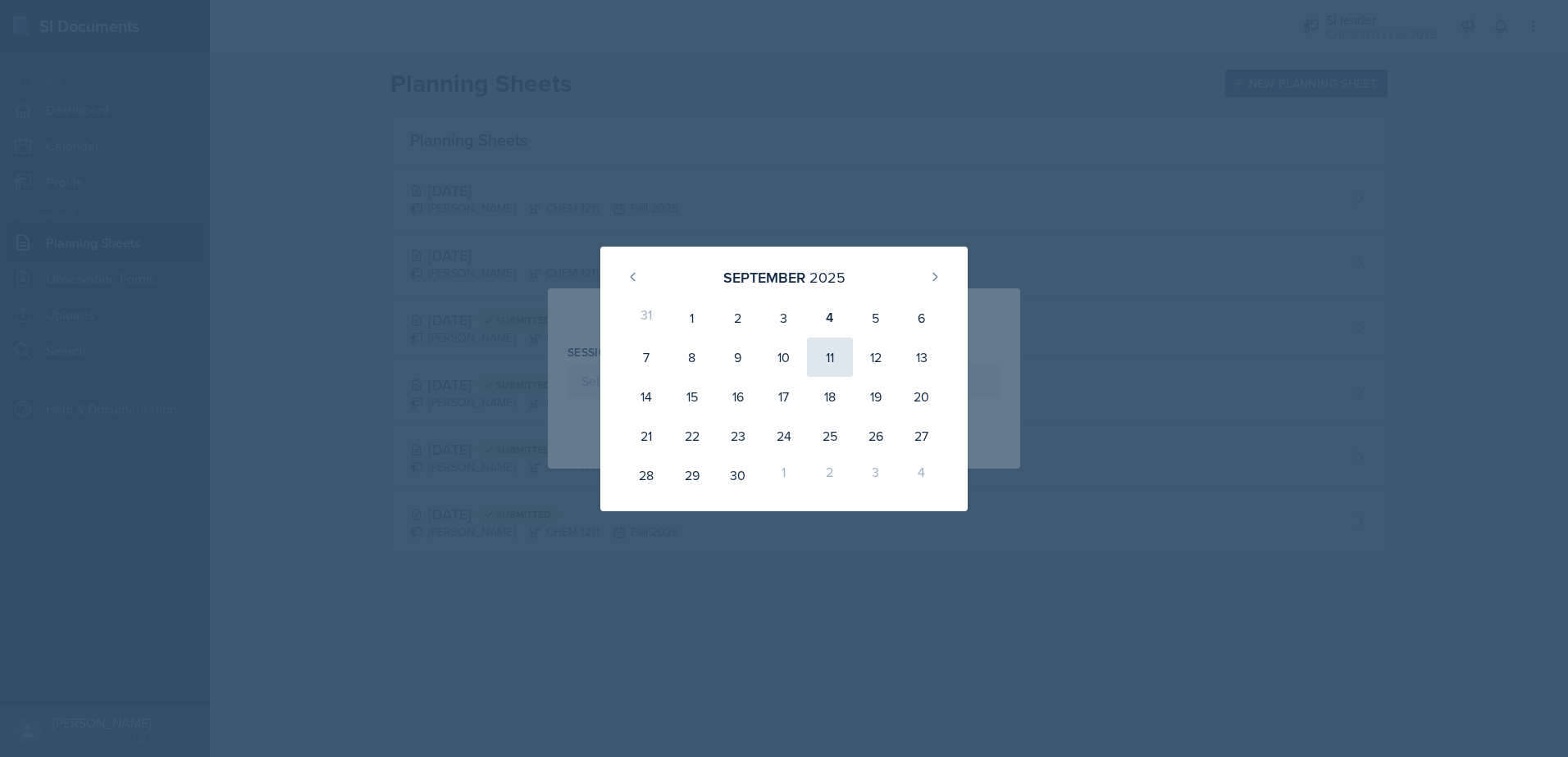
click at [841, 359] on div "11" at bounding box center [829, 357] width 46 height 40
type input "[DATE]"
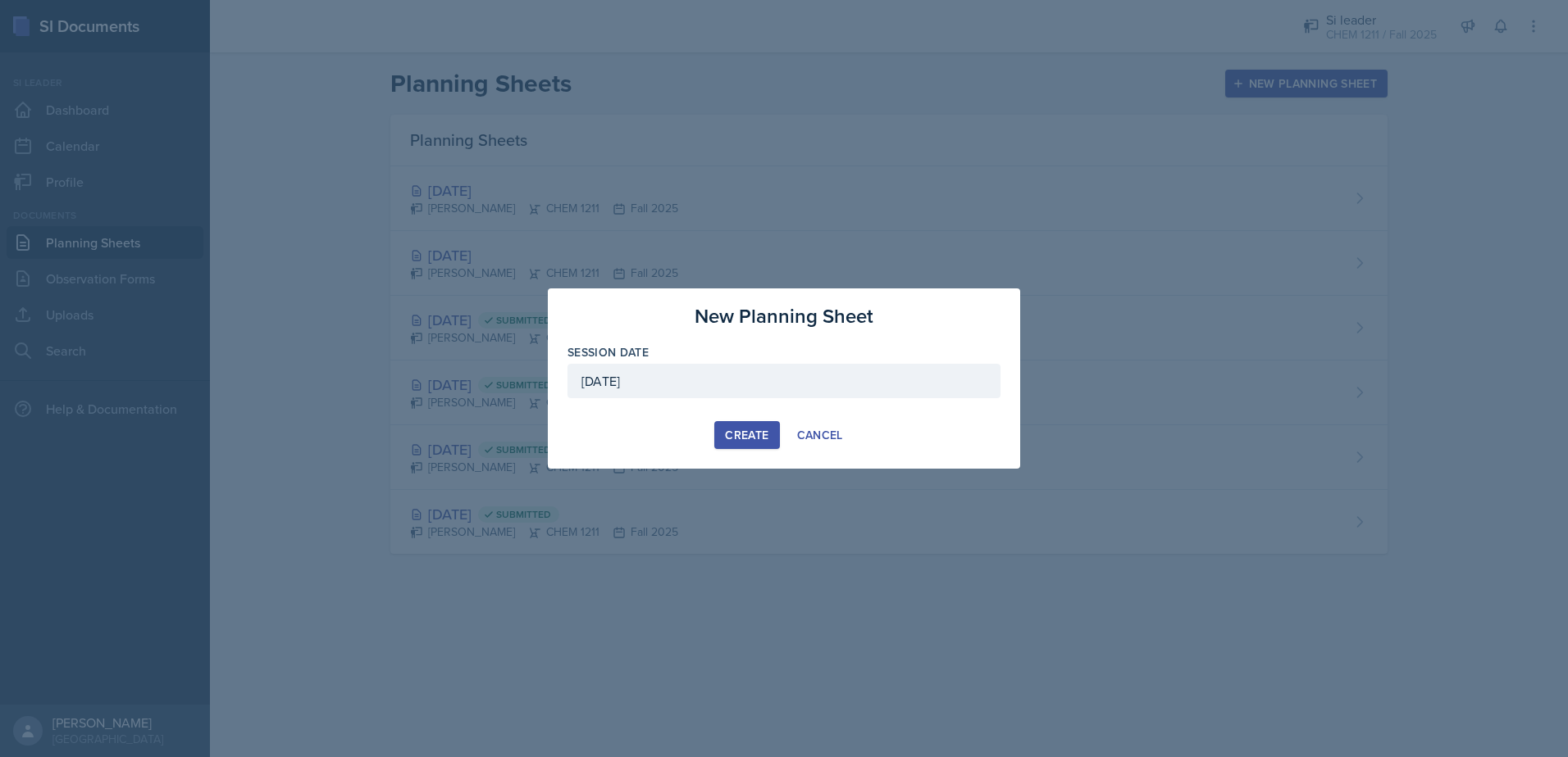
click at [743, 436] on div "Create" at bounding box center [747, 436] width 44 height 14
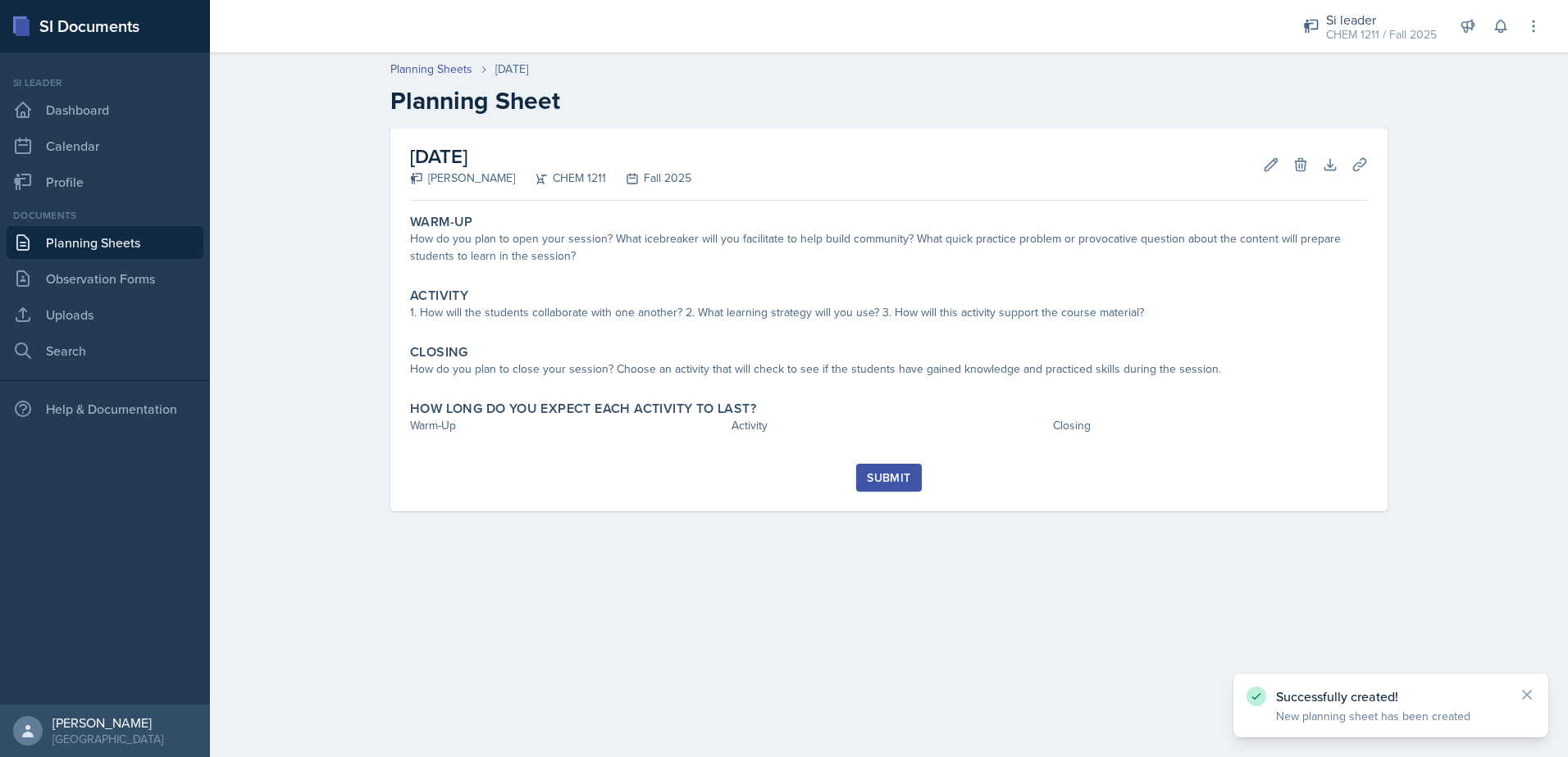
click at [1256, 170] on div "Edit Delete" at bounding box center [1279, 164] width 59 height 16
click at [1259, 167] on button "Edit" at bounding box center [1271, 165] width 29 height 29
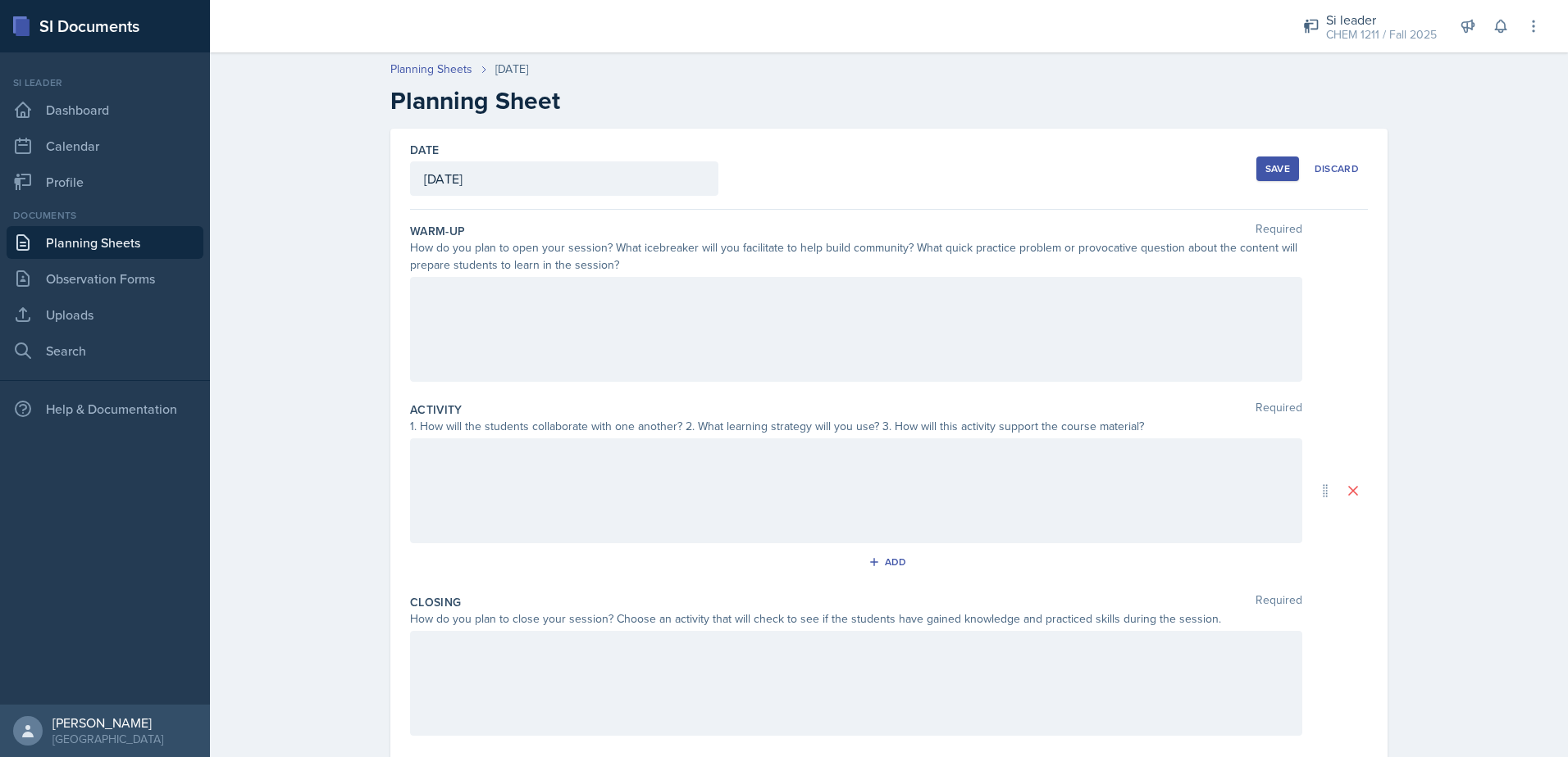
click at [751, 307] on div at bounding box center [855, 329] width 892 height 105
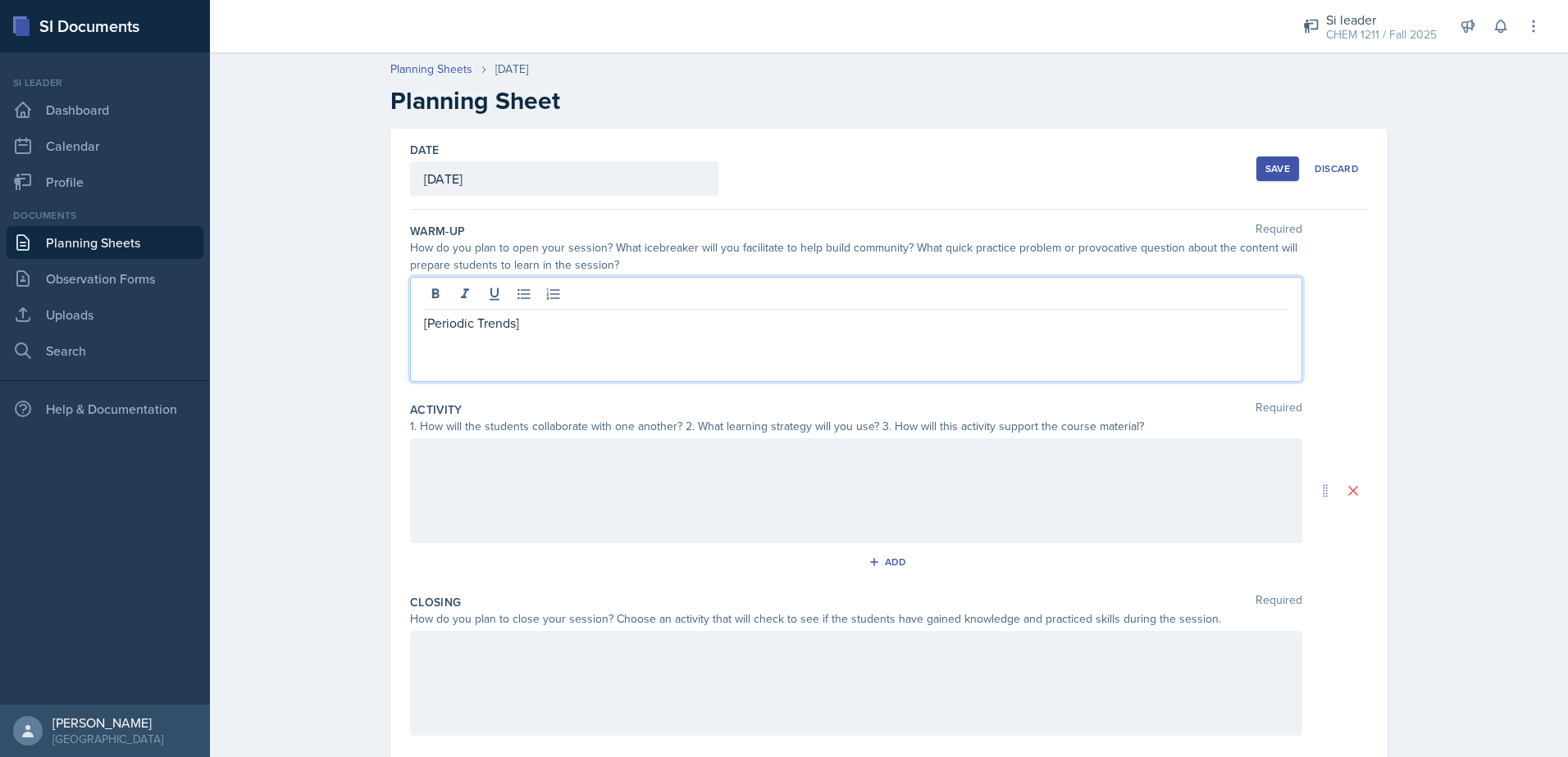
click at [1267, 164] on div "Save" at bounding box center [1277, 169] width 24 height 14
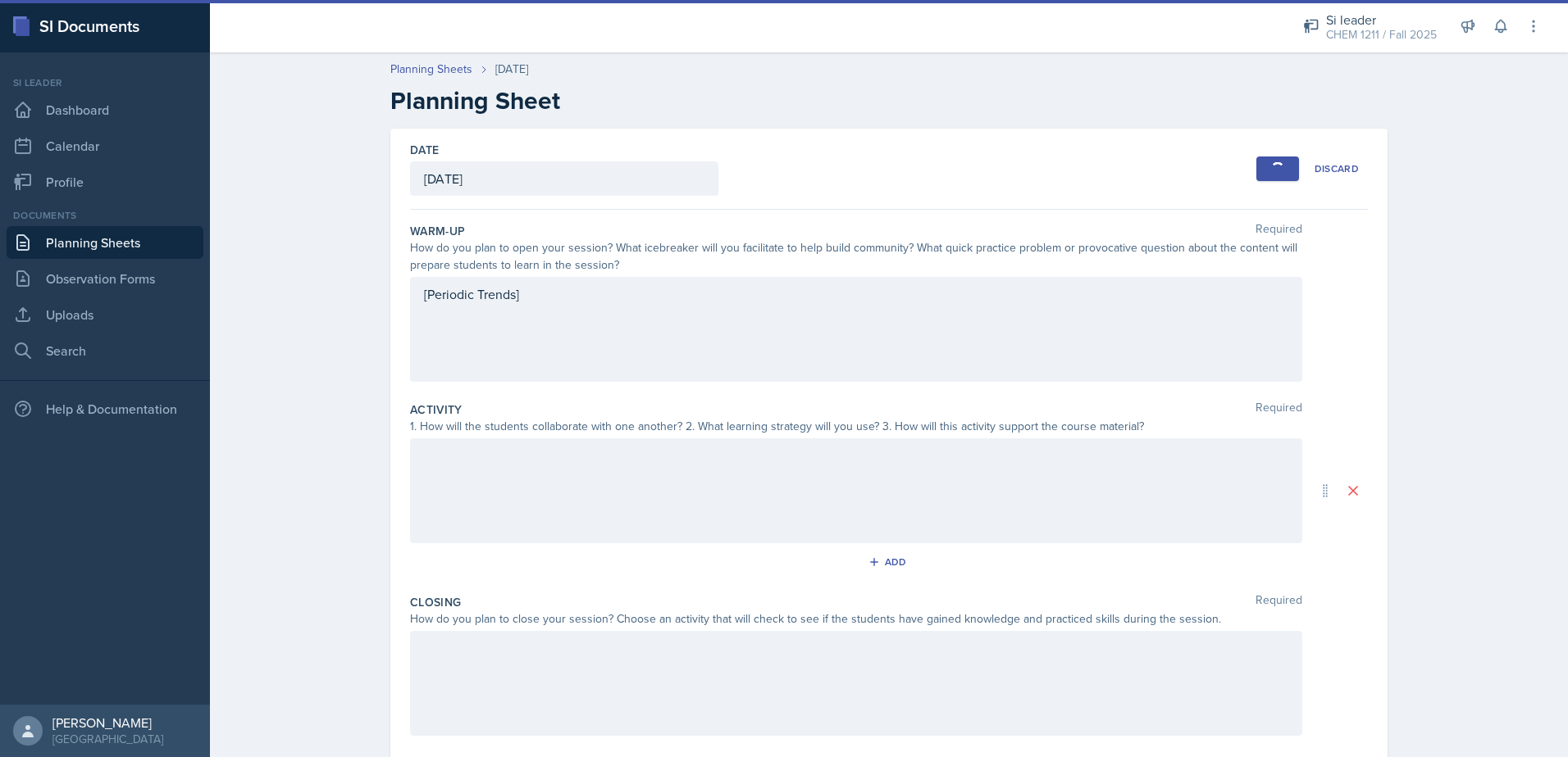
click at [124, 249] on link "Planning Sheets" at bounding box center [105, 243] width 197 height 33
